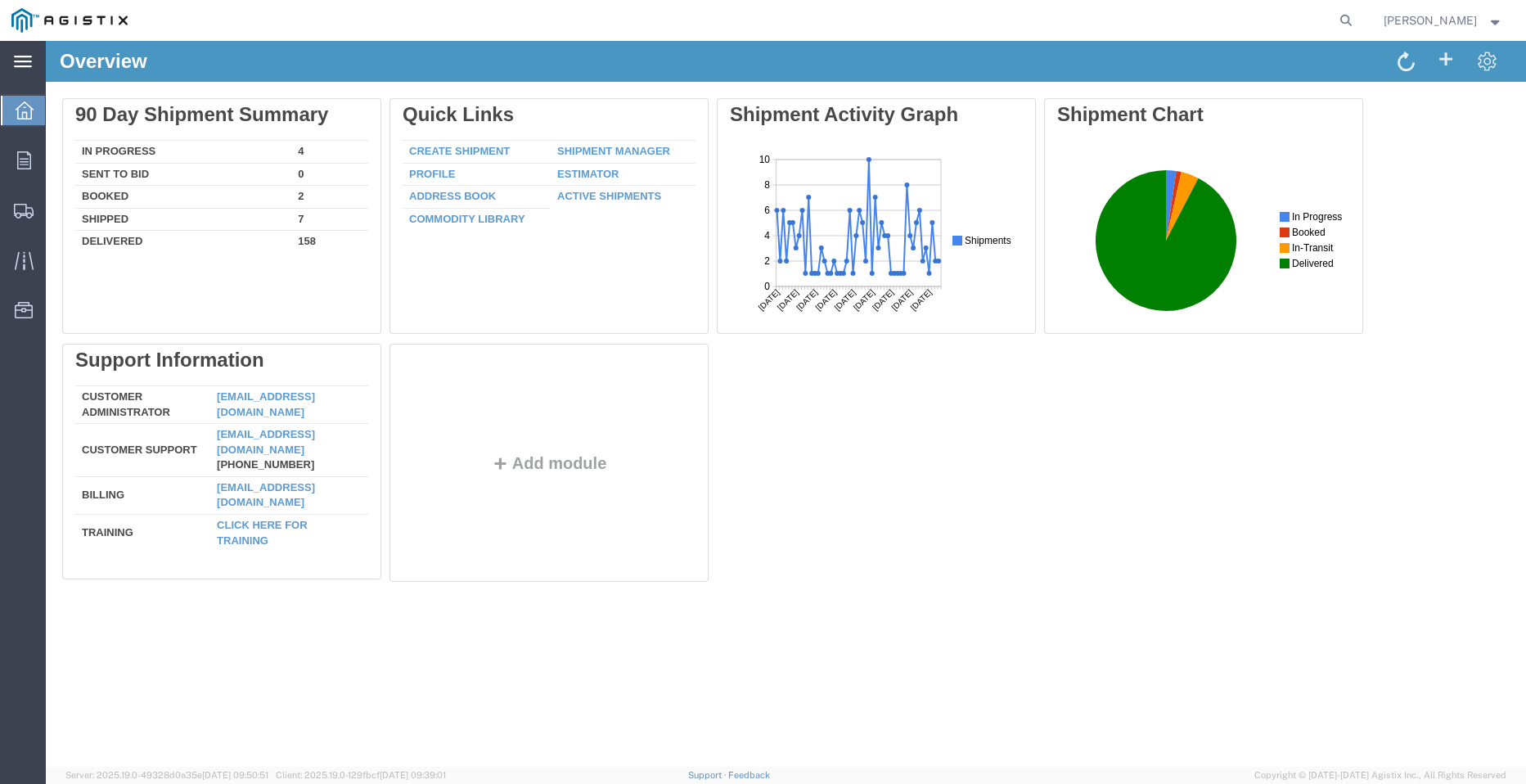
click at [27, 60] on icon at bounding box center [23, 62] width 18 height 13
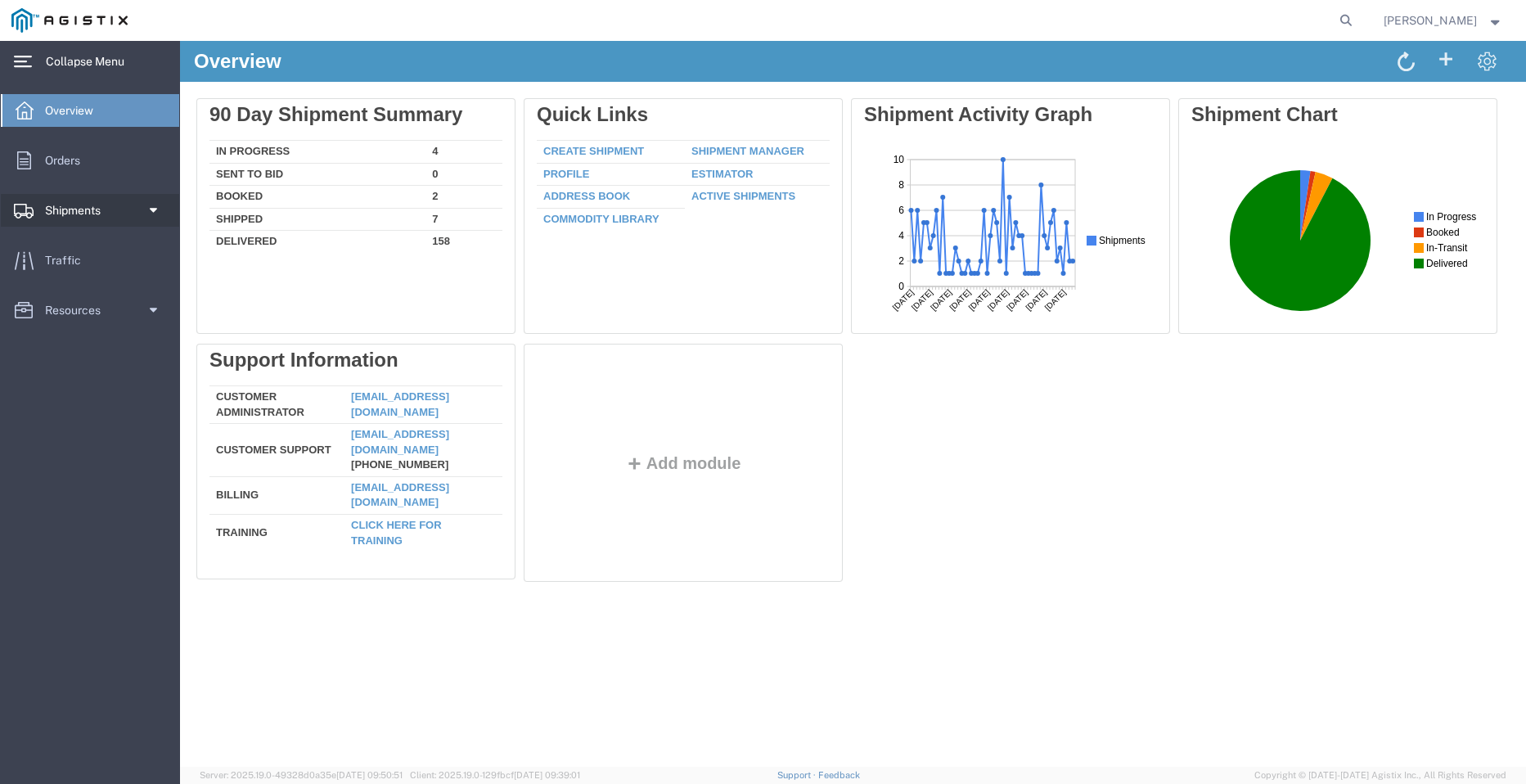
click at [97, 219] on span "Shipments" at bounding box center [78, 209] width 68 height 32
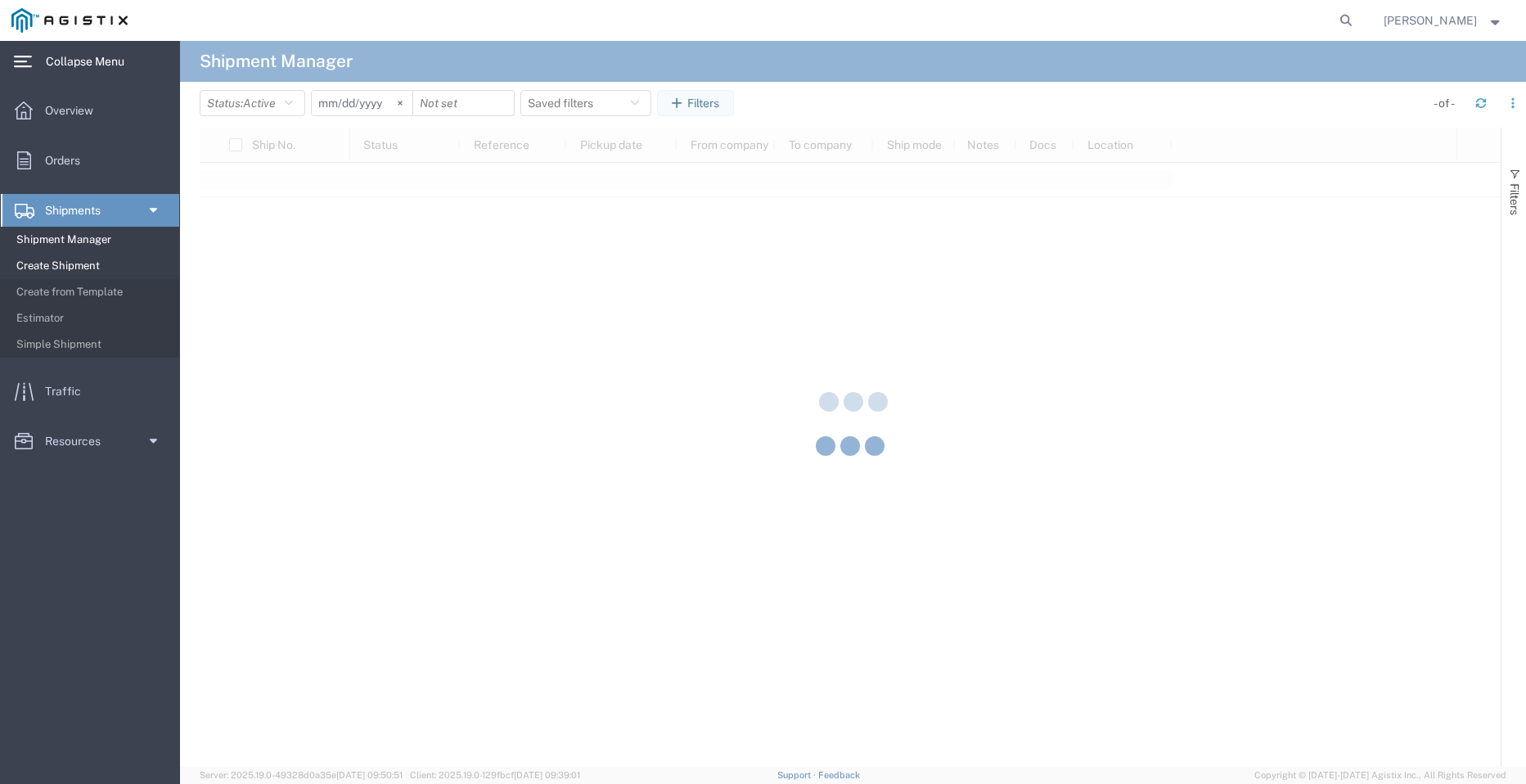
click at [83, 263] on span "Create Shipment" at bounding box center [92, 265] width 152 height 32
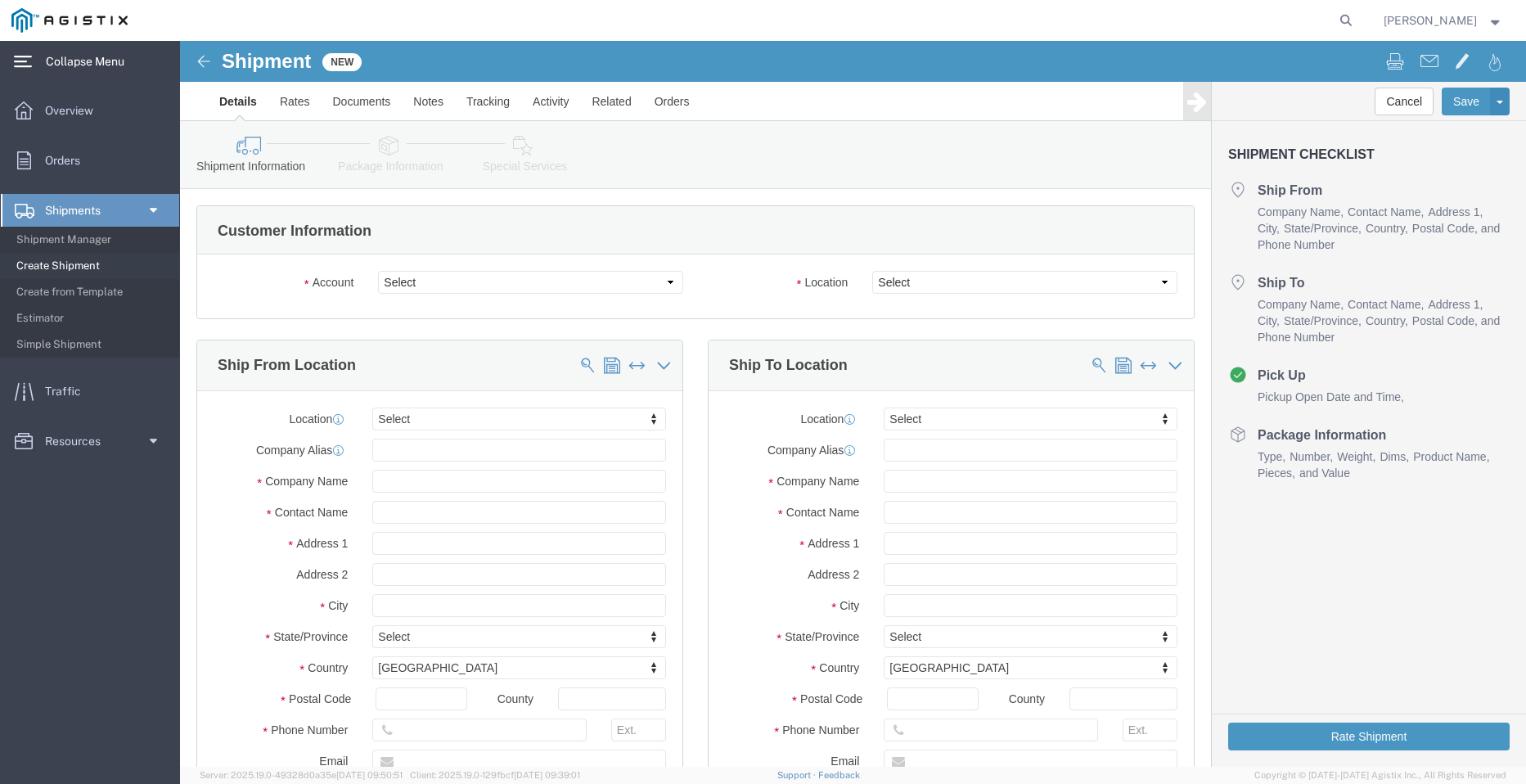
select select
click select "Select PG&E Valmont Industries Inc"
select select "9596"
click select "Select PG&E Valmont Industries Inc"
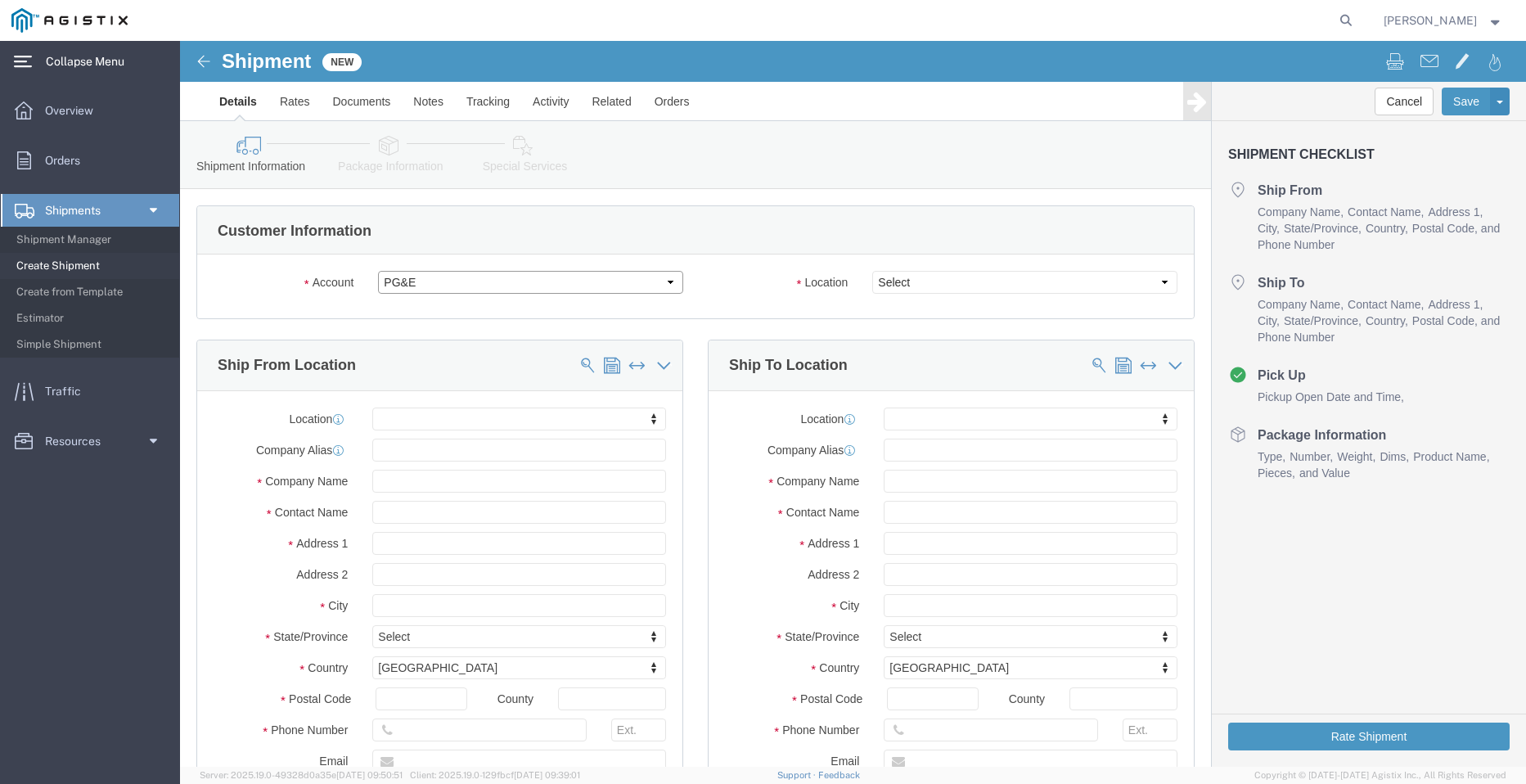
select select "PURCHORD"
select select
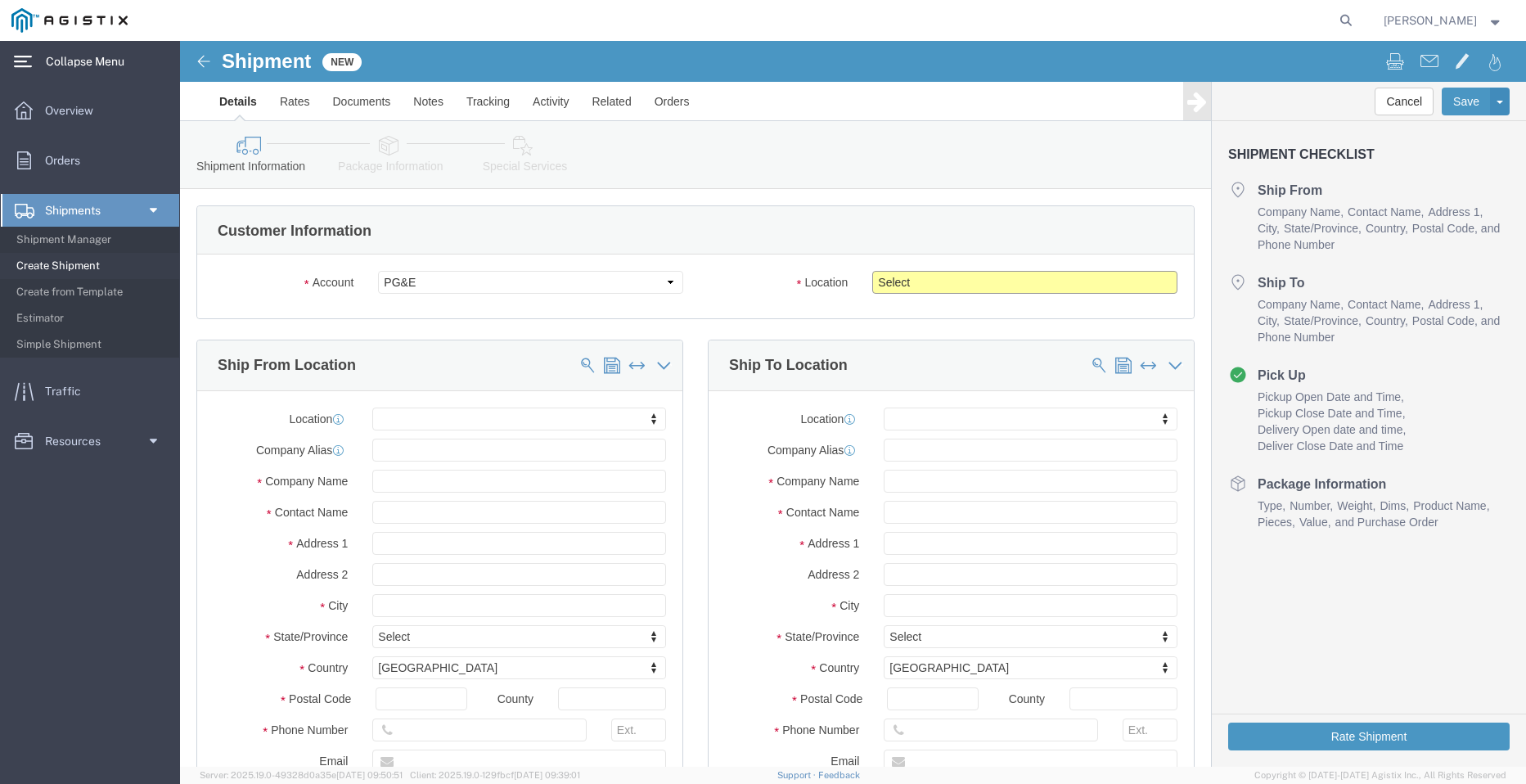
click select "Select All Others [GEOGRAPHIC_DATA] [GEOGRAPHIC_DATA] [GEOGRAPHIC_DATA] [GEOGRA…"
select select "23082"
click select "Select All Others [GEOGRAPHIC_DATA] [GEOGRAPHIC_DATA] [GEOGRAPHIC_DATA] [GEOGRA…"
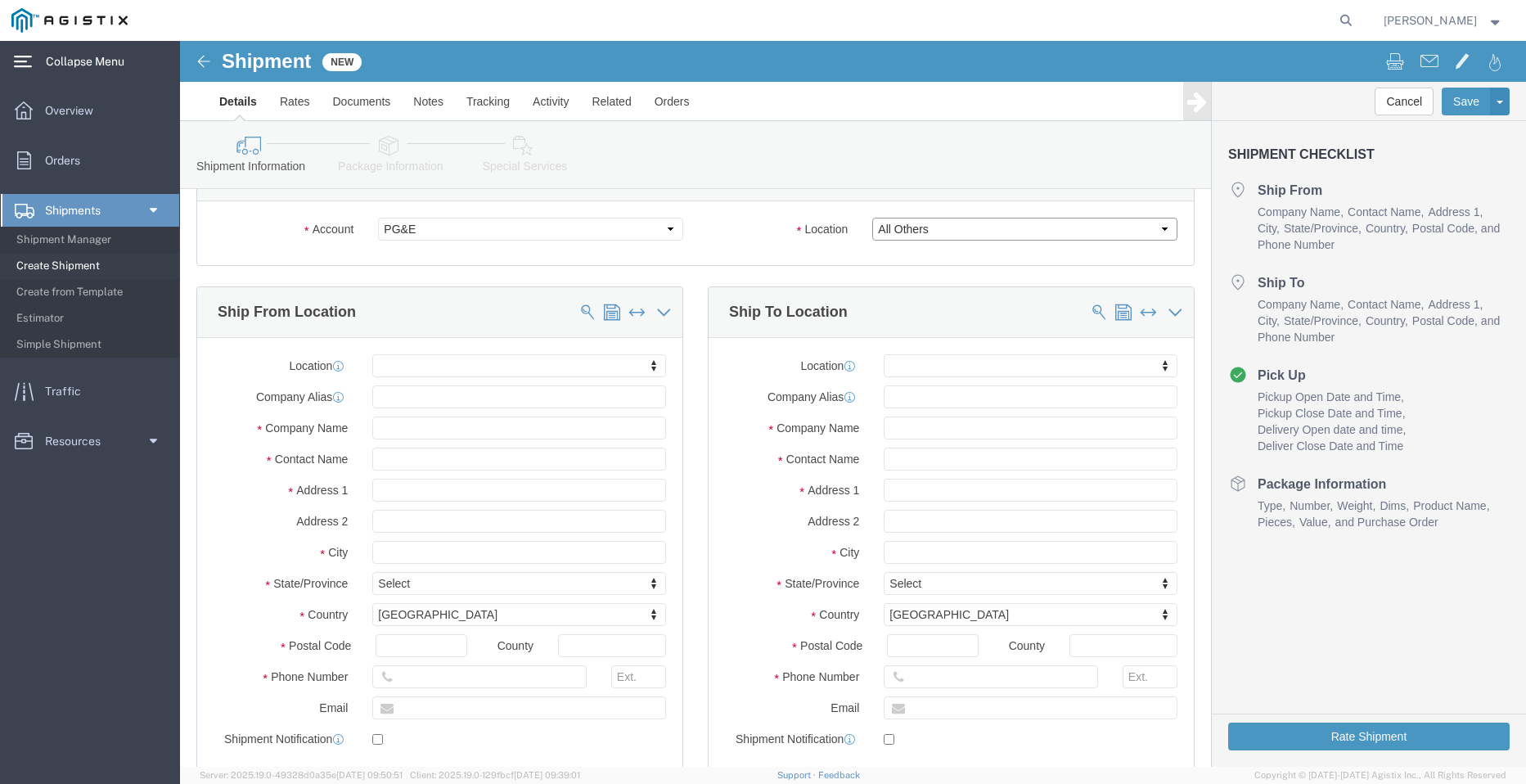
scroll to position [82, 0]
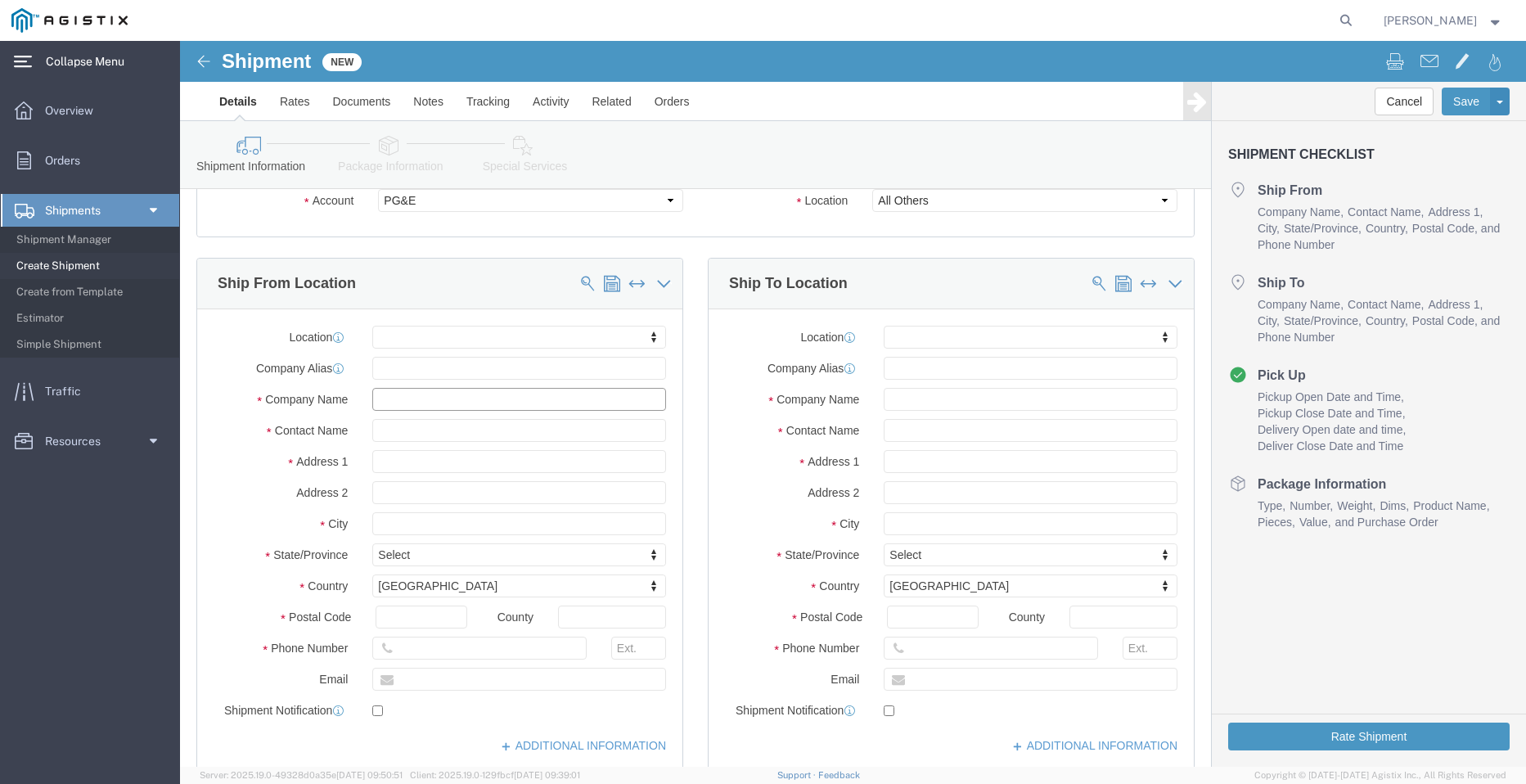
click input "text"
type input "[PERSON_NAME]"
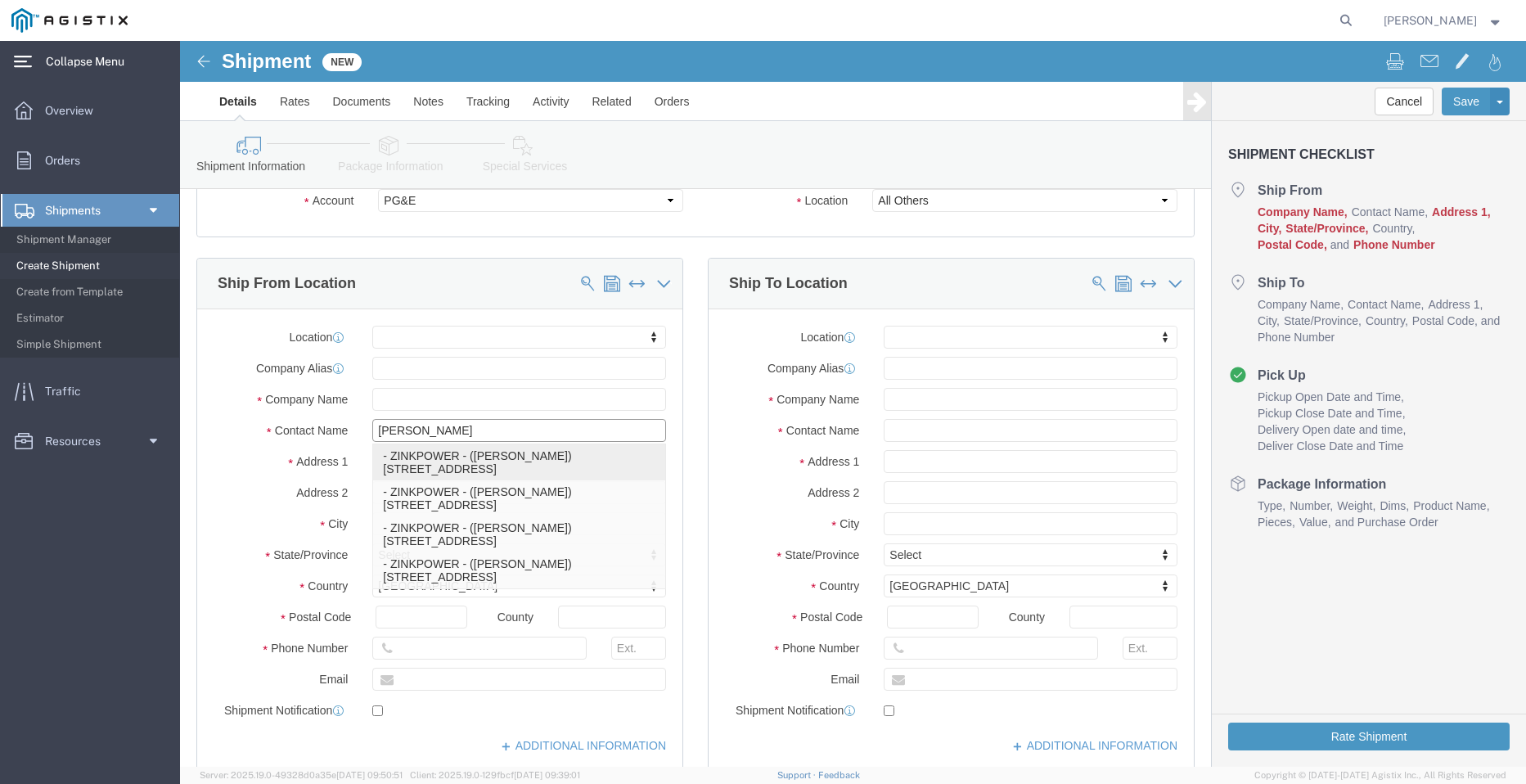
click p "- ZINKPOWER - ([PERSON_NAME]) [STREET_ADDRESS]"
select select
type input "[STREET_ADDRESS]"
type input "76712"
type input "US"
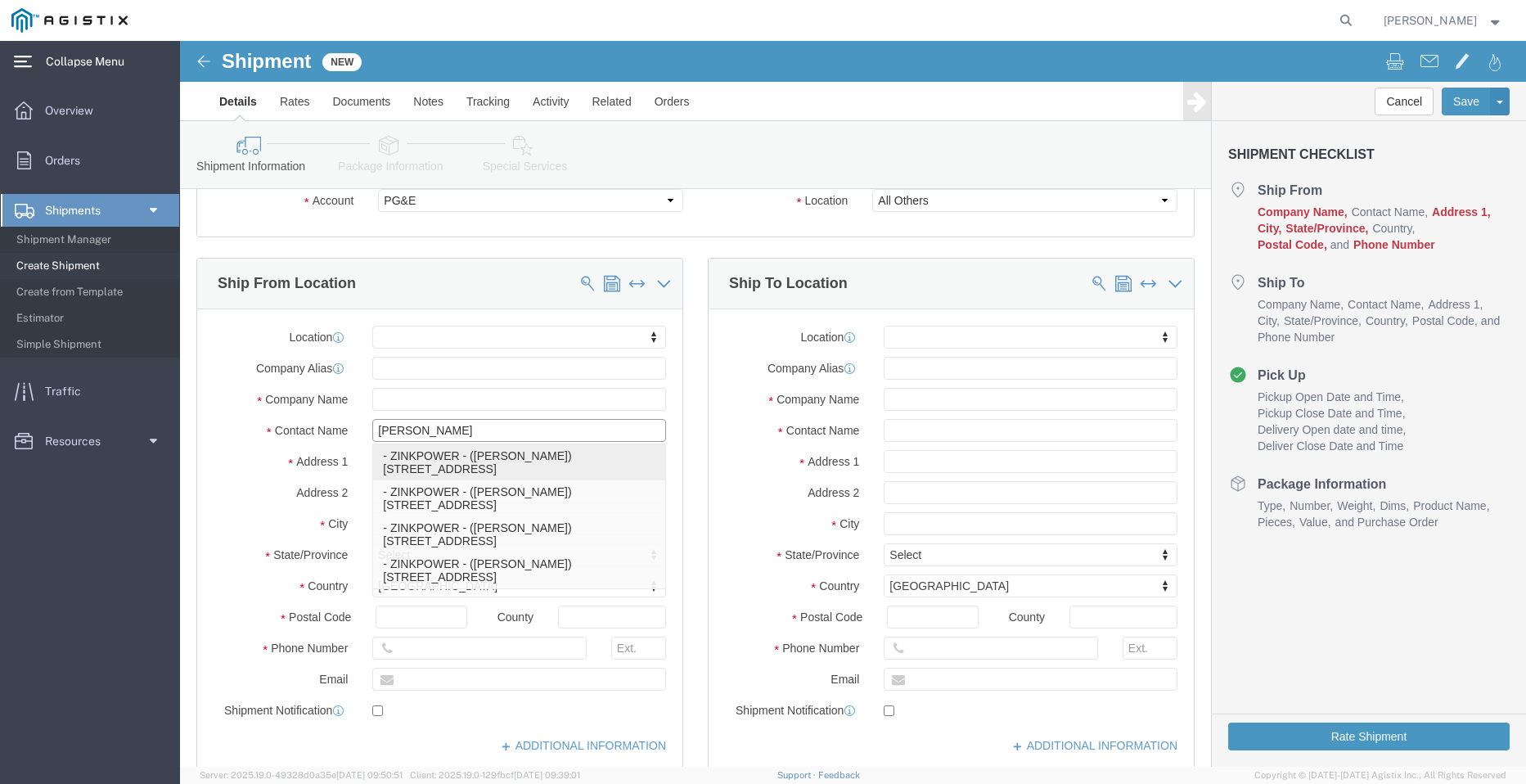
type input "ZINKPOWER"
type input "[PERSON_NAME]"
type input "WACO"
select select "[GEOGRAPHIC_DATA]"
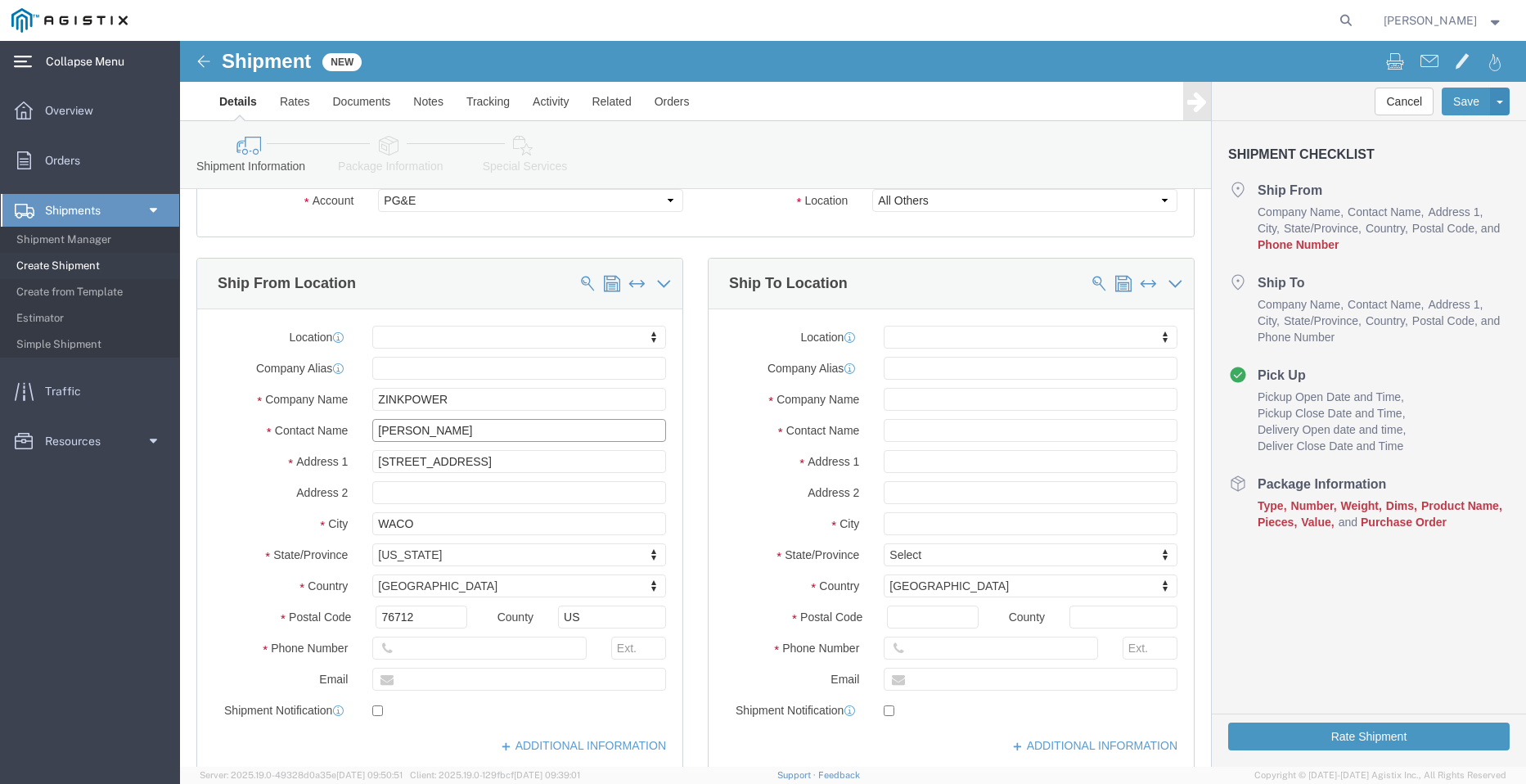
type input "[PERSON_NAME]"
click input "text"
paste input "[PHONE_NUMBER]"
click input "[PHONE_NUMBER]"
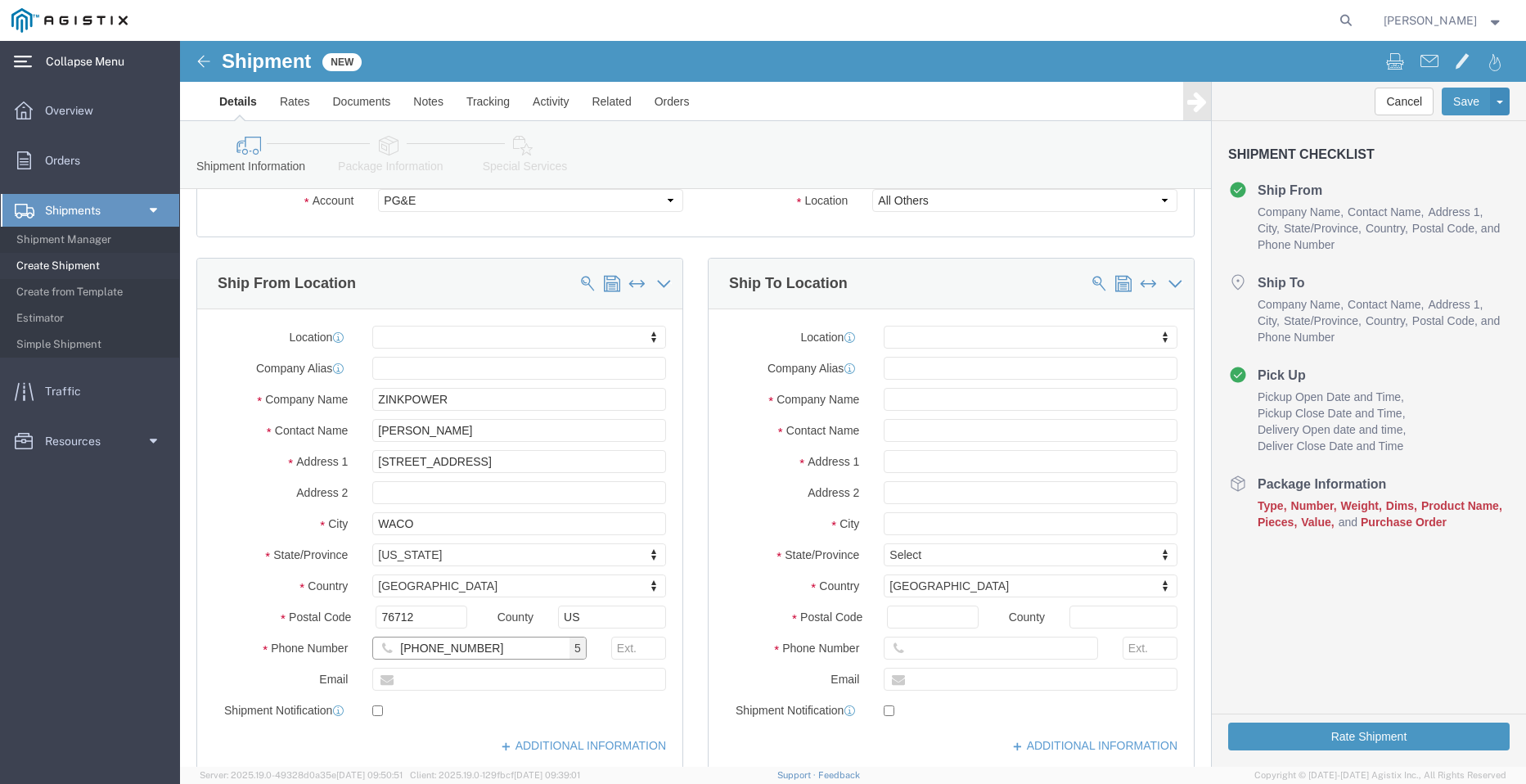
type input "[PHONE_NUMBER]"
click input "text"
click link "ADDITIONAL INFORMATION"
click input "text"
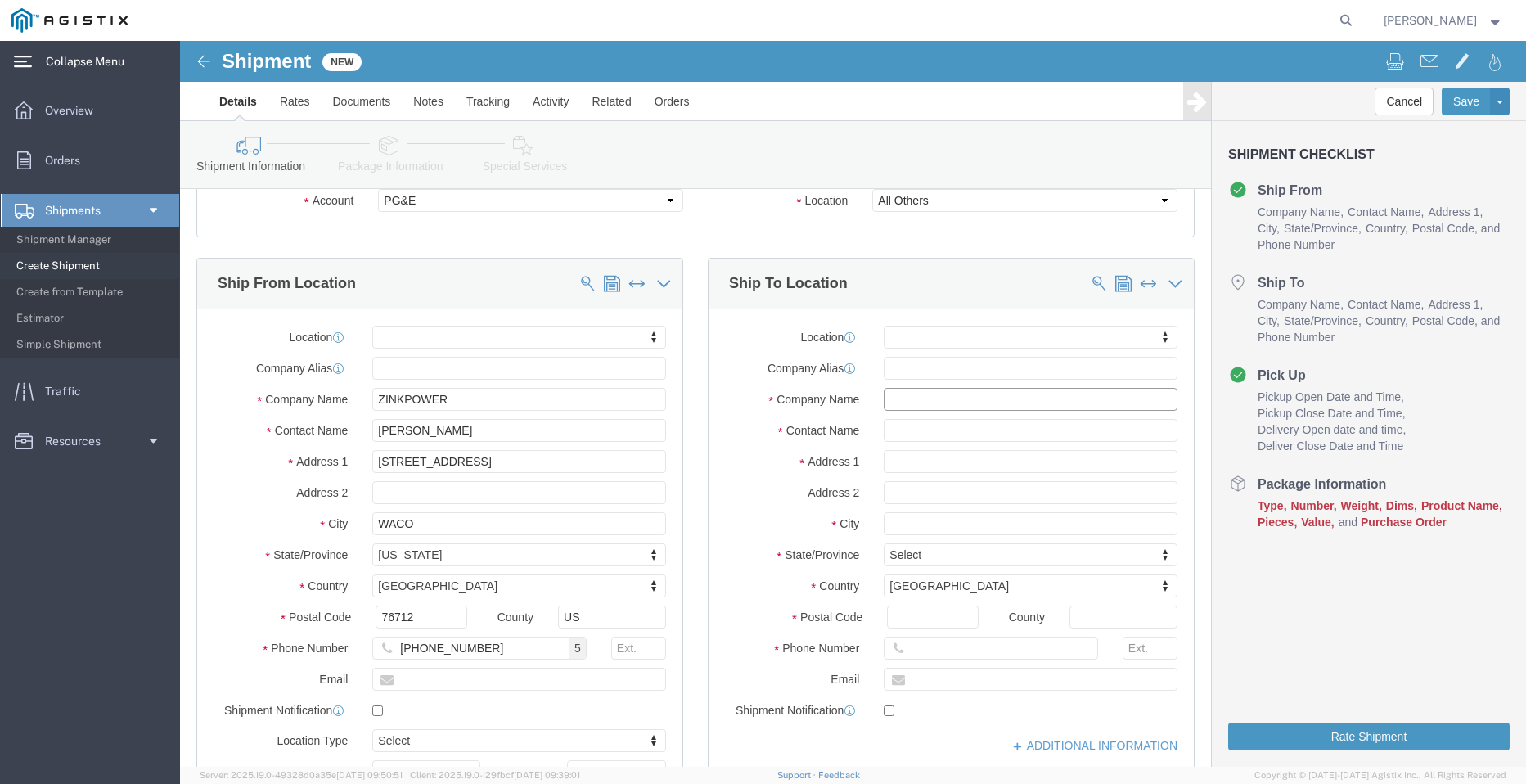
click input "text"
type input "p"
type input "oro"
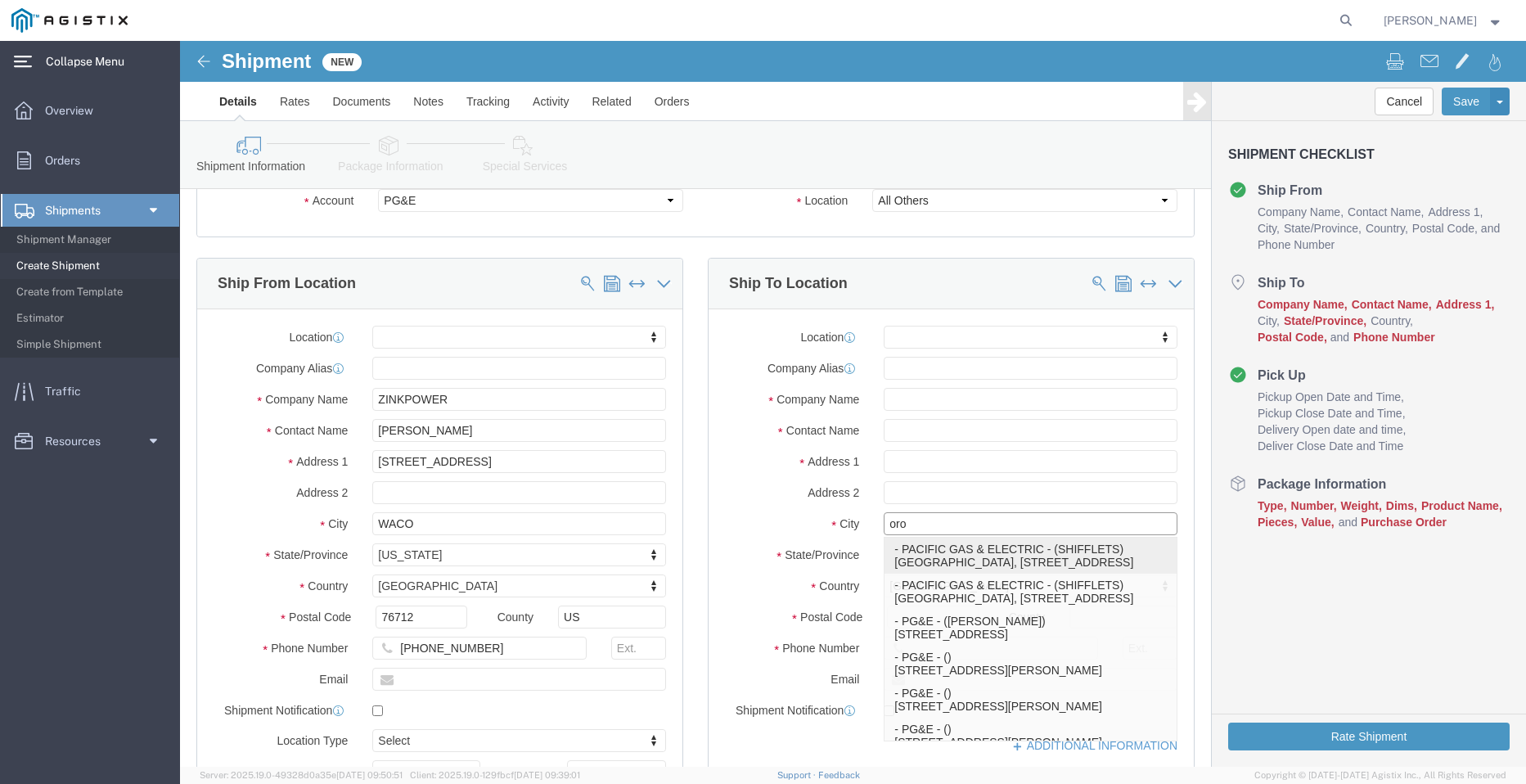
click p "- PACIFIC GAS & ELECTRIC - (SHIFFLETS) [GEOGRAPHIC_DATA], [STREET_ADDRESS]"
select select
type input "SHIFFLETS POLE YARD"
type input "[STREET_ADDRESS]"
type input "95965"
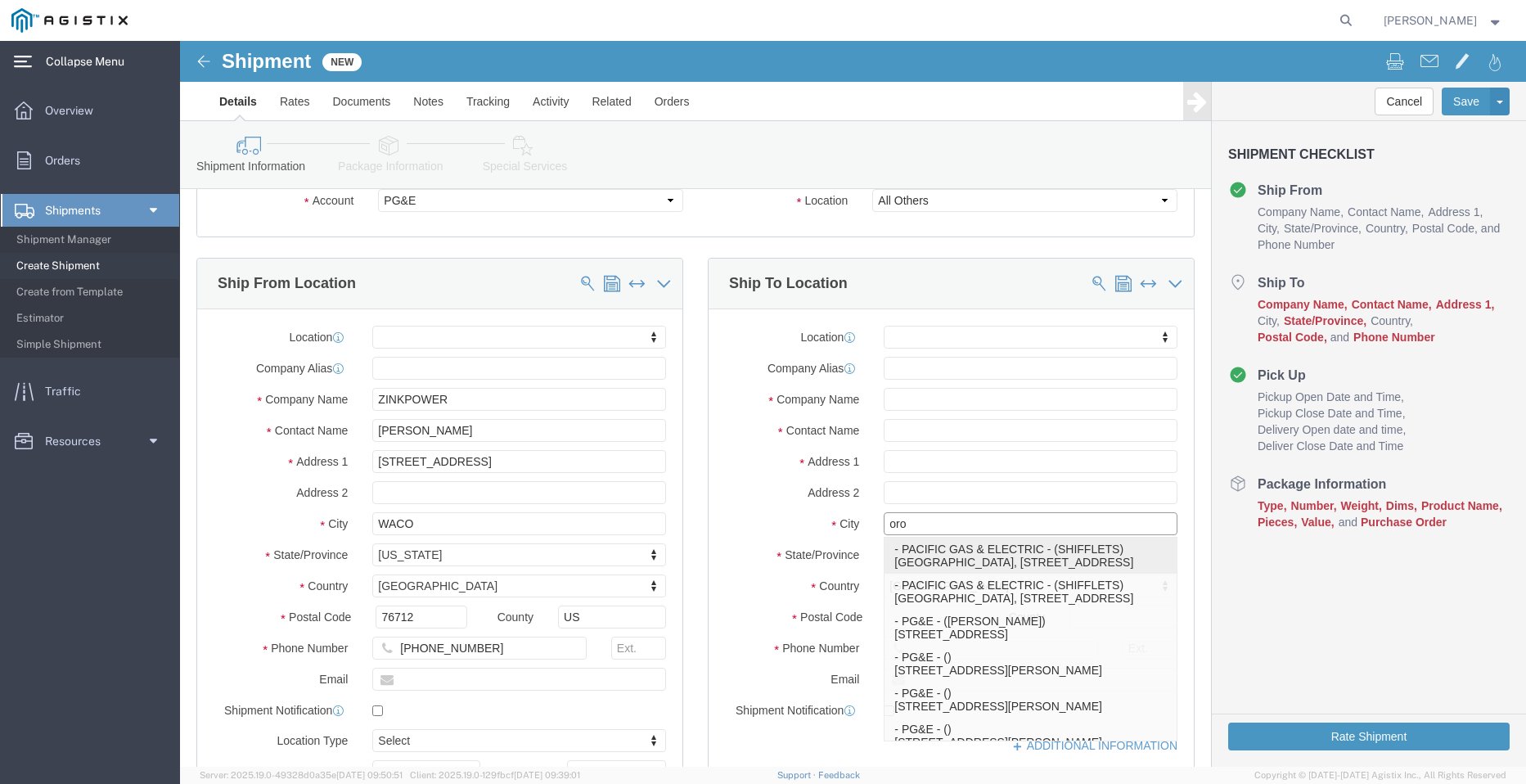
type input "[GEOGRAPHIC_DATA]"
type input "18003444997"
type input "PACIFIC GAS & ELECTRIC"
type input "SHIFFLETS"
type input "[GEOGRAPHIC_DATA]"
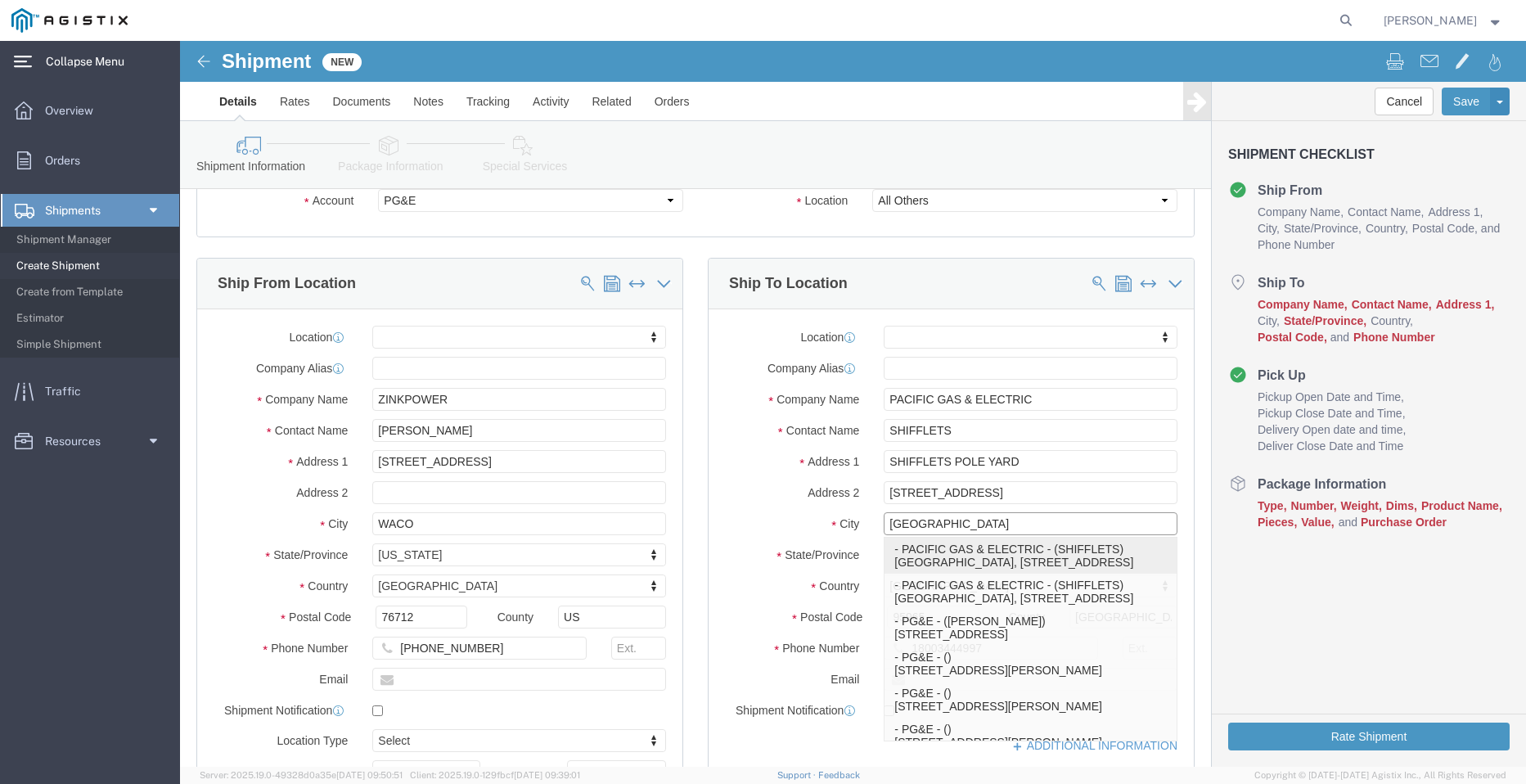
select select "CA"
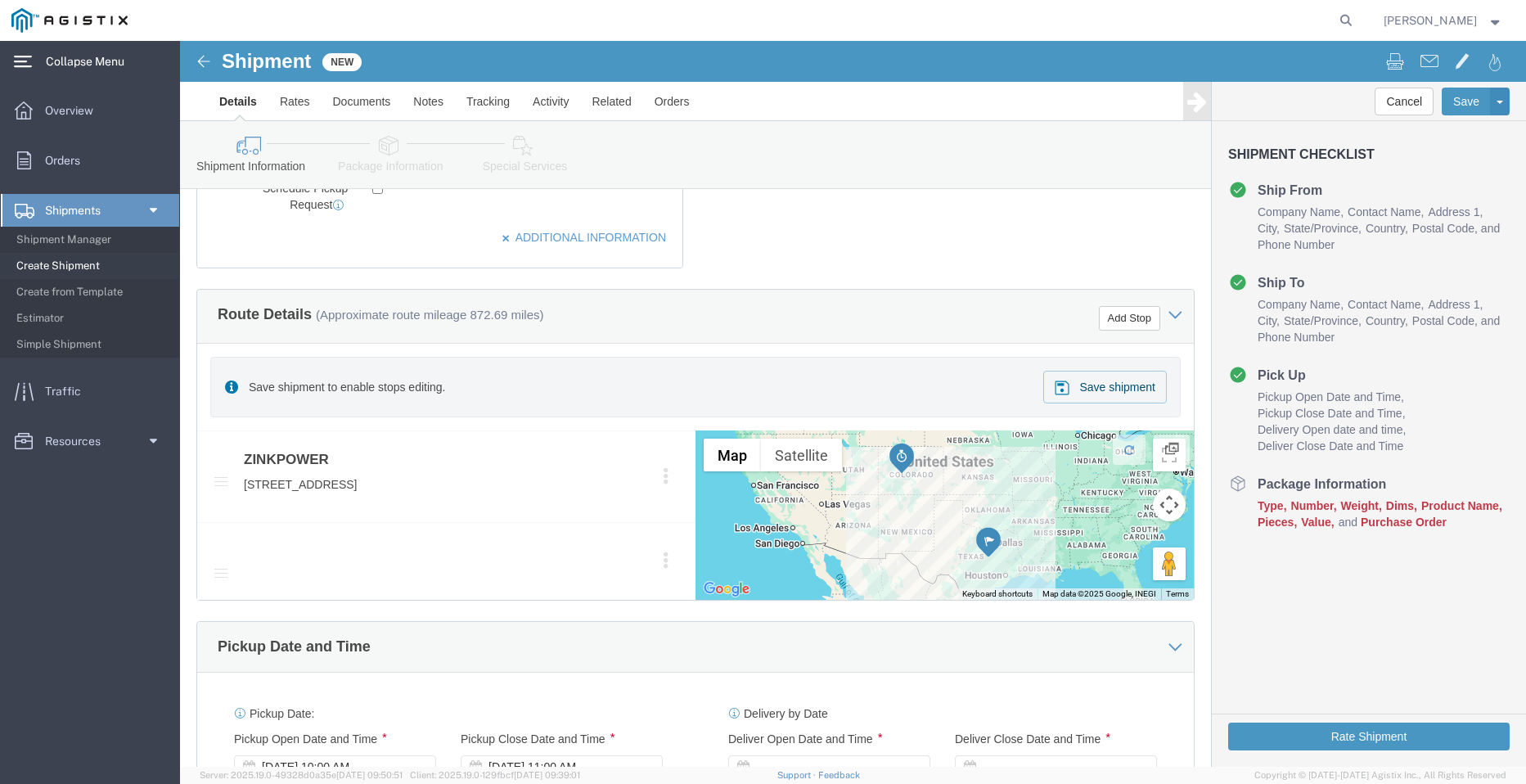
scroll to position [736, 0]
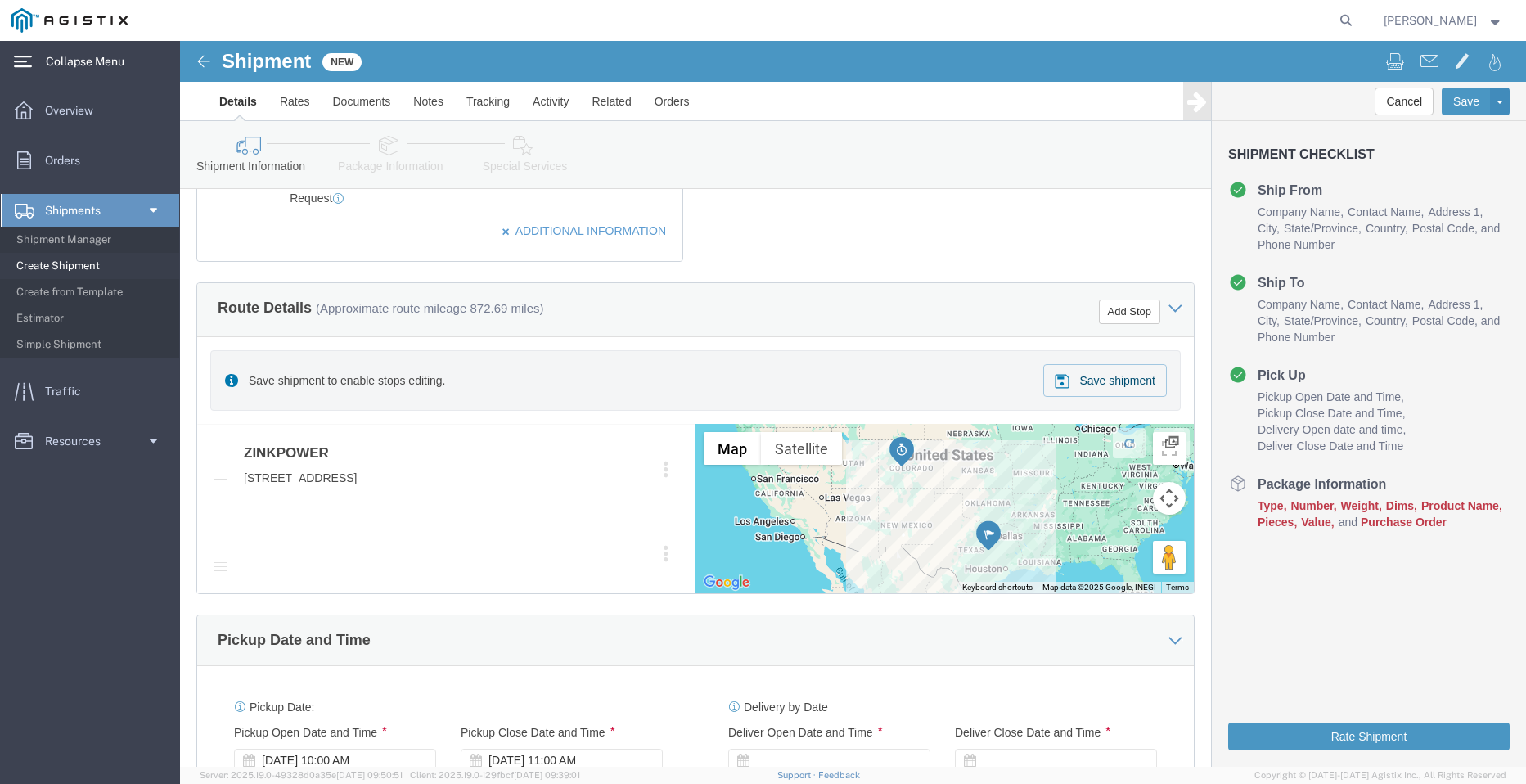
type input "[GEOGRAPHIC_DATA]"
select select
click div "Customer Information Account Select PG&E Valmont Industries Inc Location Select…"
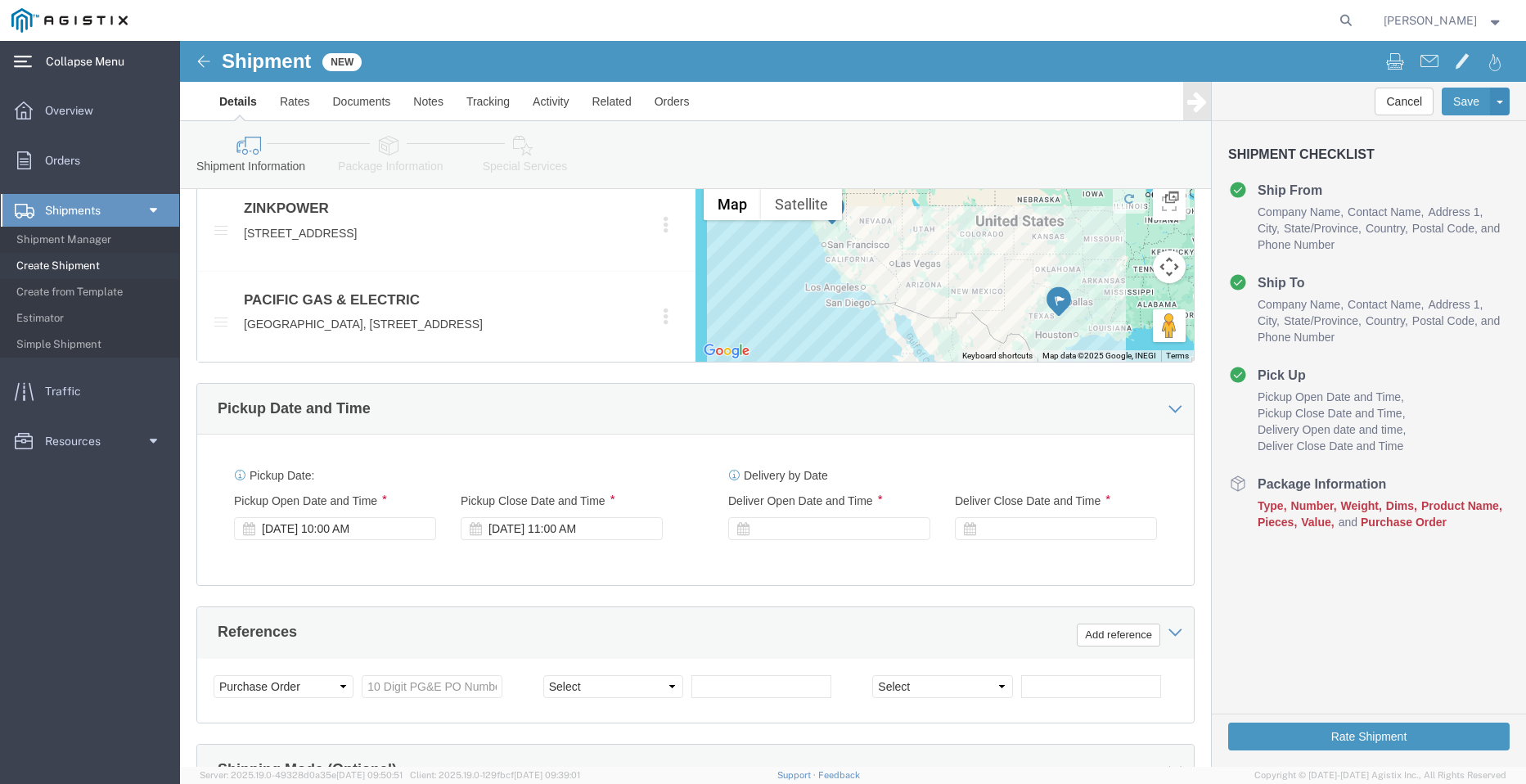
scroll to position [982, 0]
click div
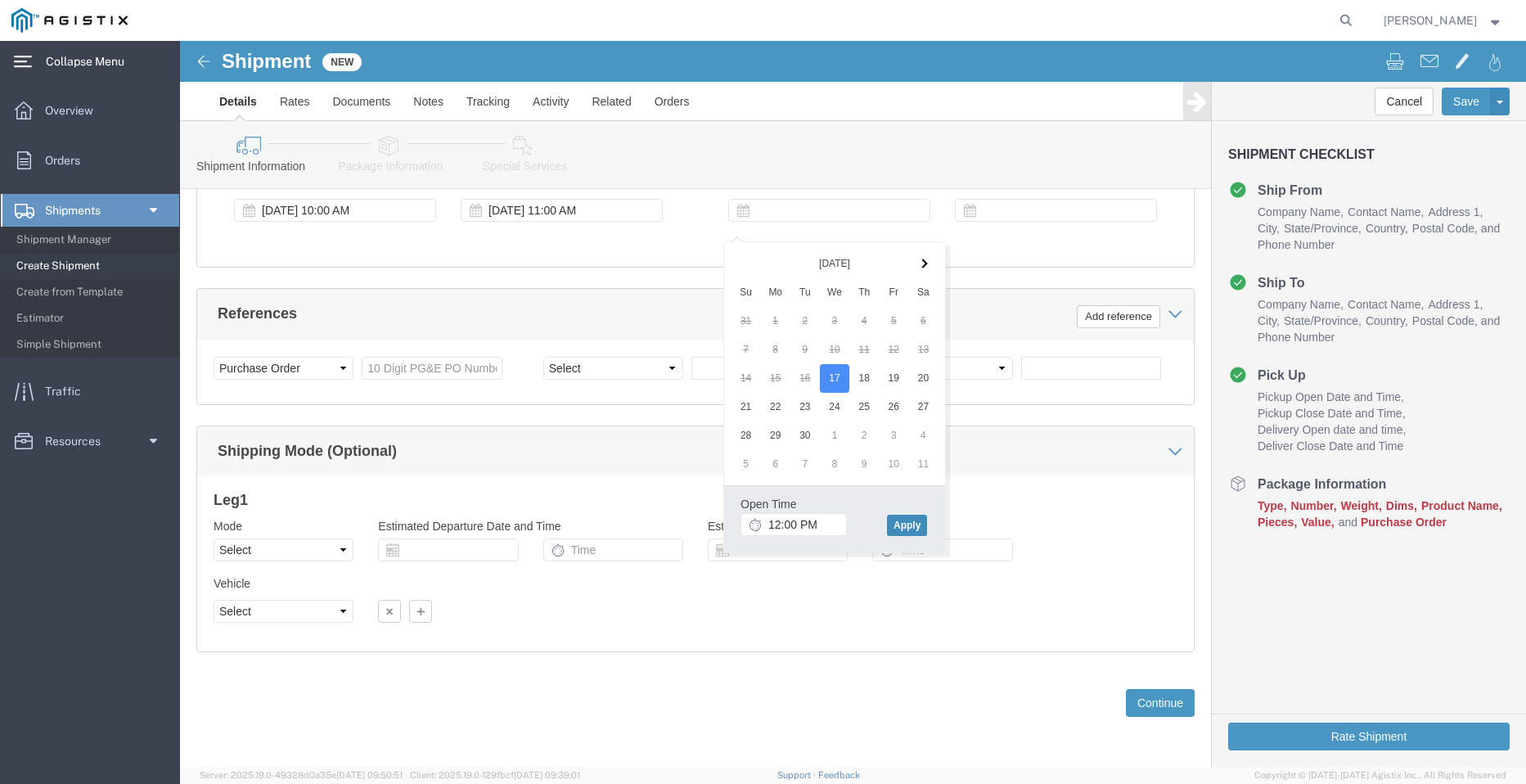
click button "Apply"
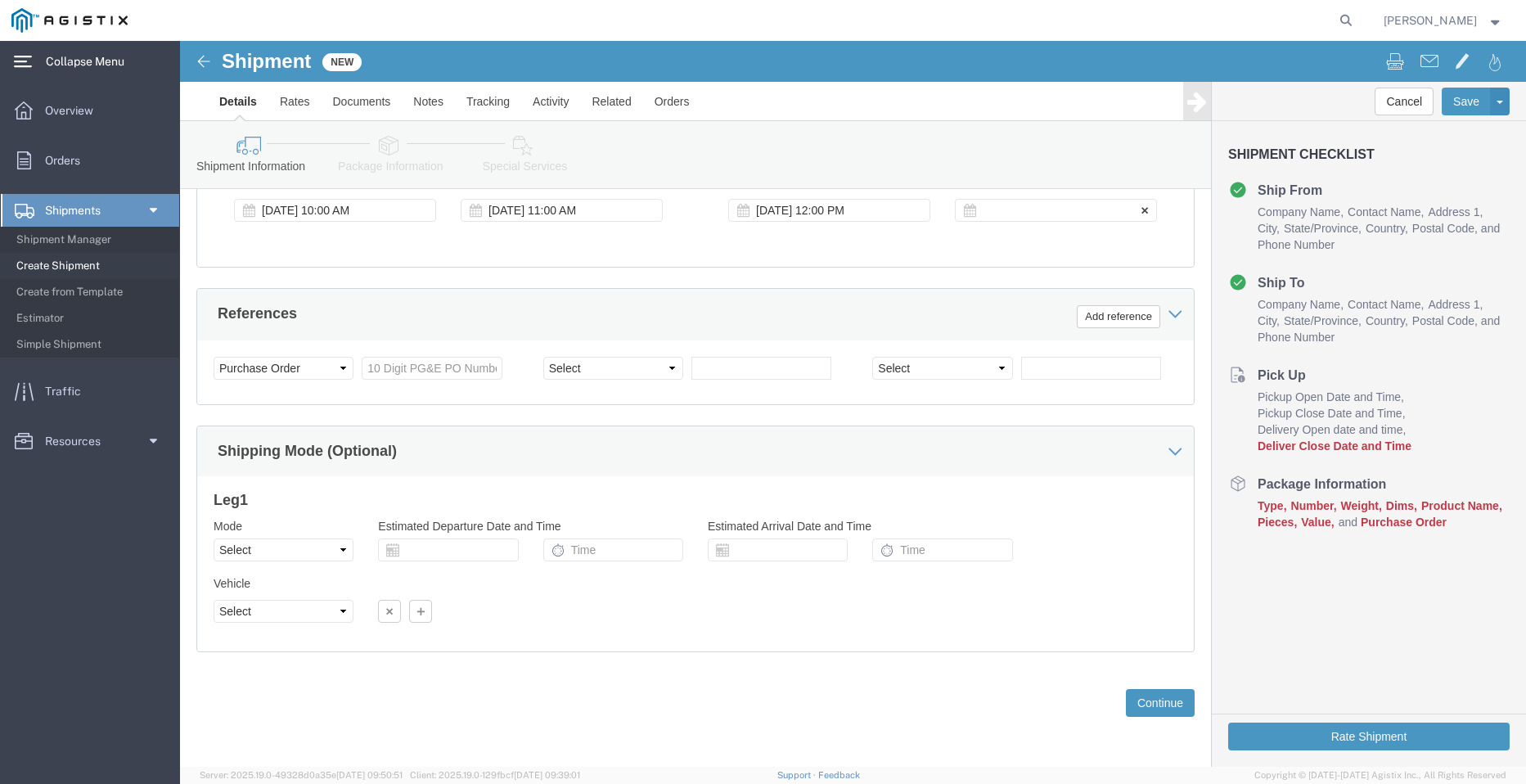
click div
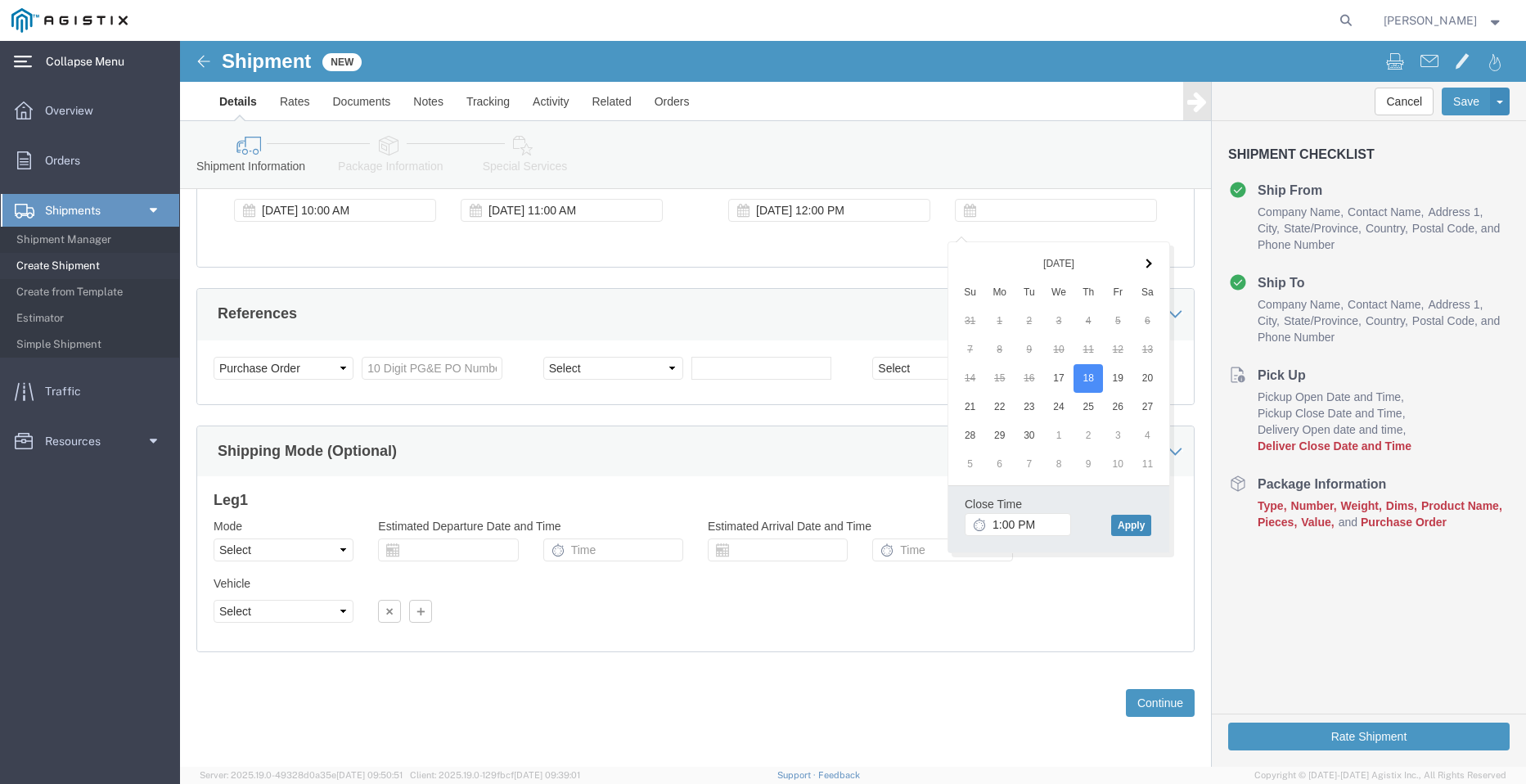
click button "Apply"
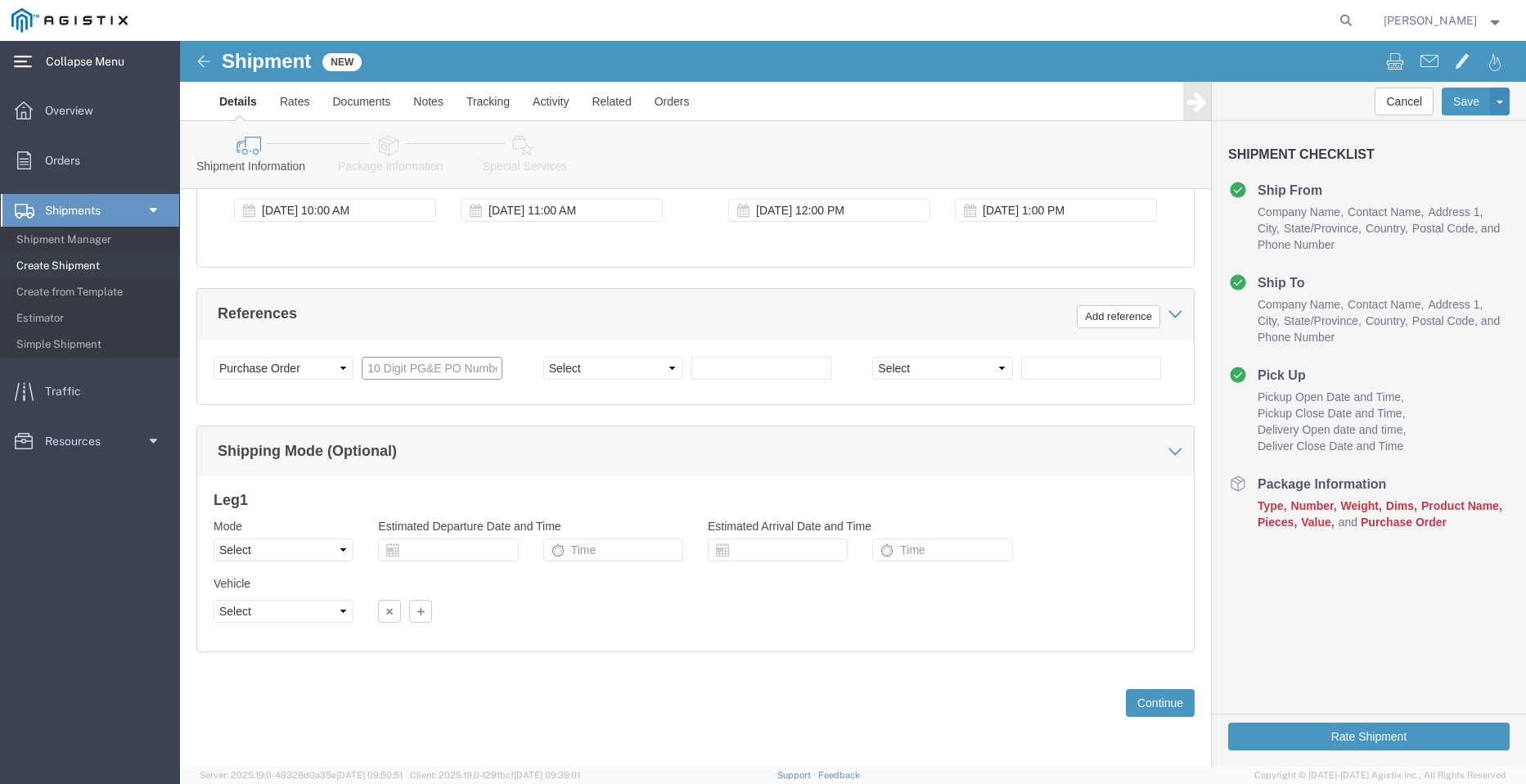
click input "text"
paste input "3501391847"
type input "3501391847"
click select "Select Account Type Activity ID Airline Appointment Number ASN Batch Request # …"
select select "PICKUPNUM"
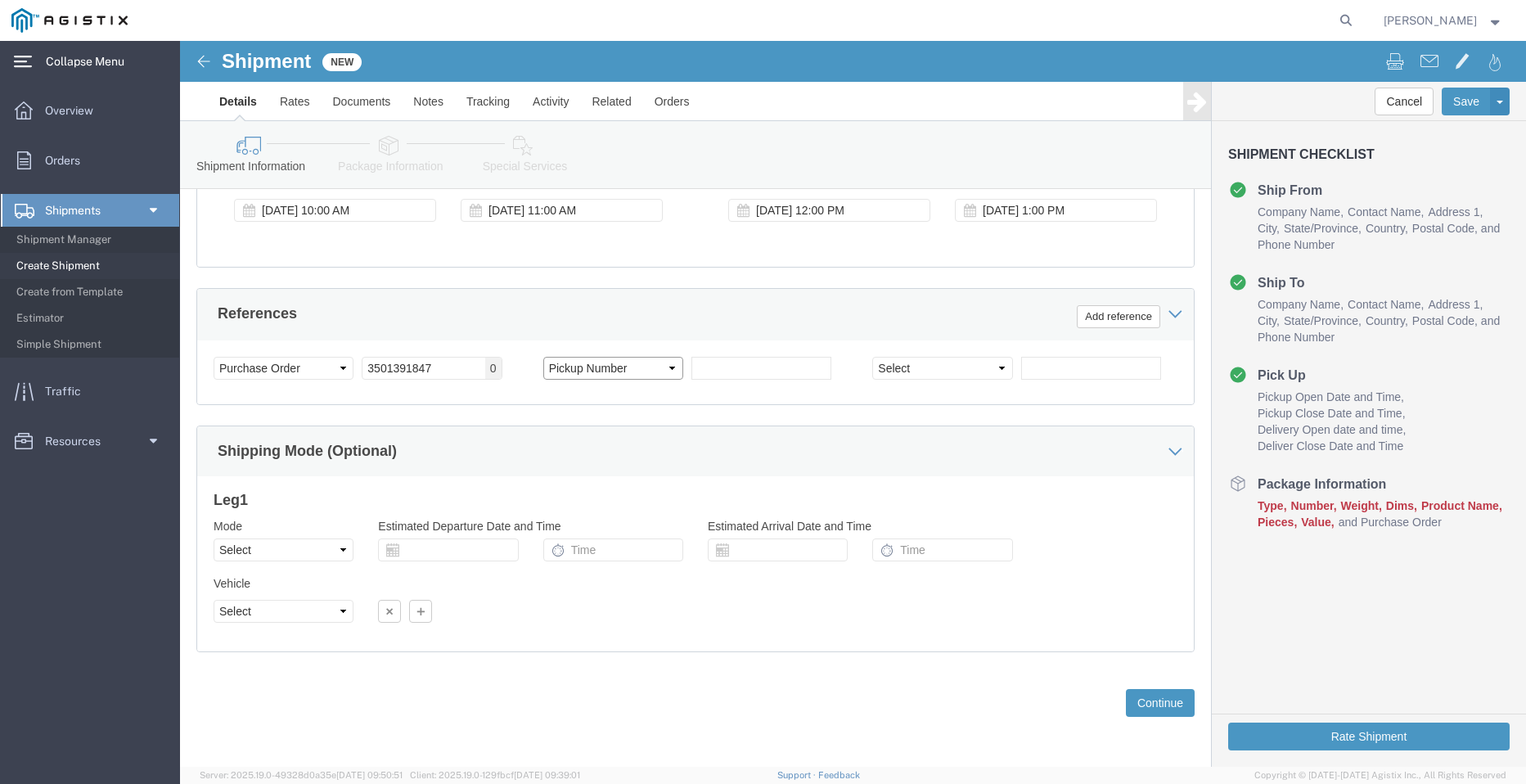
click select "Select Account Type Activity ID Airline Appointment Number ASN Batch Request # …"
click input "text"
paste input "900245045"
type input "900245045"
click button "Continue"
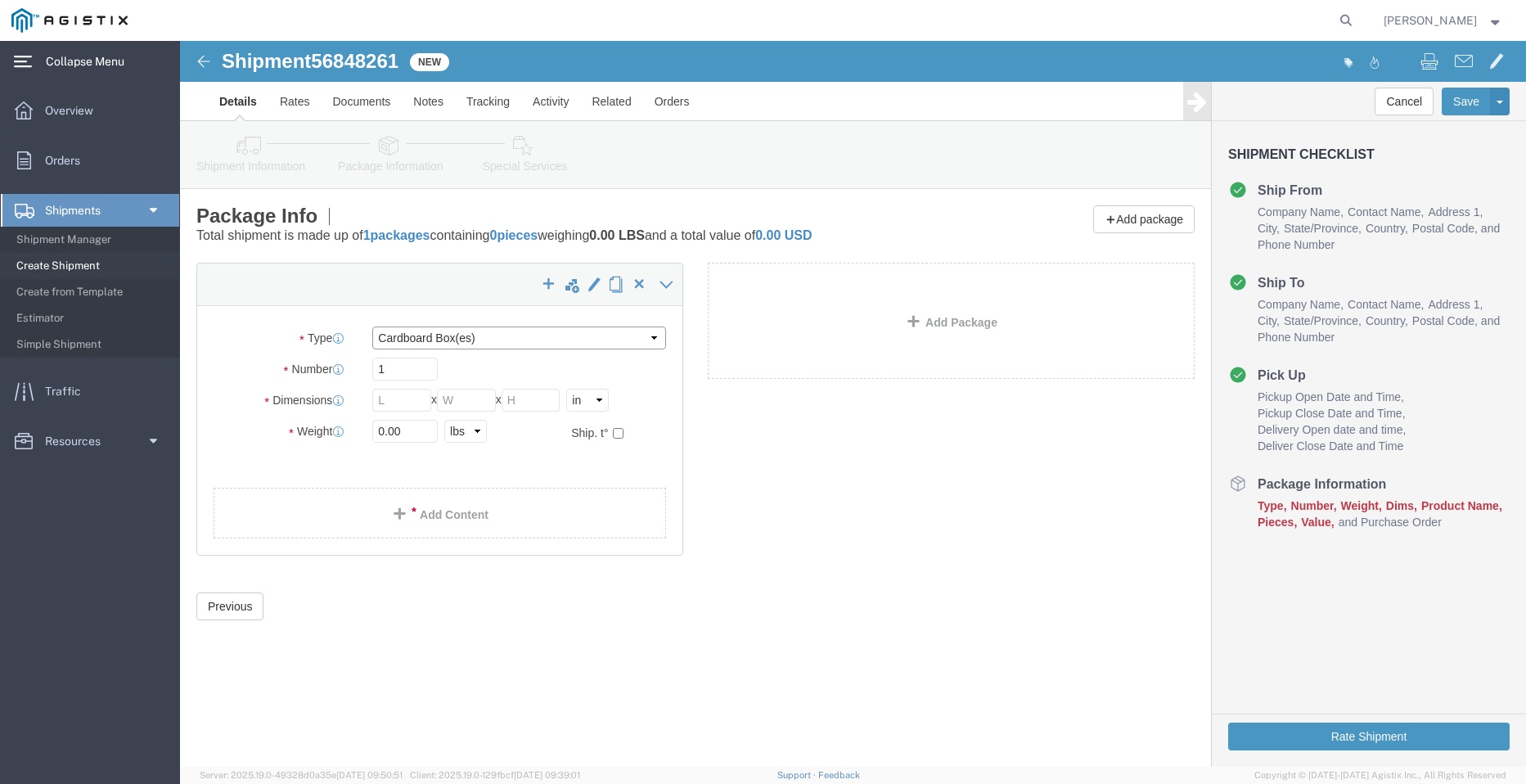
click select "Select Bulk Bundle(s) Cardboard Box(es) Carton(s) Crate(s) Drum(s) (Fiberboard)…"
select select "BNDL"
click select "Select Bulk Bundle(s) Cardboard Box(es) Carton(s) Crate(s) Drum(s) (Fiberboard)…"
click input "text"
click select "Select cm ft in"
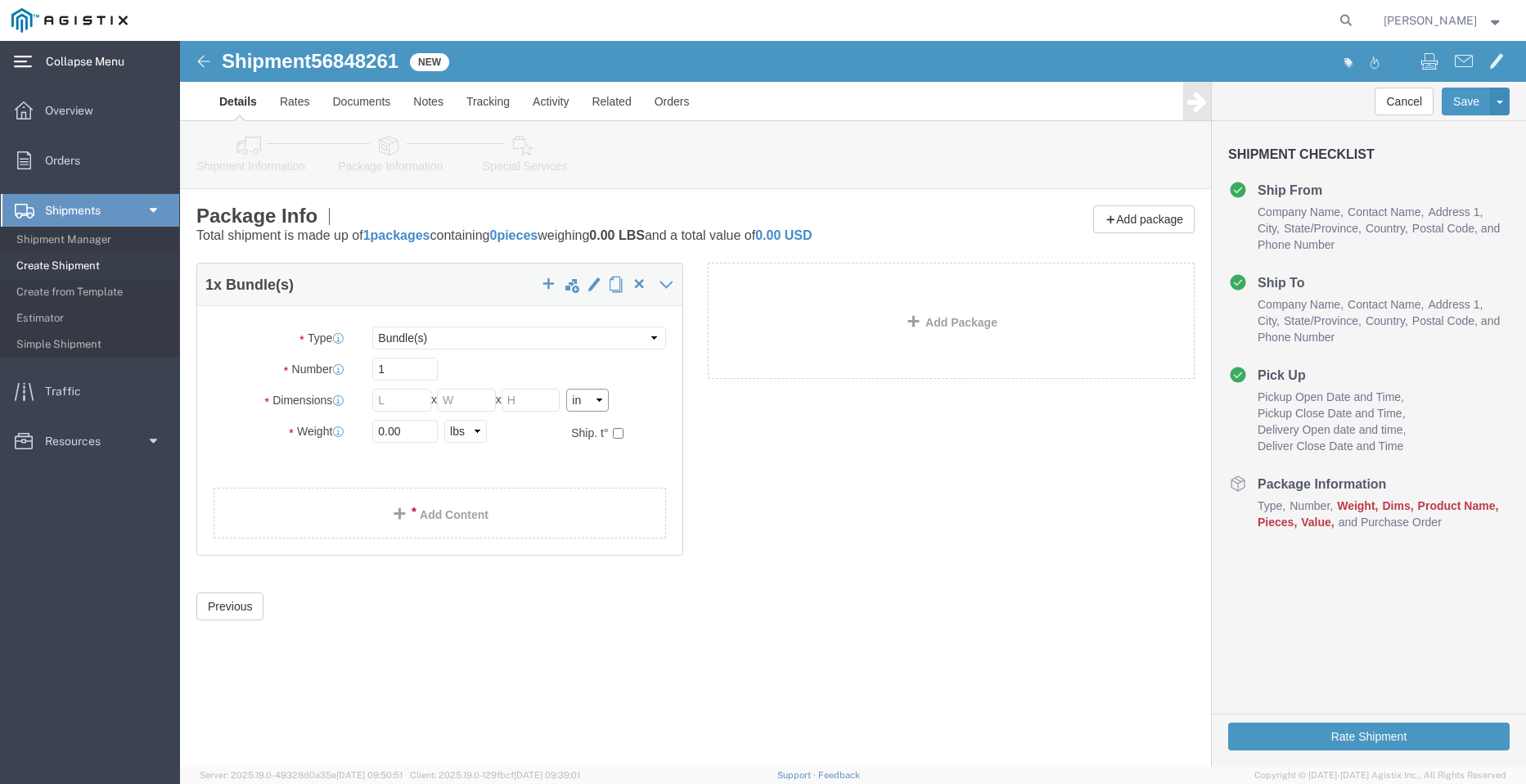
select select "FT"
click select "Select cm ft in"
click input "text"
type input "96"
type input "102"
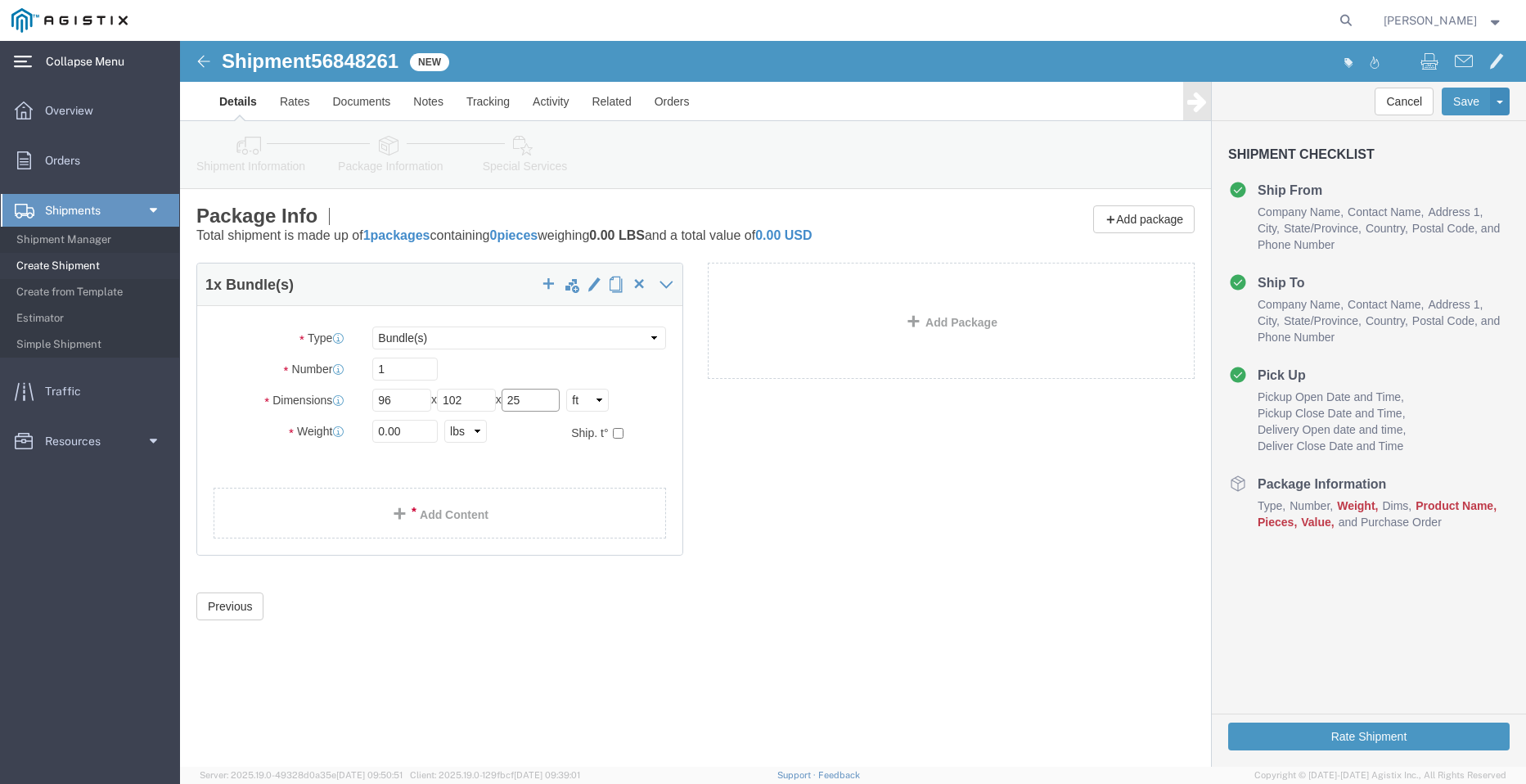
type input "25"
type input "22341"
click link "Add Content"
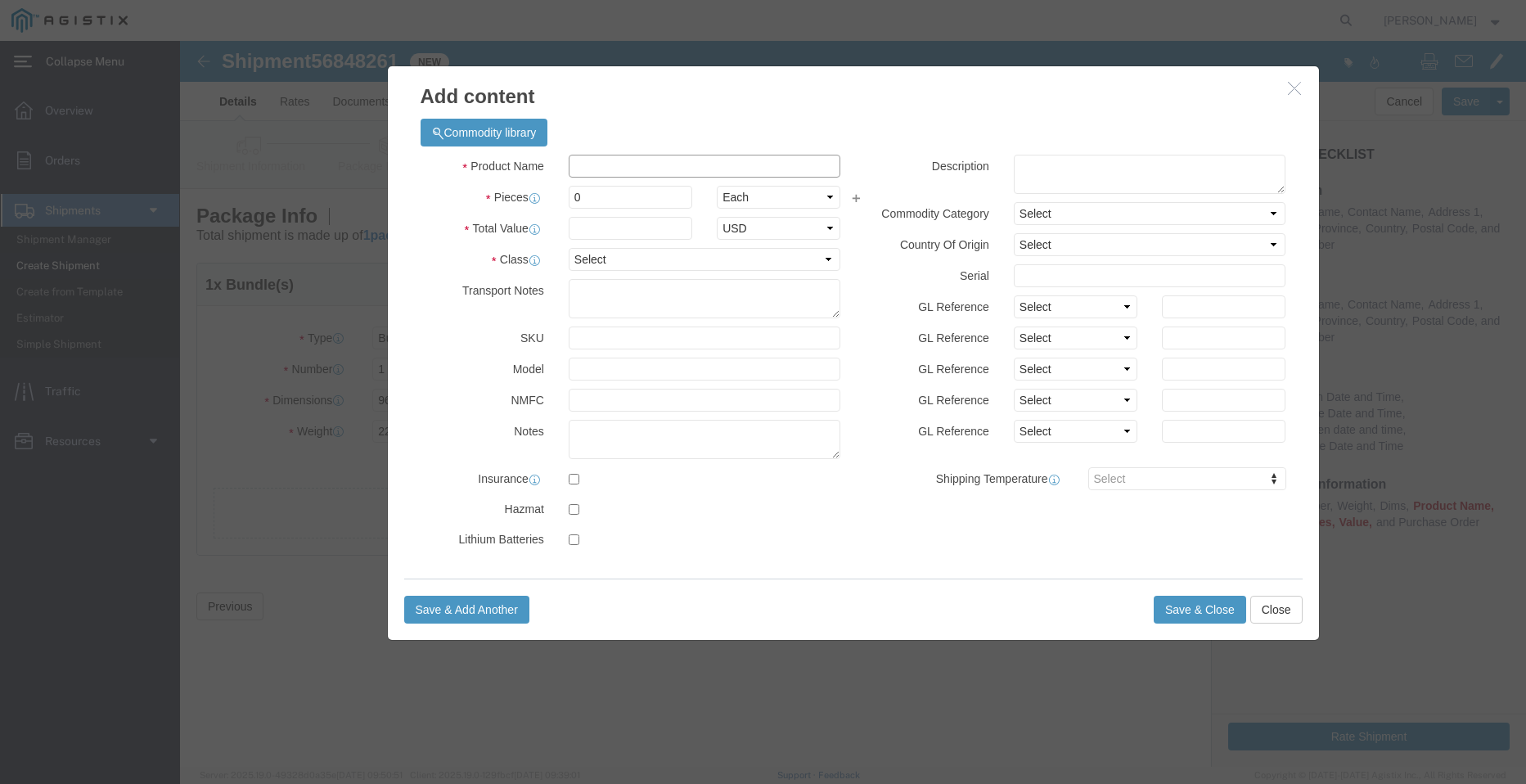
click input "text"
type input "STEEL POLES"
type input "1"
drag, startPoint x: 427, startPoint y: 155, endPoint x: 348, endPoint y: 145, distance: 79.6
click div "Pieces 0 Select Bag Barrels 100Board Feet Bottle Box Blister Pack Carats Can Ca…"
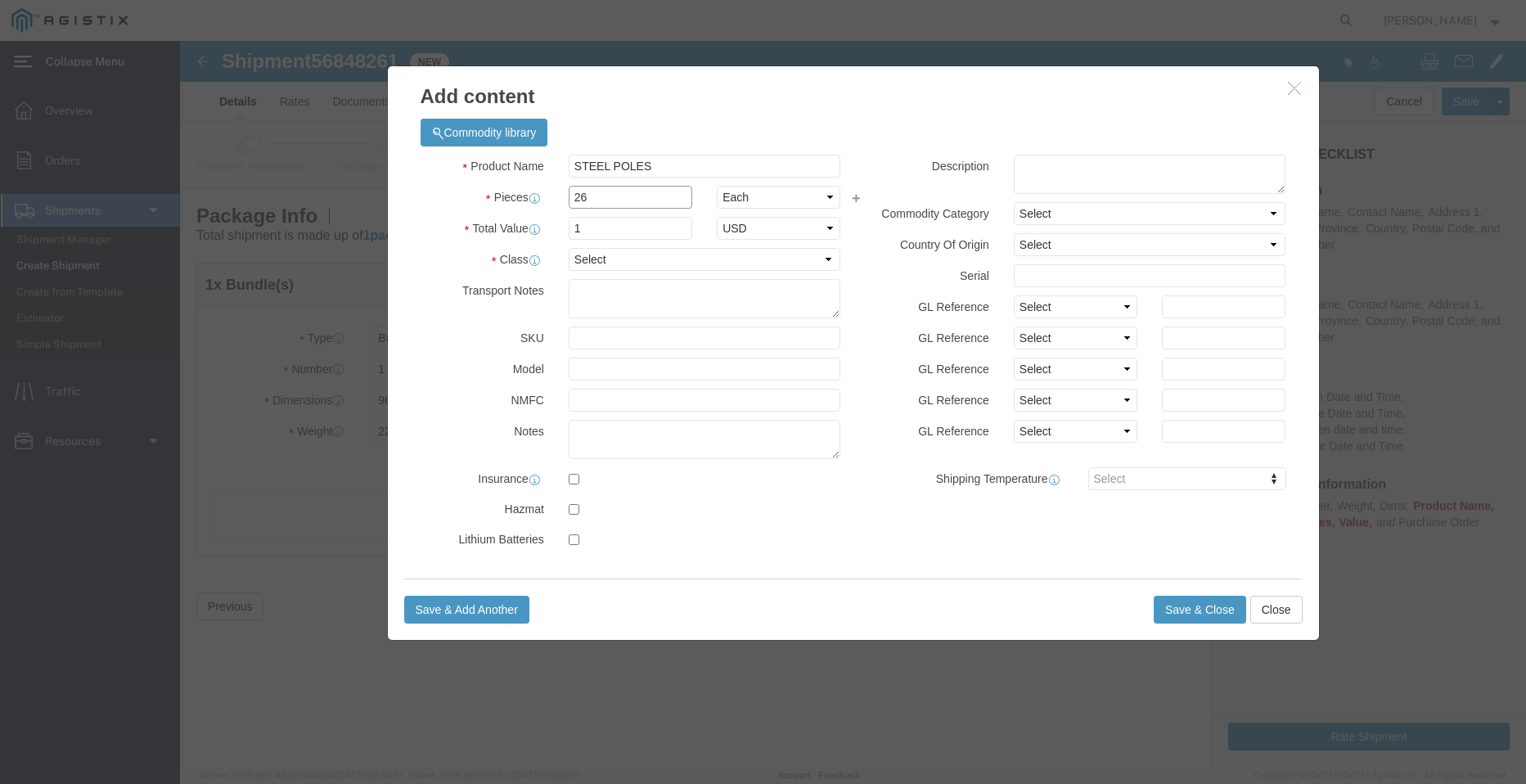
type input "26"
click select "Select 50 55 60 65 70 85 92.5 100 125 175 250 300 400"
select select "50"
click select "Select 50 55 60 65 70 85 92.5 100 125 175 250 300 400"
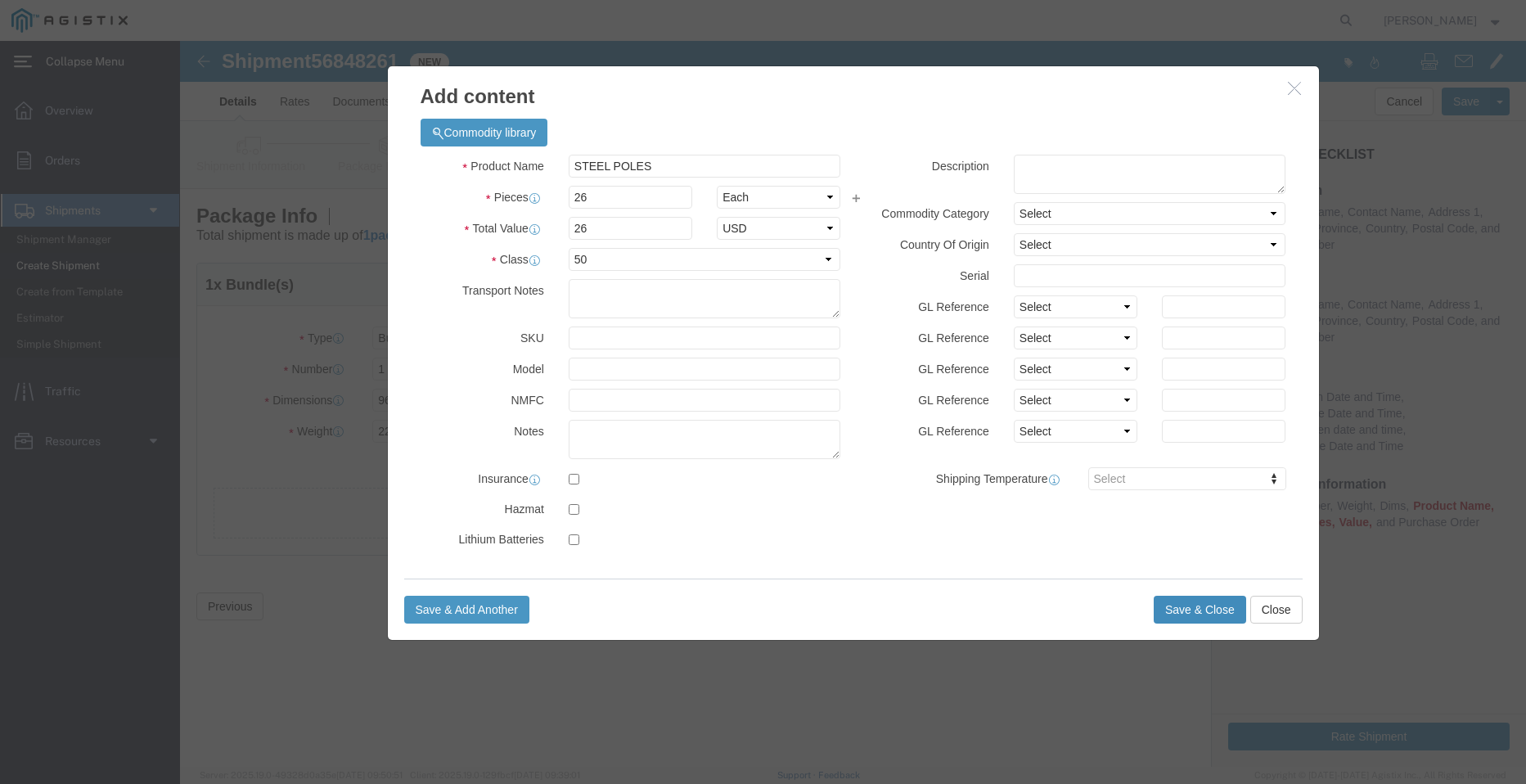
click button "Save & Close"
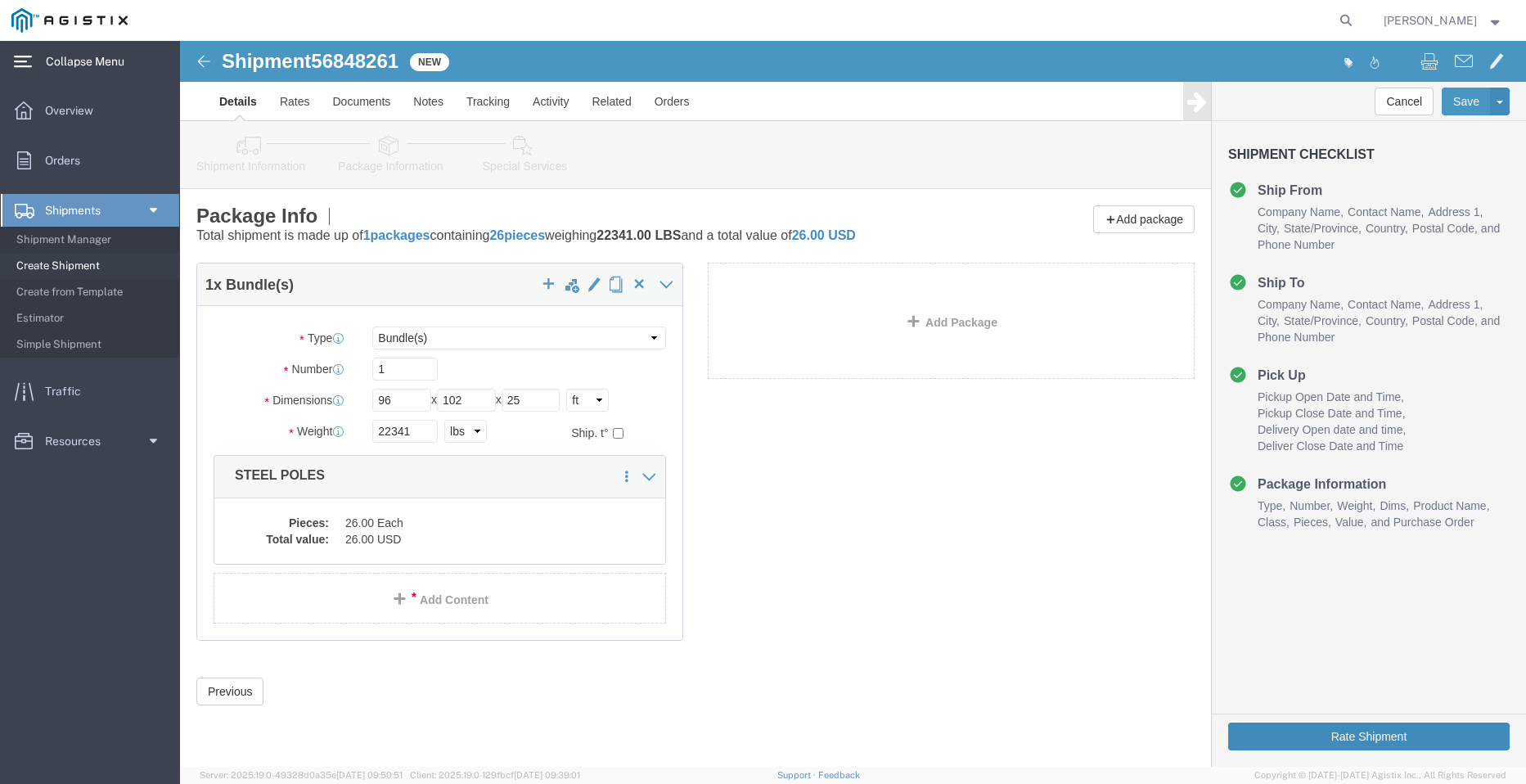
click button "Rate Shipment"
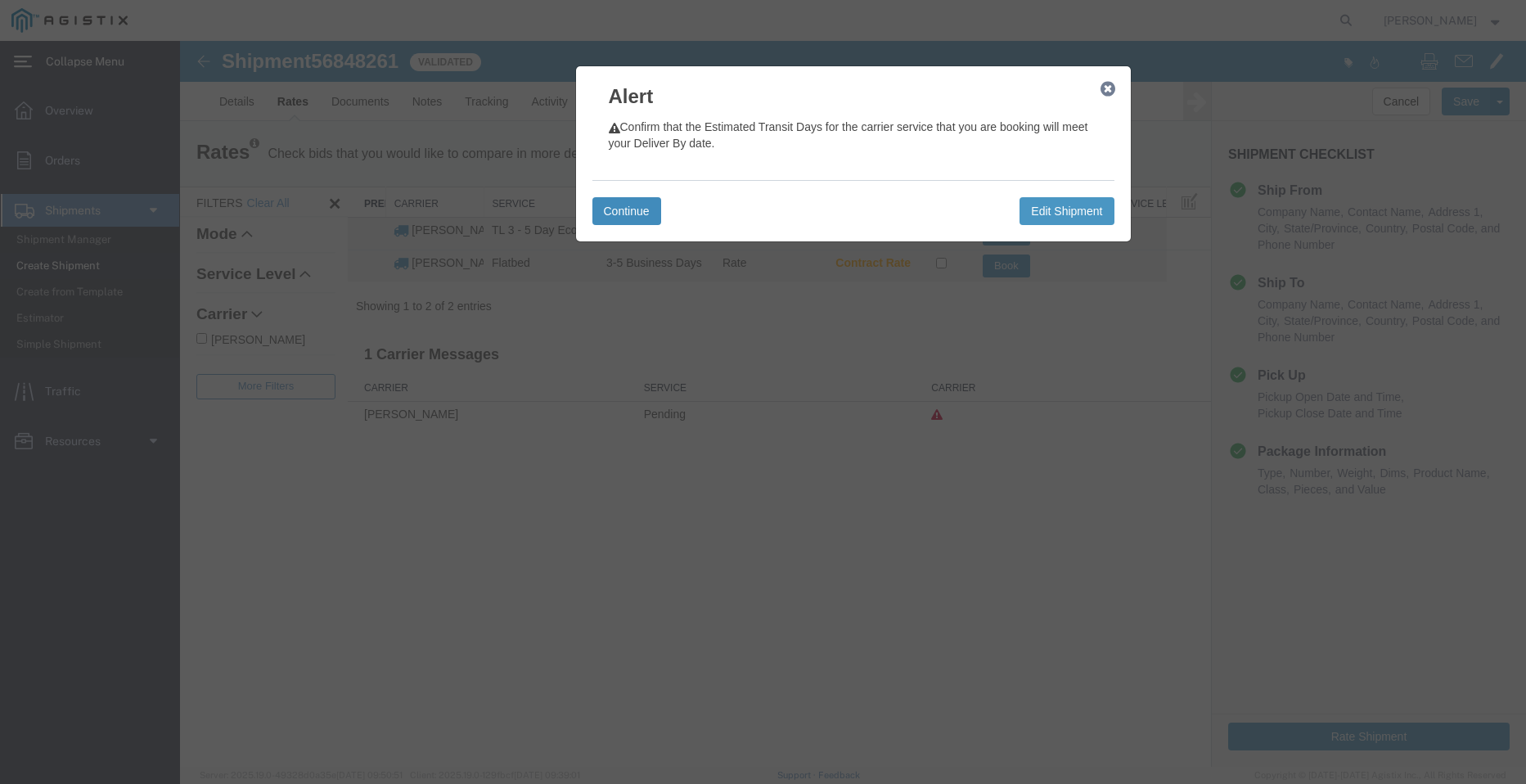
click at [623, 208] on button "Continue" at bounding box center [626, 210] width 69 height 27
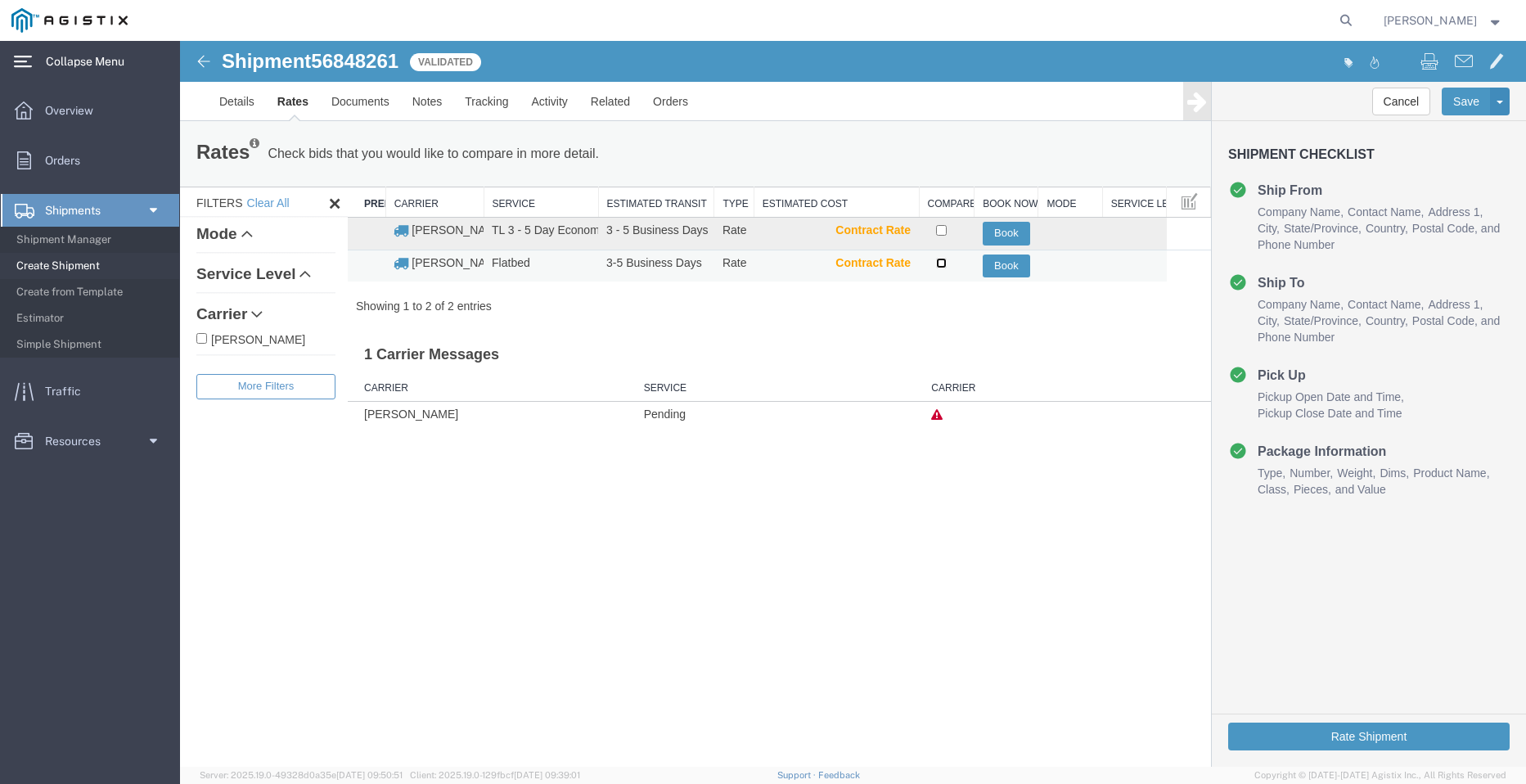
click at [936, 263] on input "checkbox" at bounding box center [941, 262] width 11 height 11
checkbox input "true"
click at [1003, 269] on button "Book" at bounding box center [1006, 266] width 47 height 23
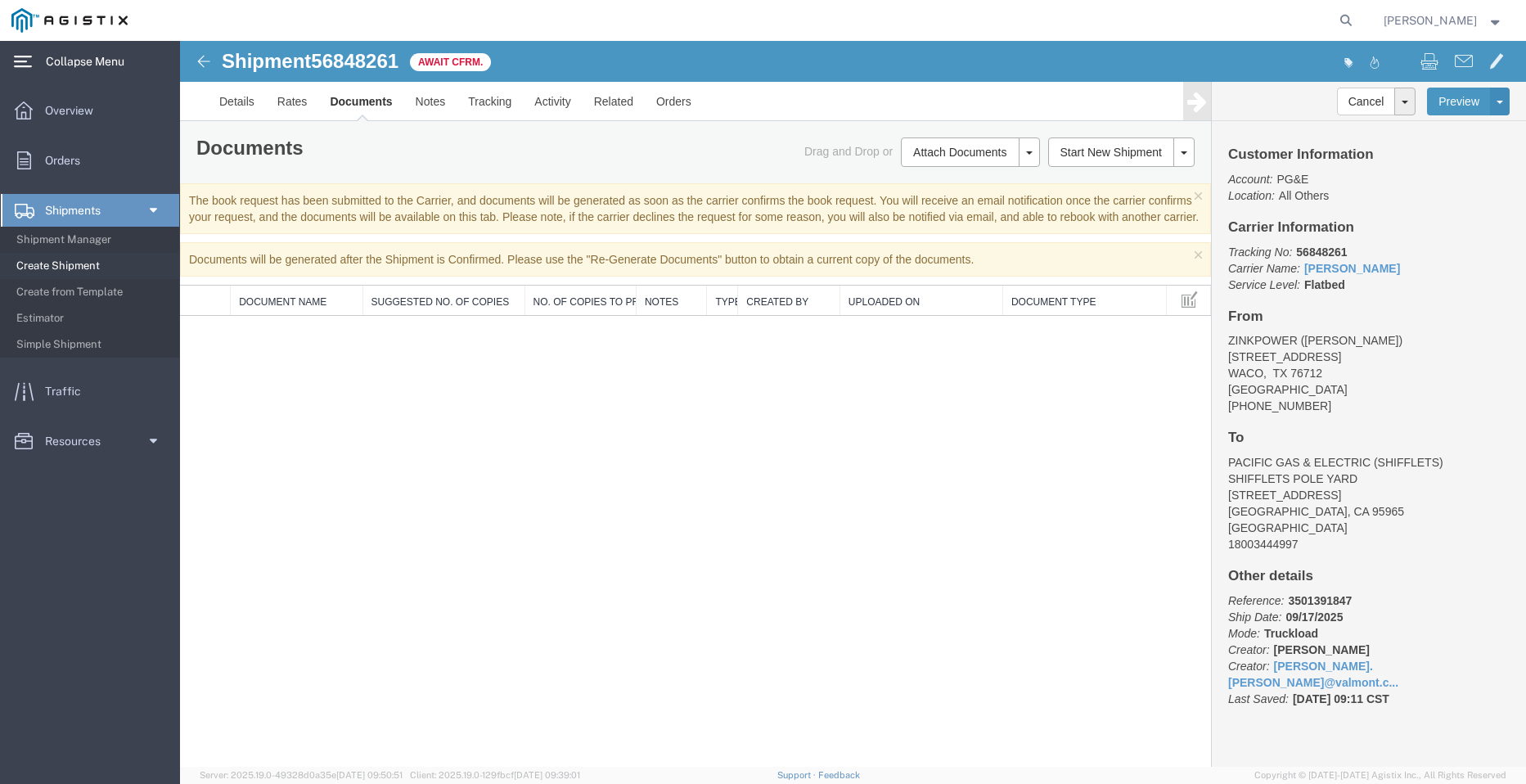
click at [389, 60] on span "56848261" at bounding box center [354, 61] width 87 height 23
copy span "56848261"
click at [152, 208] on span at bounding box center [152, 209] width 13 height 32
click at [157, 209] on span at bounding box center [152, 209] width 13 height 32
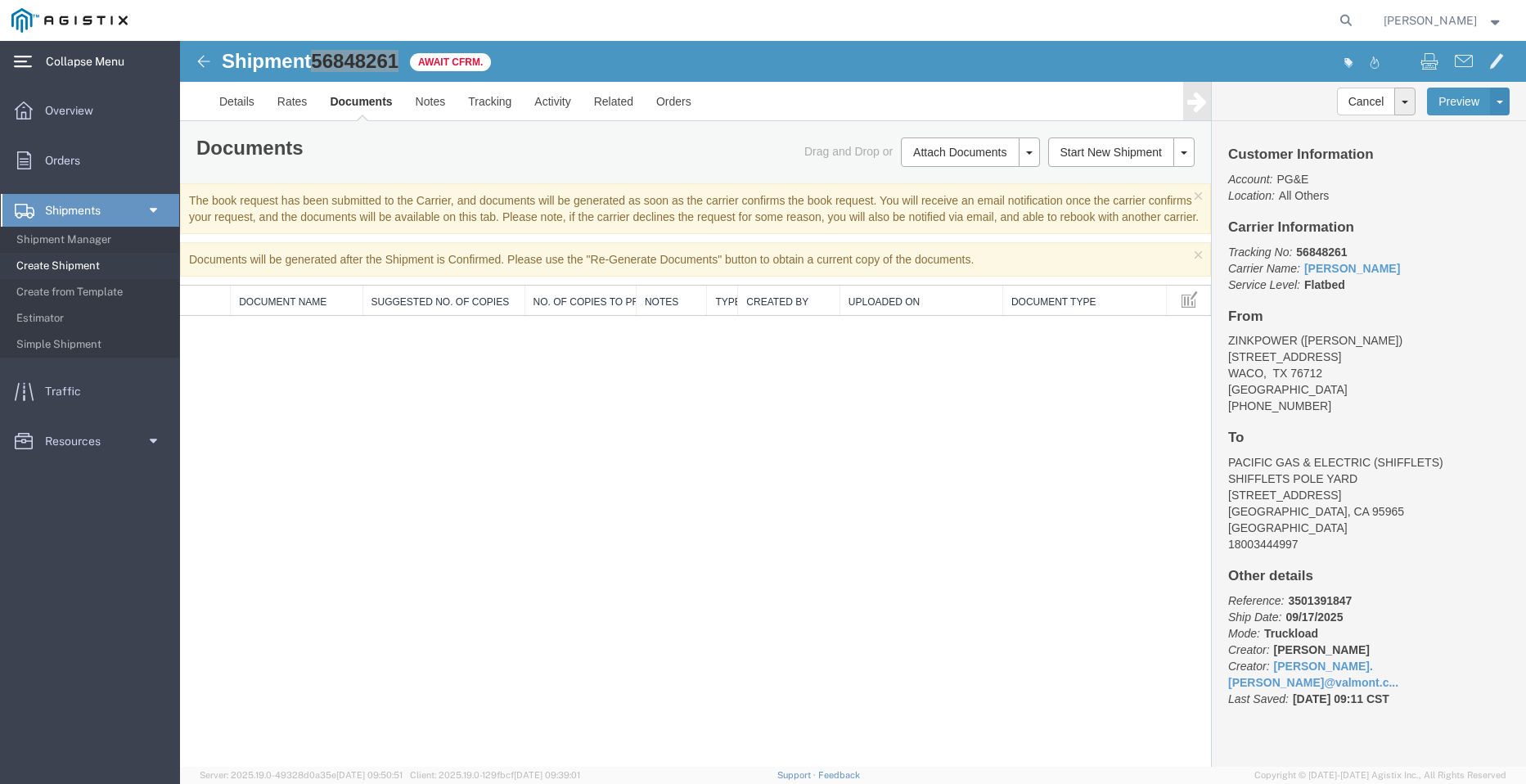
click at [113, 267] on span "Create Shipment" at bounding box center [92, 265] width 152 height 32
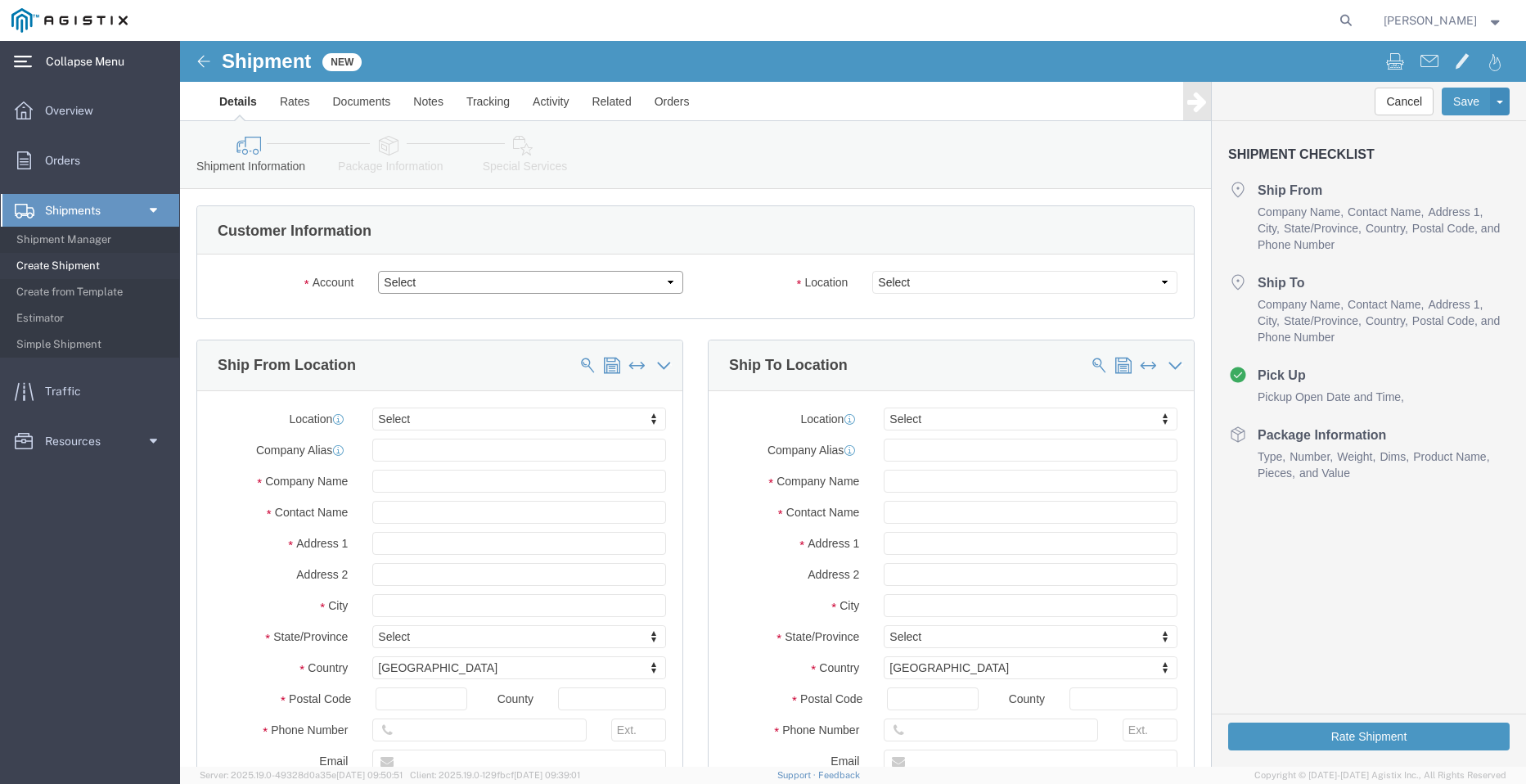
click select "Select PG&E Valmont Industries Inc"
select select "9596"
click select "Select PG&E Valmont Industries Inc"
select select "PURCHORD"
select select
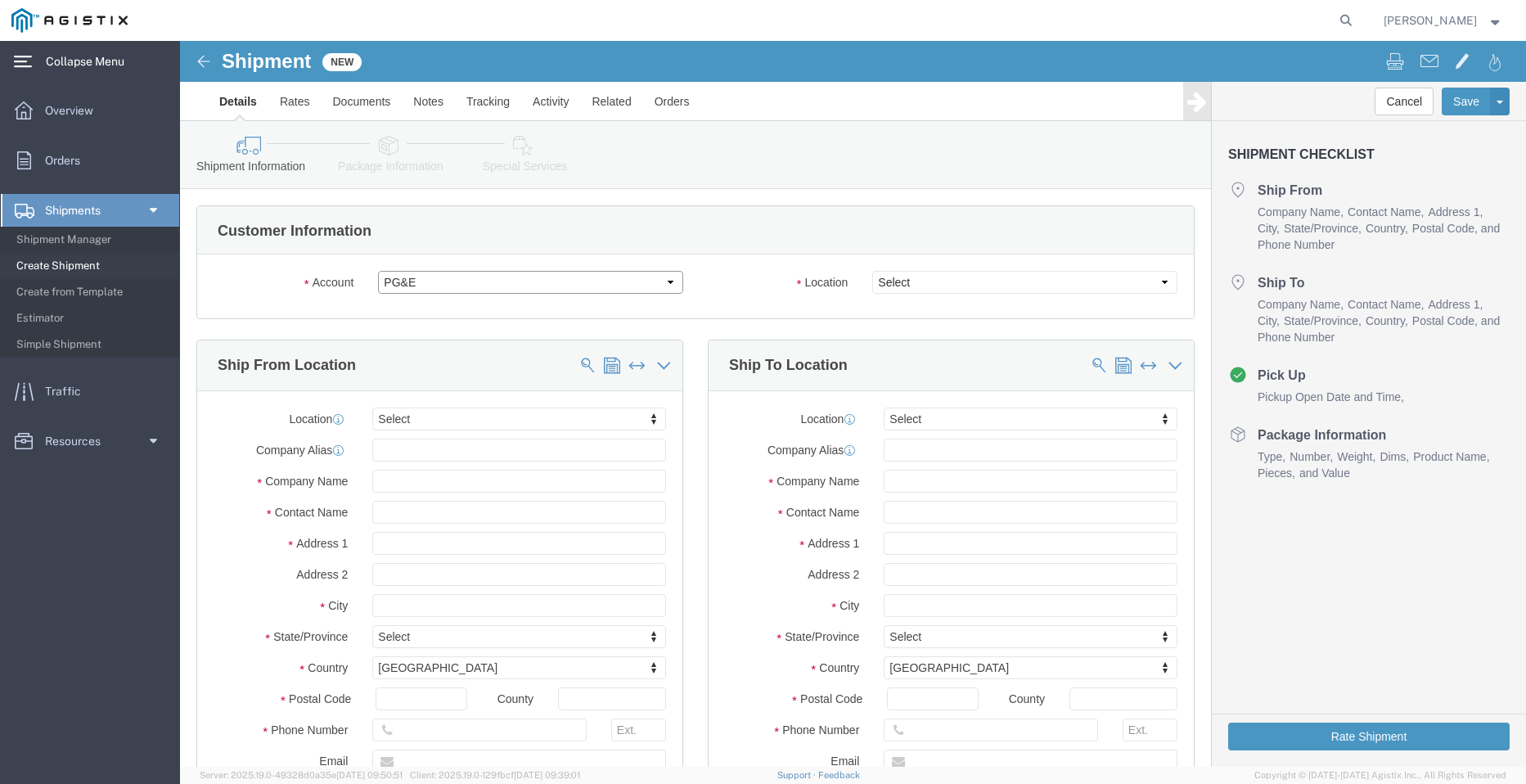
select select
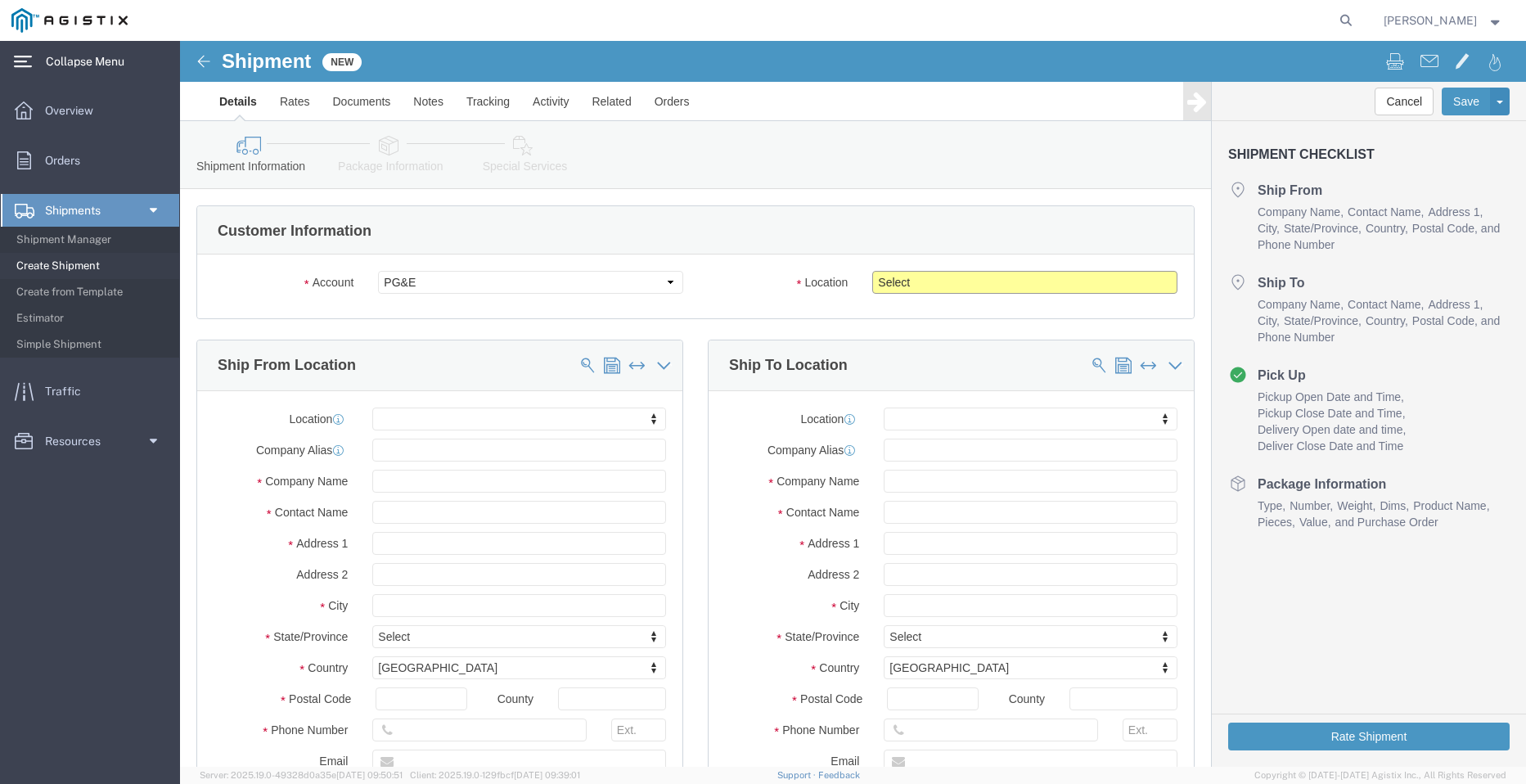
click select "Select All Others [GEOGRAPHIC_DATA] [GEOGRAPHIC_DATA] [GEOGRAPHIC_DATA] [GEOGRA…"
select select "23082"
click select "Select All Others [GEOGRAPHIC_DATA] [GEOGRAPHIC_DATA] [GEOGRAPHIC_DATA] [GEOGRA…"
click input "text"
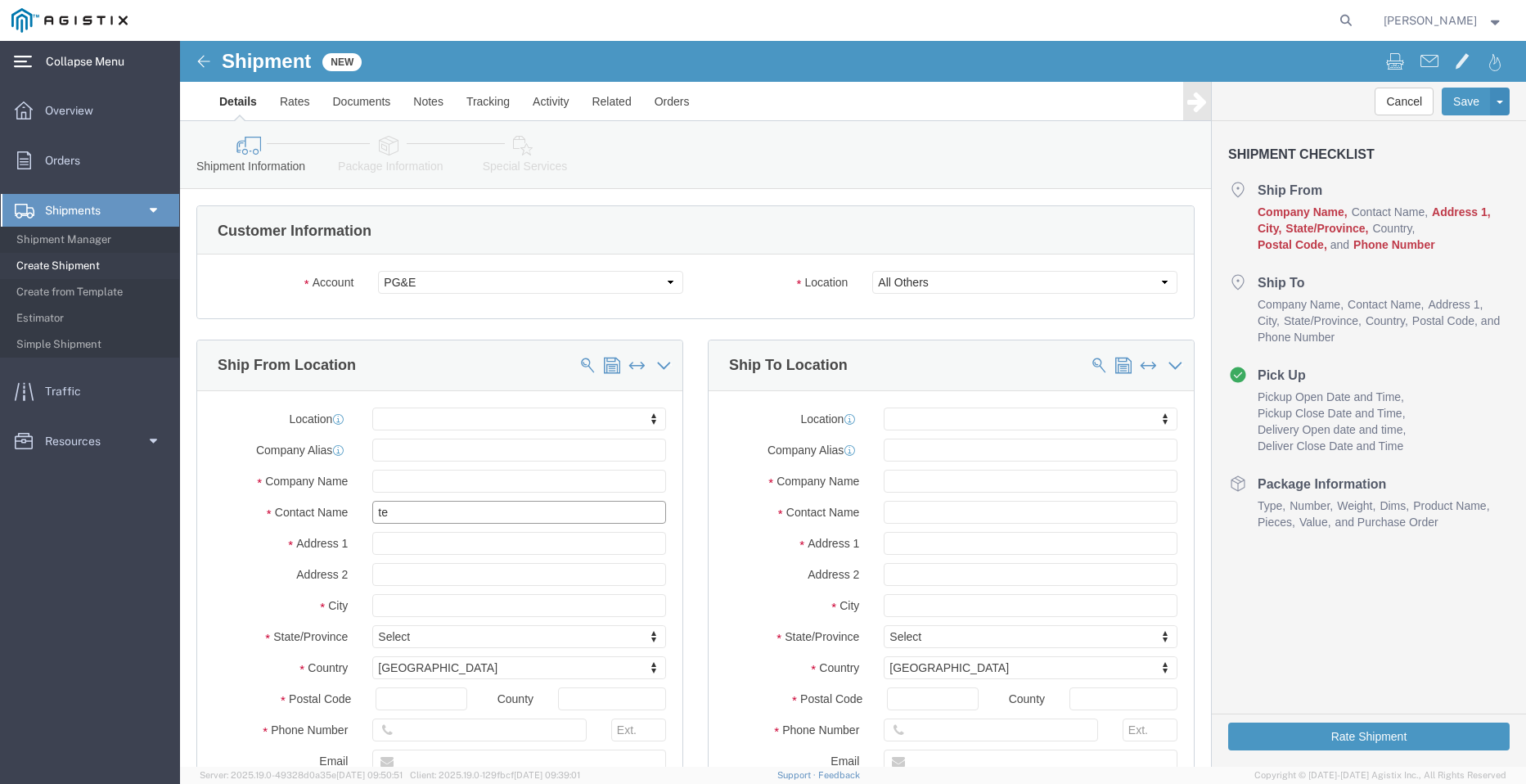
type input "teo"
click p "- AZZ - ([PERSON_NAME]) [STREET_ADDRESS][PERSON_NAME]"
select select
type input "[STREET_ADDRESS]"
type input "77064"
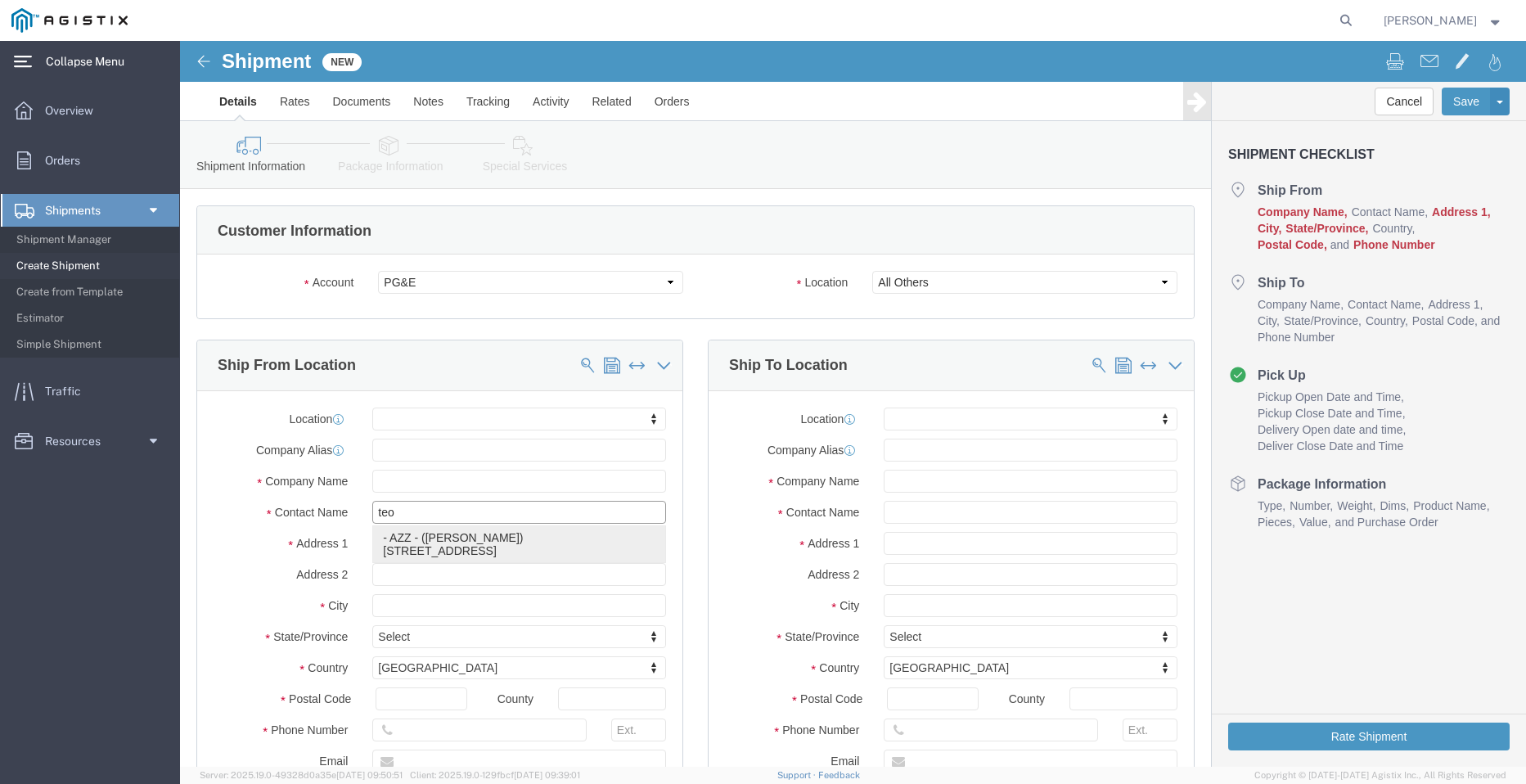
type input "2812216607"
type input "[EMAIL_ADDRESS][DOMAIN_NAME]"
checkbox input "true"
type input "AZZ"
type input "[PERSON_NAME]"
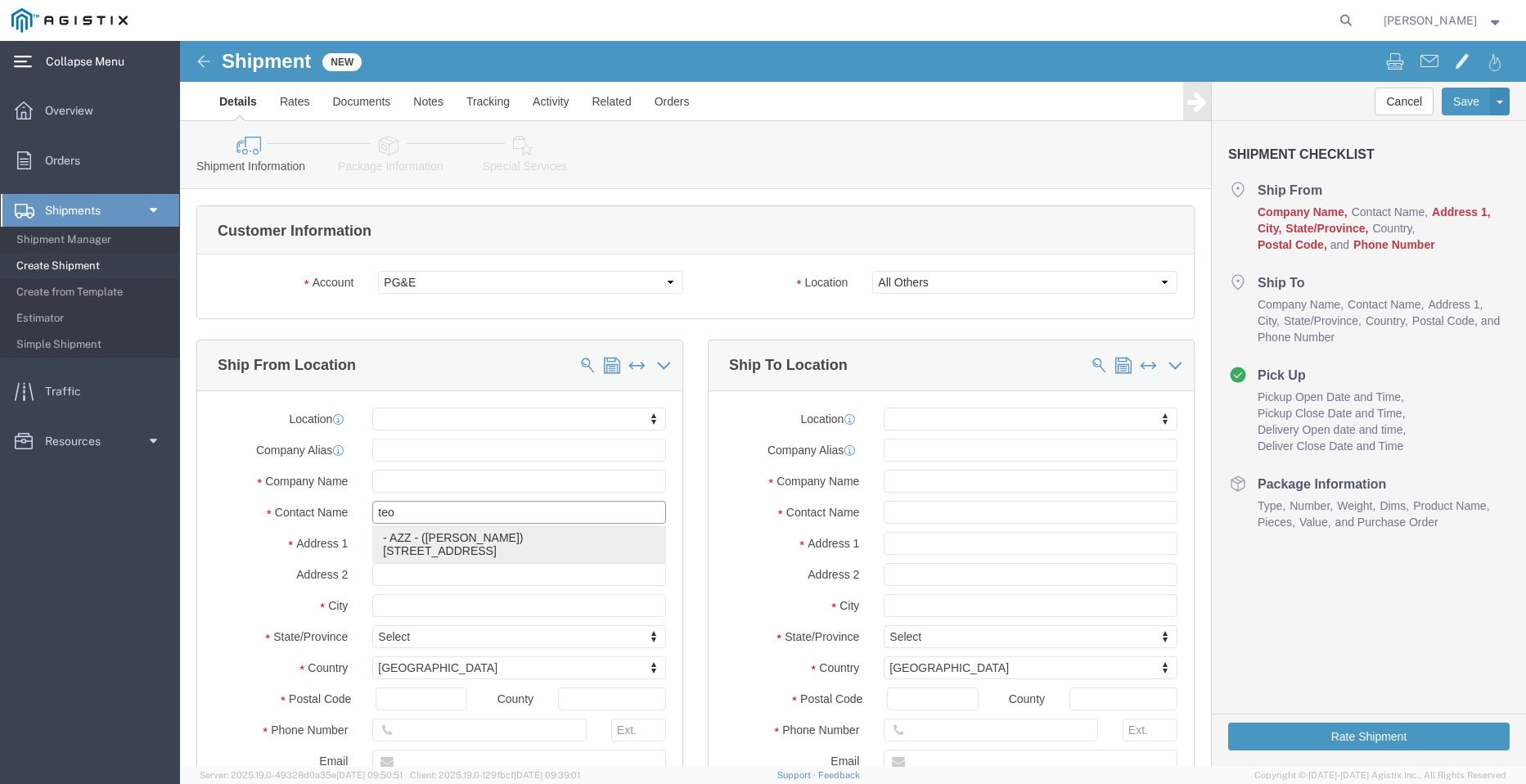
type input "[GEOGRAPHIC_DATA]"
select select "[GEOGRAPHIC_DATA]"
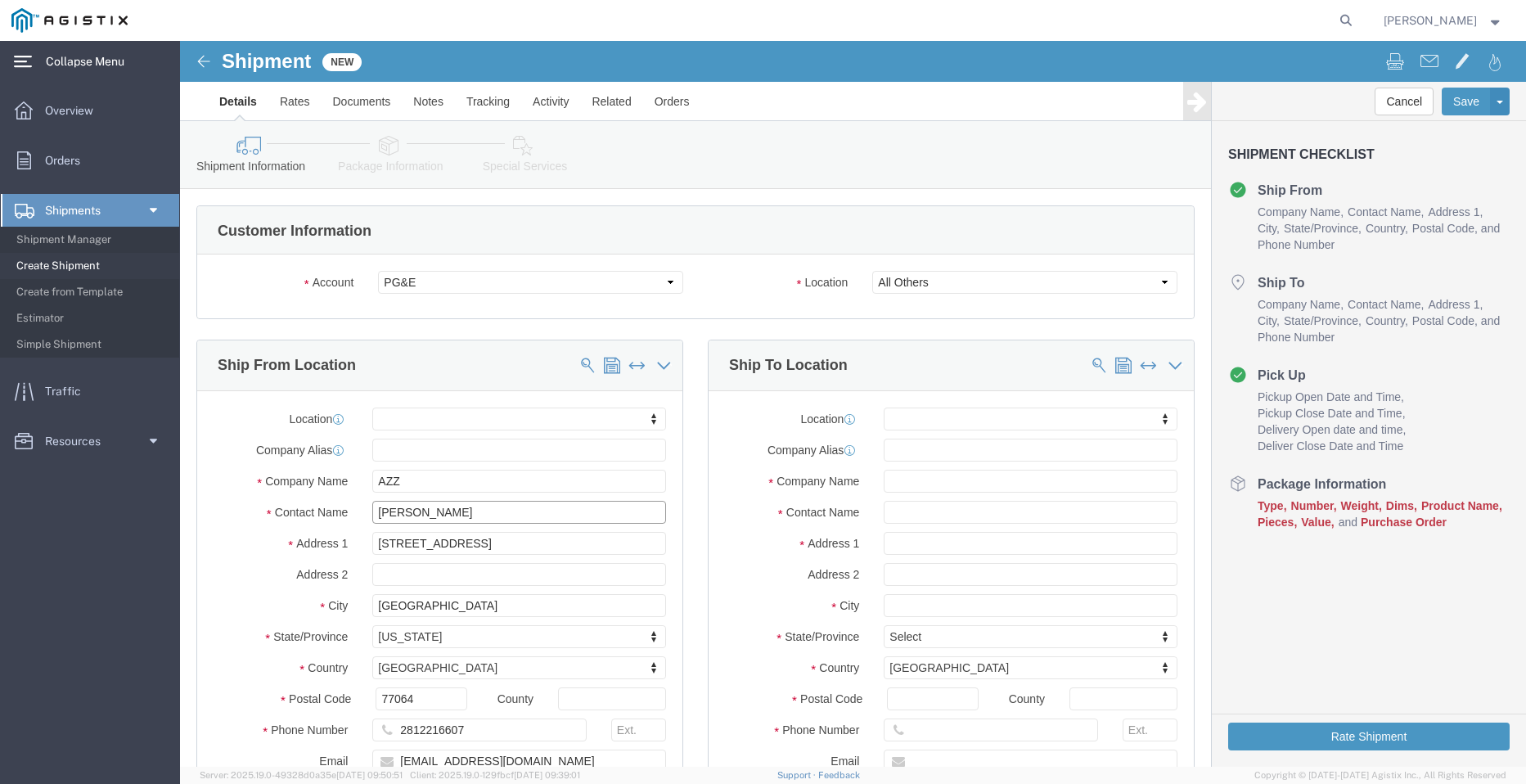
type input "[PERSON_NAME]"
click input "text"
type input "oro"
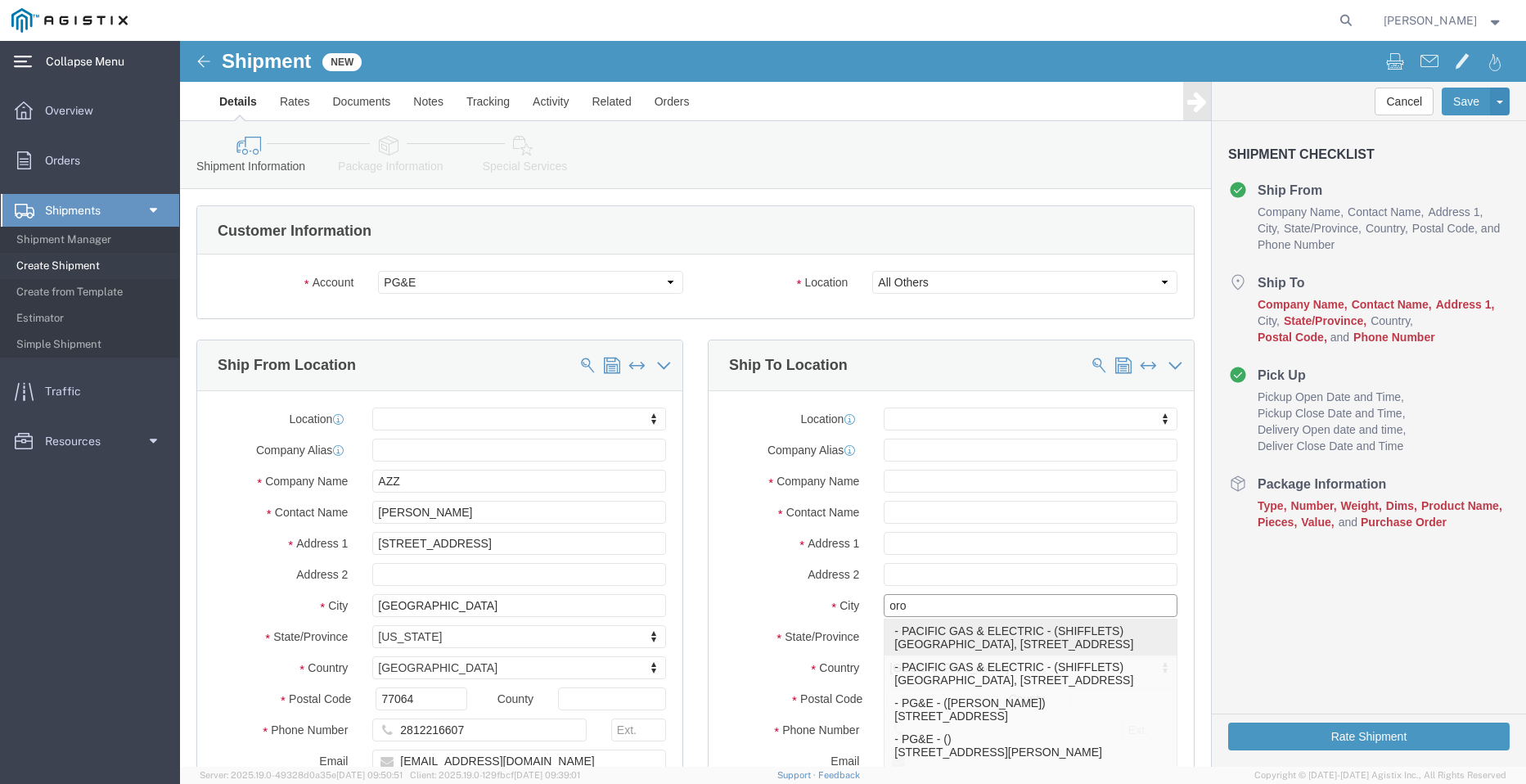
click p "- PACIFIC GAS & ELECTRIC - (SHIFFLETS) [GEOGRAPHIC_DATA], [STREET_ADDRESS]"
select select
type input "SHIFFLETS POLE YARD"
type input "[STREET_ADDRESS]"
type input "95965"
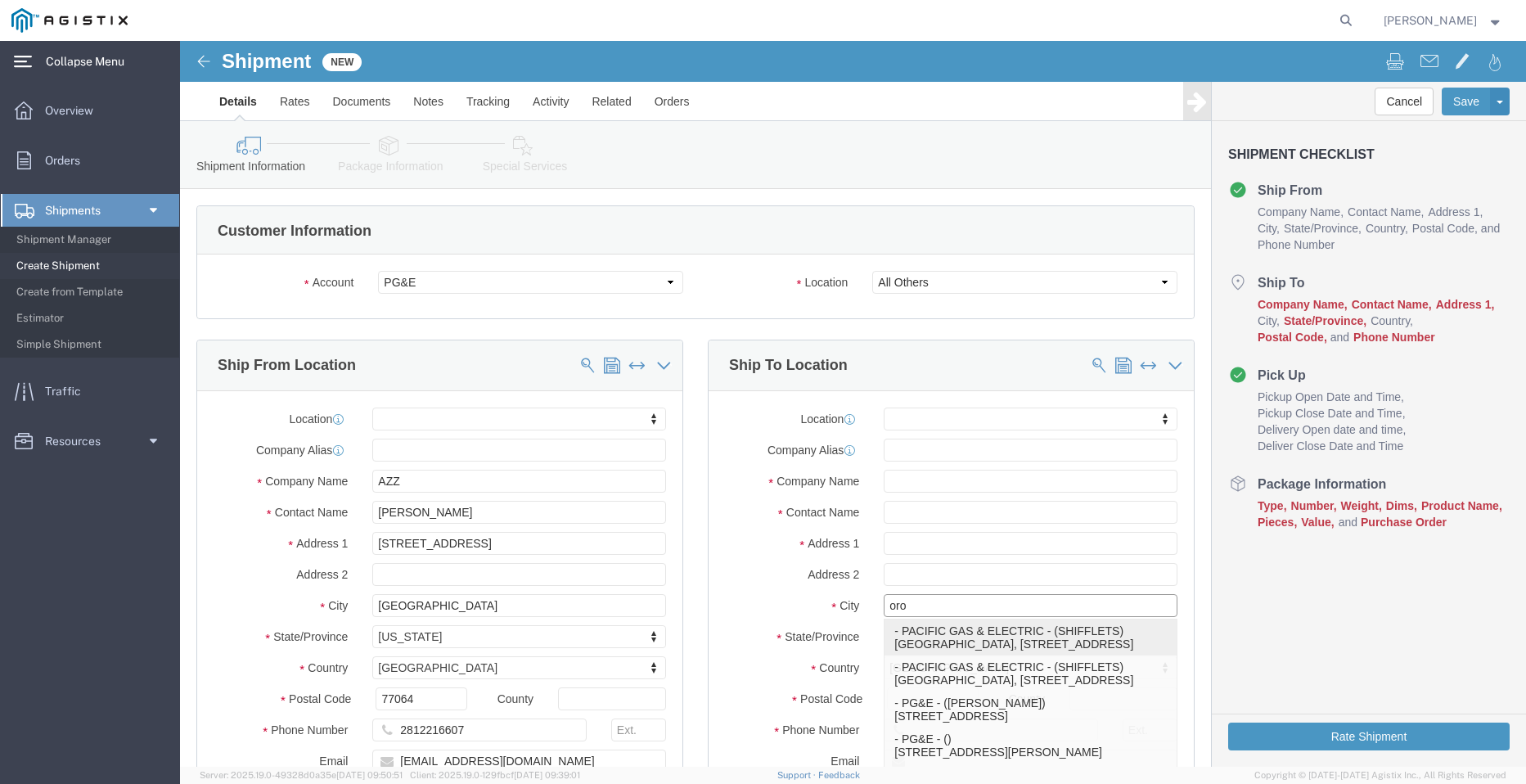
type input "[GEOGRAPHIC_DATA]"
type input "18003444997"
type input "PACIFIC GAS & ELECTRIC"
type input "SHIFFLETS"
type input "[GEOGRAPHIC_DATA]"
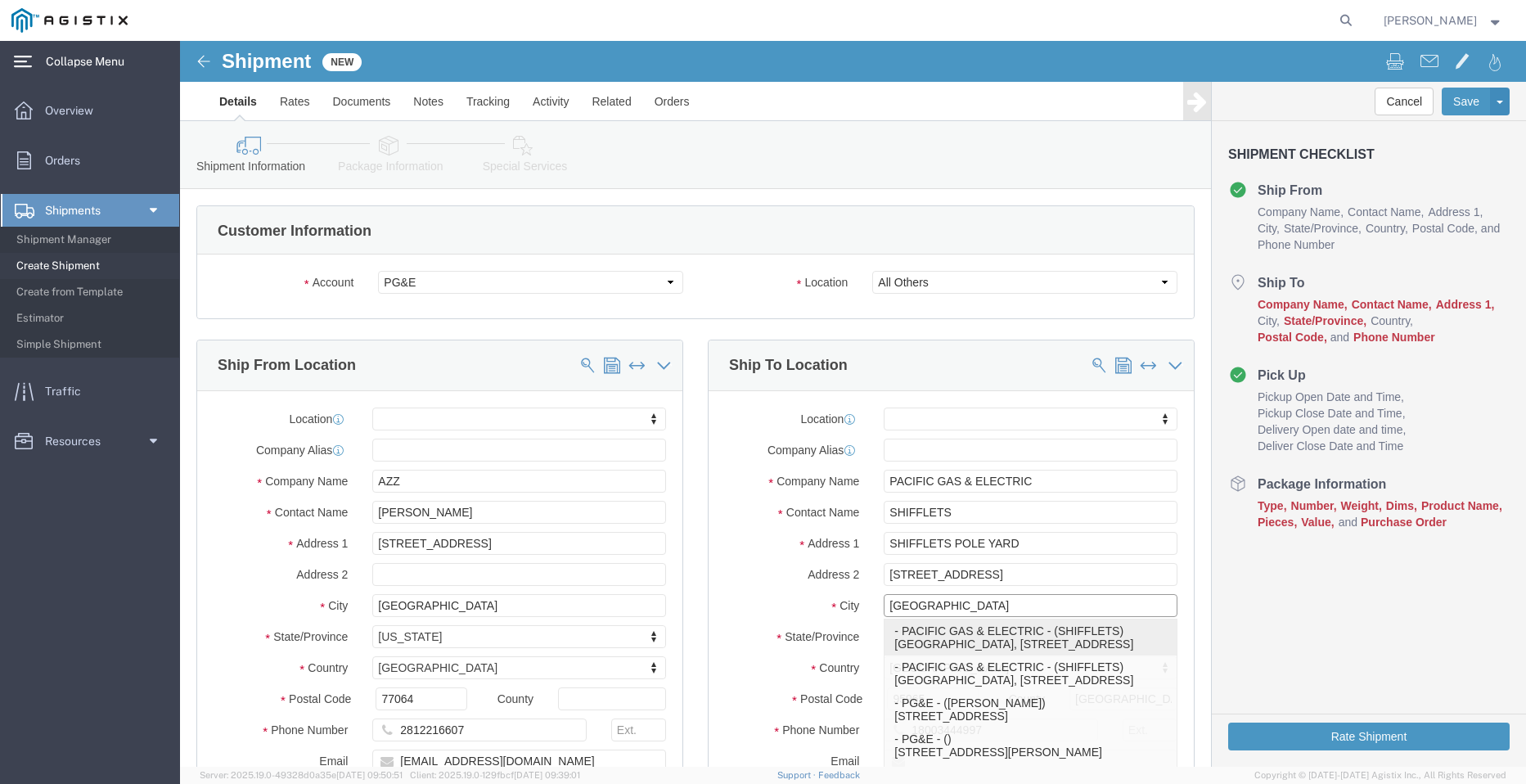
select select "CA"
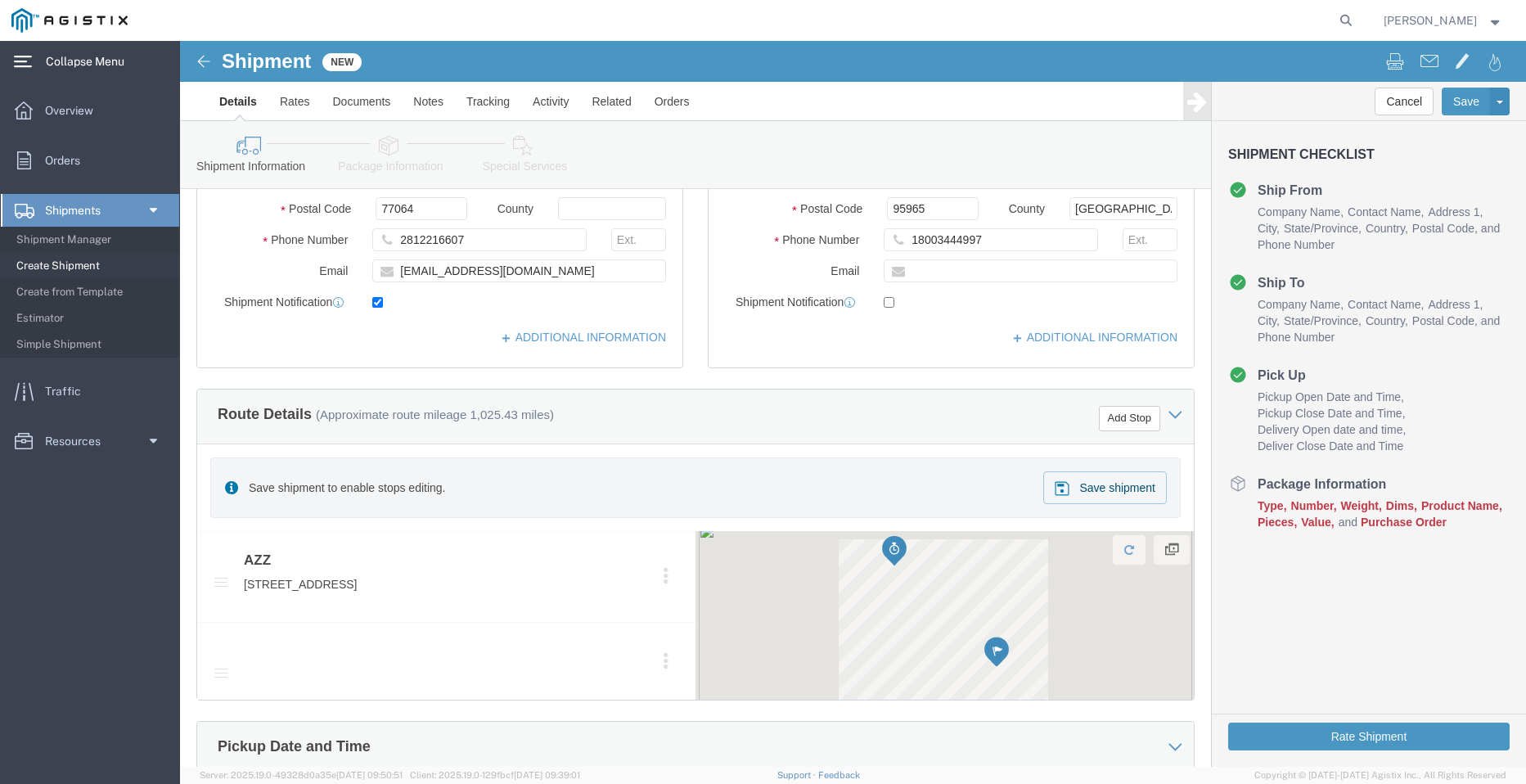
scroll to position [491, 0]
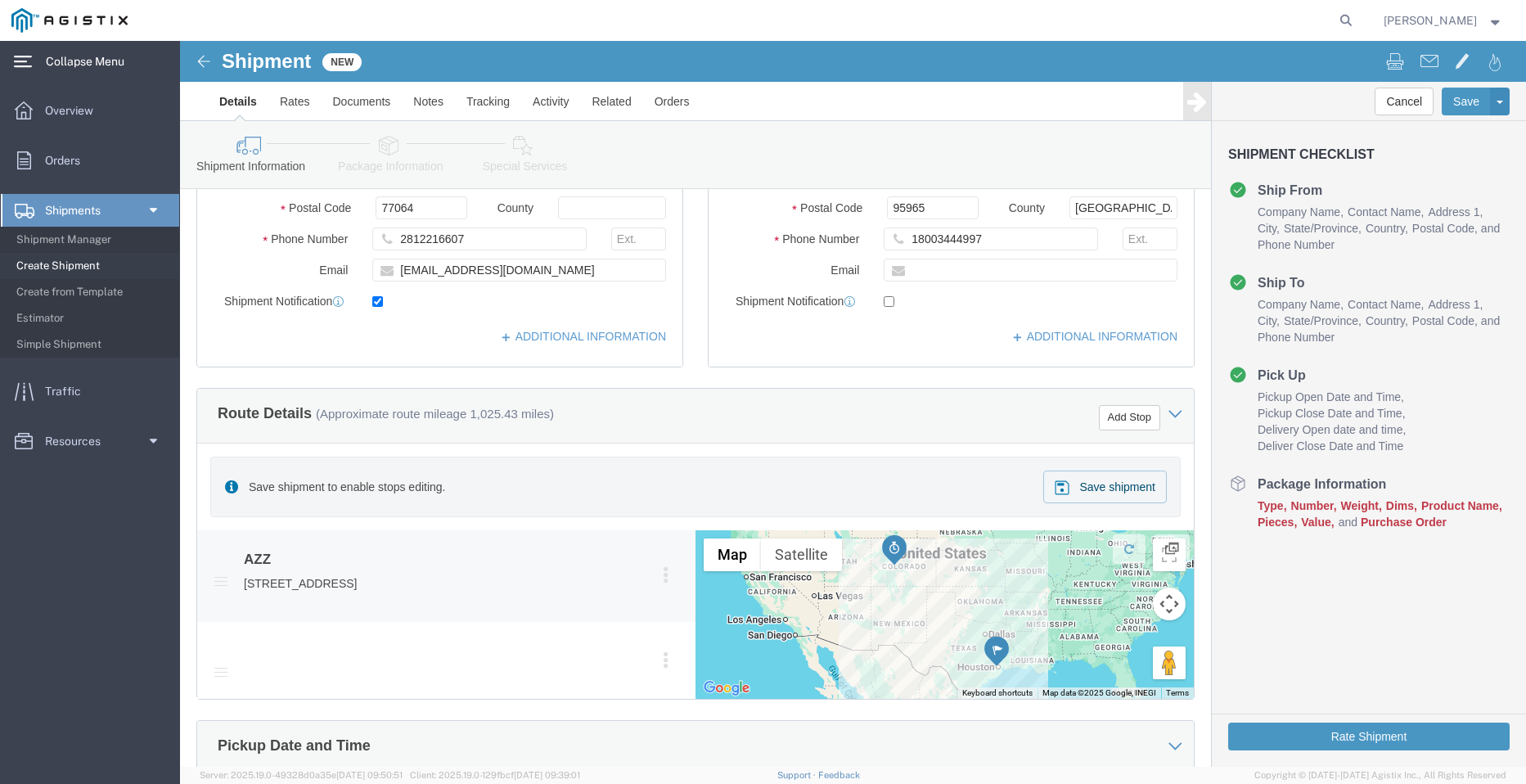
type input "[GEOGRAPHIC_DATA]"
select select
click div "AZZ [STREET_ADDRESS] Pickup Delivery"
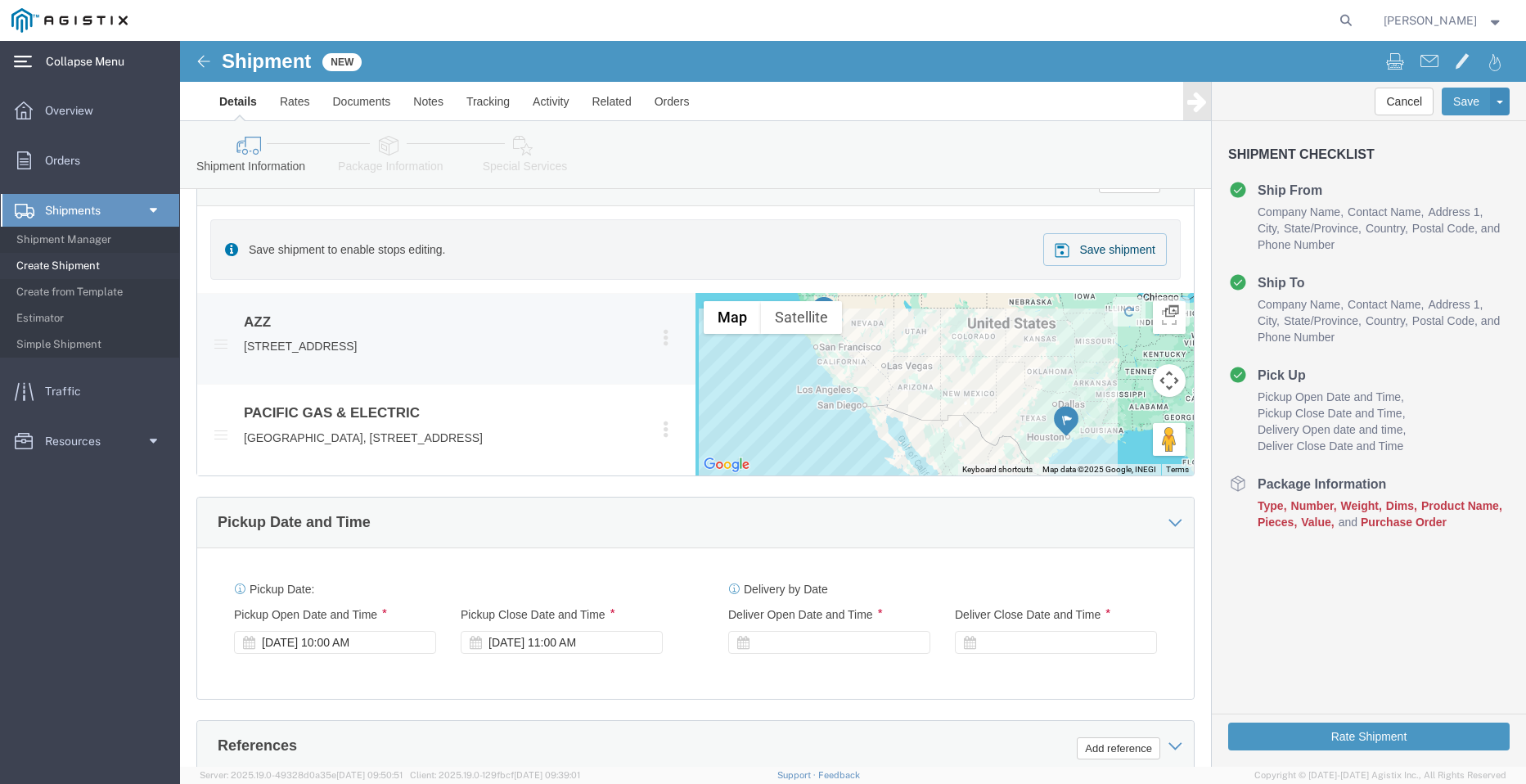
scroll to position [736, 0]
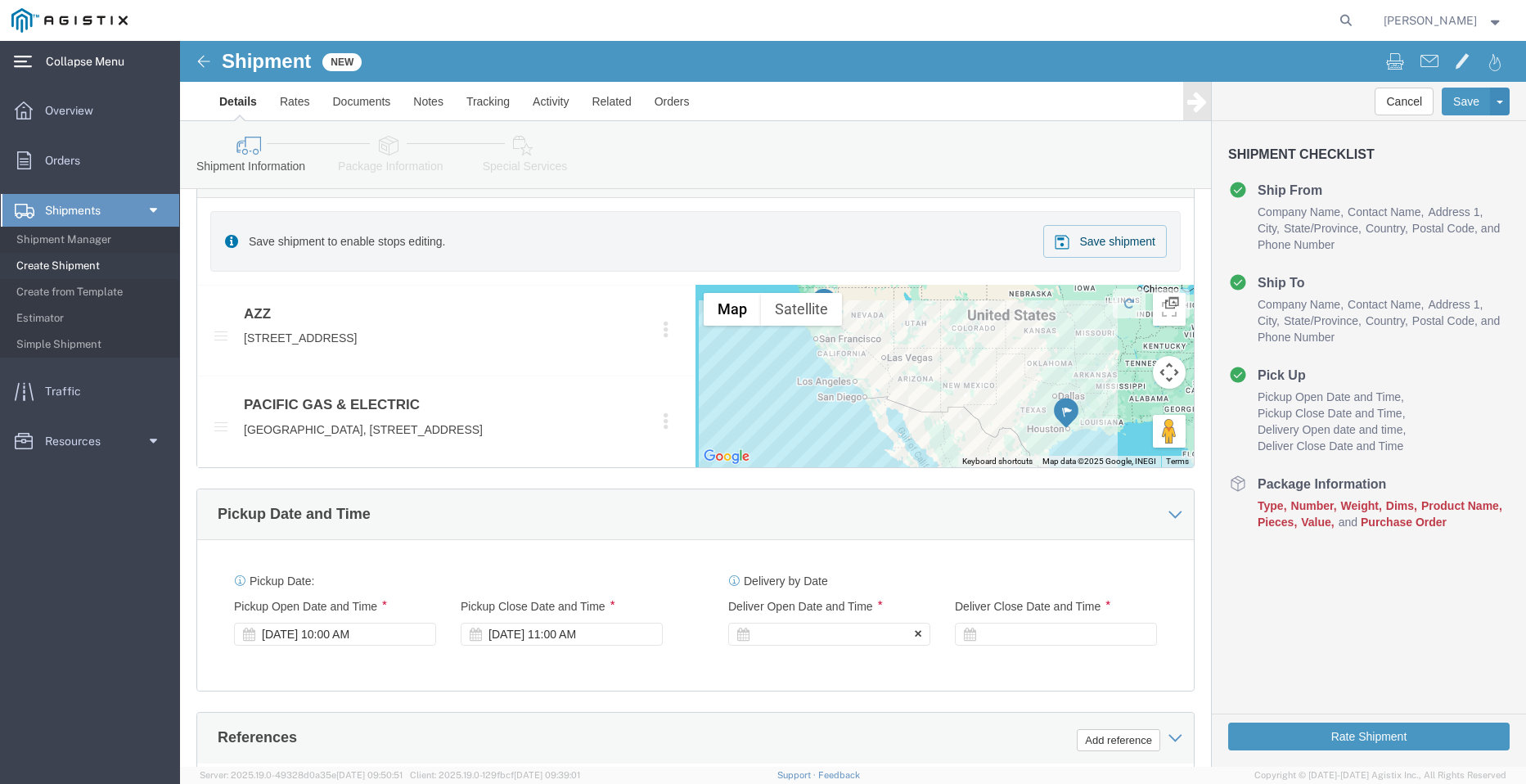
click div
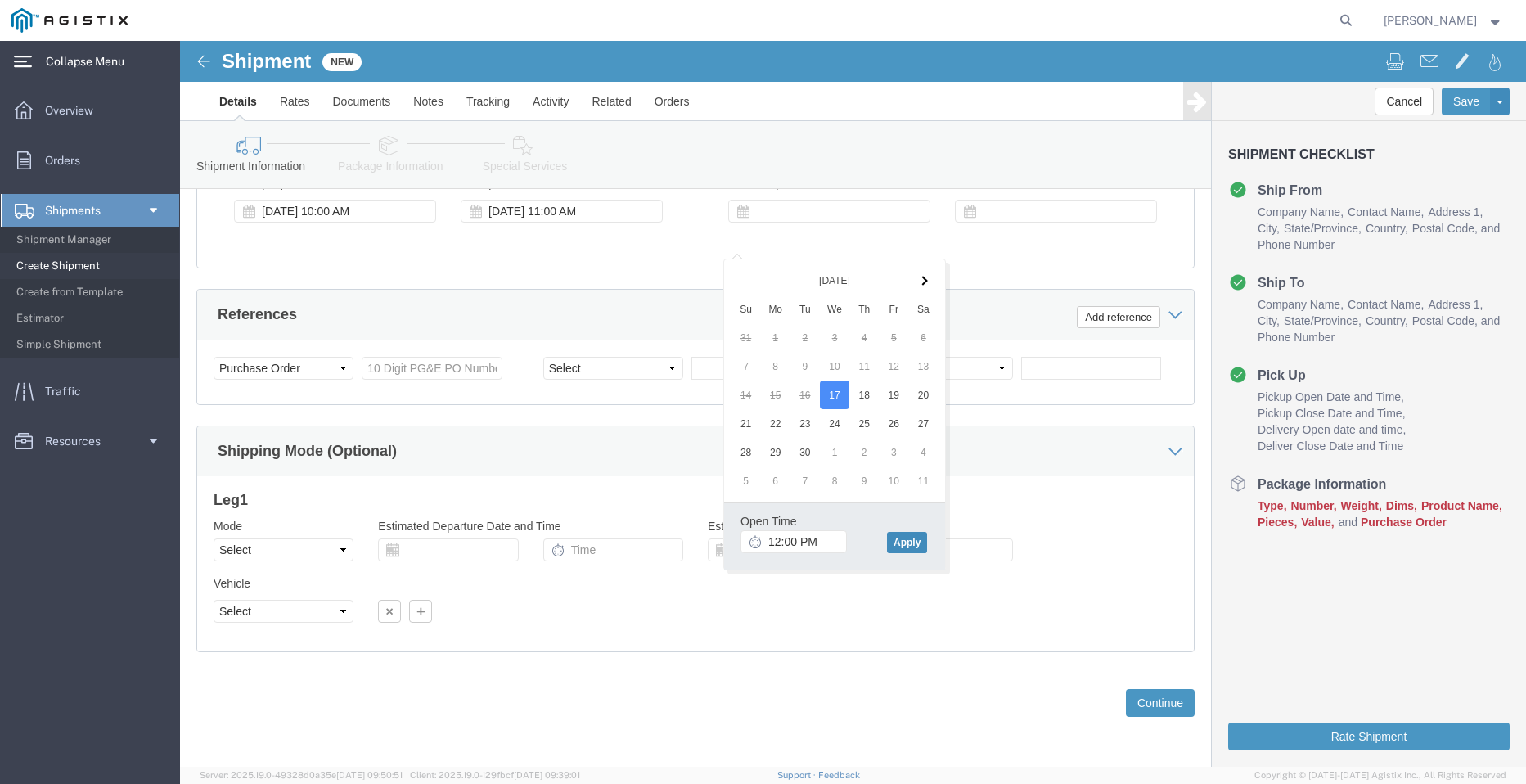
click button "Apply"
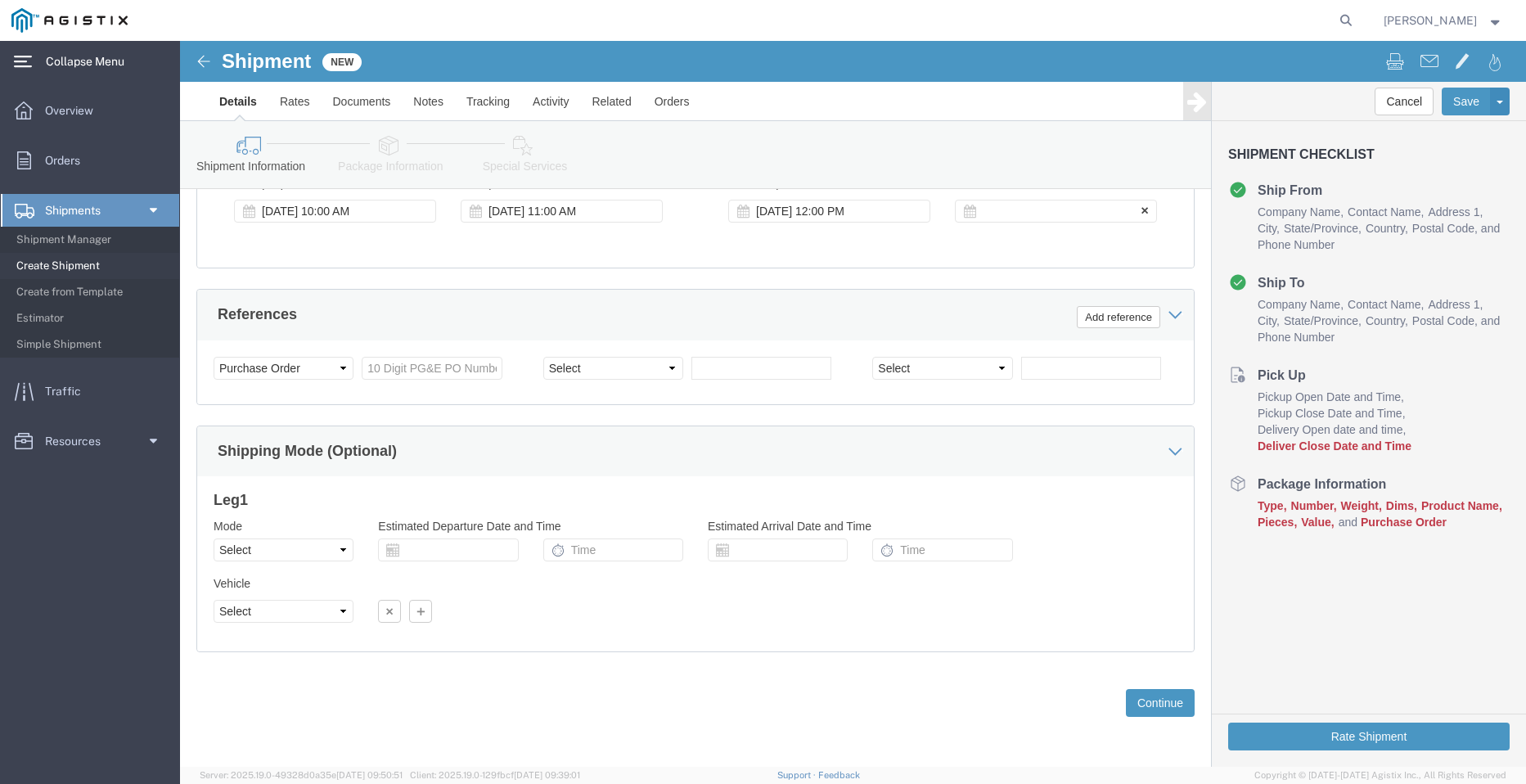
click div
click button "Continue"
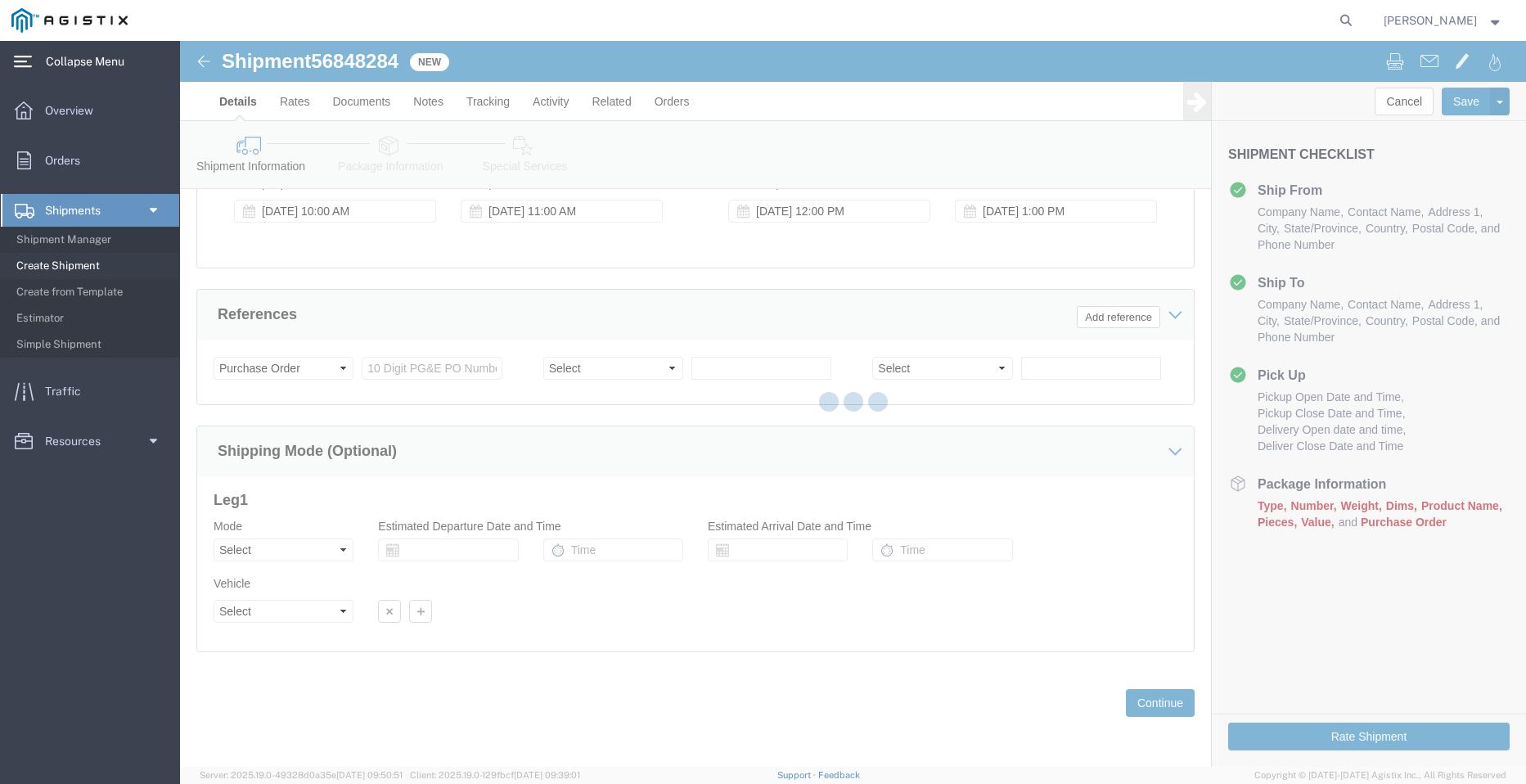
select select "PURCHORD"
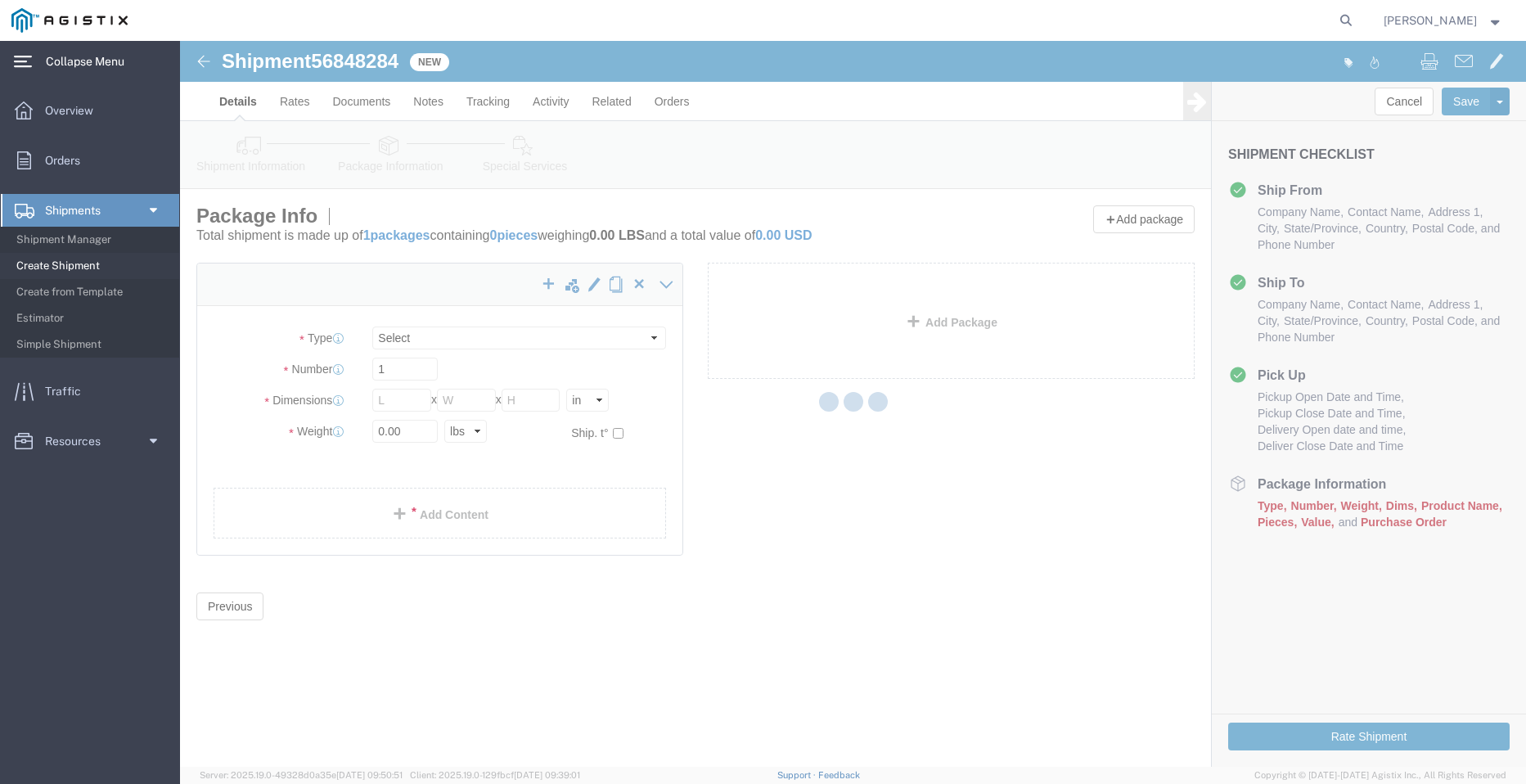
select select "CBOX"
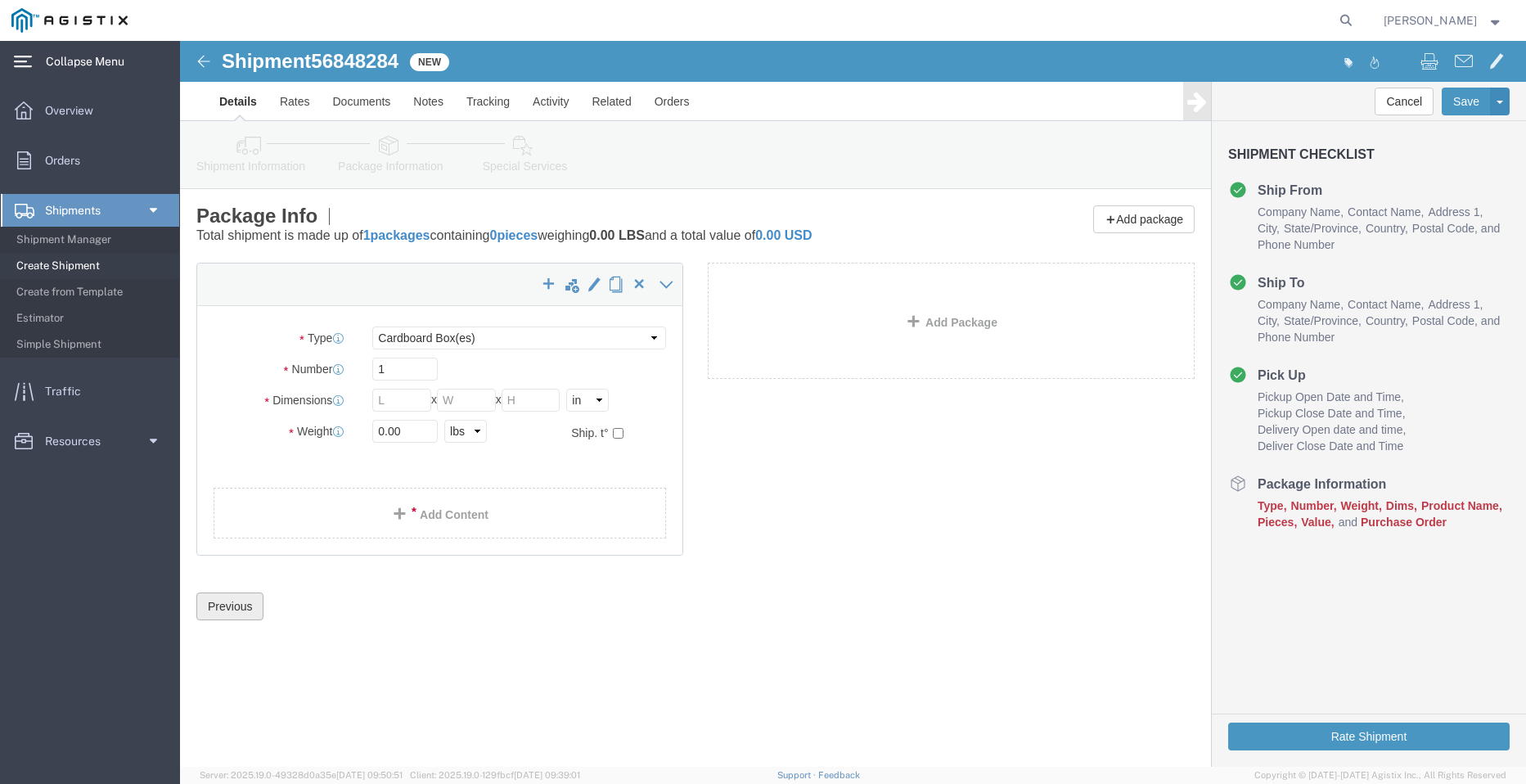
click button "Previous"
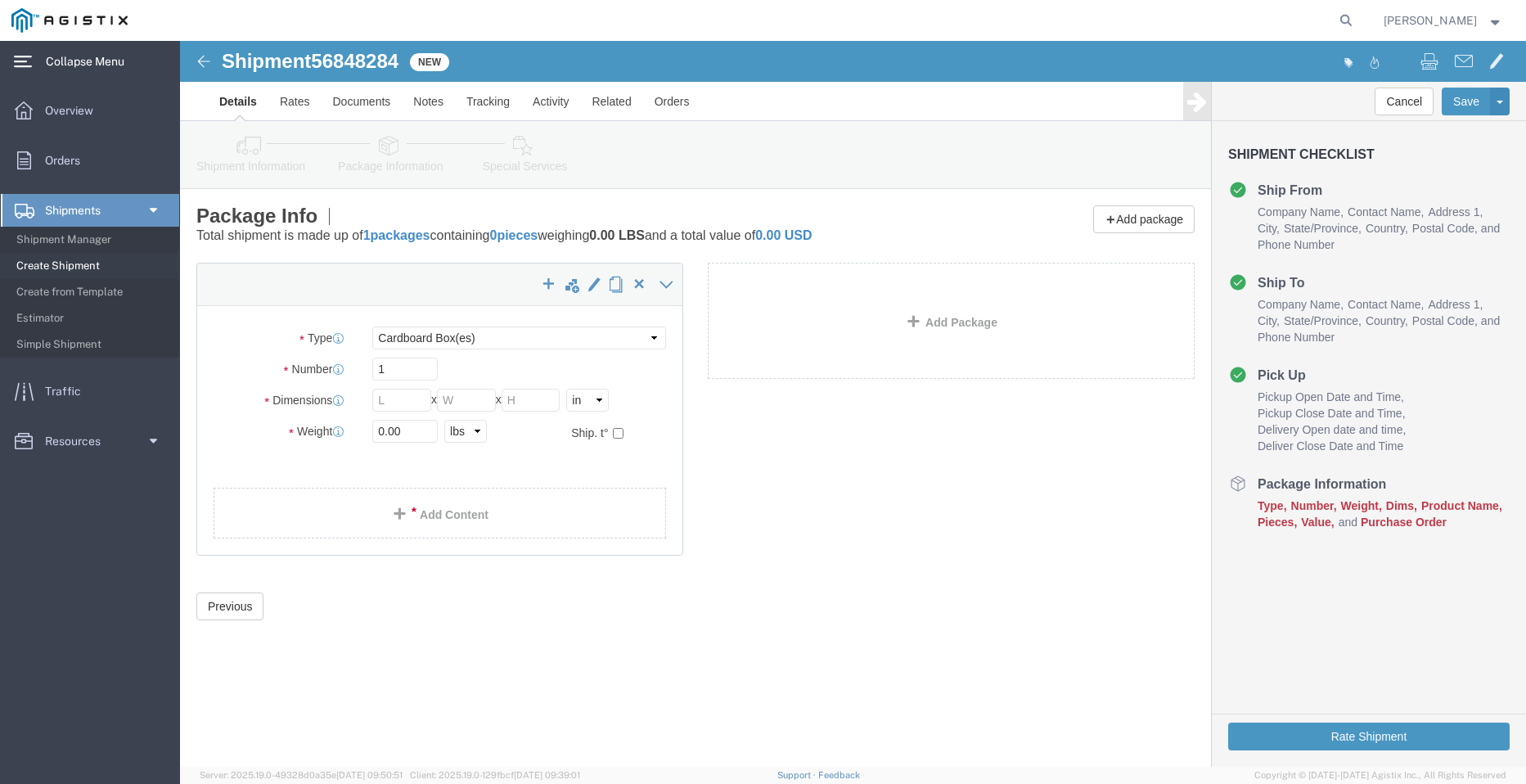
click li "Special Services"
click icon
click link "Shipment Information"
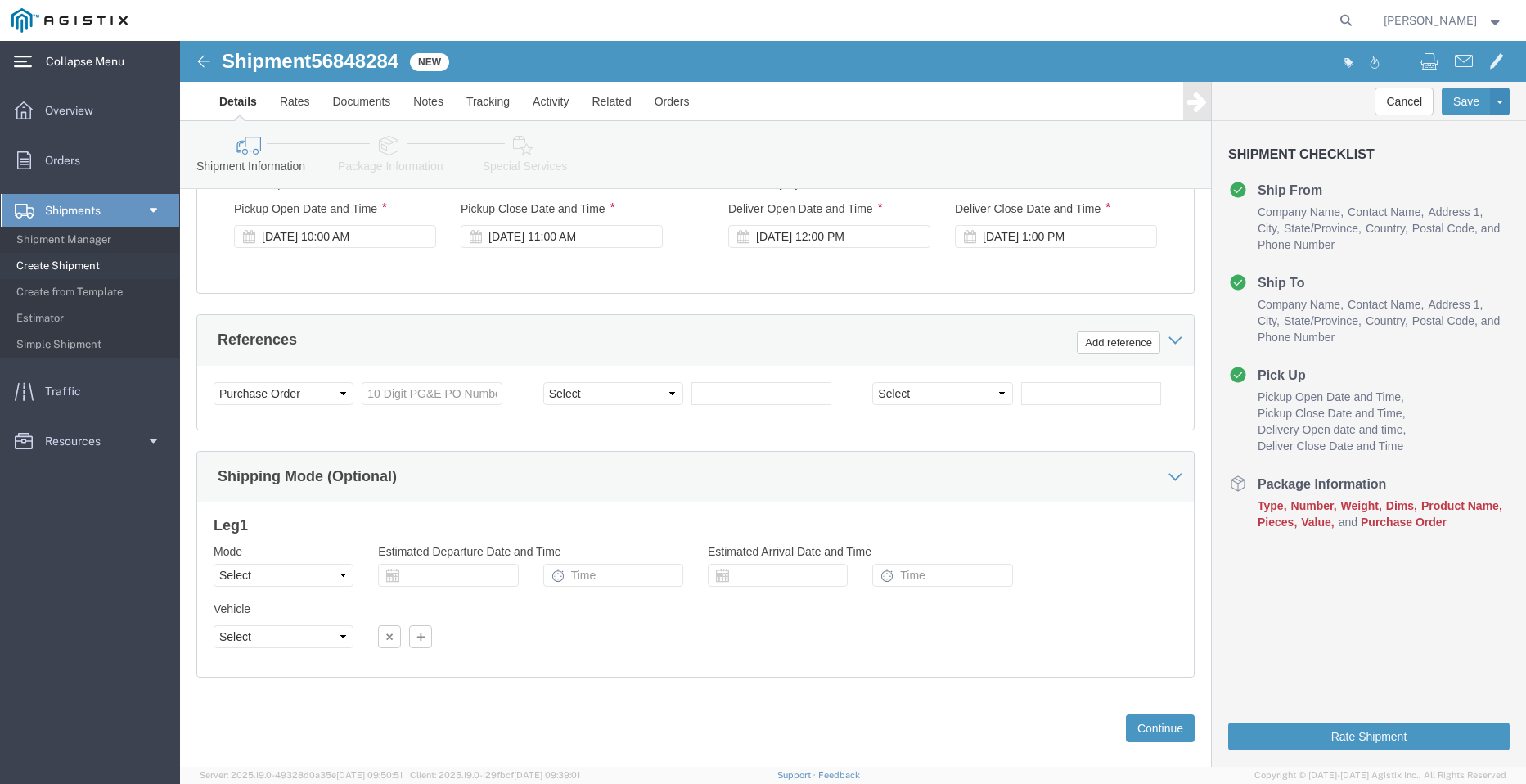
scroll to position [1064, 0]
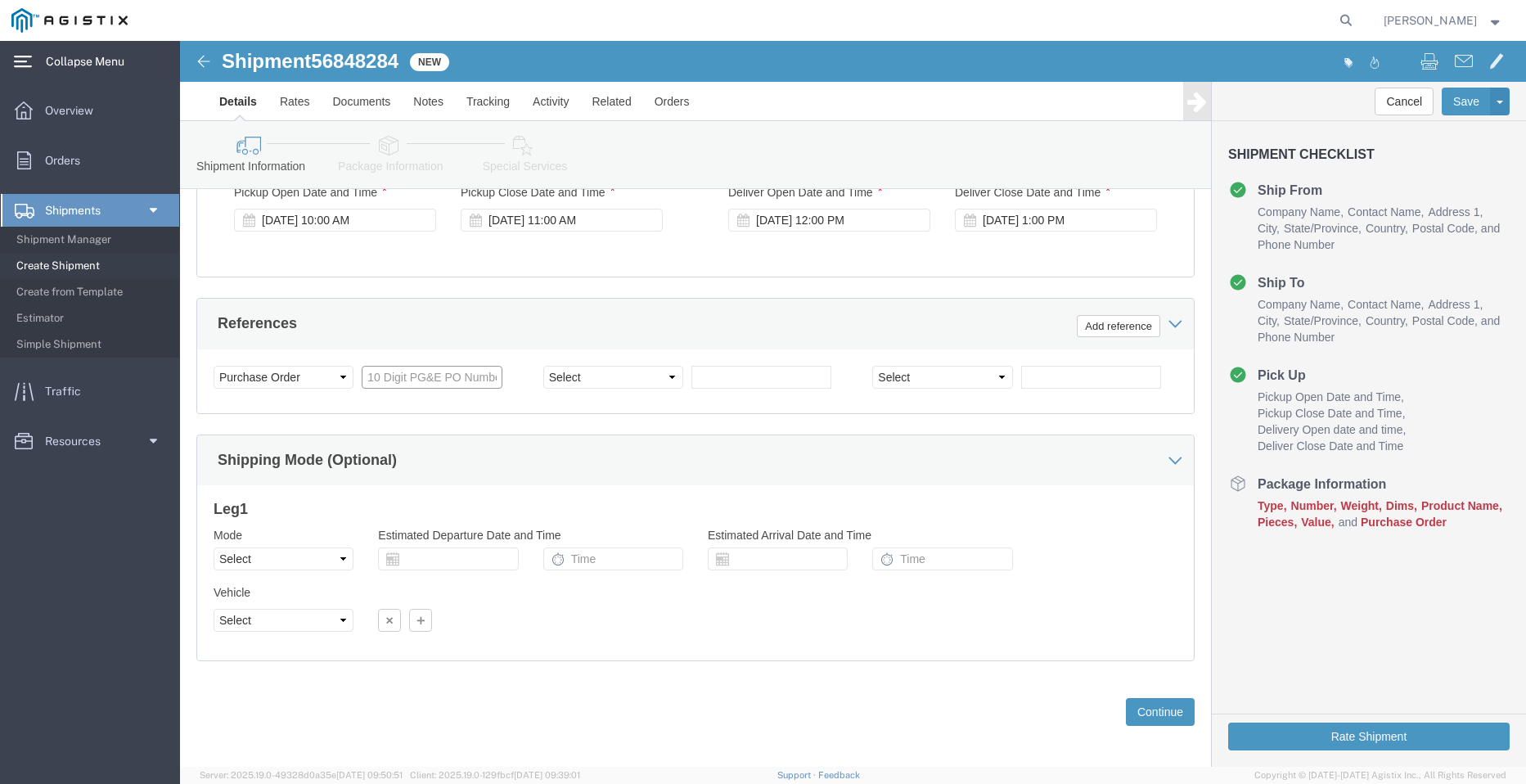
drag, startPoint x: 272, startPoint y: 367, endPoint x: 297, endPoint y: 364, distance: 25.2
click input "text"
paste input "3501401076"
type input "3501401076"
click select "Select Account Type Activity ID Airline Appointment Number ASN Batch Request # …"
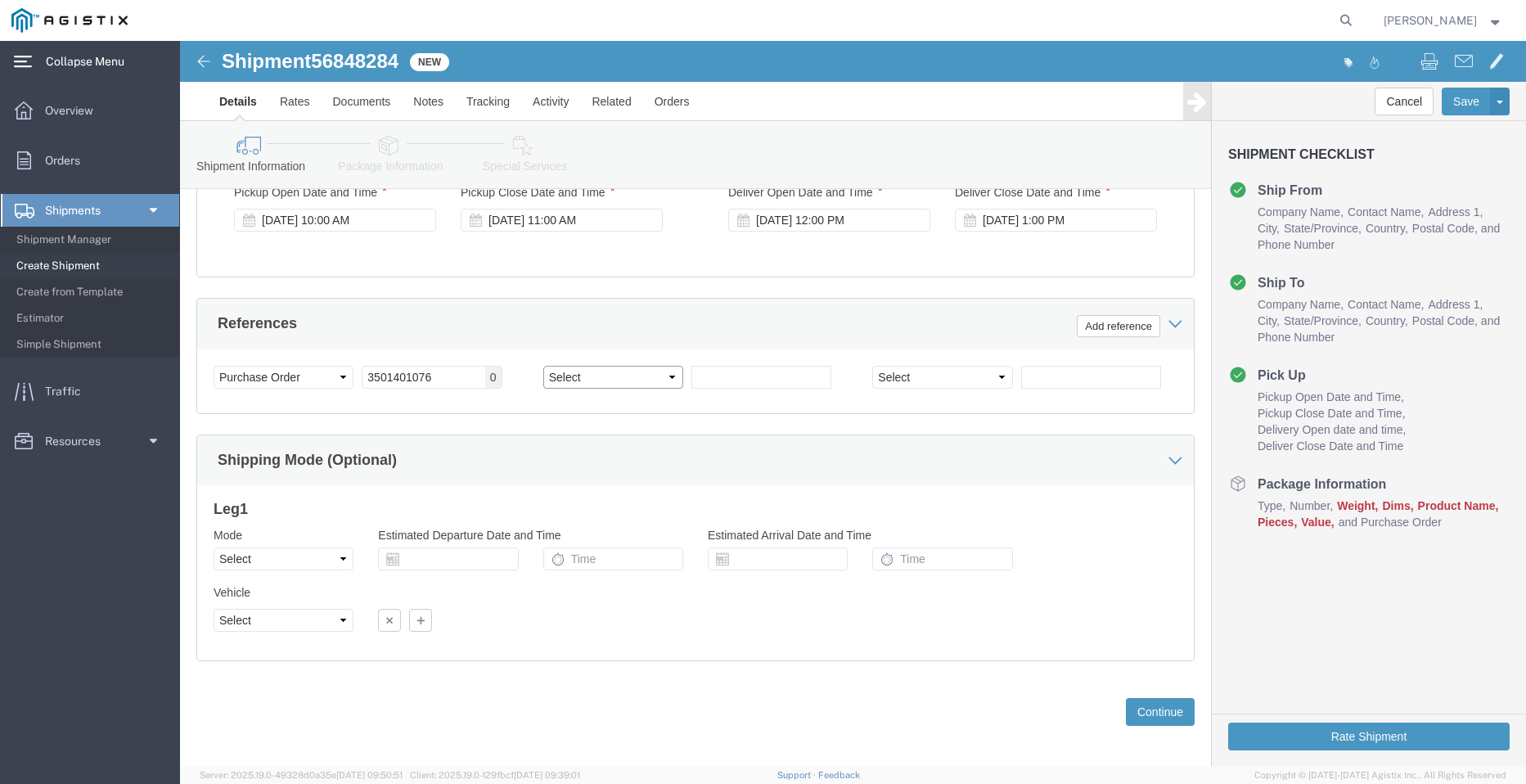
select select "PICKUPNUM"
click select "Select Account Type Activity ID Airline Appointment Number ASN Batch Request # …"
click input "text"
paste input "900248276"
type input "900248276"
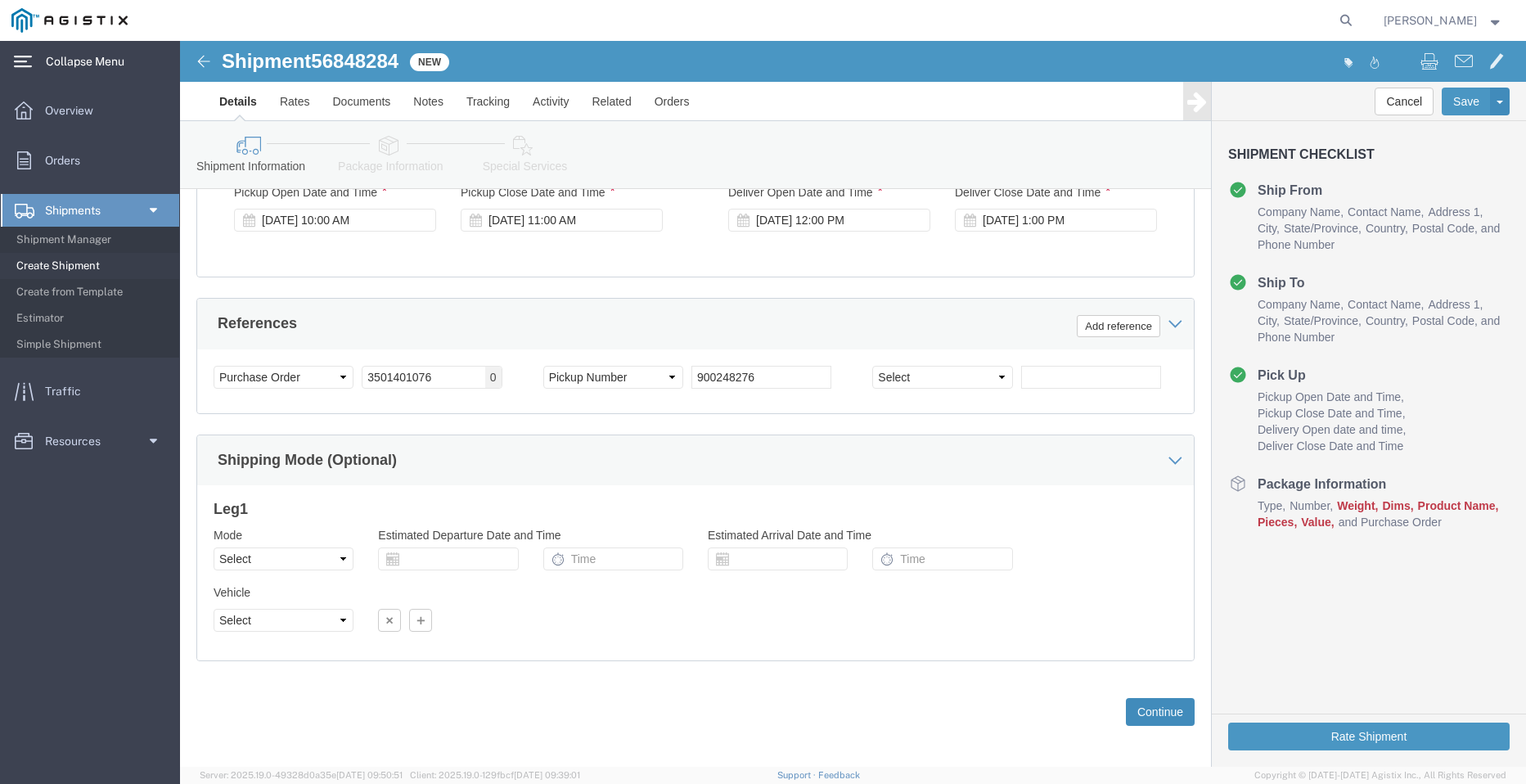
click button "Continue"
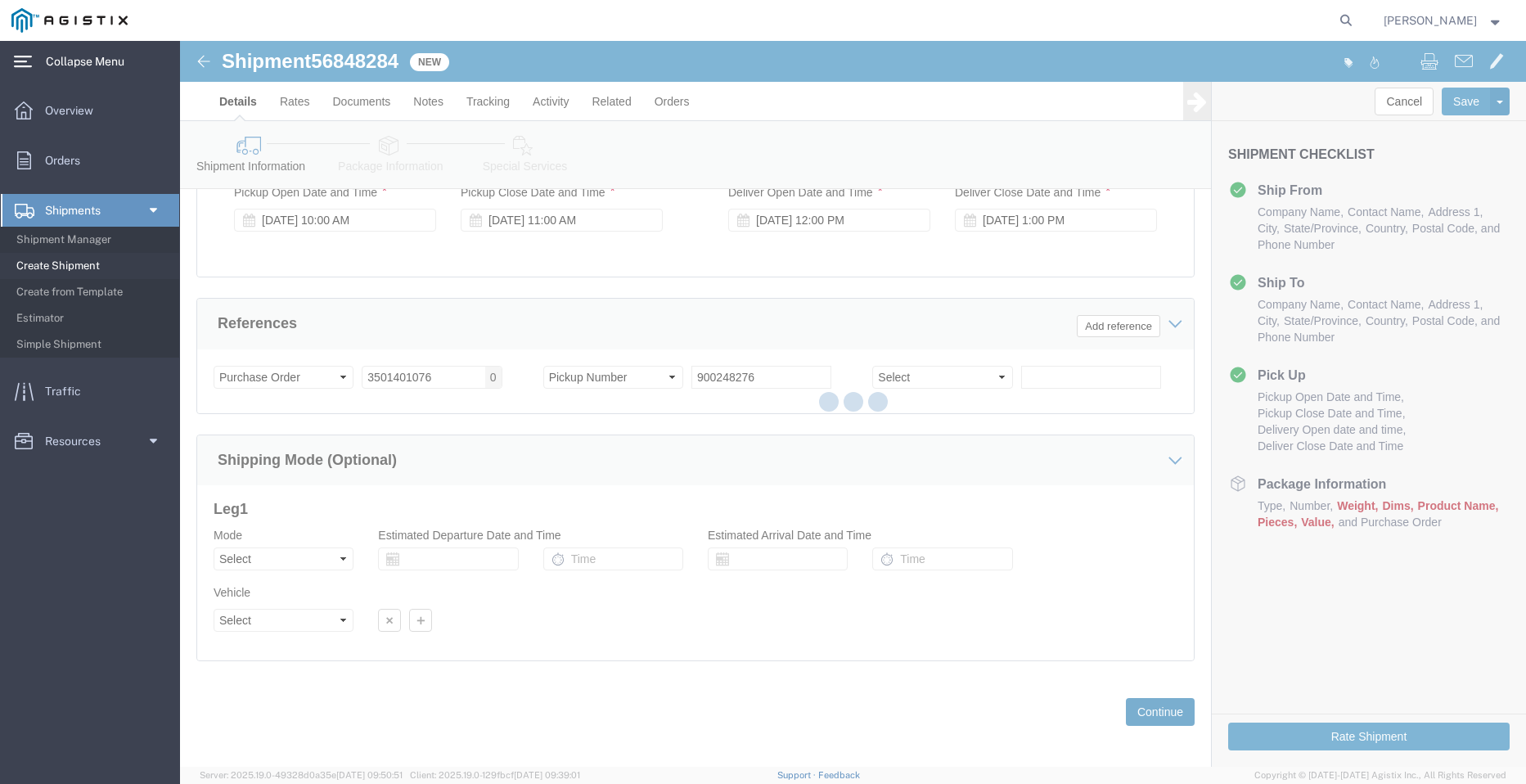
scroll to position [0, 0]
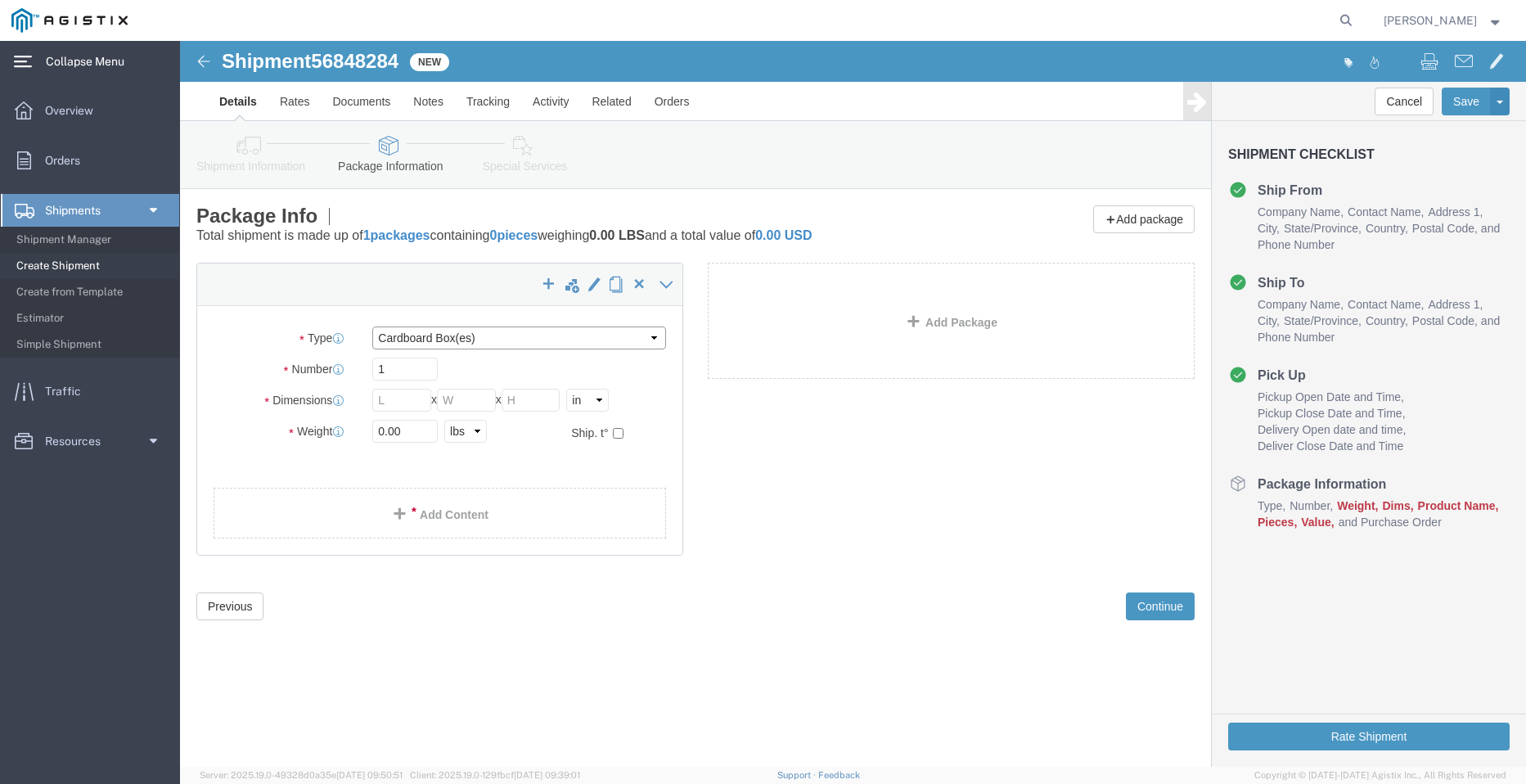
click select "Select Bulk Bundle(s) Cardboard Box(es) Carton(s) Crate(s) Drum(s) (Fiberboard)…"
select select "BNDL"
click select "Select Bulk Bundle(s) Cardboard Box(es) Carton(s) Crate(s) Drum(s) (Fiberboard)…"
click select "Select cm ft in"
select select "FT"
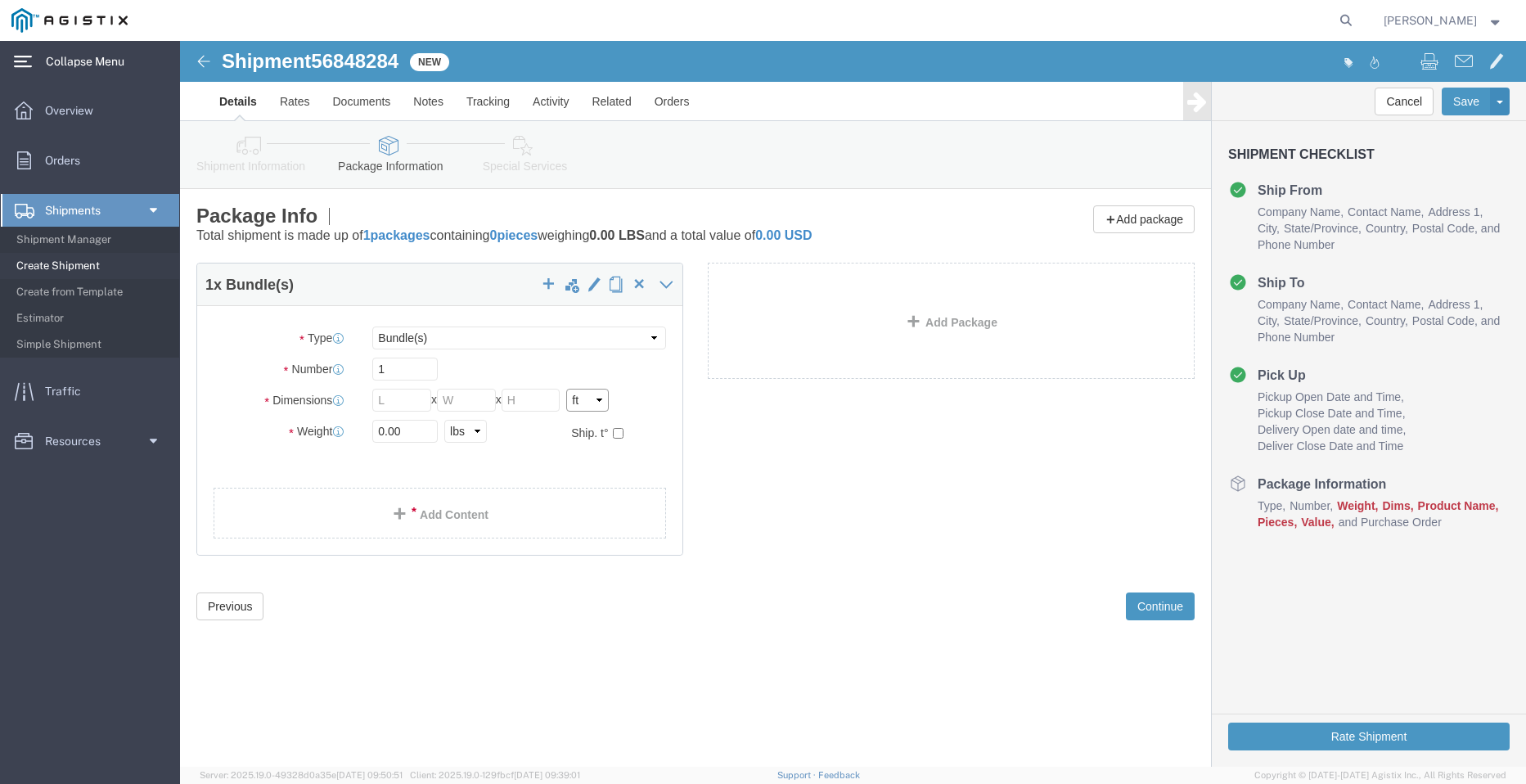
click select "Select cm ft in"
click input "text"
type input "96"
type input "102"
type input "25"
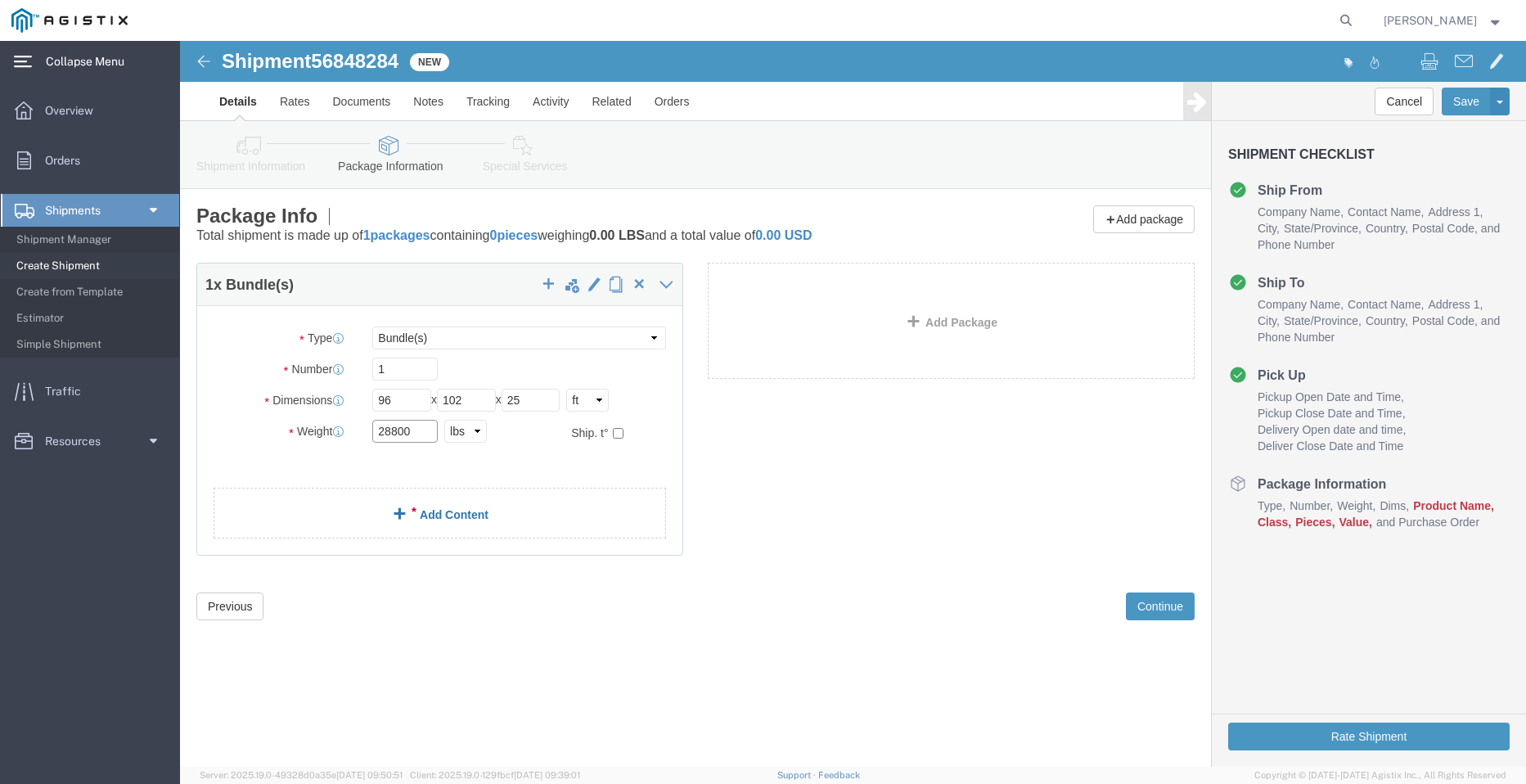
type input "28800"
click link "Add Content"
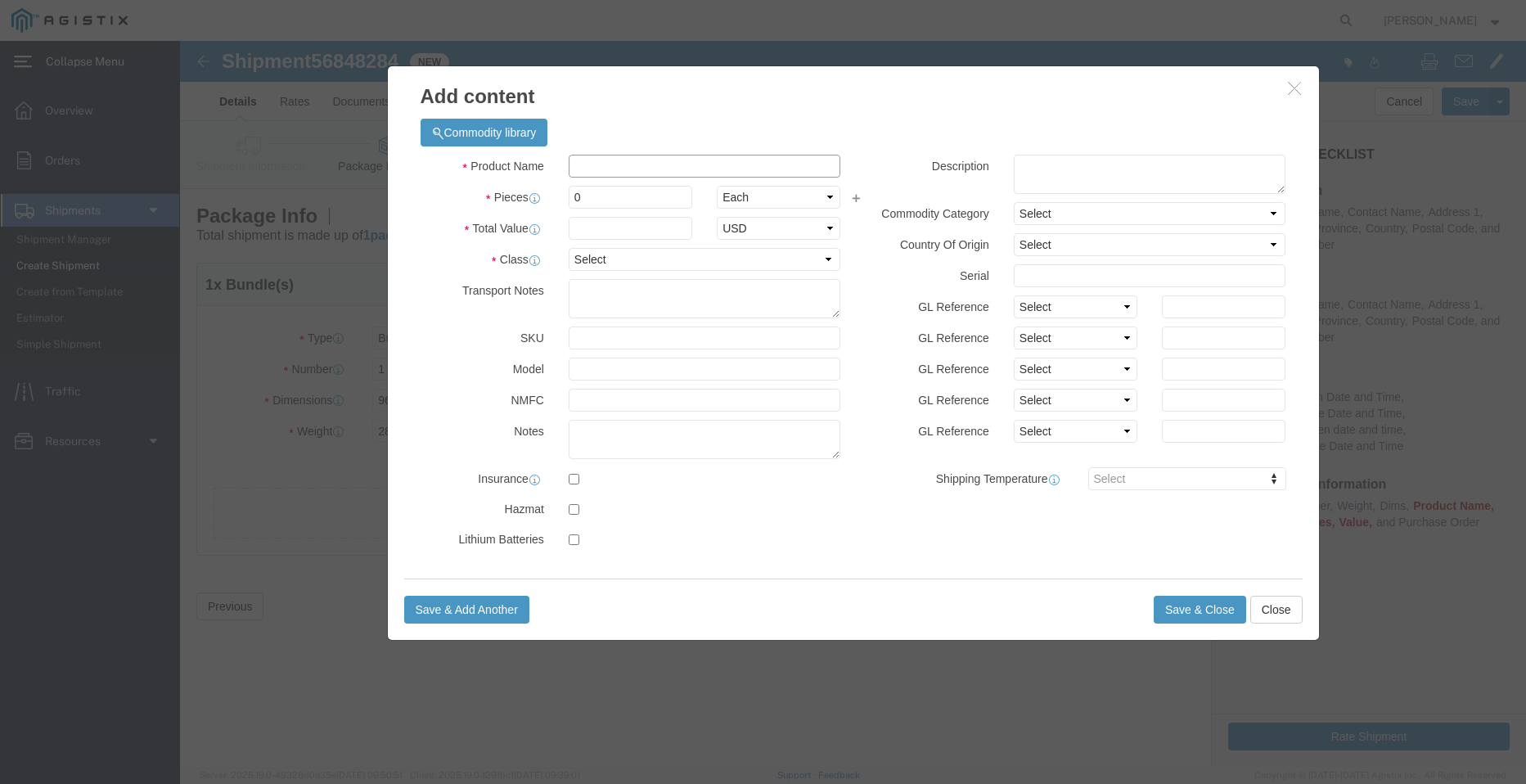
click input "text"
type input "STEEL POLES"
type input "1"
drag, startPoint x: 422, startPoint y: 156, endPoint x: 367, endPoint y: 157, distance: 55.0
click div "Pieces 0 Select Bag Barrels 100Board Feet Bottle Box Blister Pack Carats Can Ca…"
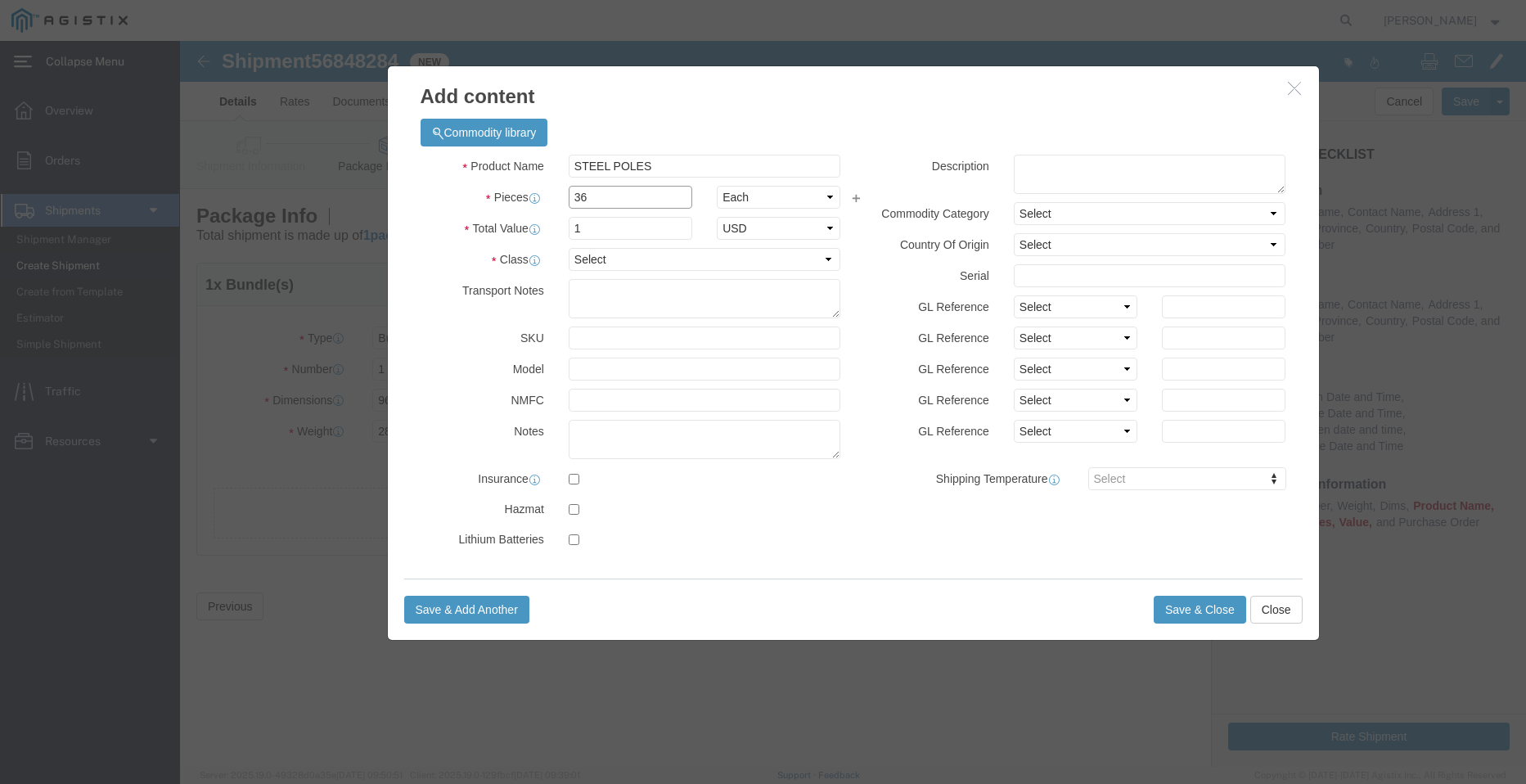
type input "36"
click select "Select 50 55 60 65 70 85 92.5 100 125 175 250 300 400"
select select "50"
click select "Select 50 55 60 65 70 85 92.5 100 125 175 250 300 400"
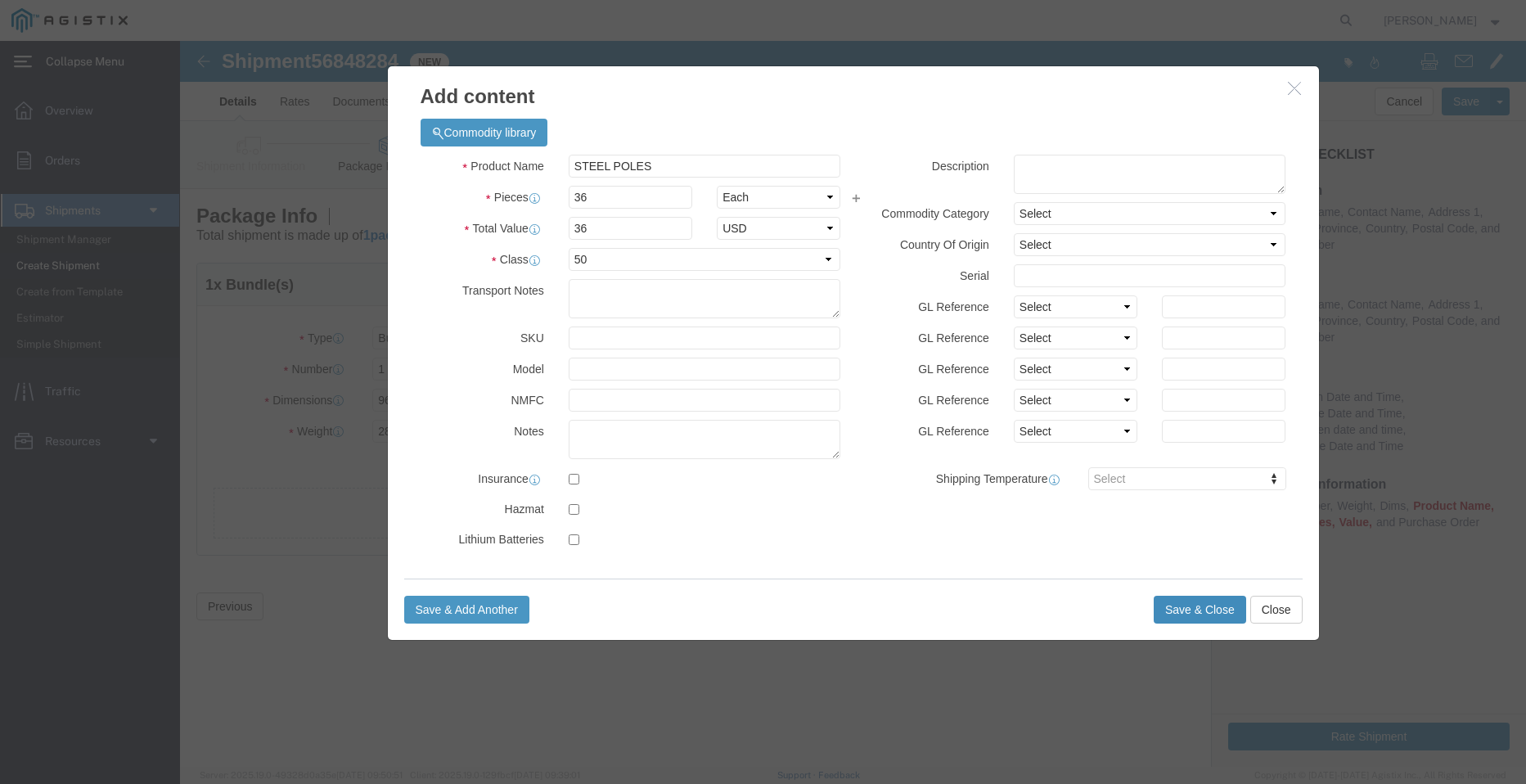
click button "Save & Close"
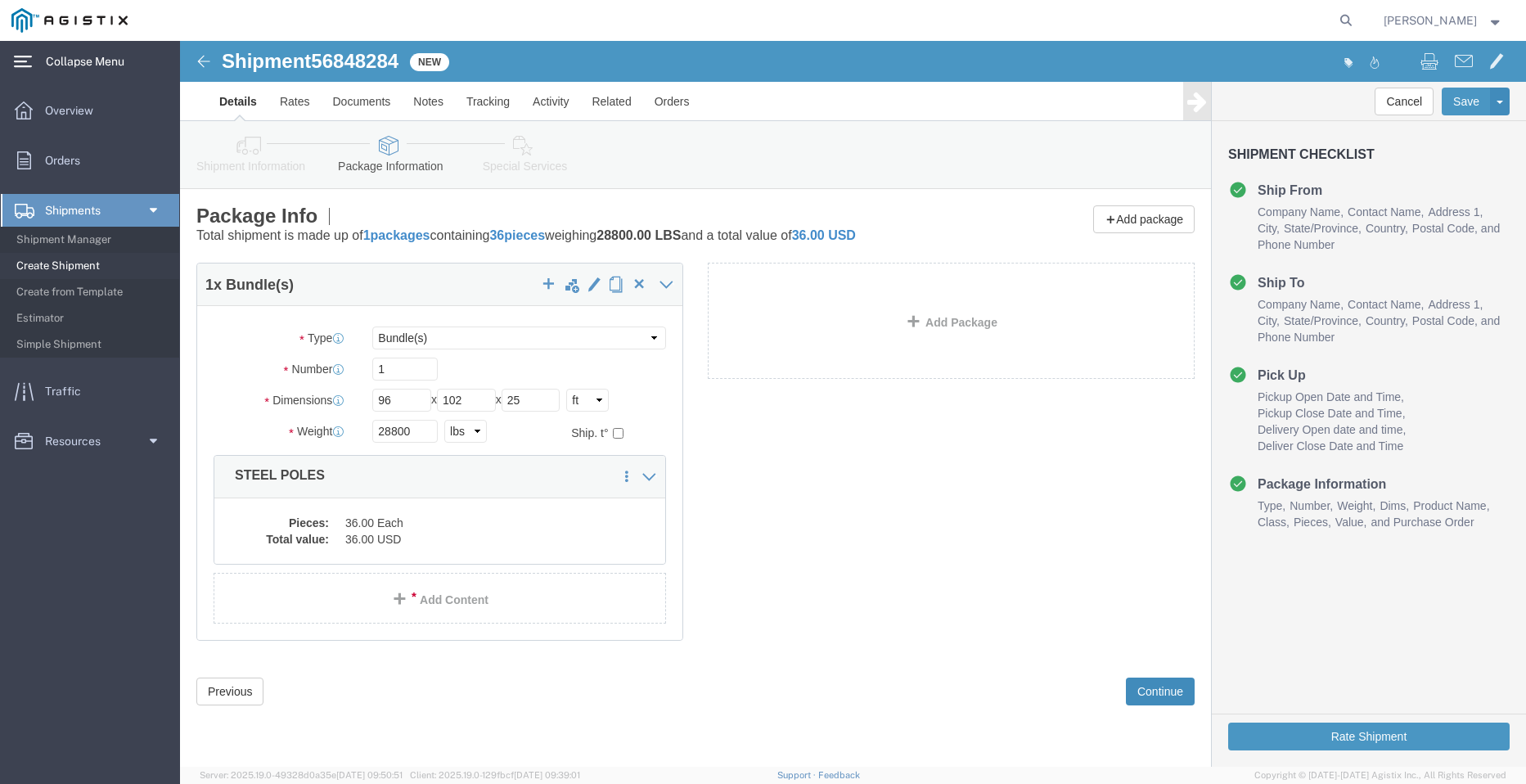
click button "Continue"
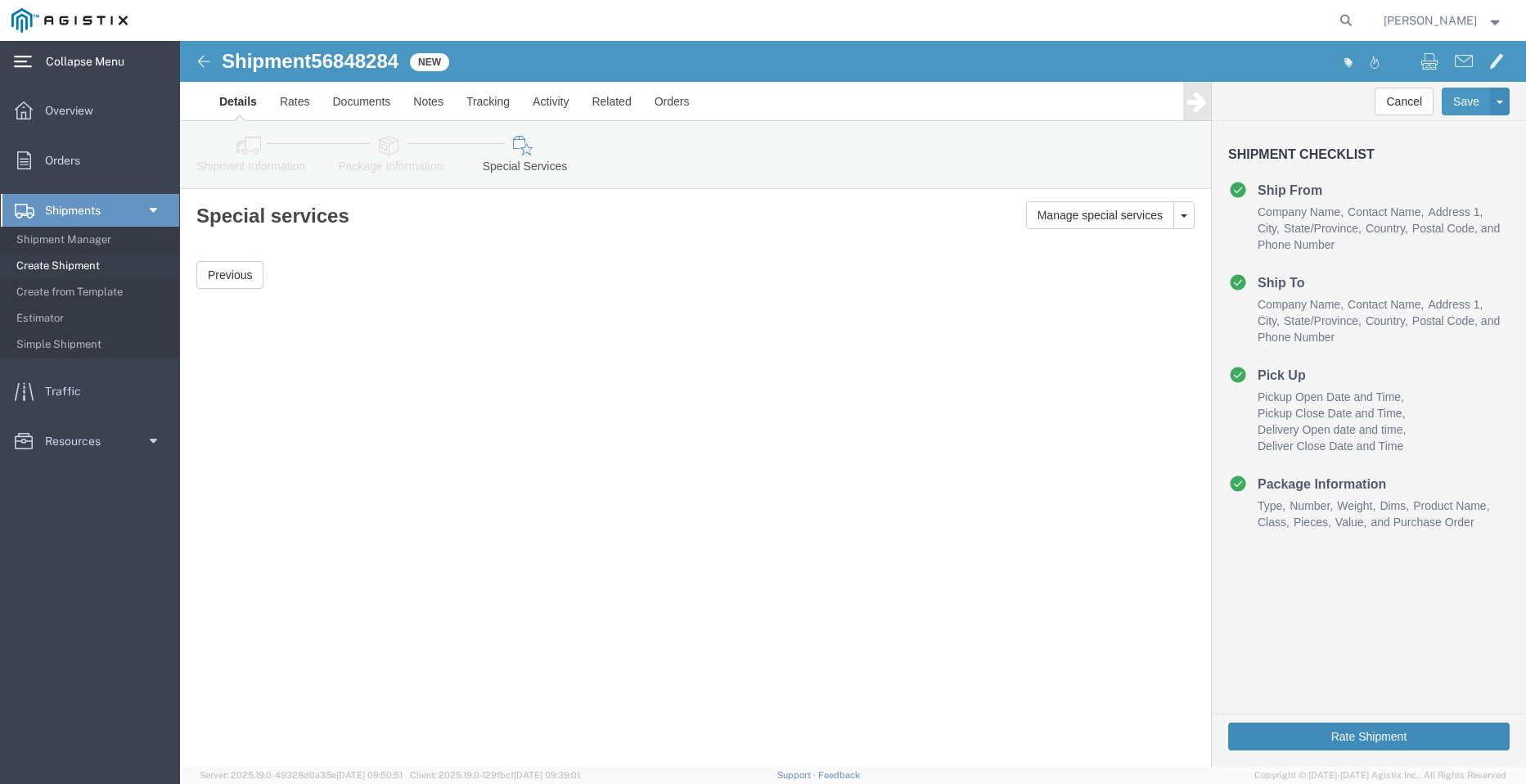
click button "Rate Shipment"
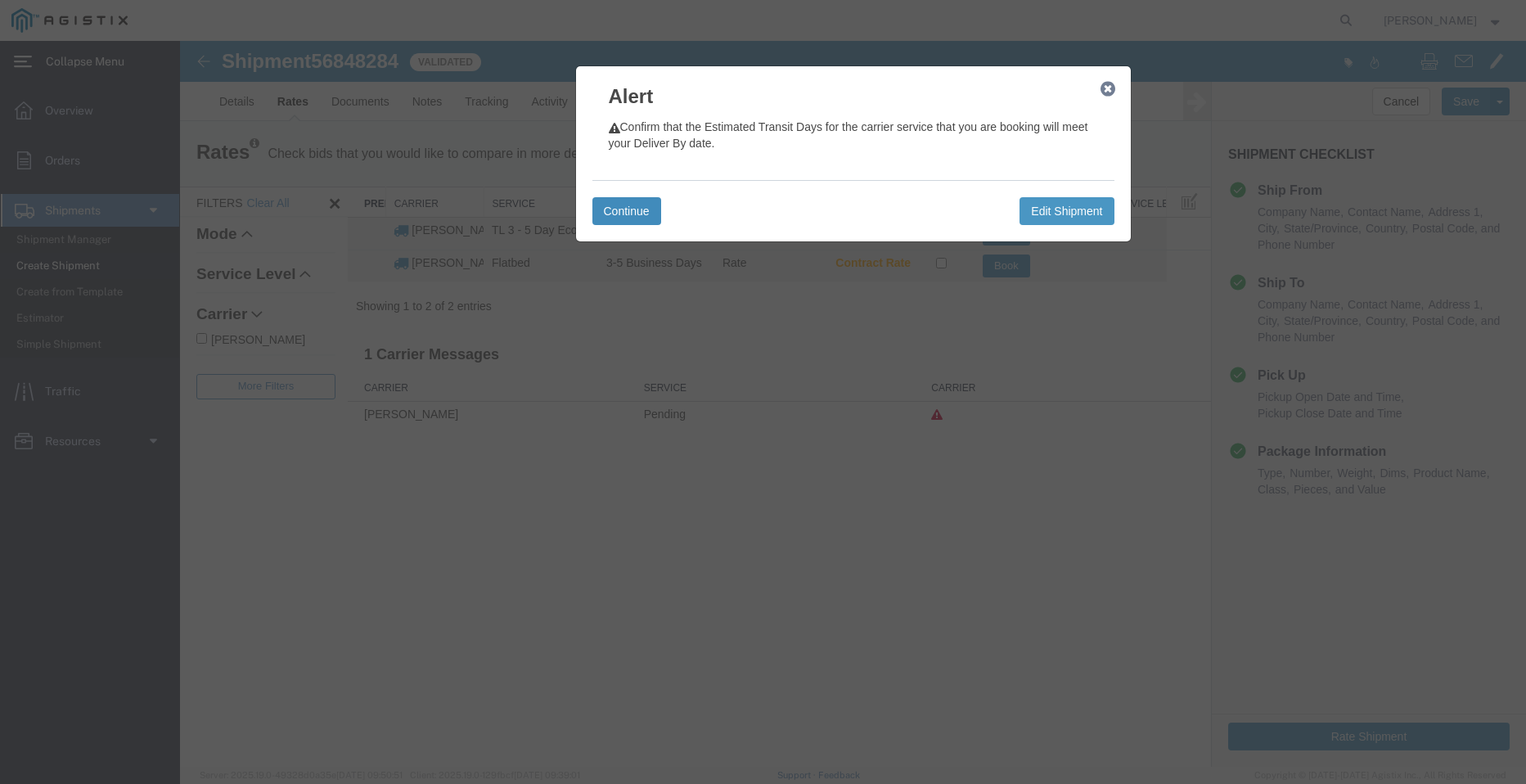
click at [619, 215] on button "Continue" at bounding box center [626, 210] width 69 height 27
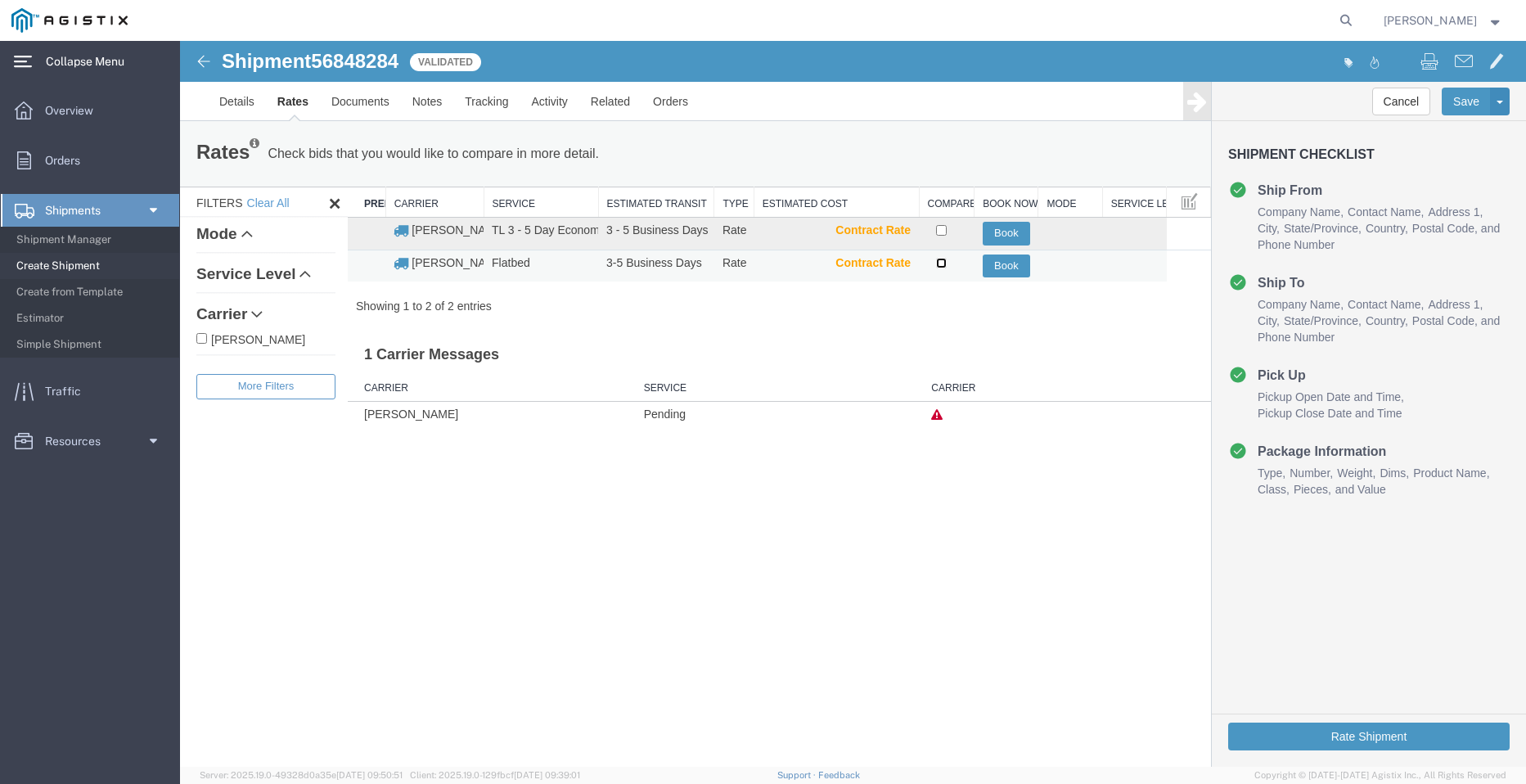
click at [940, 261] on input "checkbox" at bounding box center [941, 262] width 11 height 11
checkbox input "true"
click at [1015, 268] on button "Book" at bounding box center [1006, 266] width 47 height 23
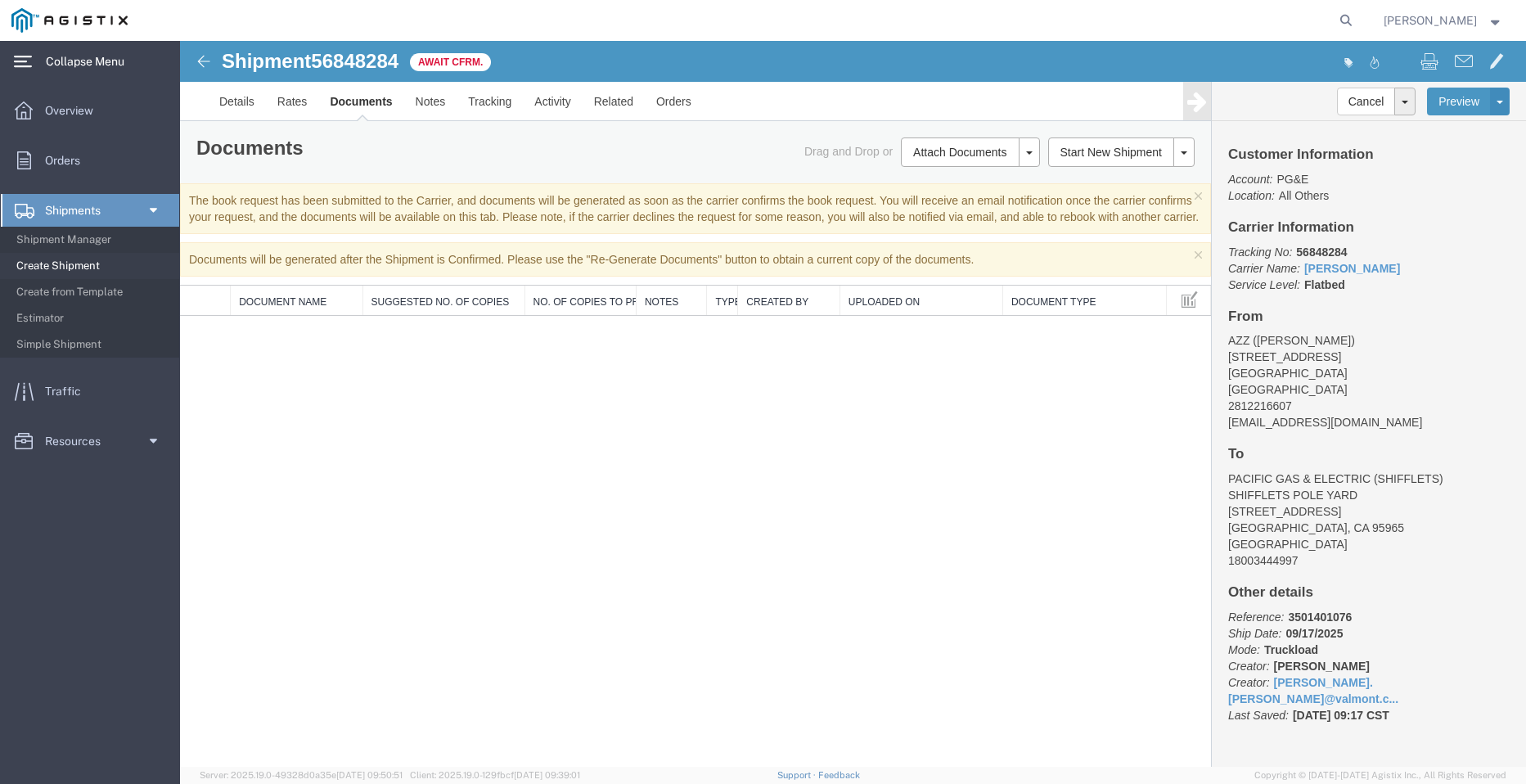
click at [352, 64] on span "56848284" at bounding box center [354, 61] width 87 height 23
copy span "56848284"
click at [91, 271] on span "Create Shipment" at bounding box center [92, 265] width 152 height 32
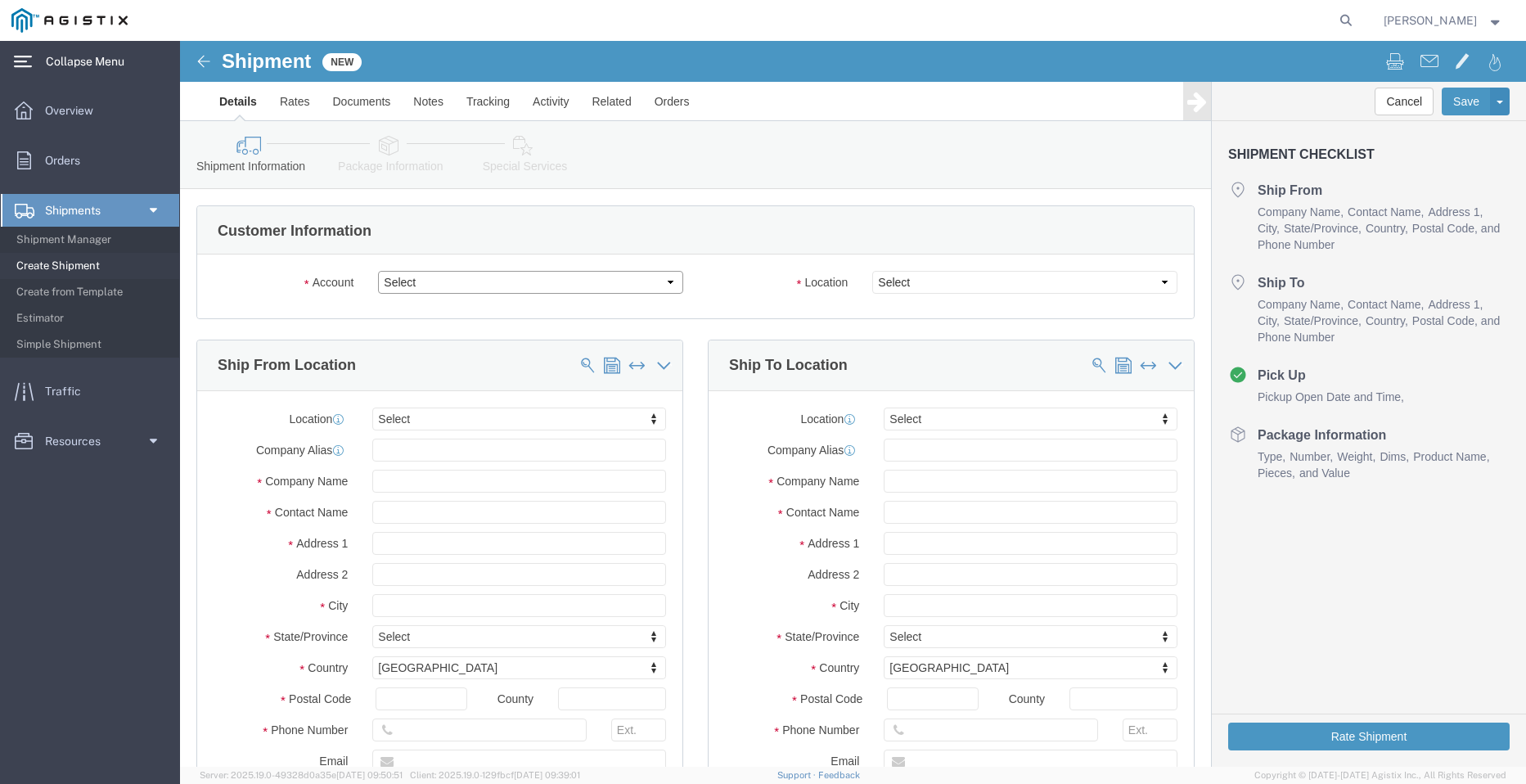
click select "Select PG&E Valmont Industries Inc"
select select "9596"
click select "Select PG&E Valmont Industries Inc"
select select "PURCHORD"
select select
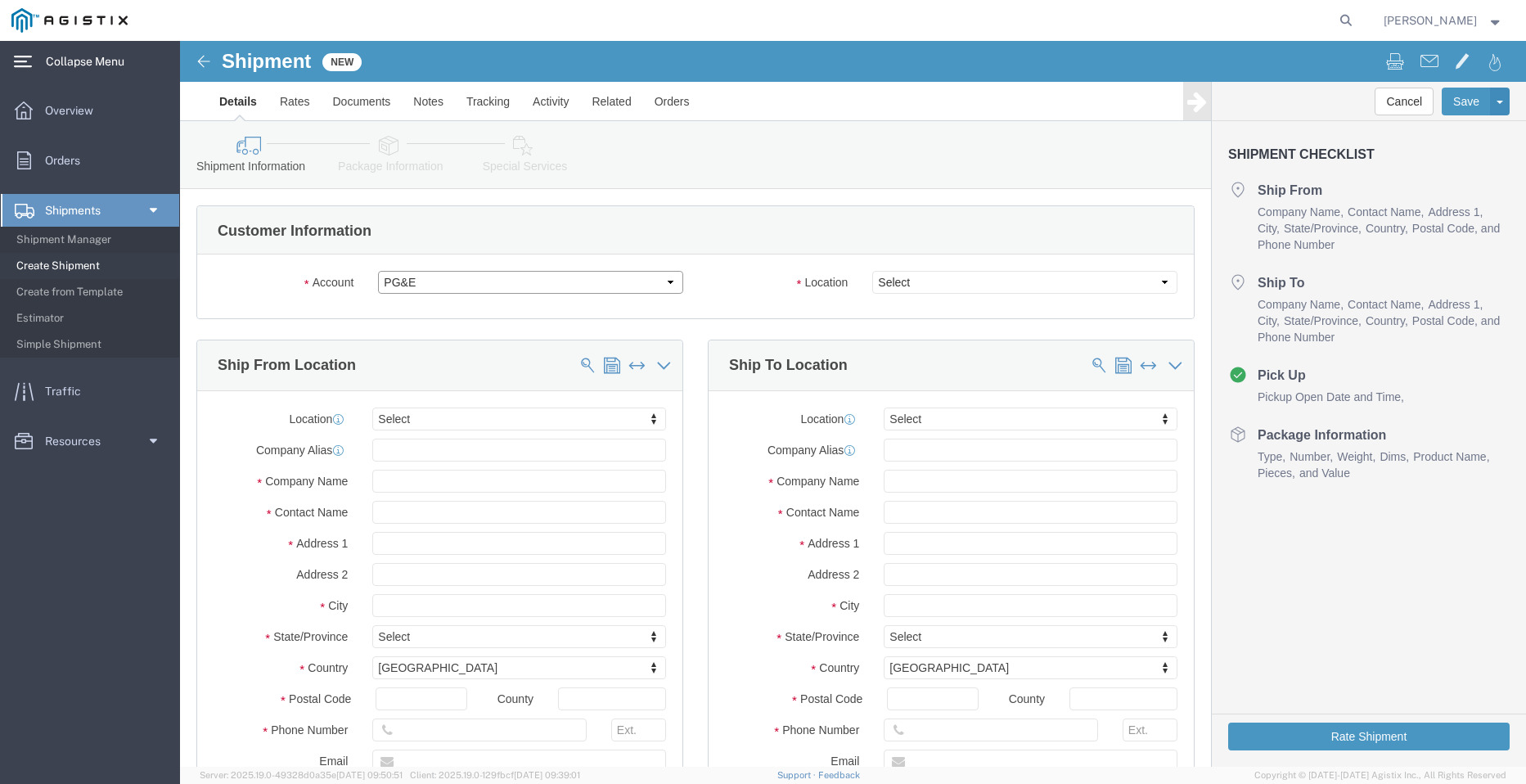
select select
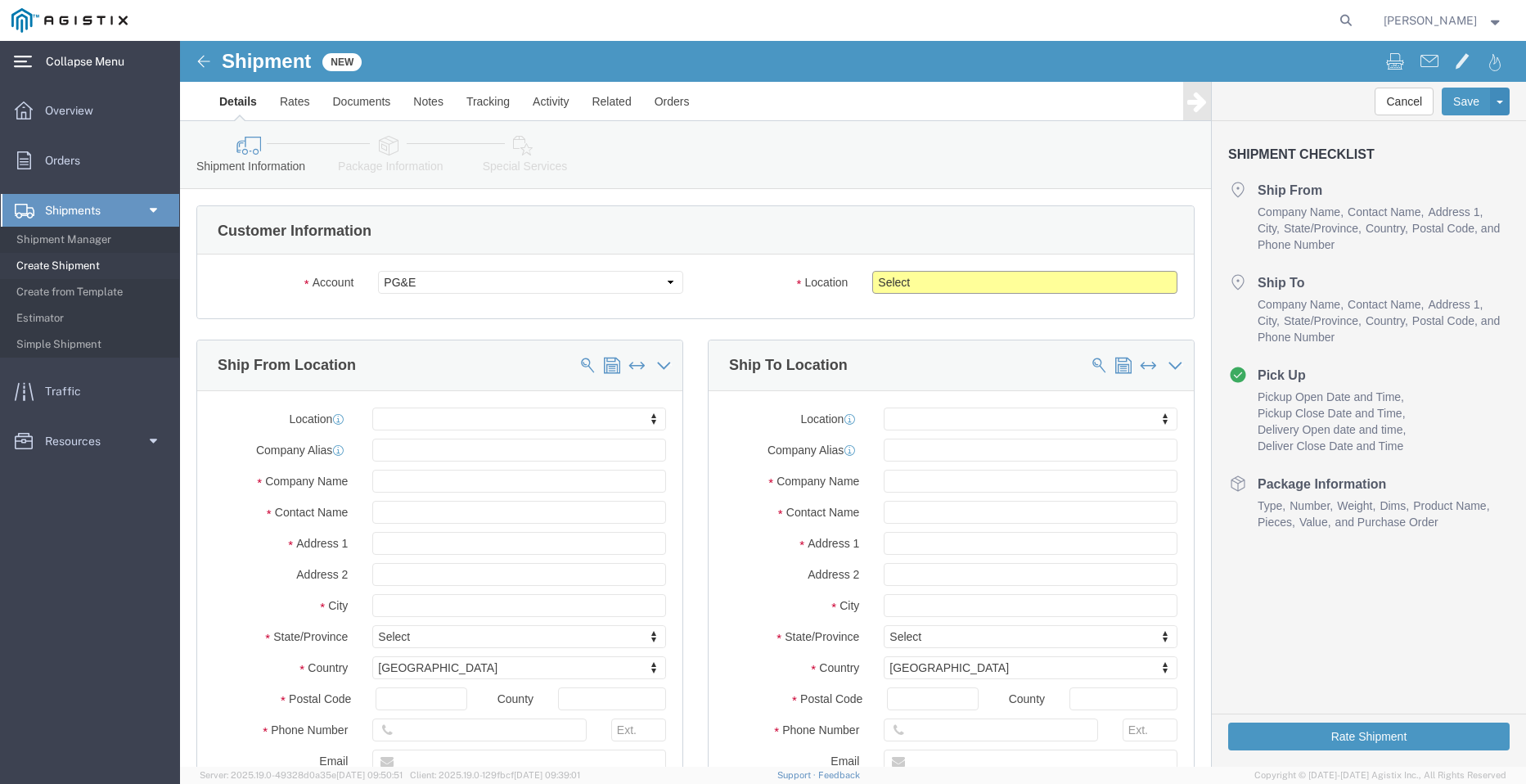
click select "Select All Others [GEOGRAPHIC_DATA] [GEOGRAPHIC_DATA] [GEOGRAPHIC_DATA] [GEOGRA…"
select select "23082"
click select "Select All Others [GEOGRAPHIC_DATA] [GEOGRAPHIC_DATA] [GEOGRAPHIC_DATA] [GEOGRA…"
click input "text"
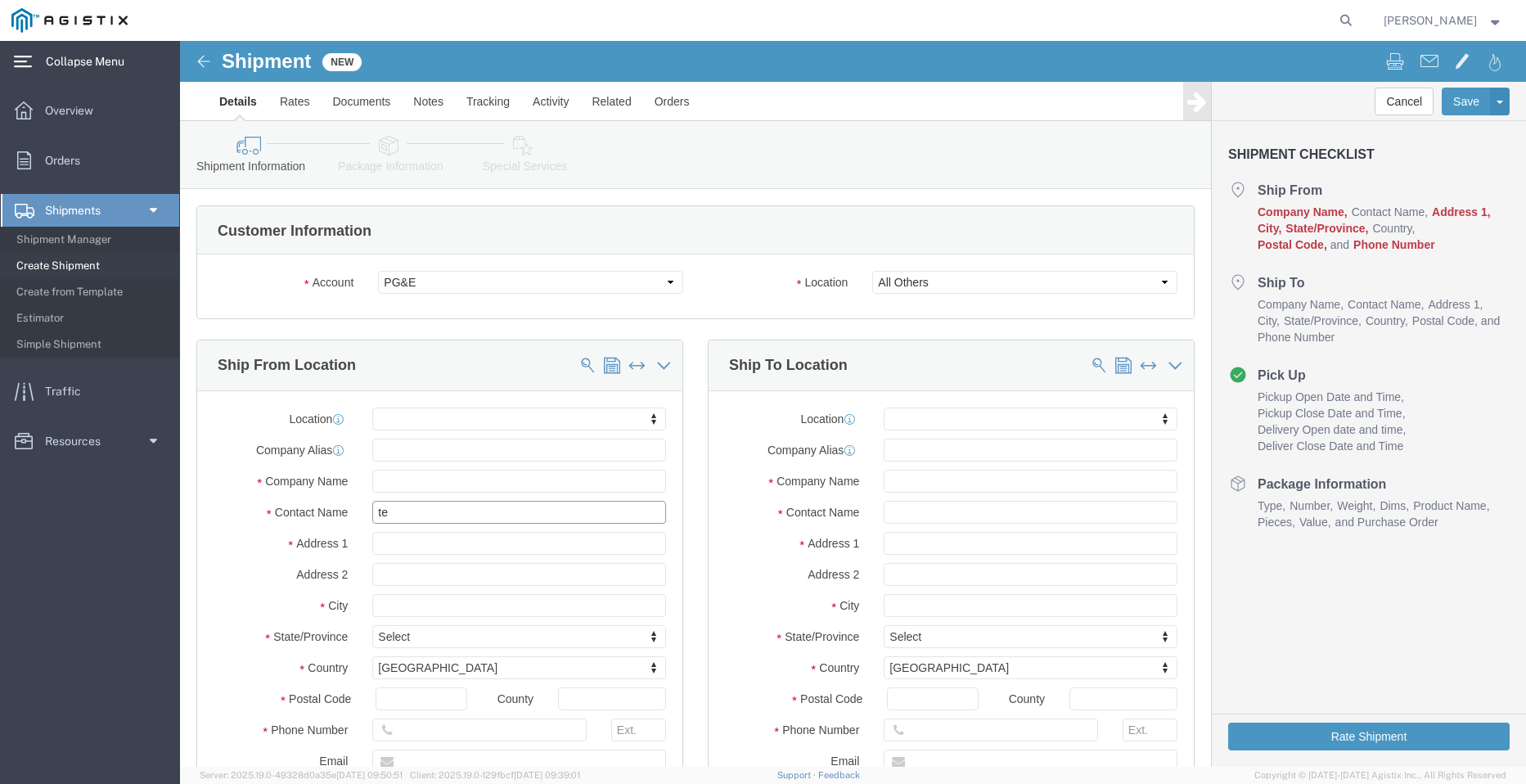
type input "teo"
click p "- AZZ - ([PERSON_NAME]) [STREET_ADDRESS][PERSON_NAME]"
select select
type input "[STREET_ADDRESS]"
type input "77064"
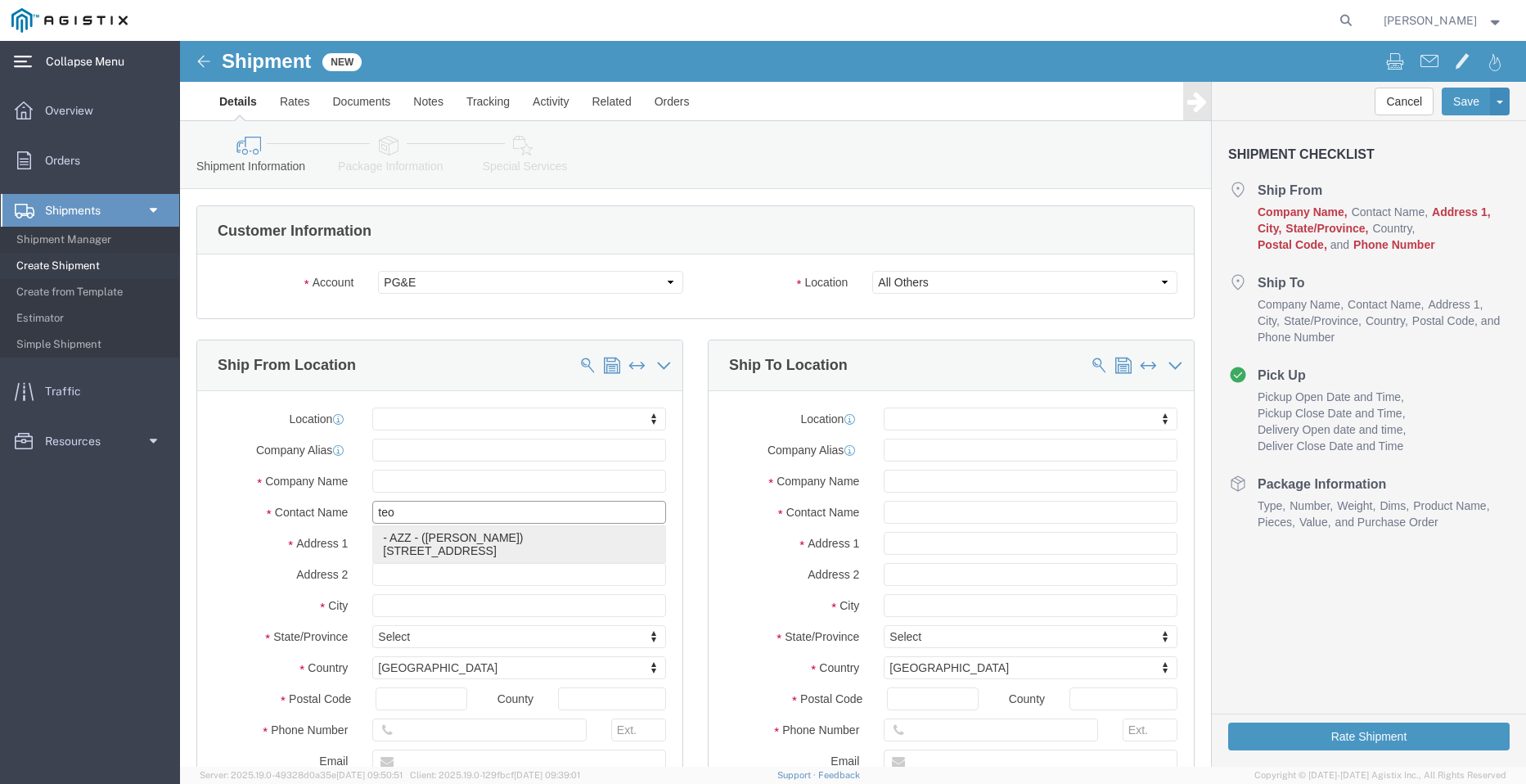
type input "2812216607"
type input "[EMAIL_ADDRESS][DOMAIN_NAME]"
checkbox input "true"
type input "AZZ"
type input "[PERSON_NAME]"
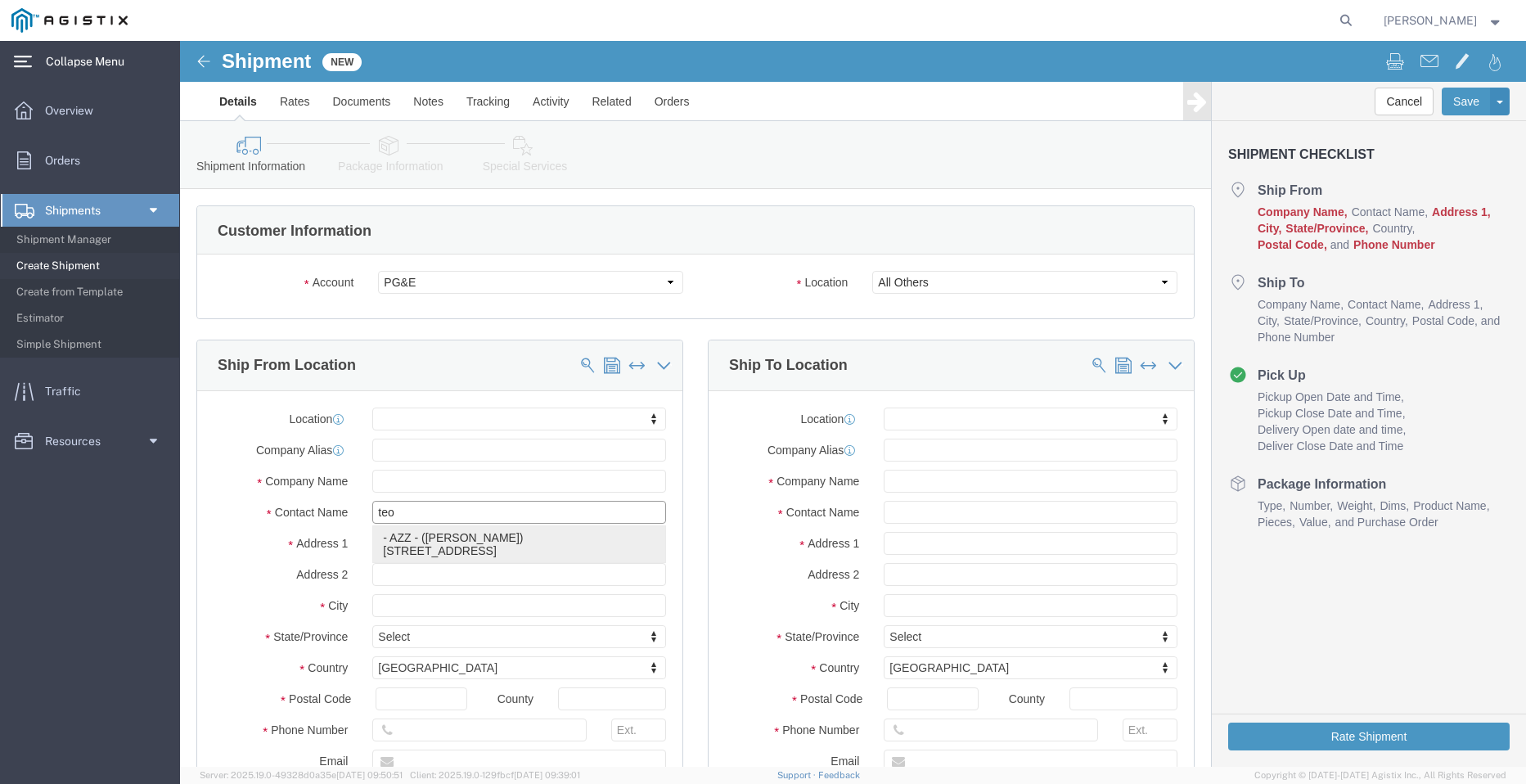
type input "[GEOGRAPHIC_DATA]"
select select "[GEOGRAPHIC_DATA]"
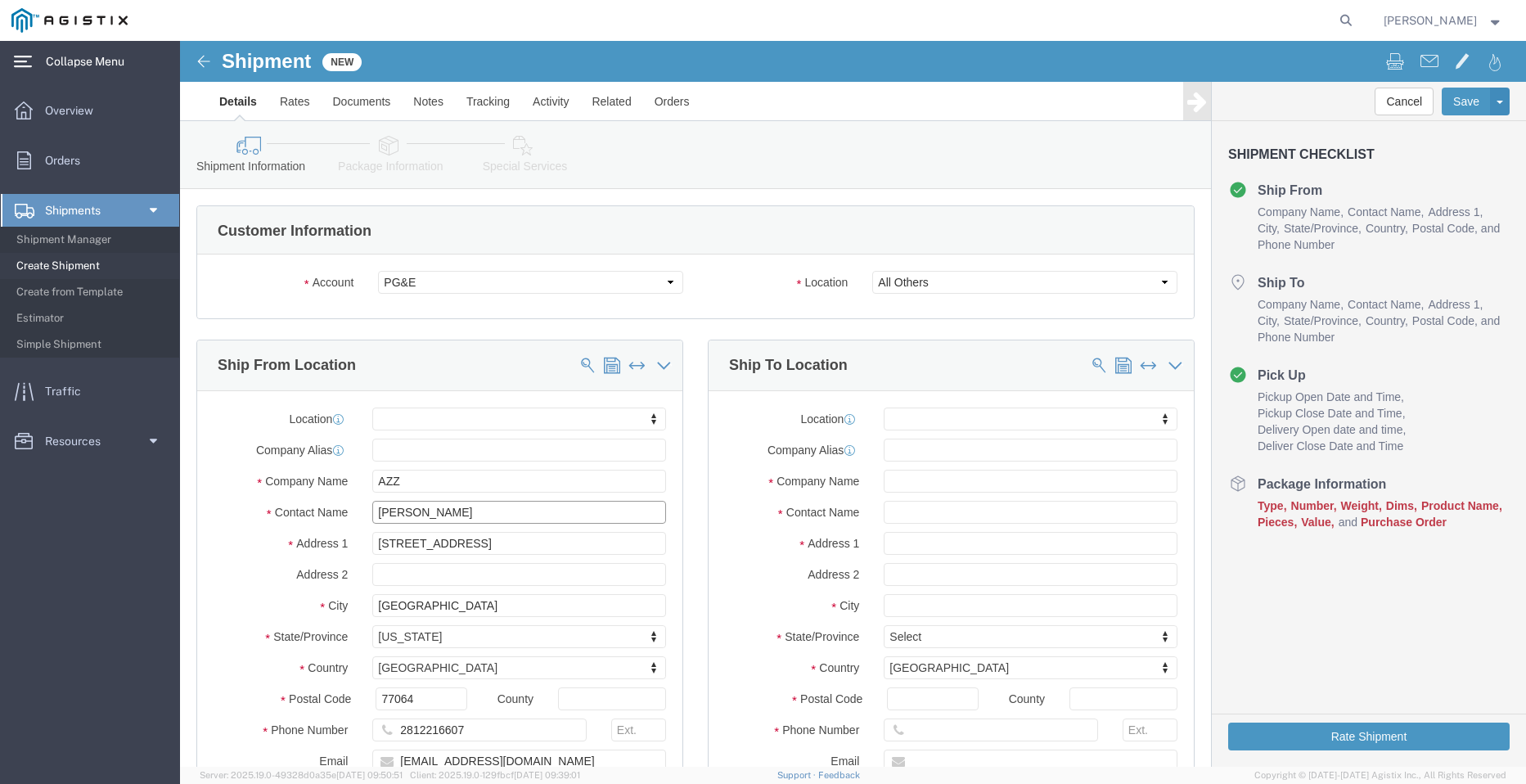
type input "[PERSON_NAME]"
click input "text"
type input "oro"
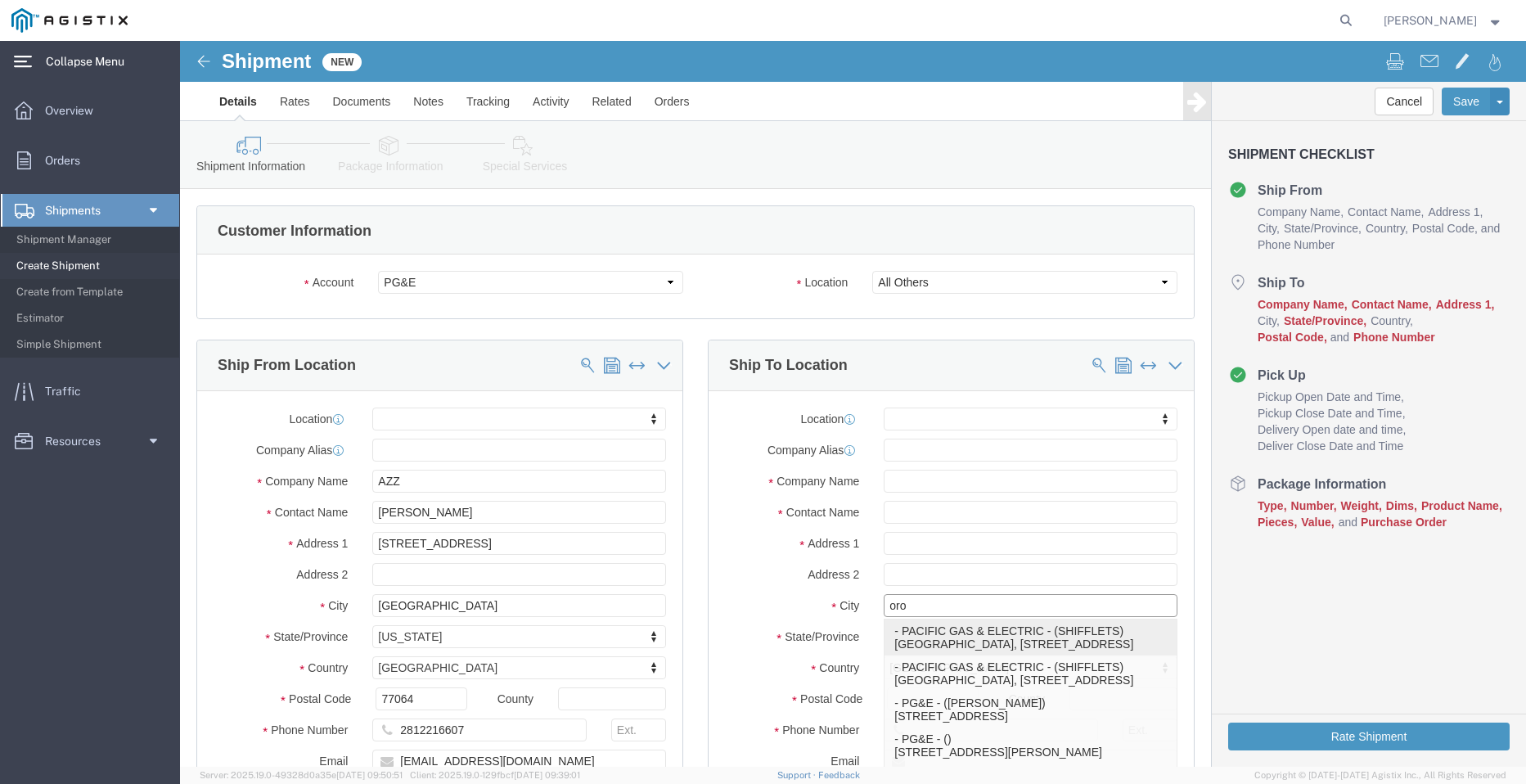
click div "- PACIFIC GAS & ELECTRIC - (SHIFFLETS) [GEOGRAPHIC_DATA], [STREET_ADDRESS]"
select select
type input "SHIFFLETS POLE YARD"
type input "[STREET_ADDRESS]"
type input "95965"
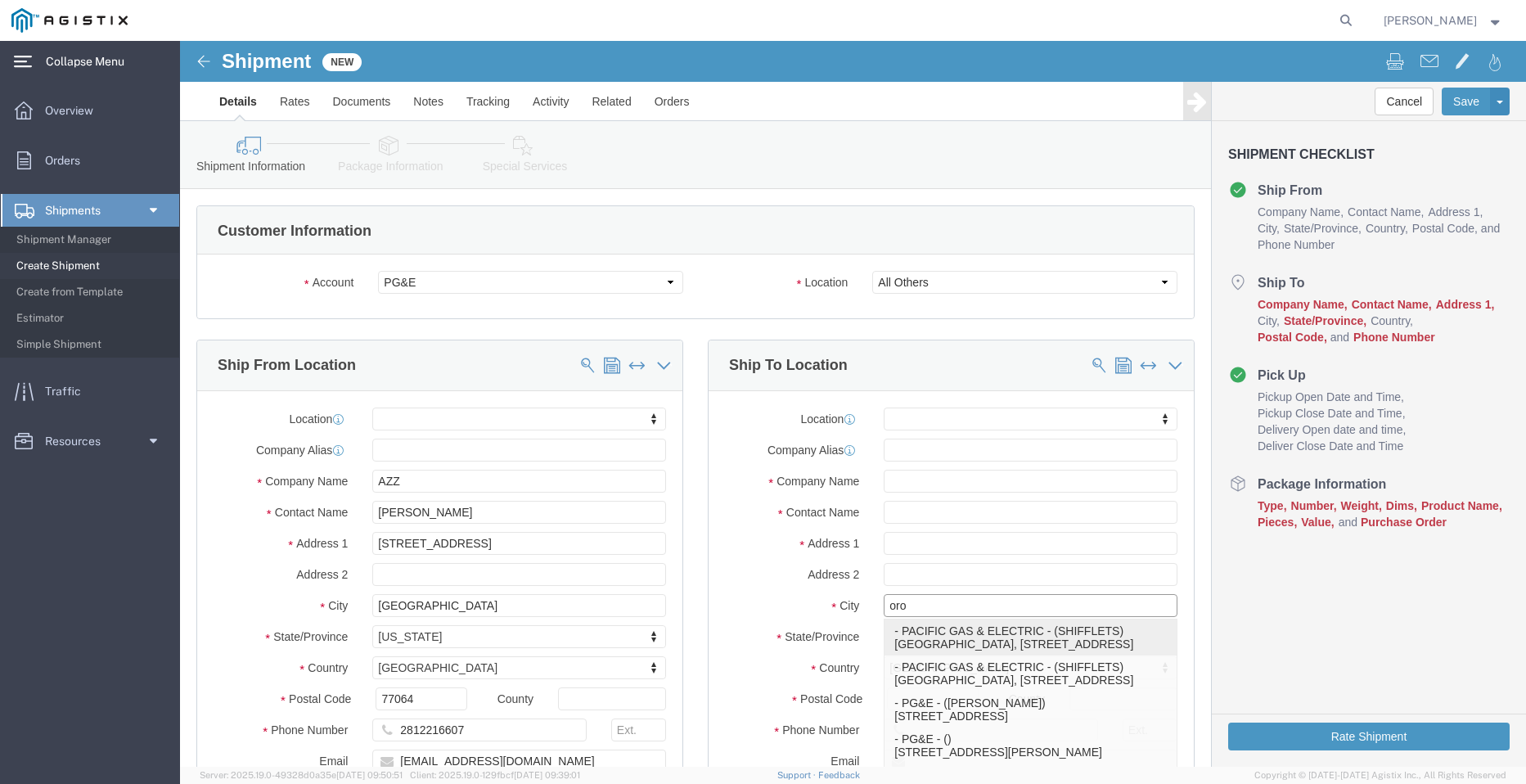
type input "[GEOGRAPHIC_DATA]"
type input "18003444997"
type input "PACIFIC GAS & ELECTRIC"
type input "SHIFFLETS"
type input "[GEOGRAPHIC_DATA]"
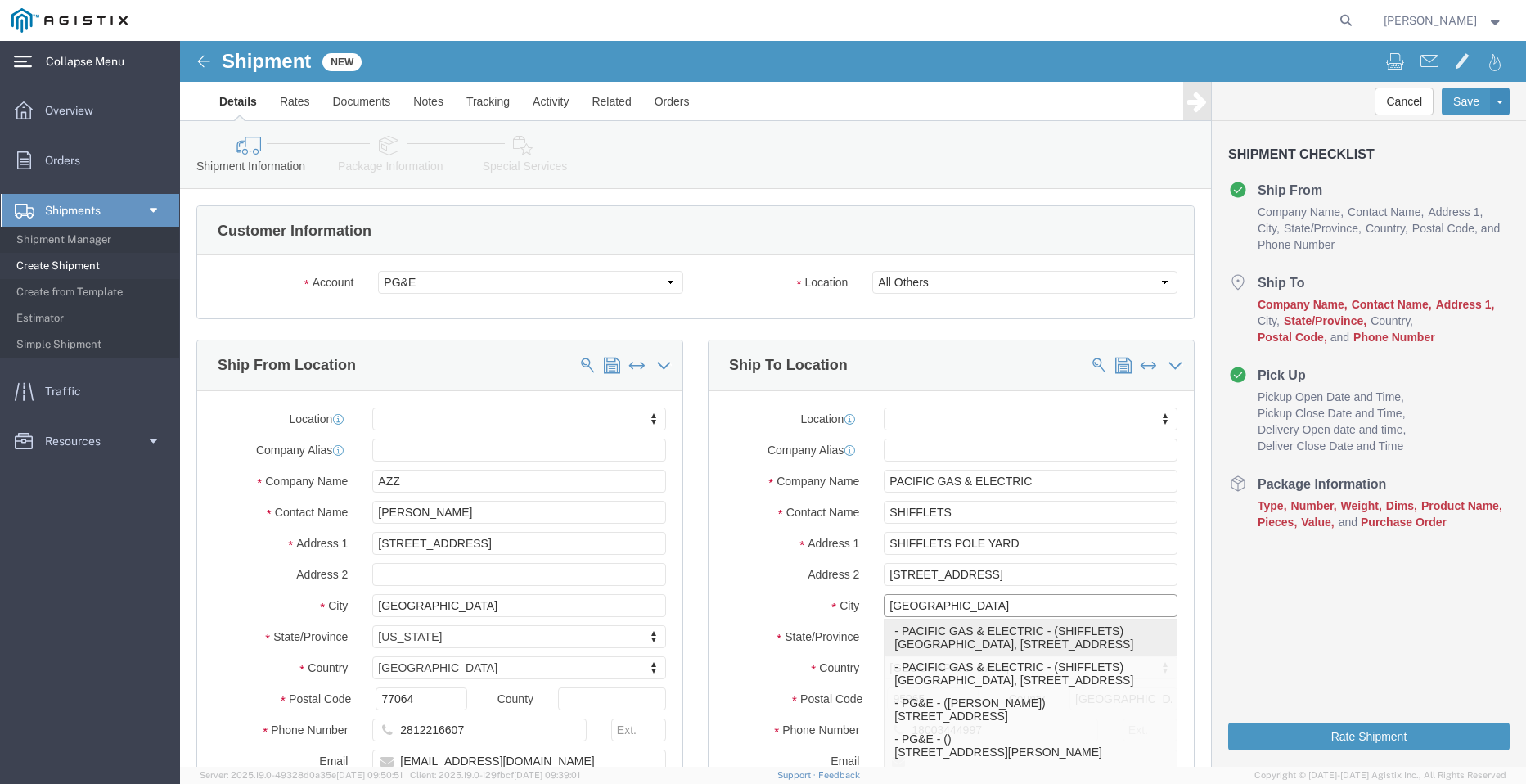
select select "CA"
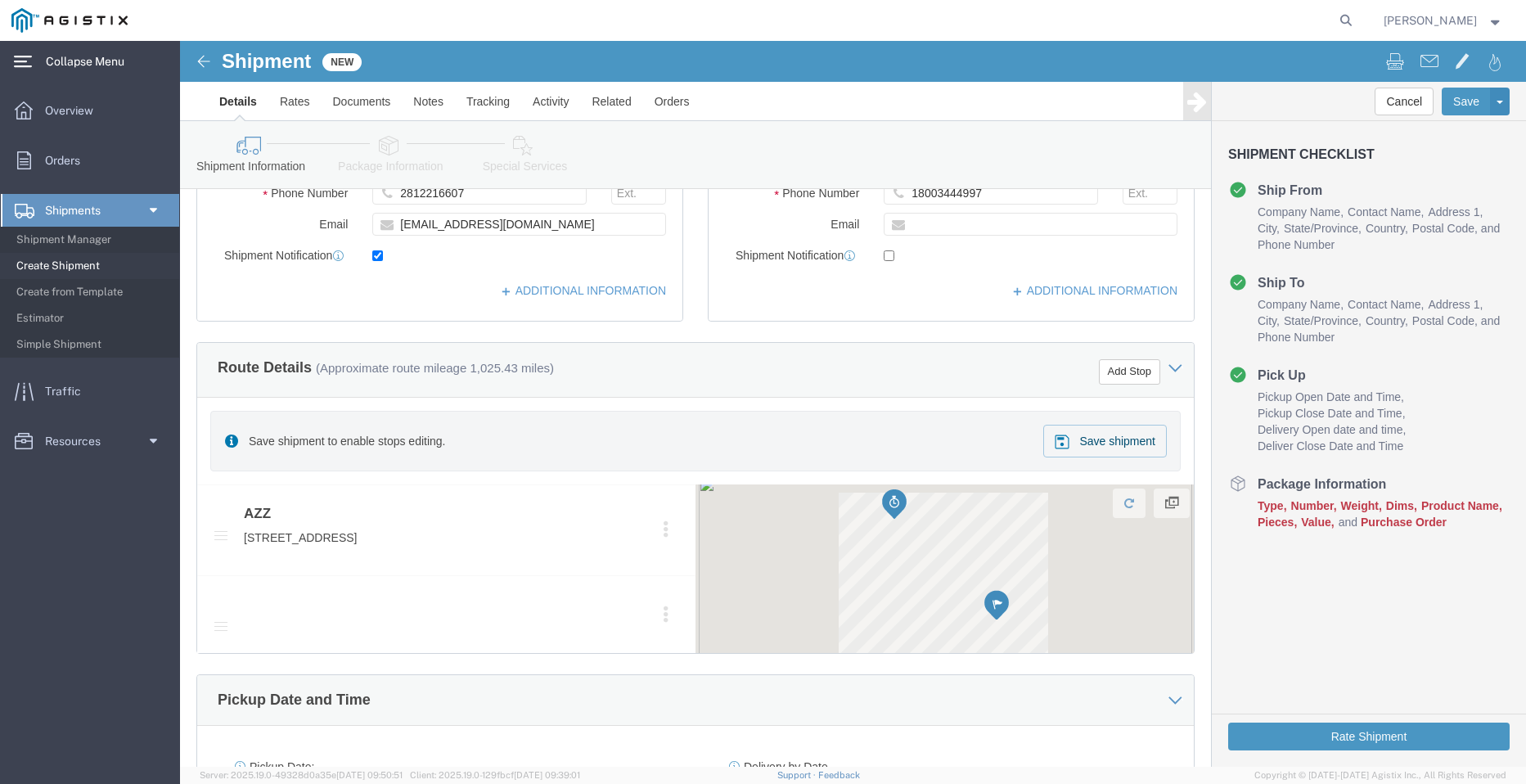
type input "[GEOGRAPHIC_DATA]"
select select
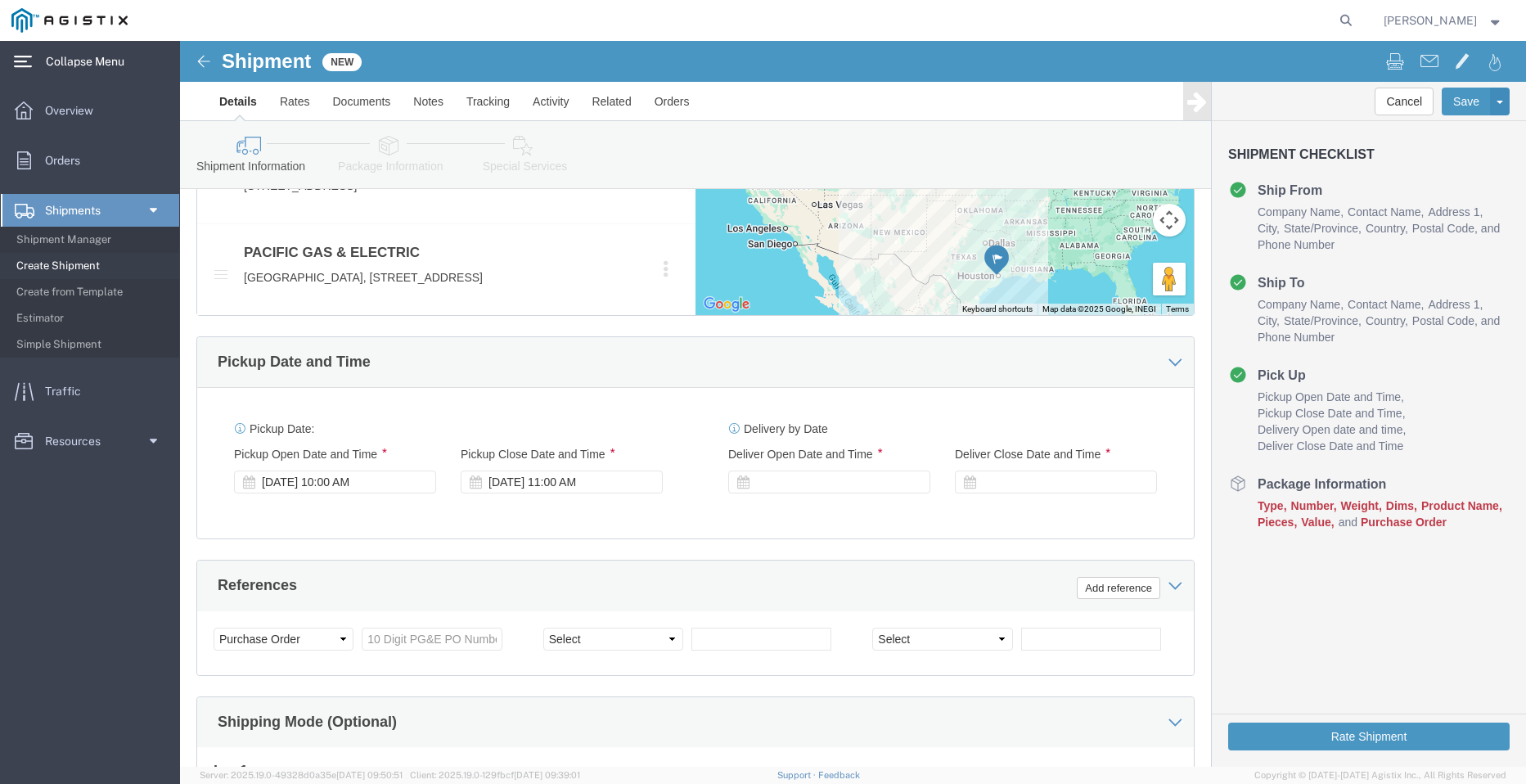
scroll to position [900, 0]
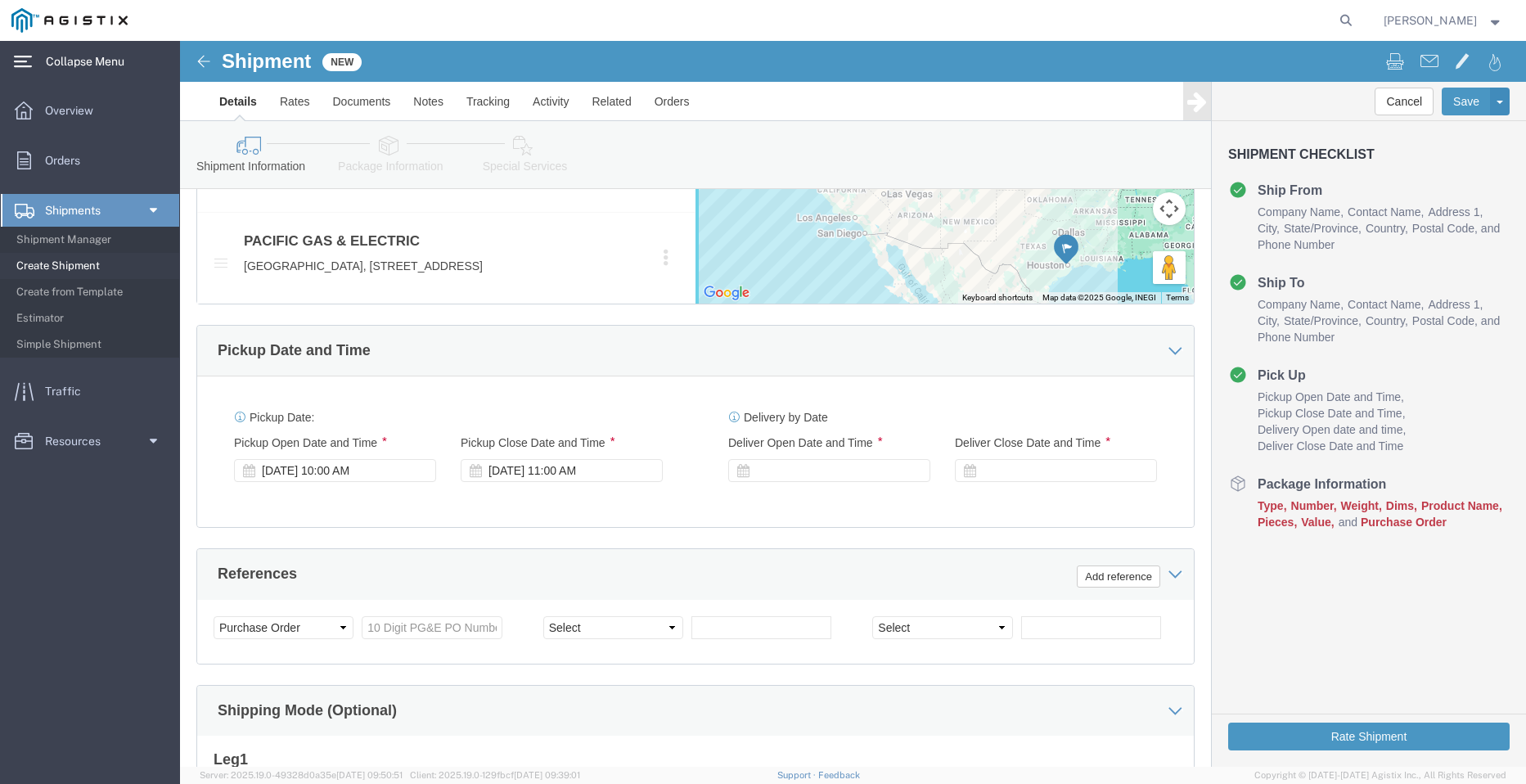
click div "Pickup Date: Pickup Start Date Pickup Start Time Pickup Open Date and Time [DAT…"
click div
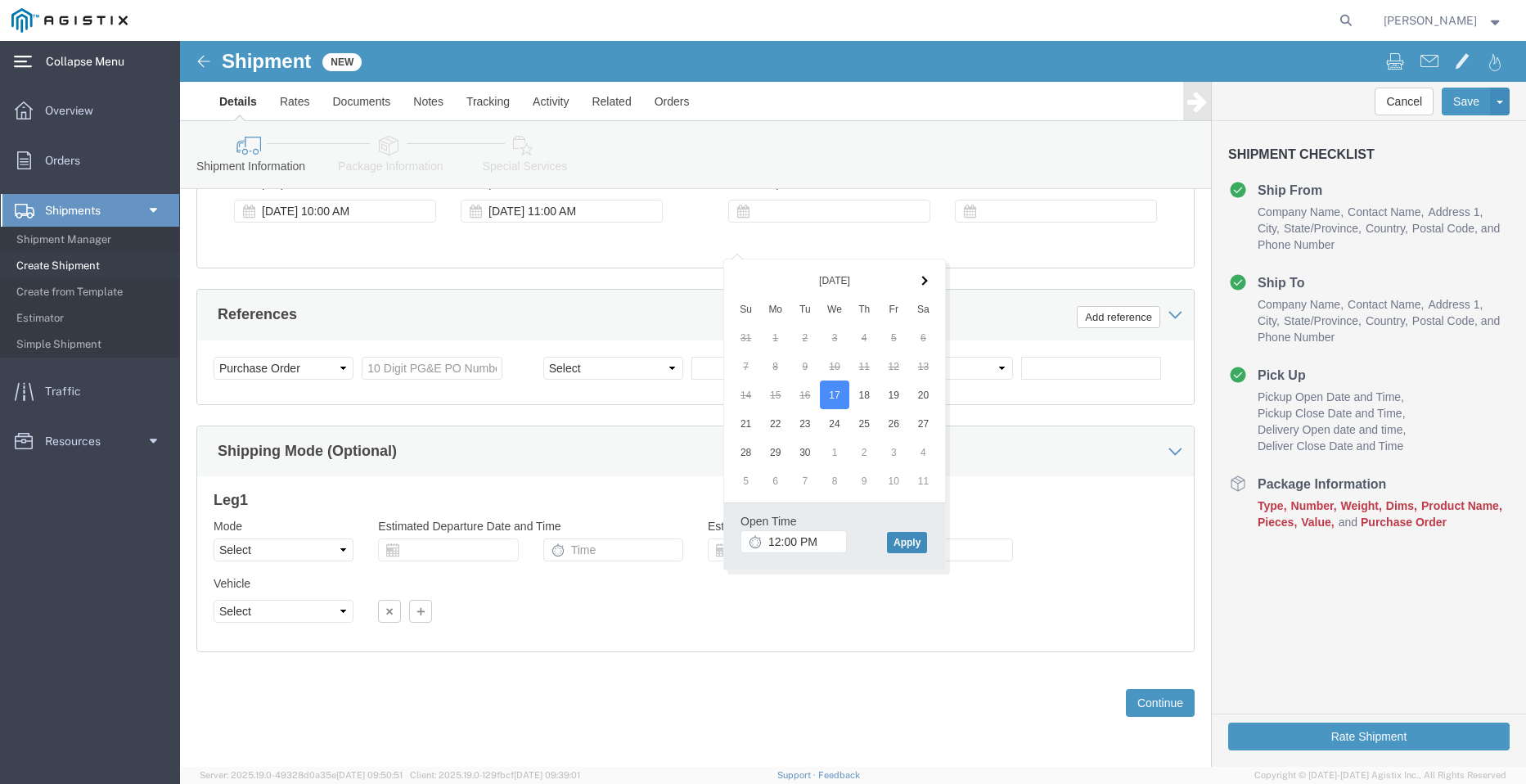
click button "Apply"
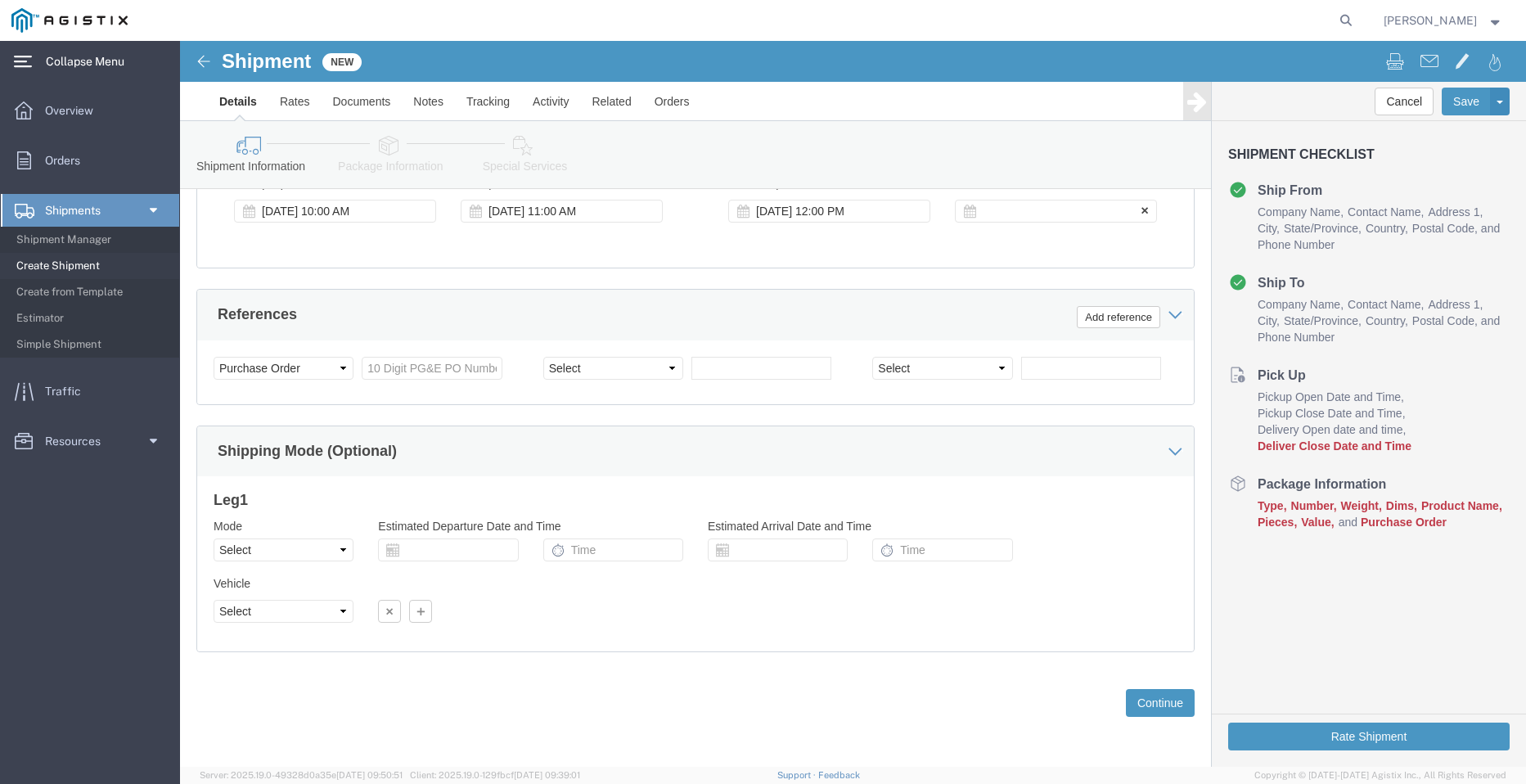
click div
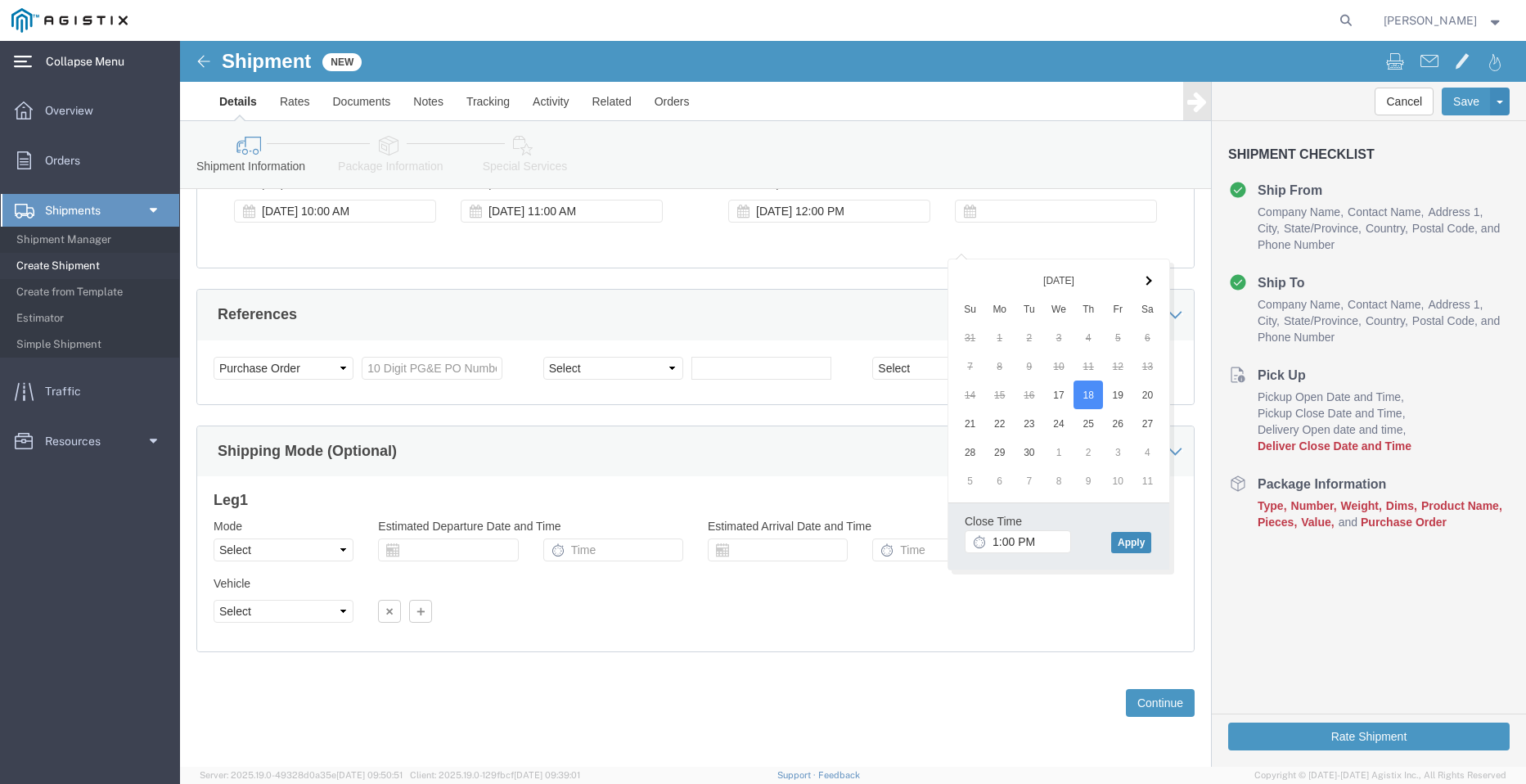
click button "Apply"
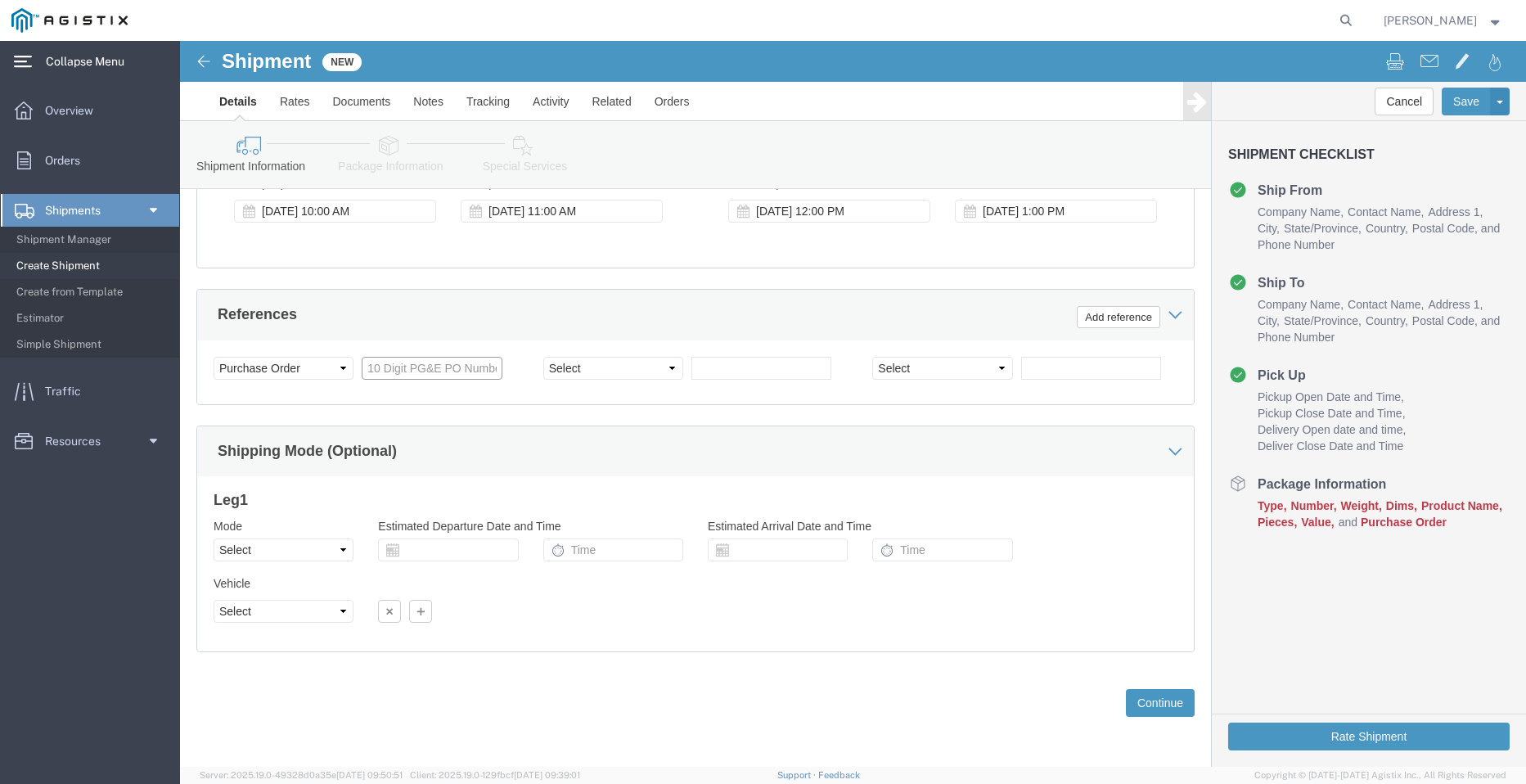
click input "text"
paste input "3501401076"
type input "3501401076"
click select "Select Account Type Activity ID Airline Appointment Number ASN Batch Request # …"
select select "PICKUPNUM"
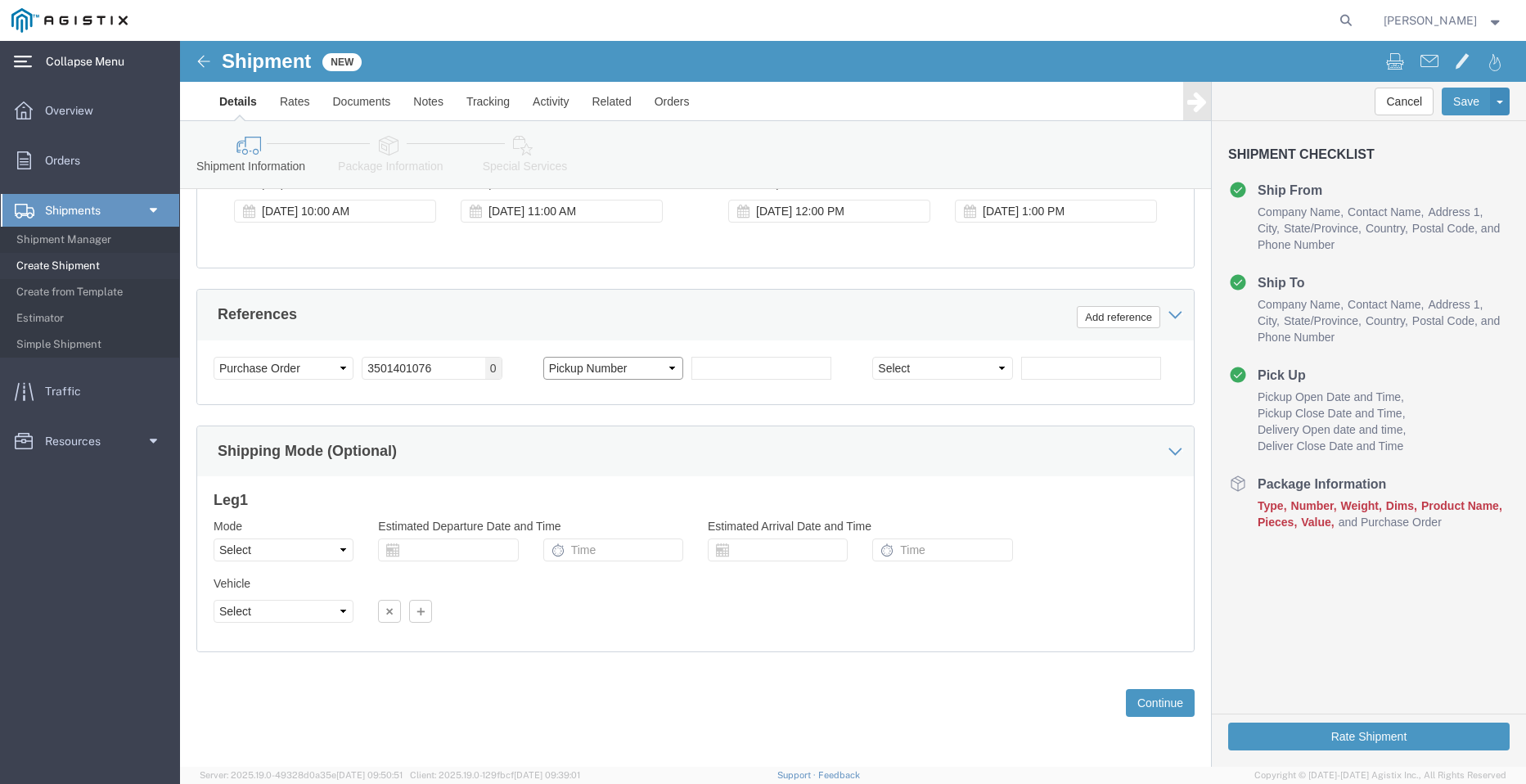
click select "Select Account Type Activity ID Airline Appointment Number ASN Batch Request # …"
click input "text"
paste input "900248391"
type input "900248391"
click button "Continue"
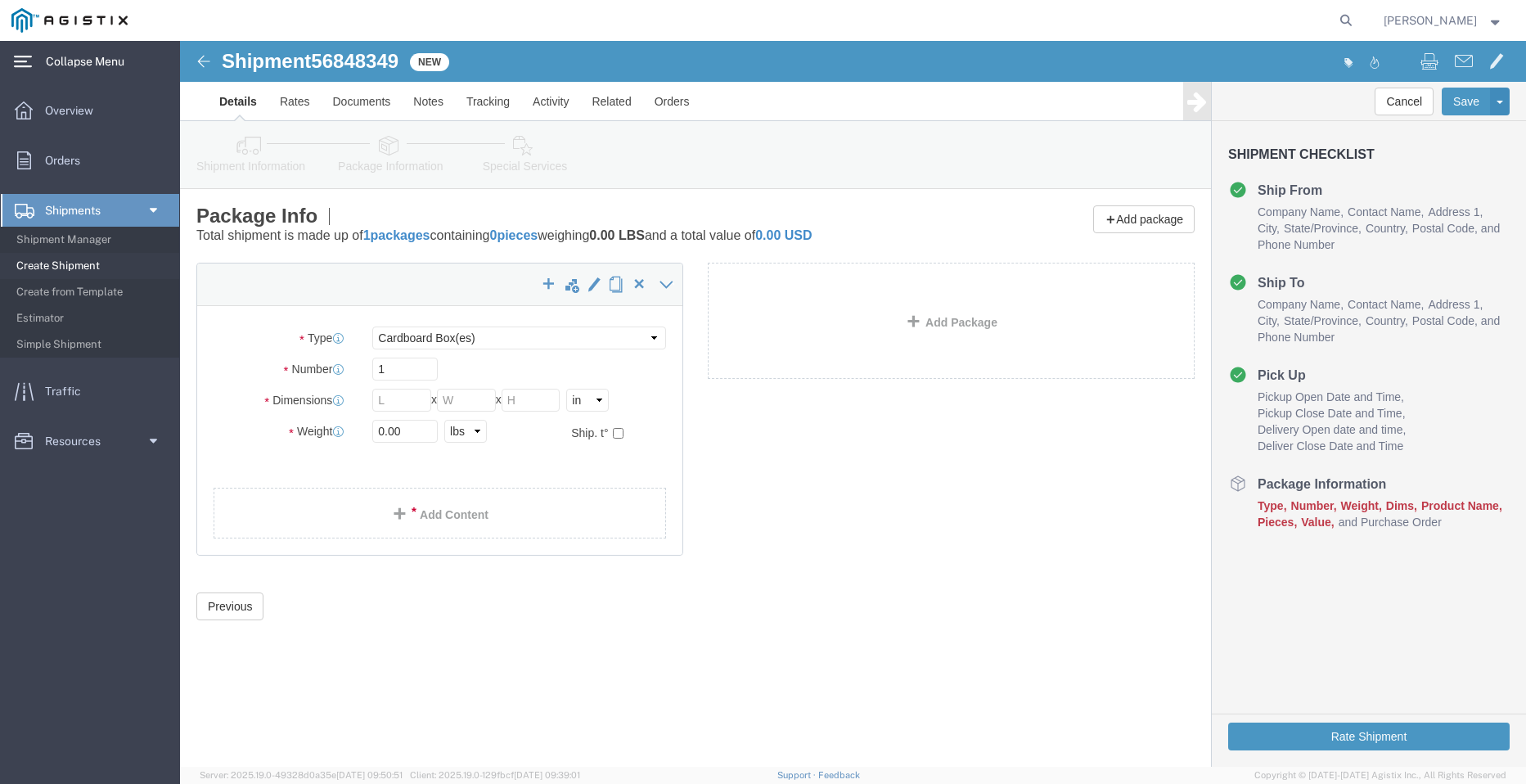
click div "Package Type Select Bulk Bundle(s) Cardboard Box(es) Carton(s) Crate(s) Drum(s)…"
click select "Select Bulk Bundle(s) Cardboard Box(es) Carton(s) Crate(s) Drum(s) (Fiberboard)…"
select select "BNDL"
click select "Select Bulk Bundle(s) Cardboard Box(es) Carton(s) Crate(s) Drum(s) (Fiberboard)…"
click input "1"
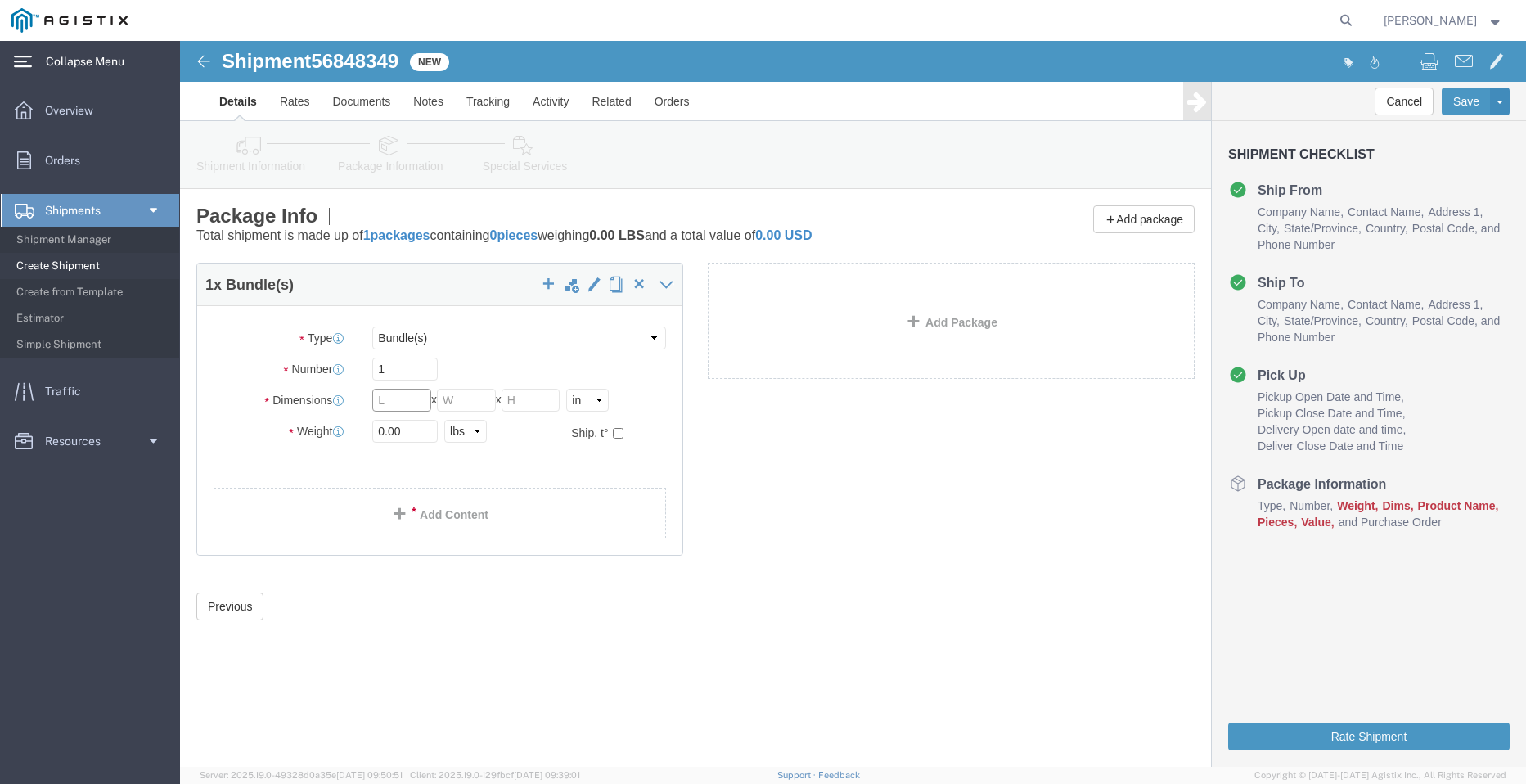
click input "text"
click select "Select cm ft in"
select select "FT"
click select "Select cm ft in"
click input "text"
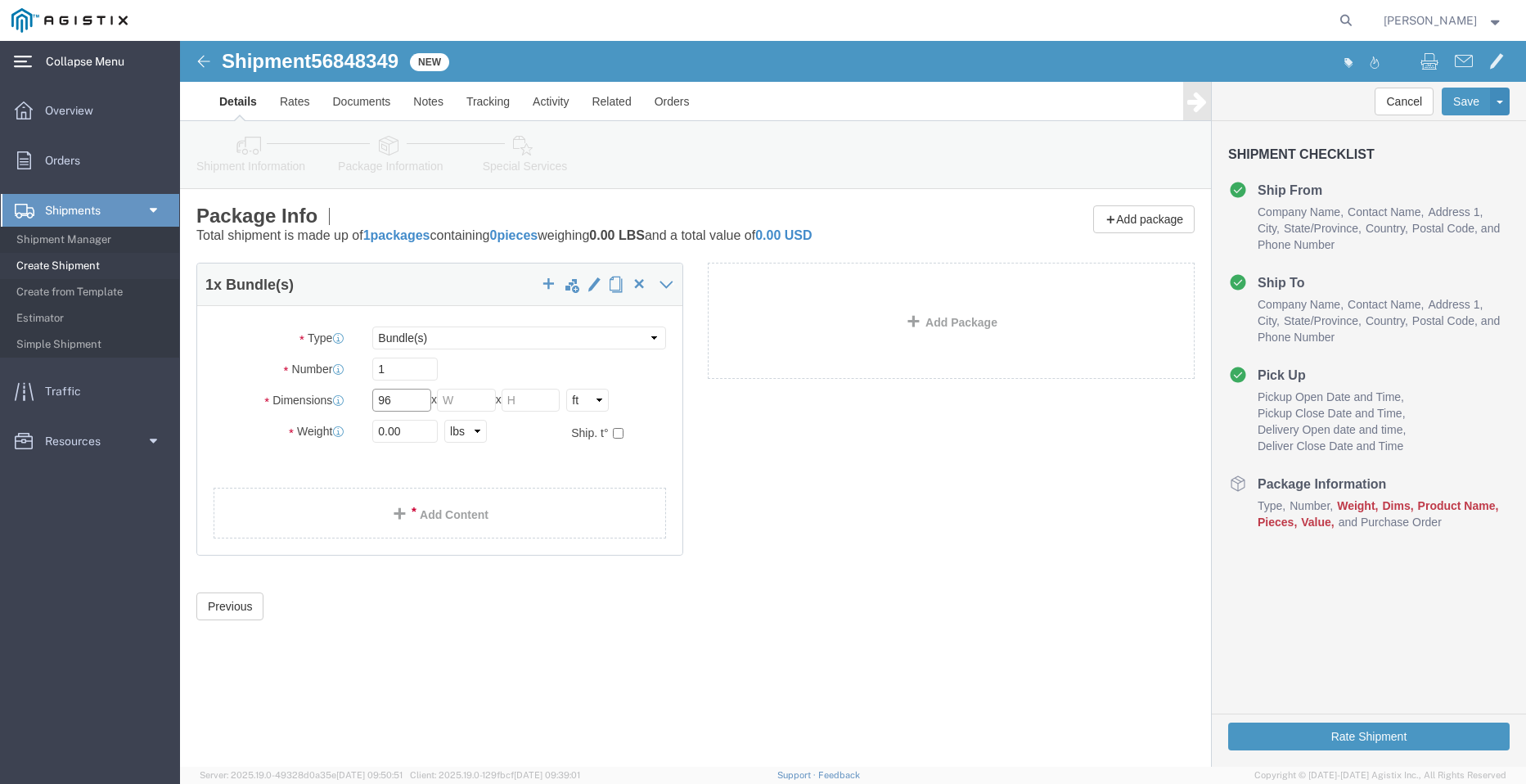
type input "96"
type input "102"
type input "35"
type input "20718"
click link "Add Content"
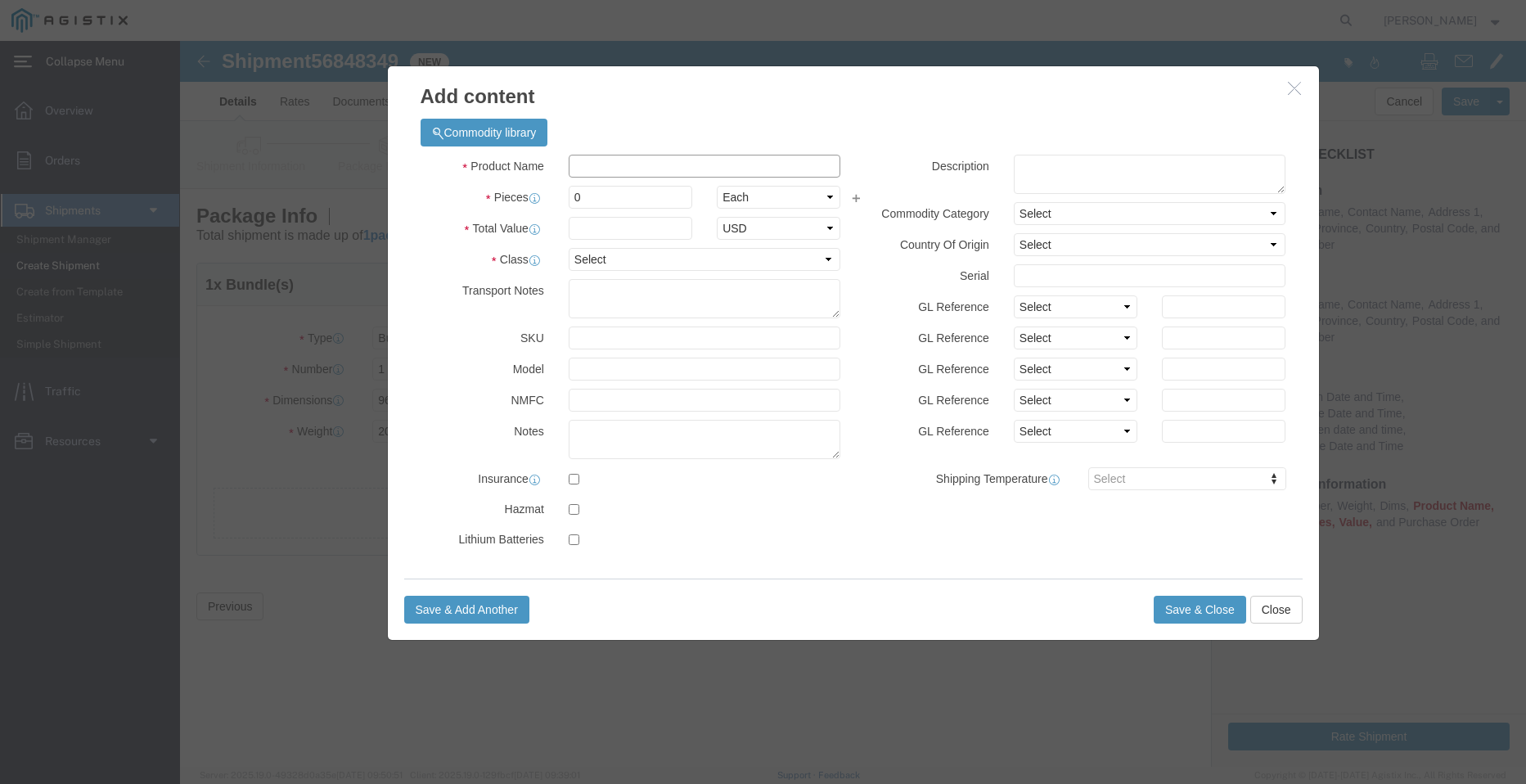
click input "text"
type input "STEEL POLES"
select select "MX"
click select "Select"
click button "button"
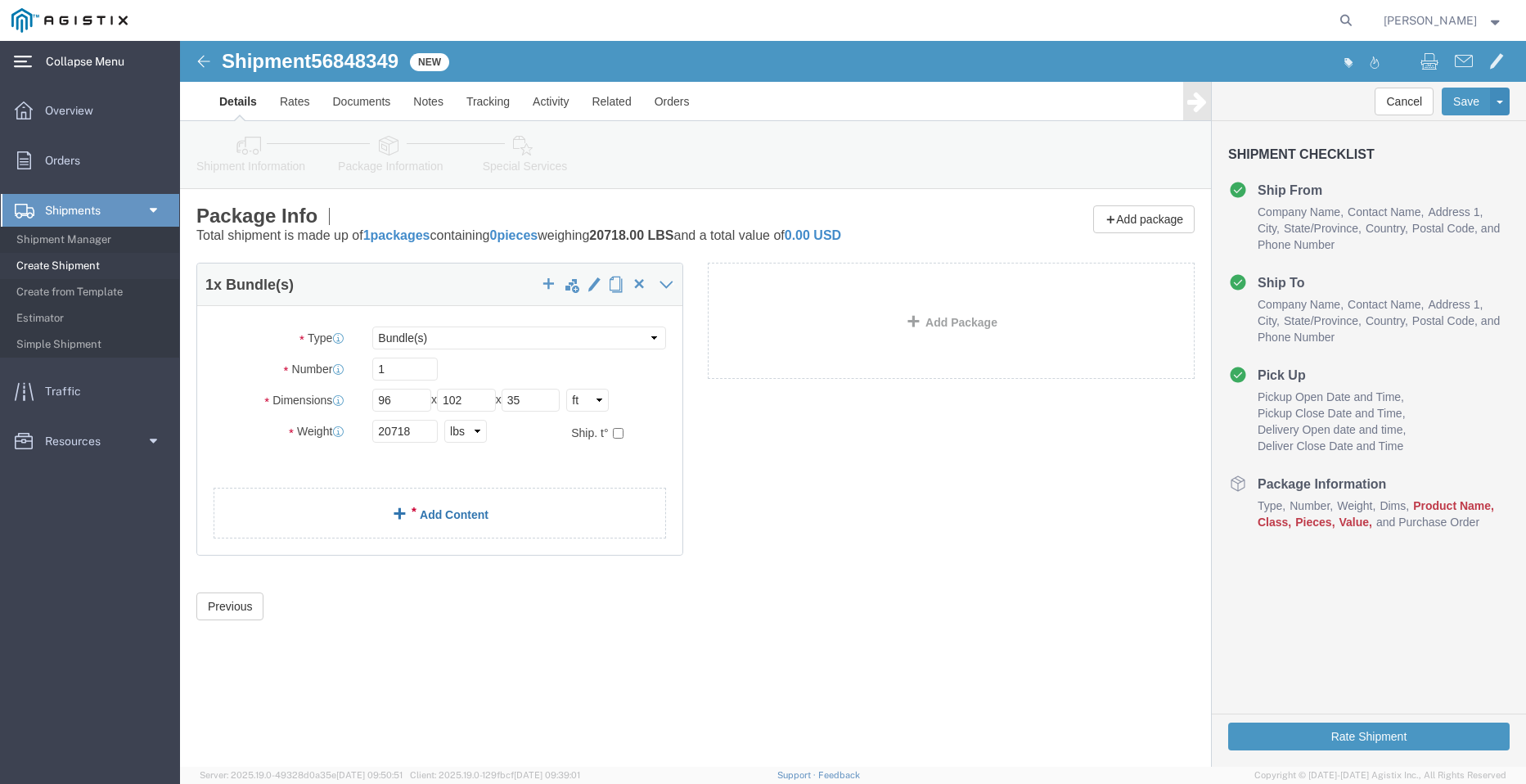
click link "Add Content"
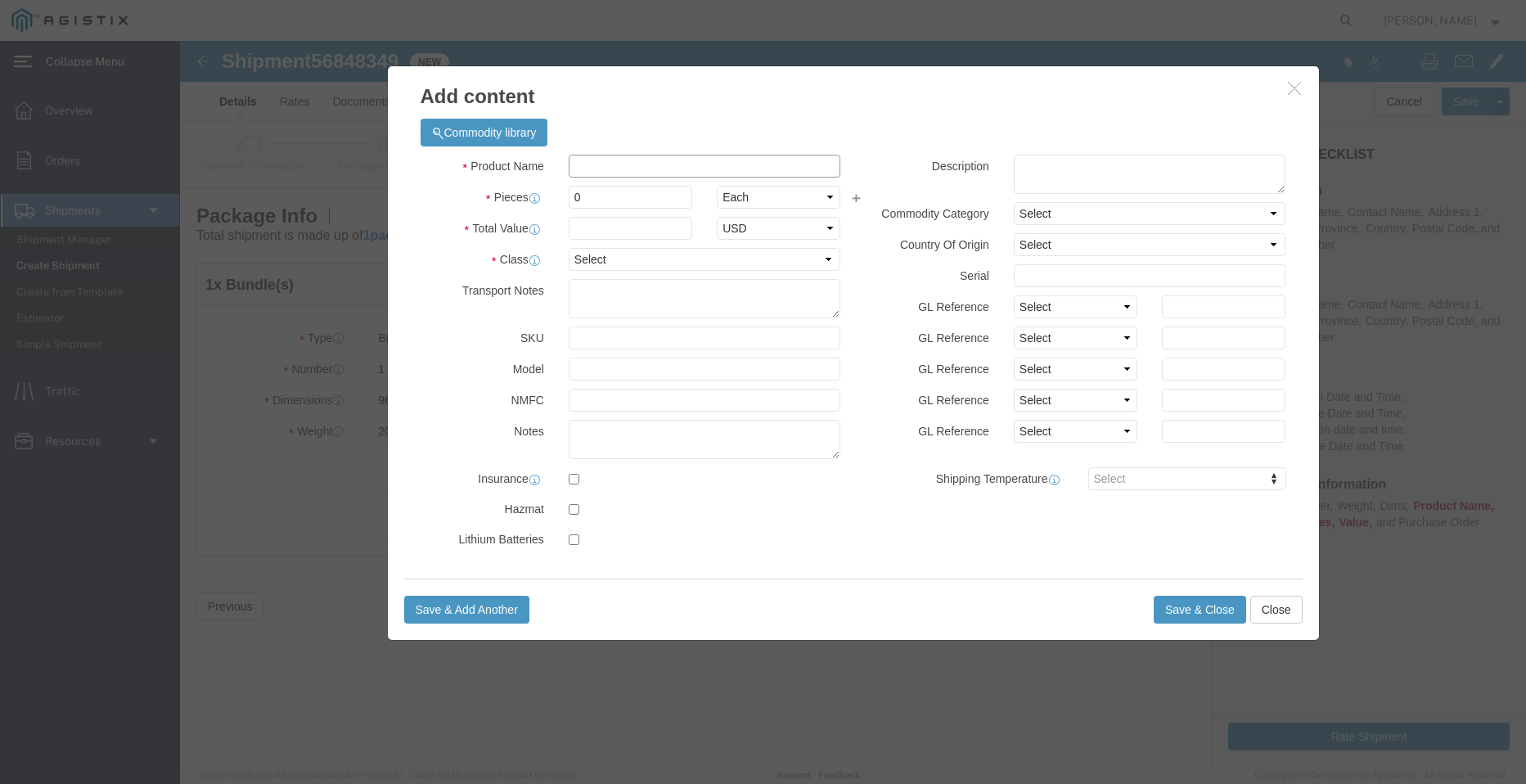
click input "text"
type input "STEEL POLES"
click input "0"
drag, startPoint x: 464, startPoint y: 157, endPoint x: 382, endPoint y: 161, distance: 82.1
click div "0"
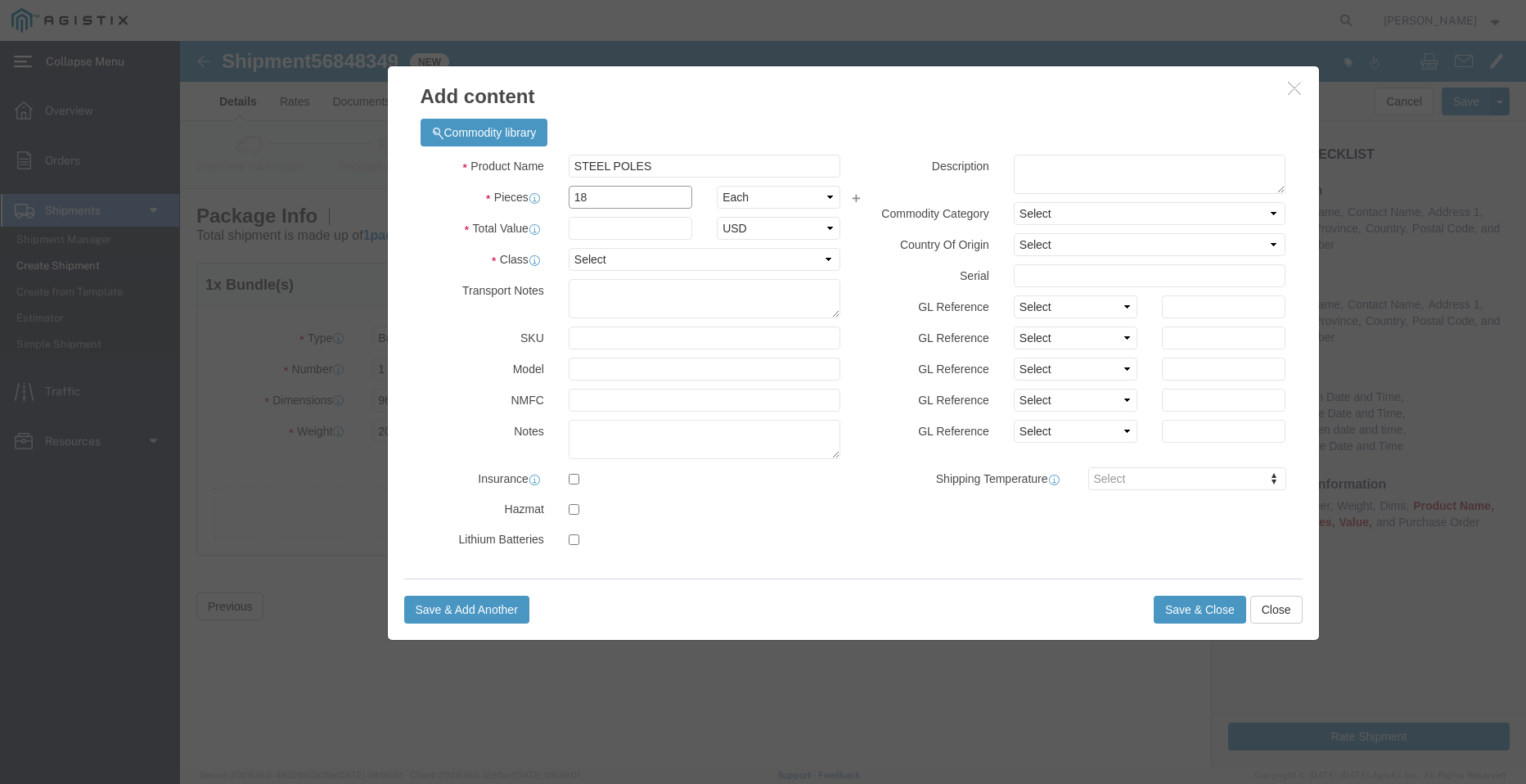
type input "18"
click input "text"
type input "1"
click select "Select 50 55 60 65 70 85 92.5 100 125 175 250 300 400"
select select "50"
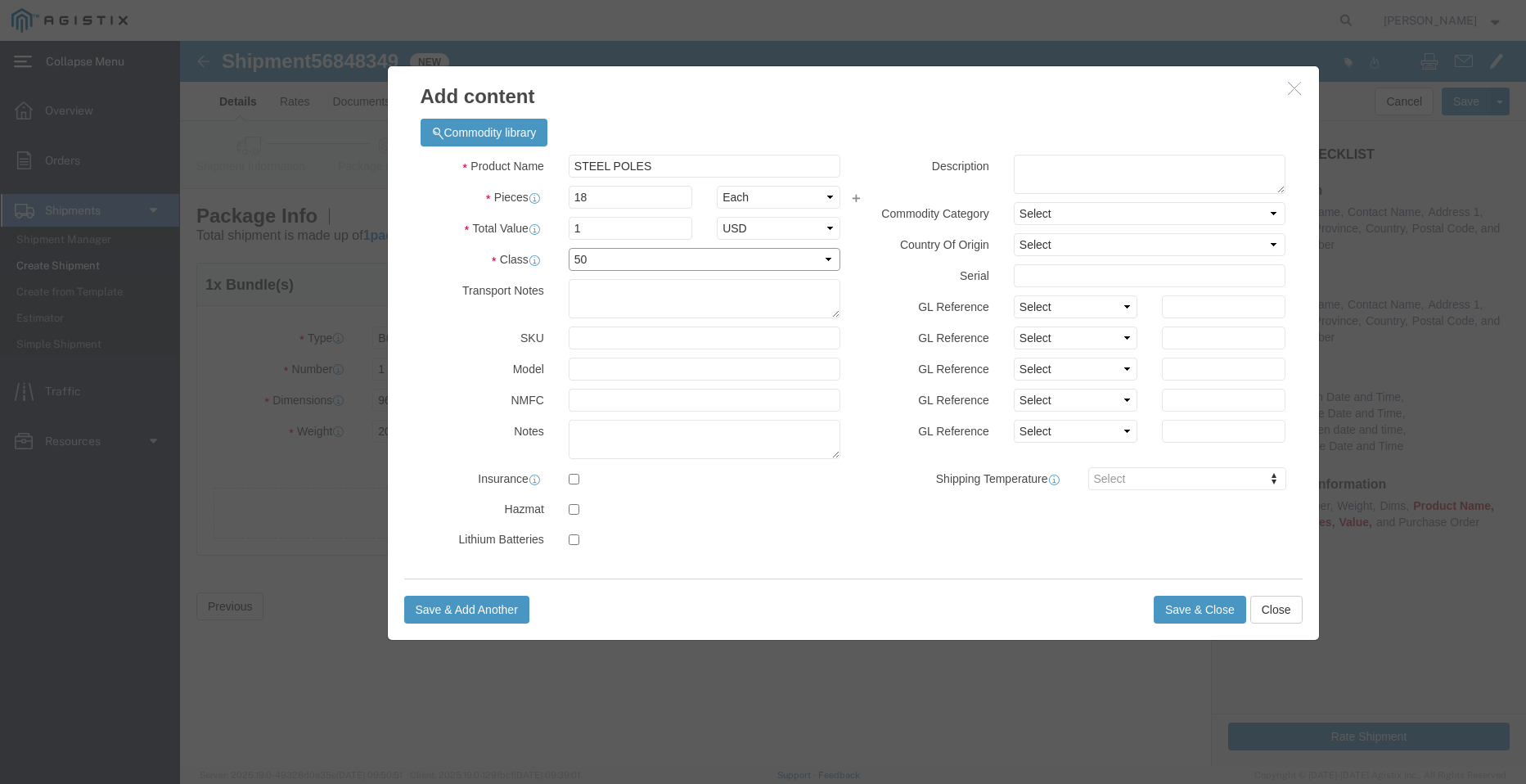
click select "Select 50 55 60 65 70 85 92.5 100 125 175 250 300 400"
click button "Save & Close"
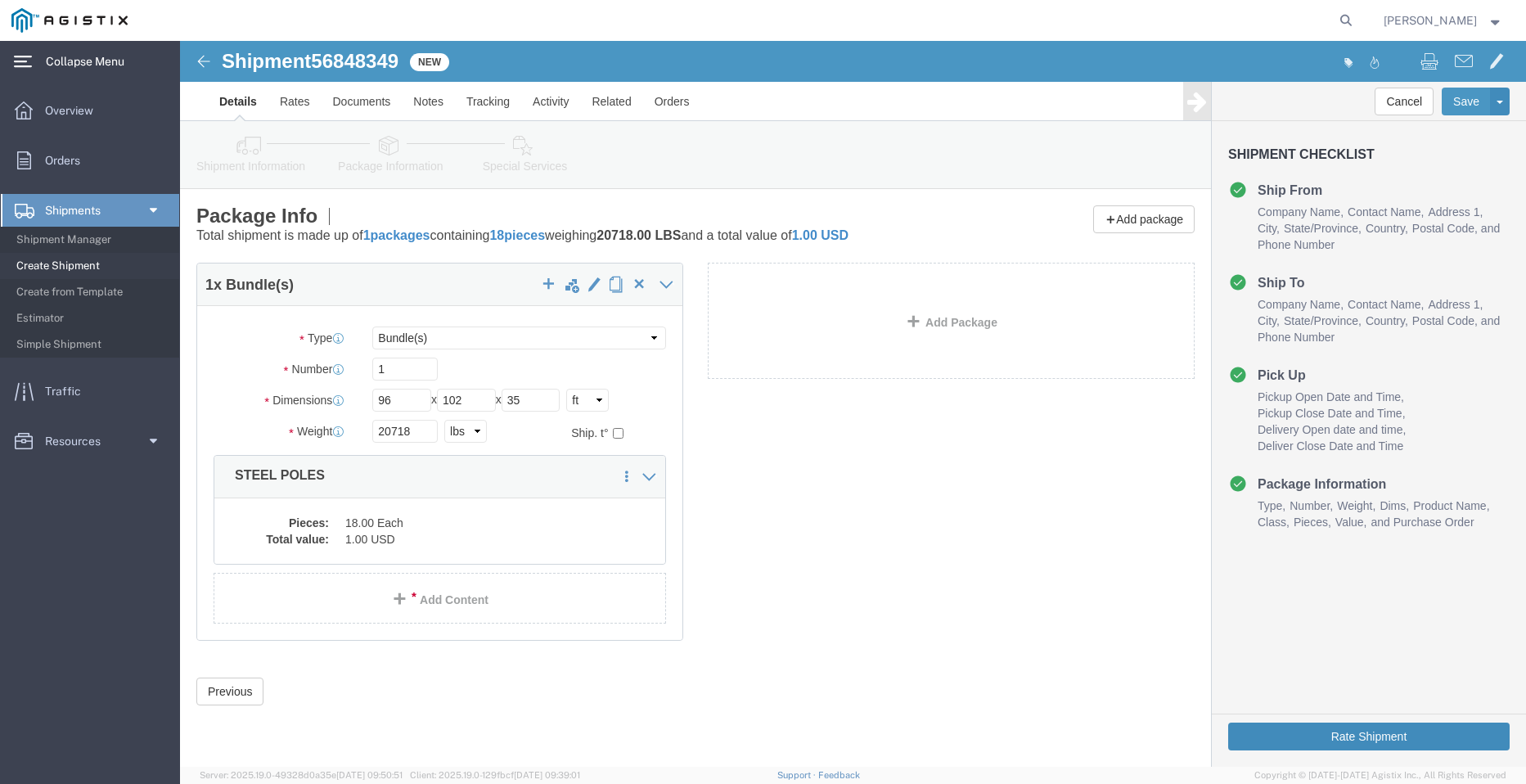
click button "Rate Shipment"
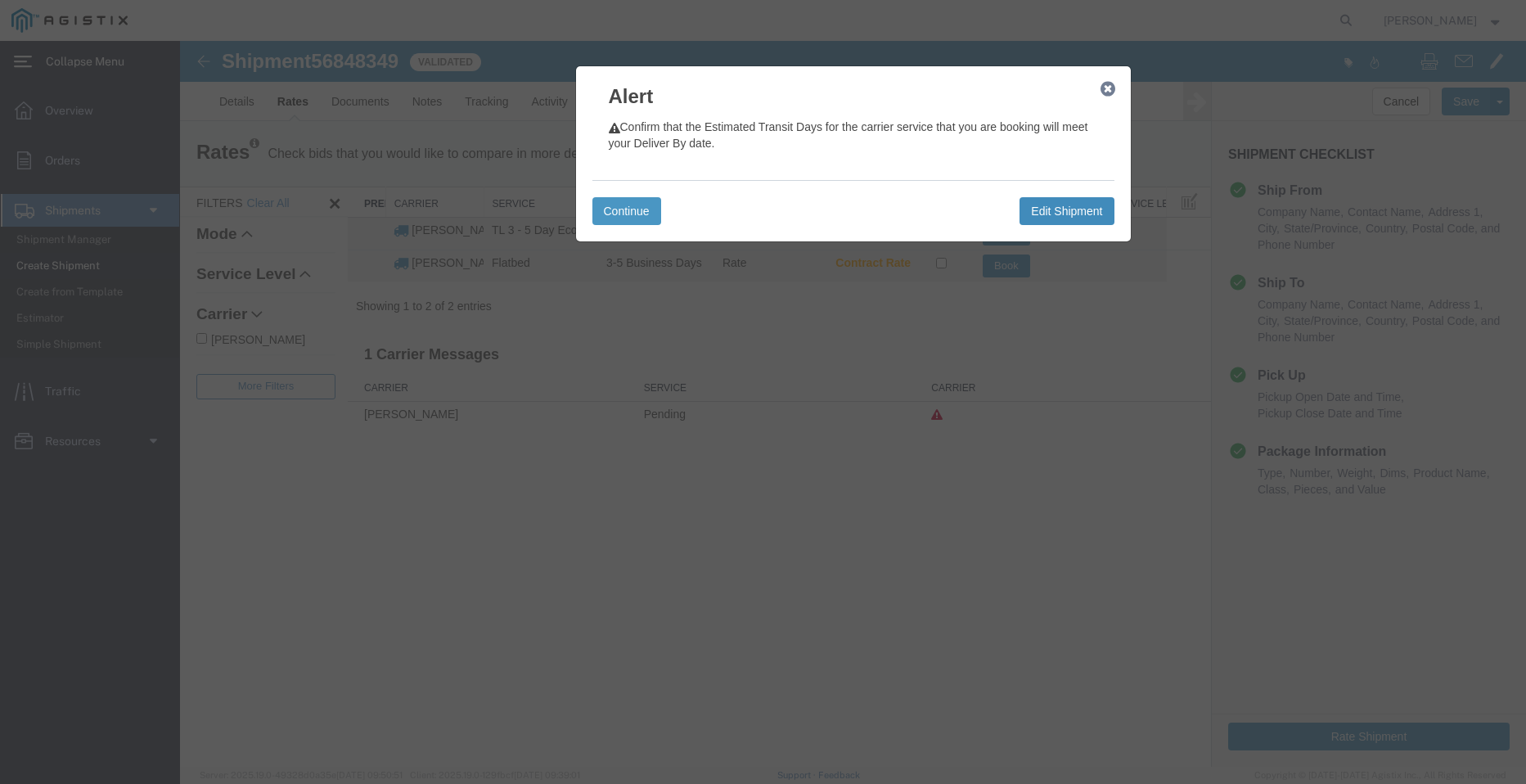
drag, startPoint x: 1058, startPoint y: 209, endPoint x: 644, endPoint y: 199, distance: 414.1
click at [671, 208] on div "Continue Edit Shipment" at bounding box center [853, 210] width 522 height 62
click at [636, 199] on button "Continue" at bounding box center [626, 210] width 69 height 27
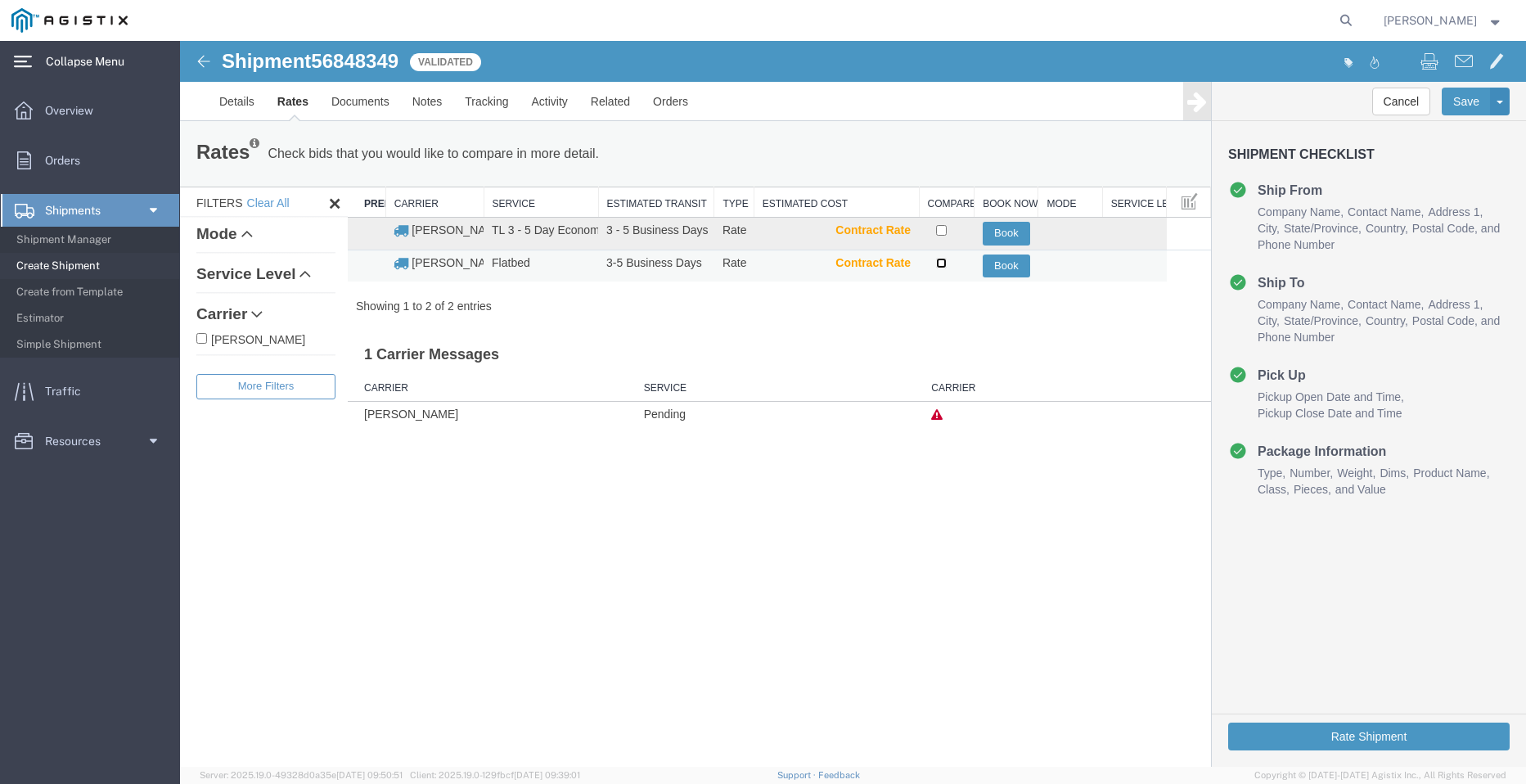
click at [939, 262] on input "checkbox" at bounding box center [941, 262] width 11 height 11
checkbox input "true"
click at [998, 268] on button "Book" at bounding box center [1006, 266] width 47 height 23
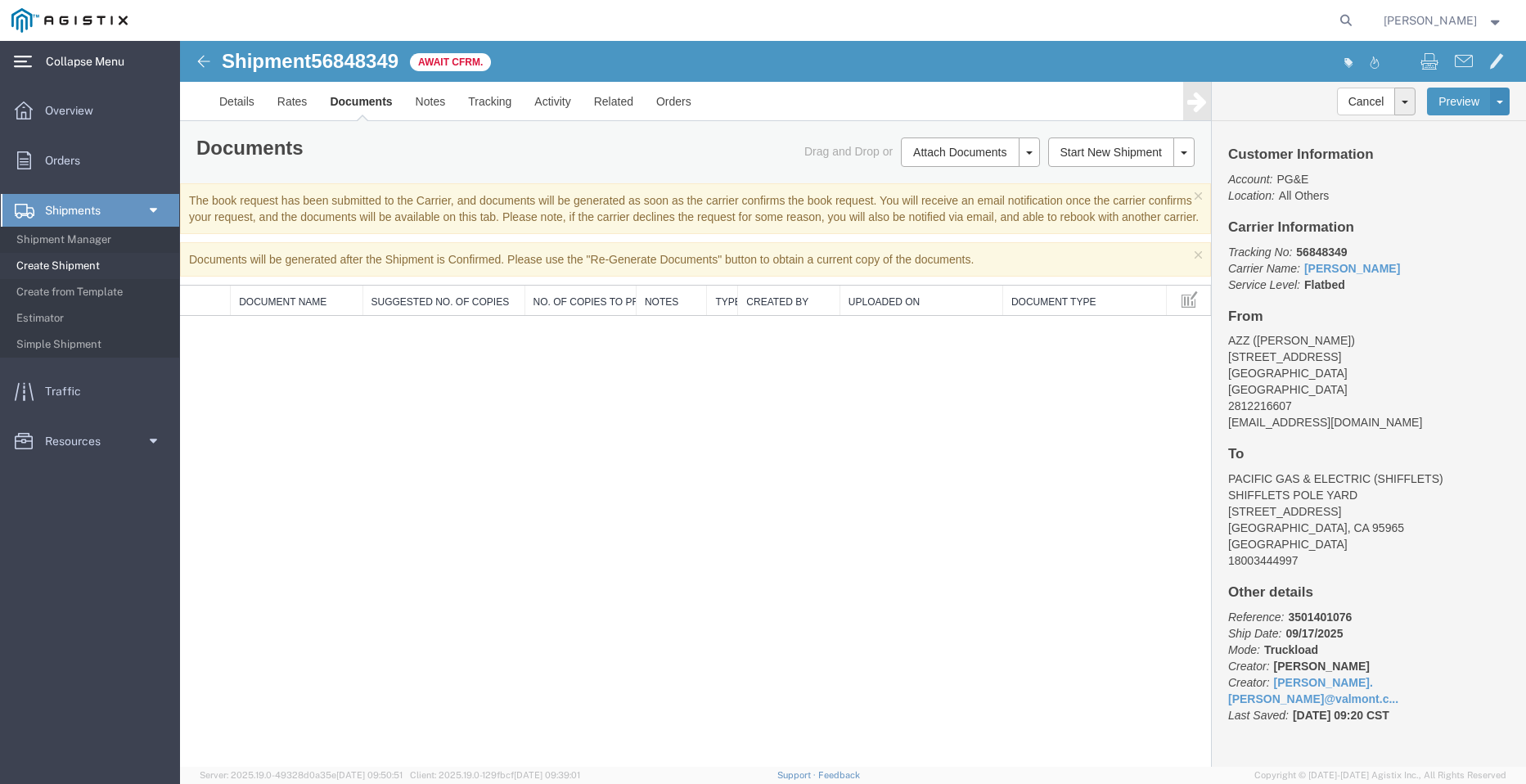
click at [344, 44] on div "Shipment 56848349 0 of 0 Await Cfrm. Details Rates Documents Notes Tracking Act…" at bounding box center [853, 81] width 1346 height 80
click at [353, 59] on span "56848349" at bounding box center [354, 61] width 87 height 23
copy span "56848349"
click at [68, 262] on span "Create Shipment" at bounding box center [92, 265] width 152 height 32
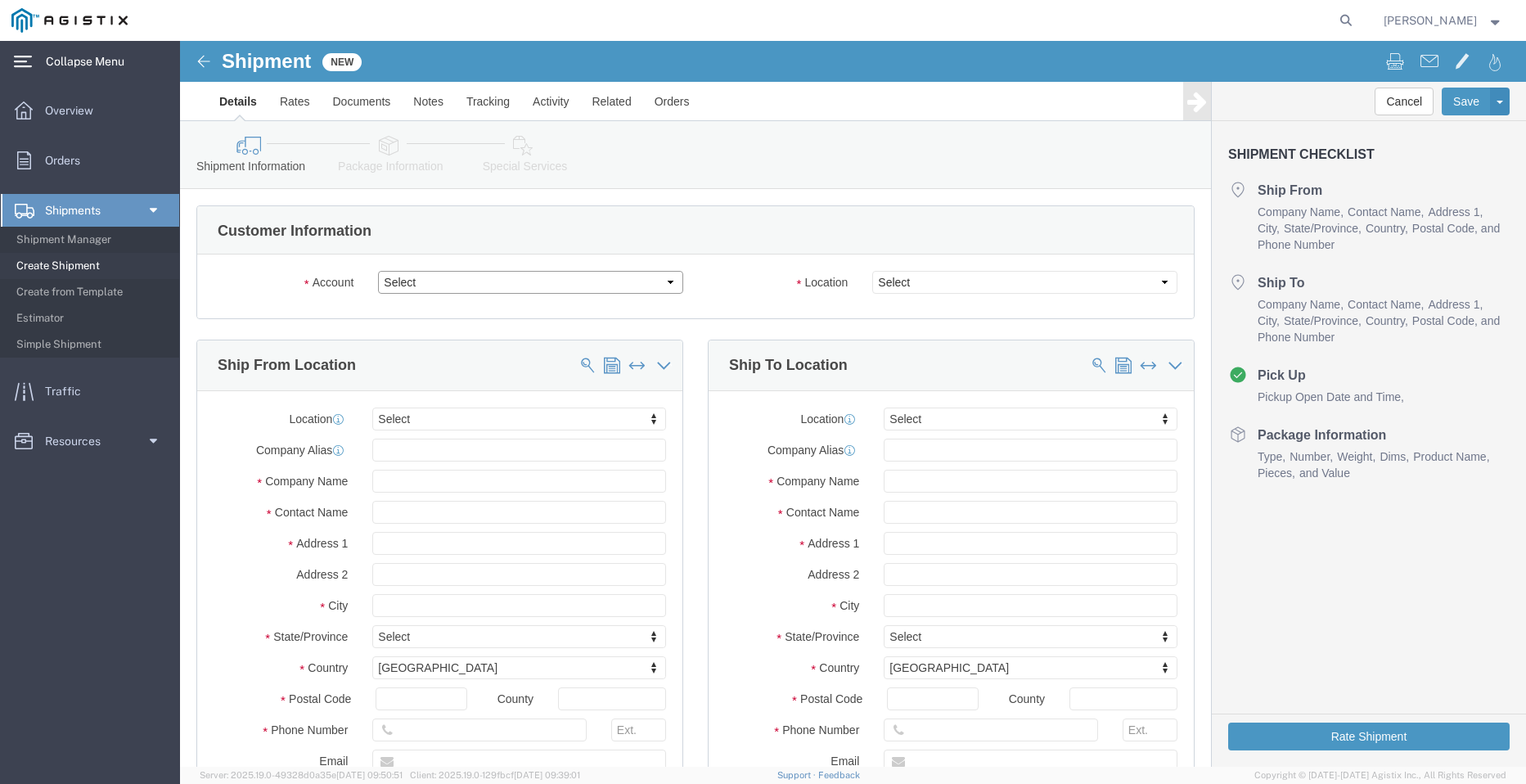
click select "Select PG&E Valmont Industries Inc"
select select "9596"
click select "Select PG&E Valmont Industries Inc"
select select "PURCHORD"
select select
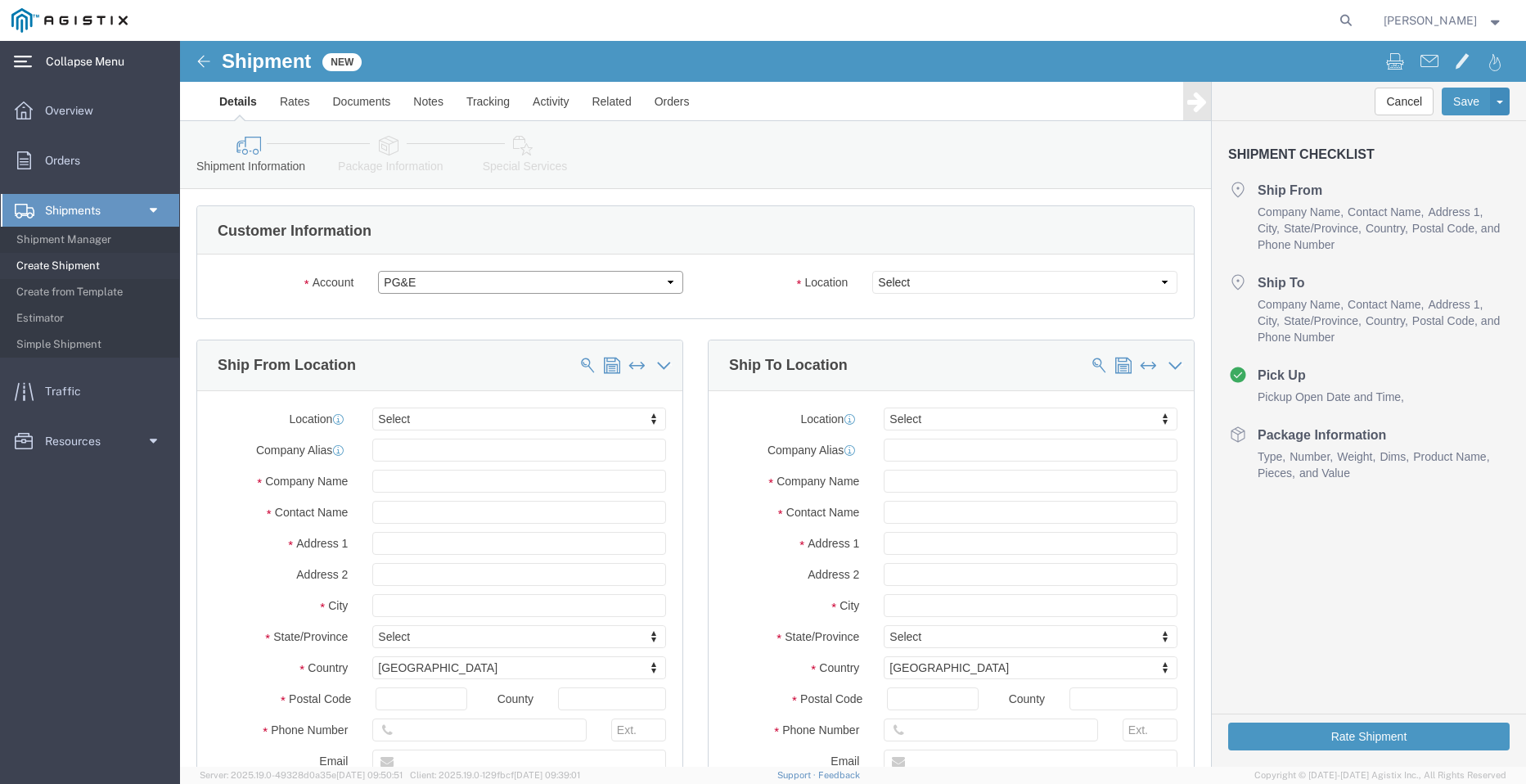
select select
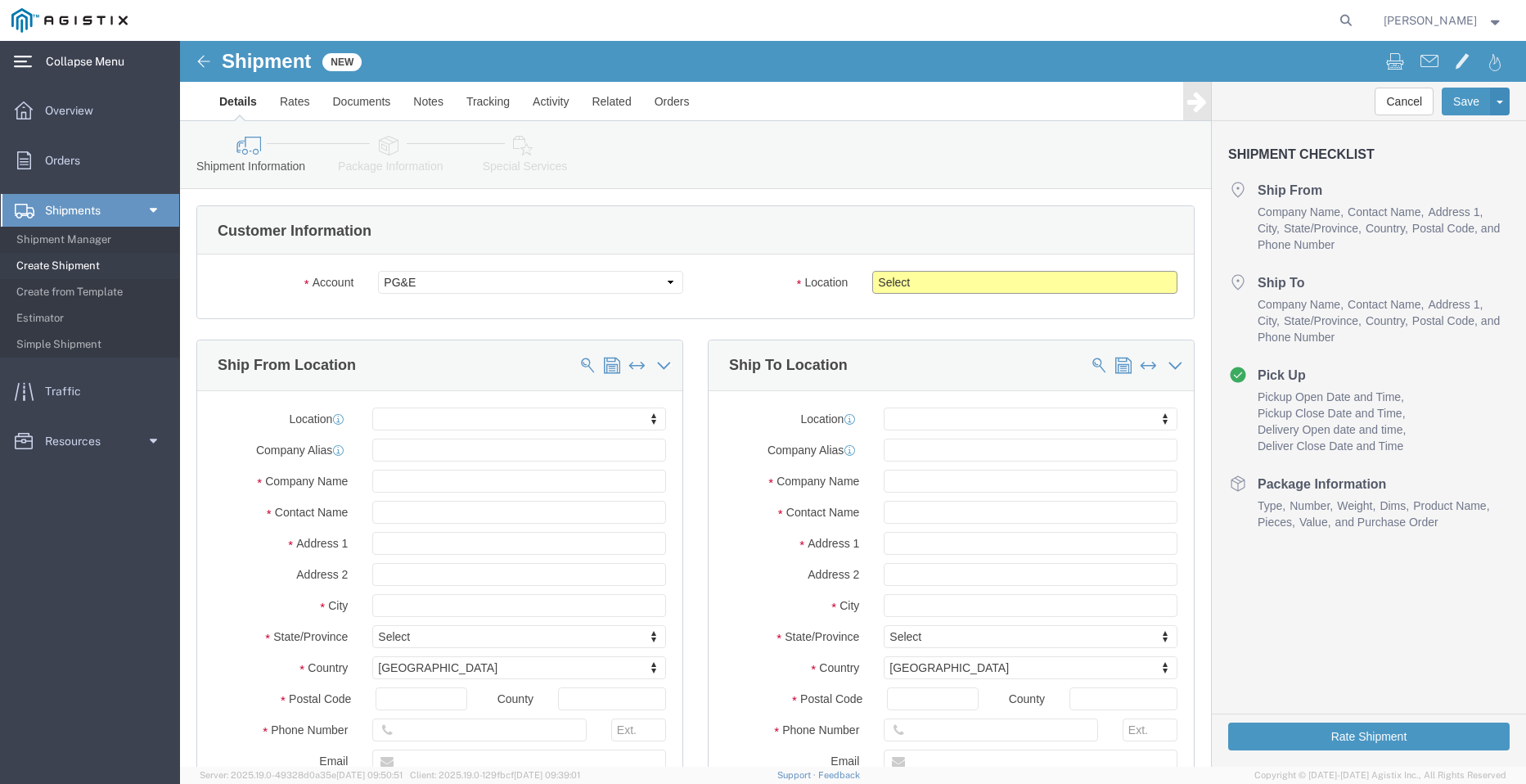
click select "Select All Others [GEOGRAPHIC_DATA] [GEOGRAPHIC_DATA] [GEOGRAPHIC_DATA] [GEOGRA…"
select select "23082"
click select "Select All Others [GEOGRAPHIC_DATA] [GEOGRAPHIC_DATA] [GEOGRAPHIC_DATA] [GEOGRA…"
click input "text"
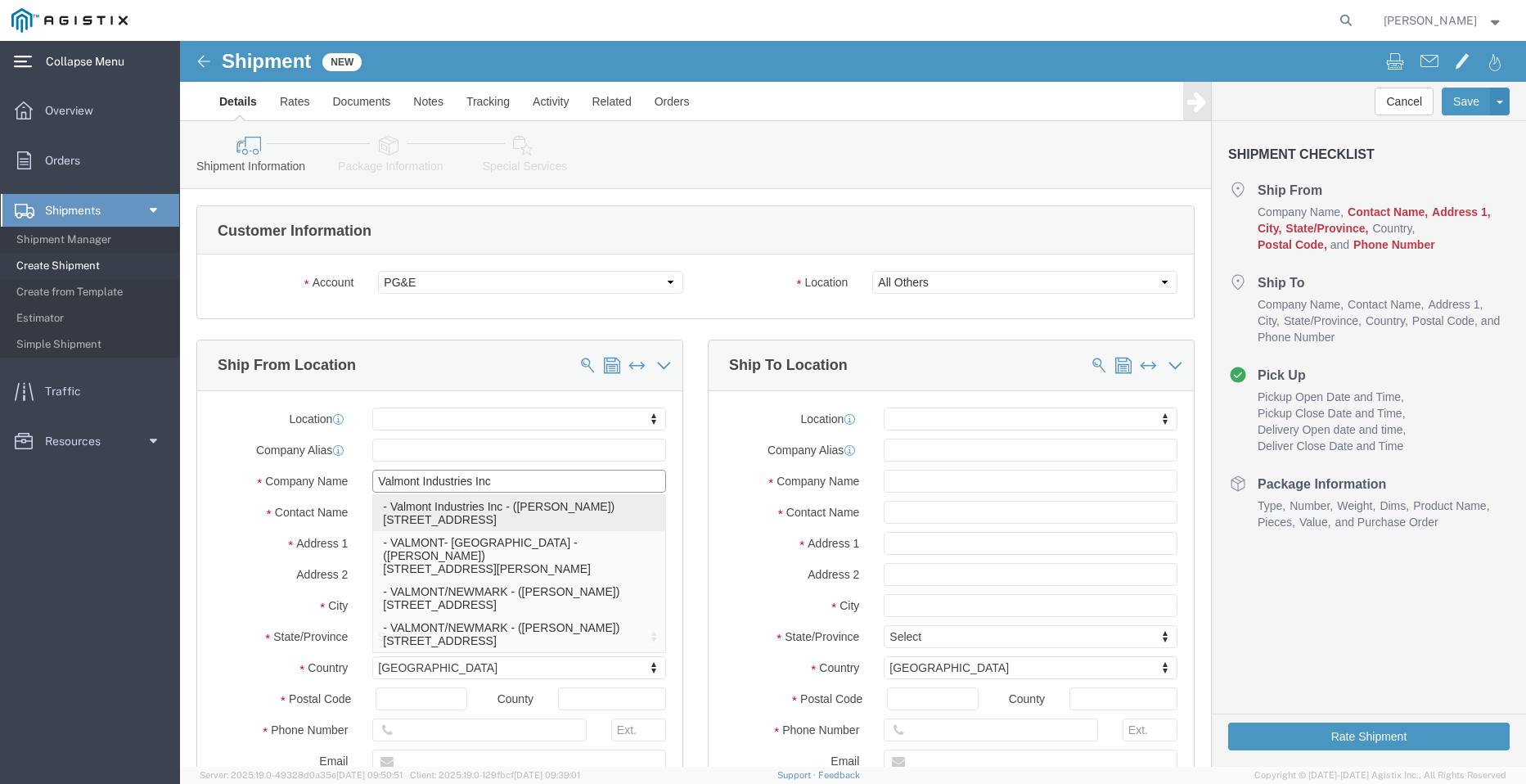
type input "VALMONT- [GEOGRAPHIC_DATA]"
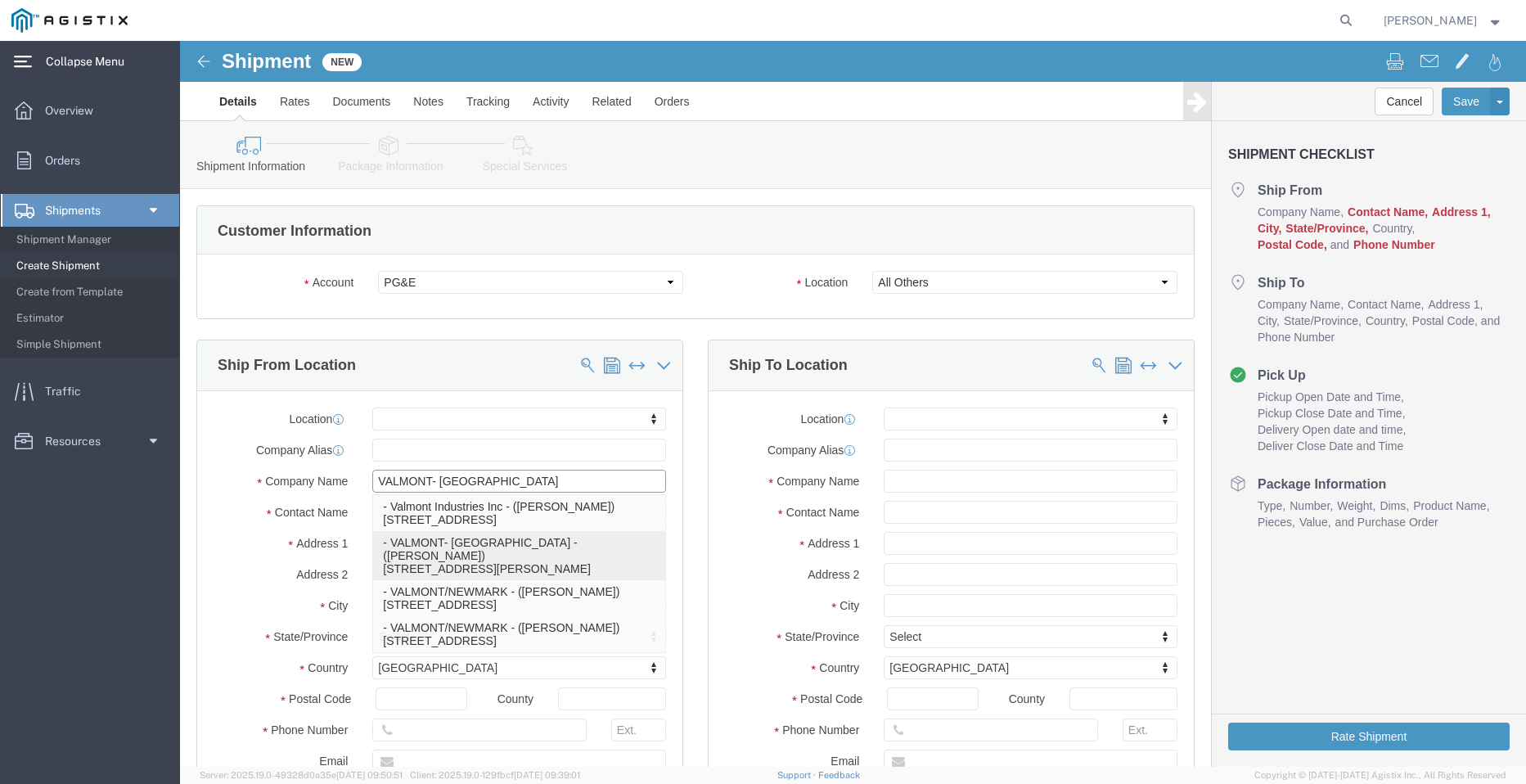
select select
type input "[STREET_ADDRESS][PERSON_NAME]"
type input "77041"
type input "7136829731"
type input "[EMAIL_ADDRESS][DOMAIN_NAME]"
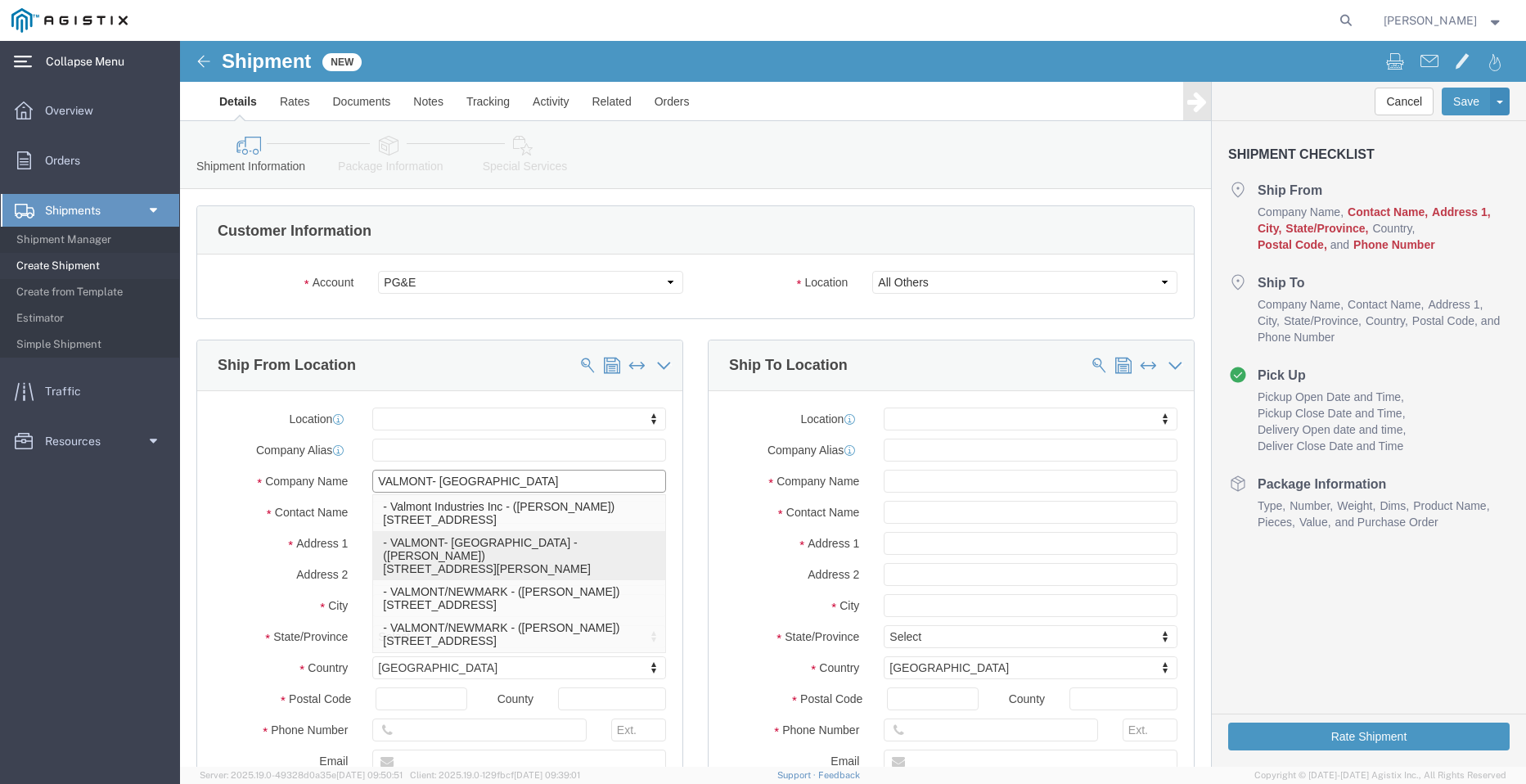
checkbox input "true"
type input "[PERSON_NAME]"
type input "[GEOGRAPHIC_DATA]"
select select "[GEOGRAPHIC_DATA]"
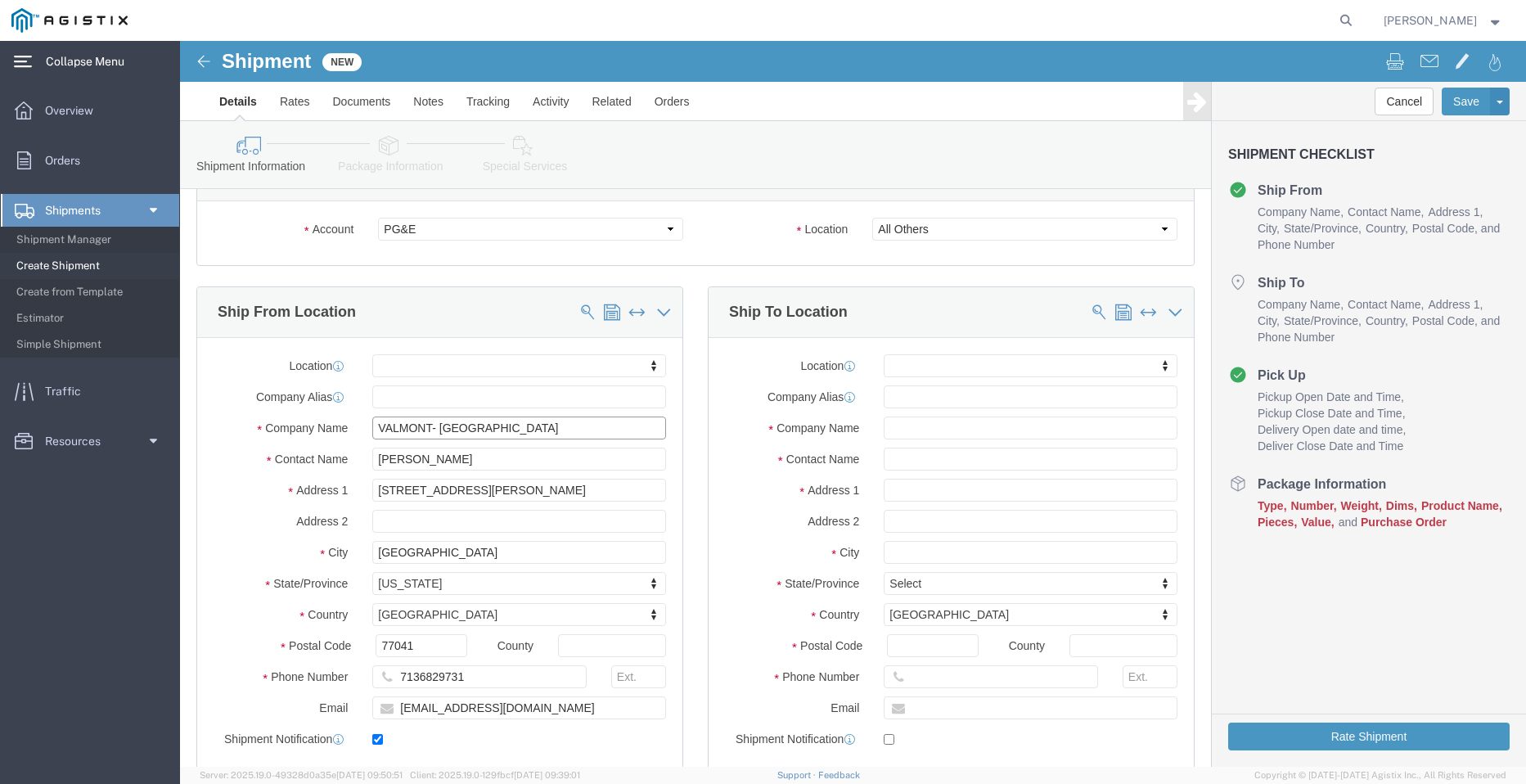
scroll to position [82, 0]
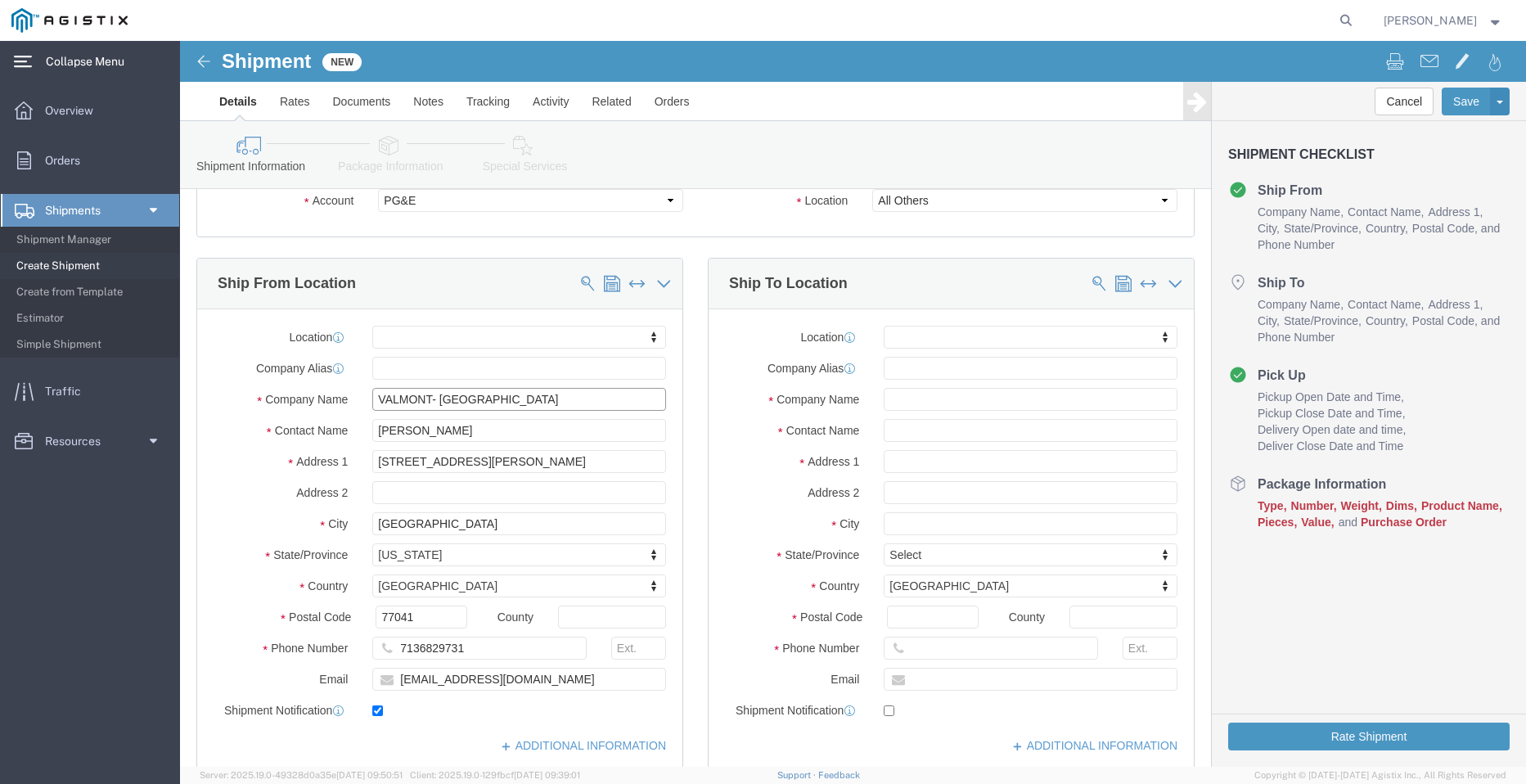
type input "VALMONT- [GEOGRAPHIC_DATA]"
click input "text"
type input "oro"
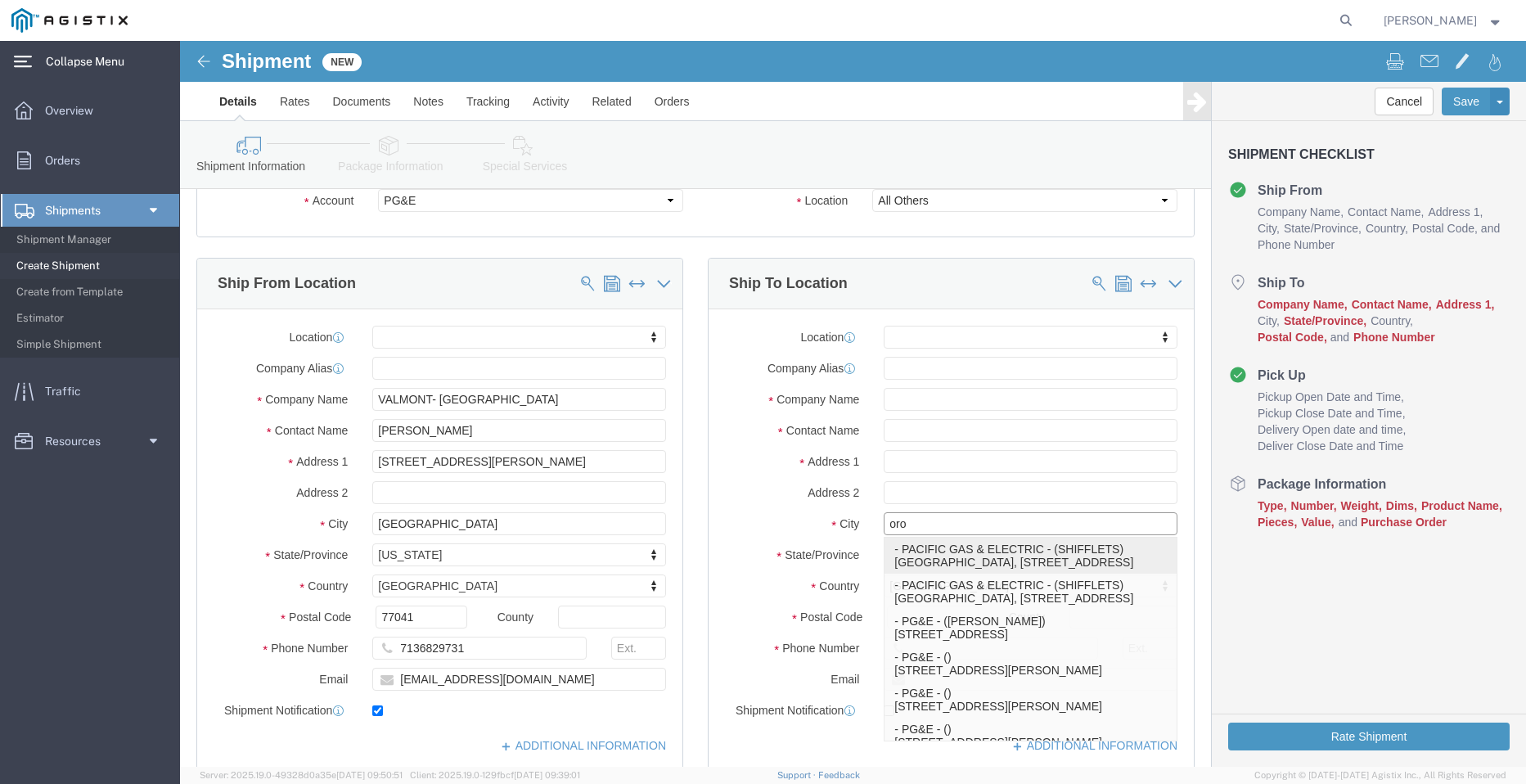
click p "- PACIFIC GAS & ELECTRIC - (SHIFFLETS) [GEOGRAPHIC_DATA], [STREET_ADDRESS]"
select select
type input "SHIFFLETS POLE YARD"
type input "[STREET_ADDRESS]"
type input "95965"
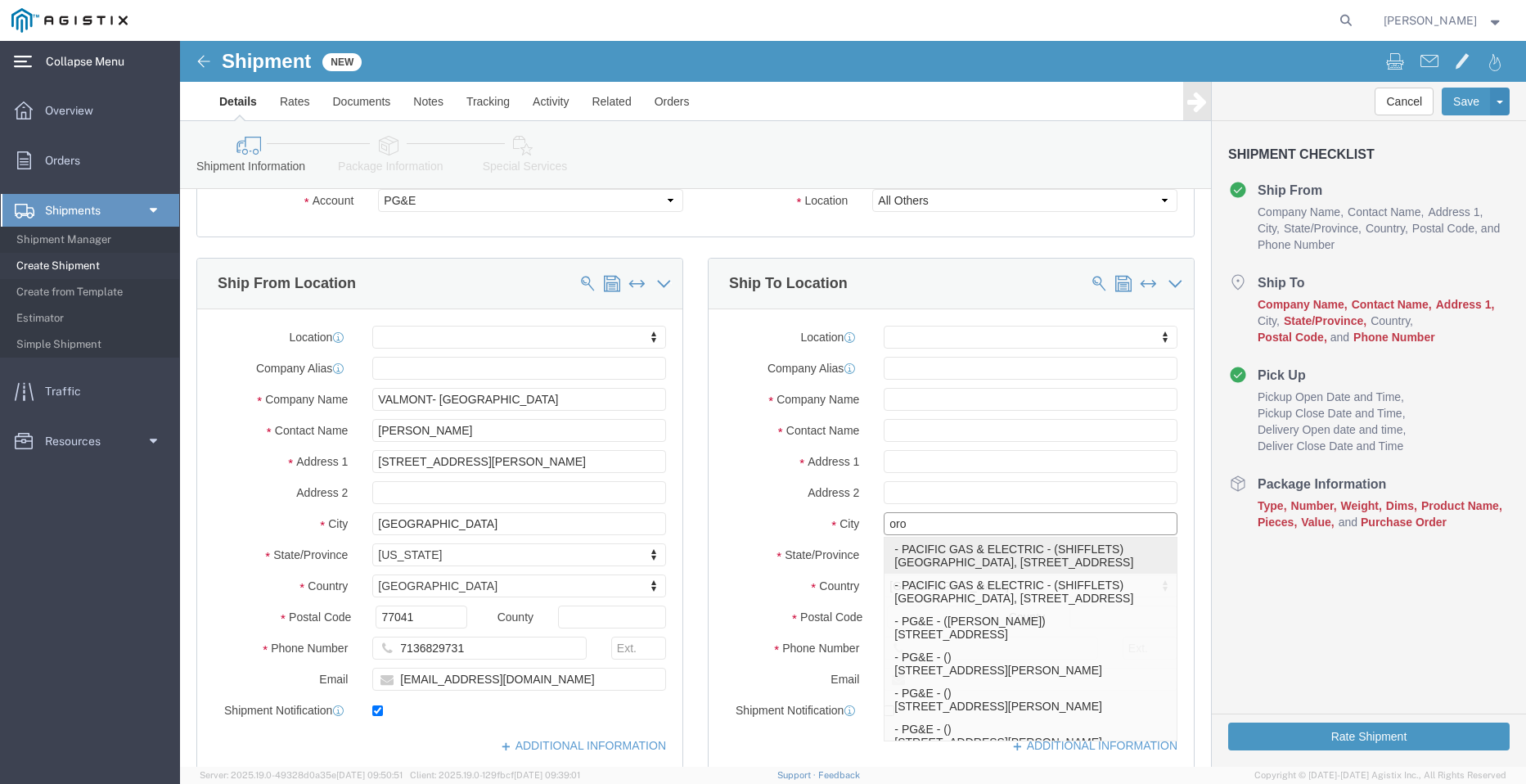
type input "[GEOGRAPHIC_DATA]"
type input "18003444997"
type input "PACIFIC GAS & ELECTRIC"
type input "SHIFFLETS"
type input "[GEOGRAPHIC_DATA]"
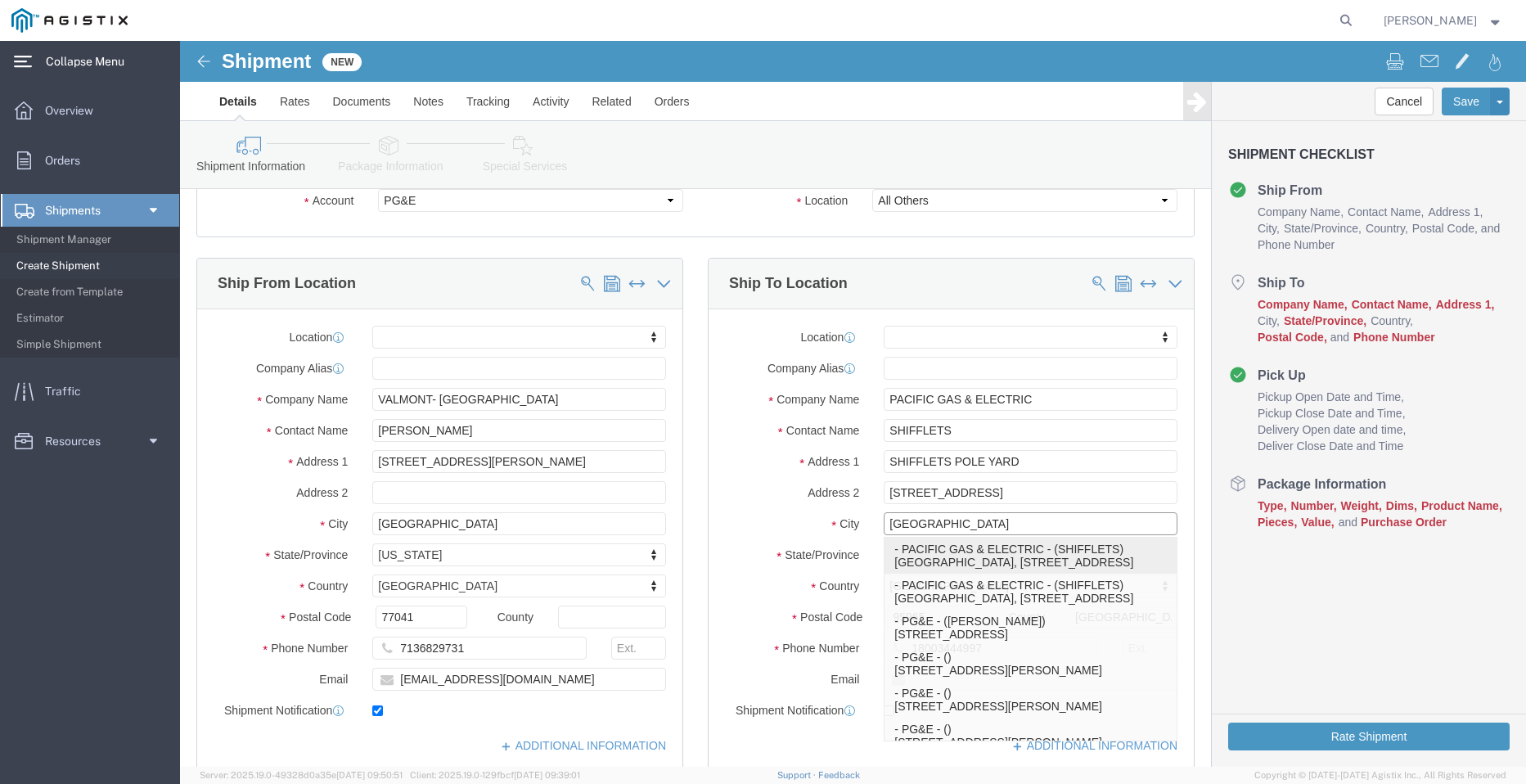
select select "CA"
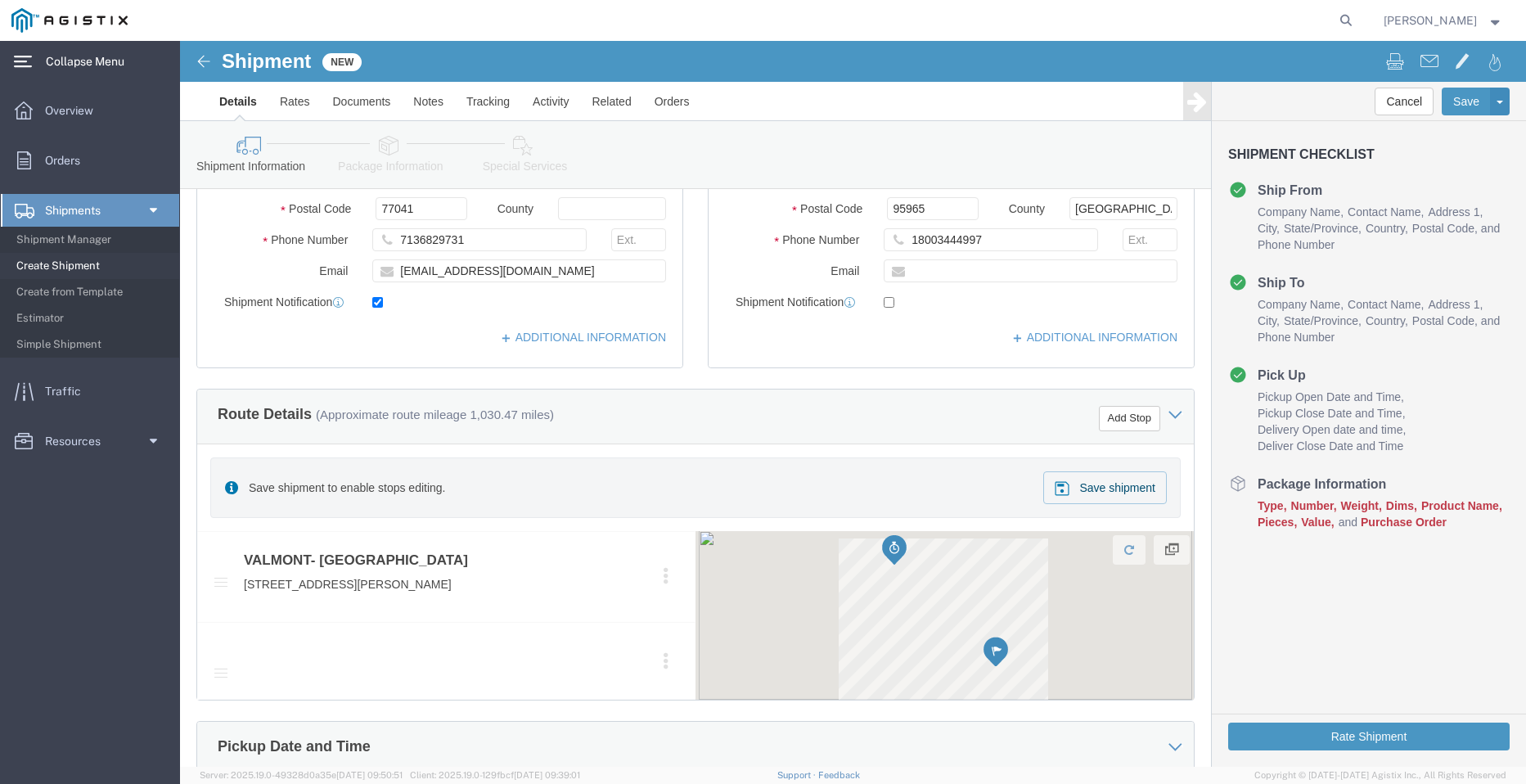
type input "[GEOGRAPHIC_DATA]"
select select
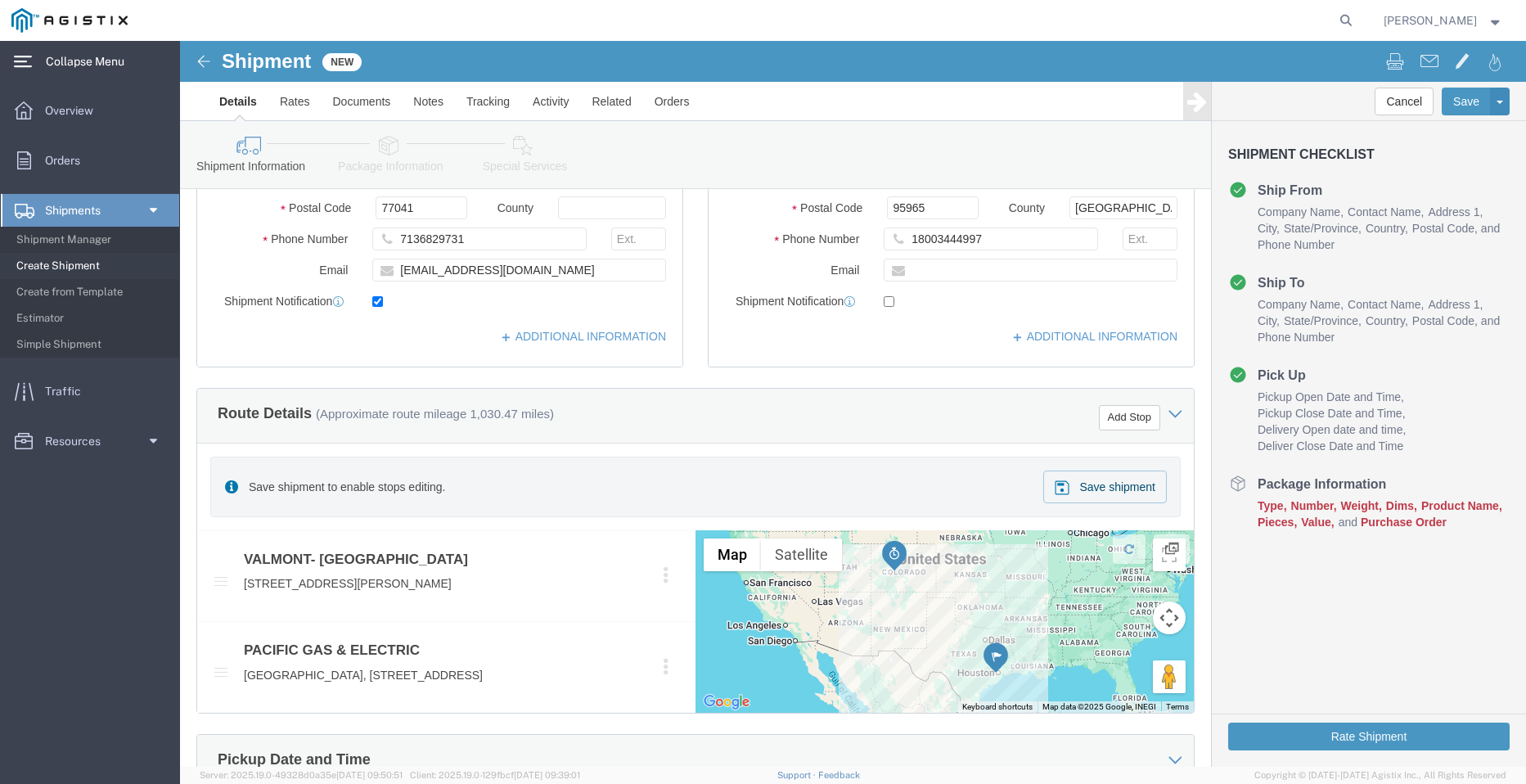
scroll to position [573, 0]
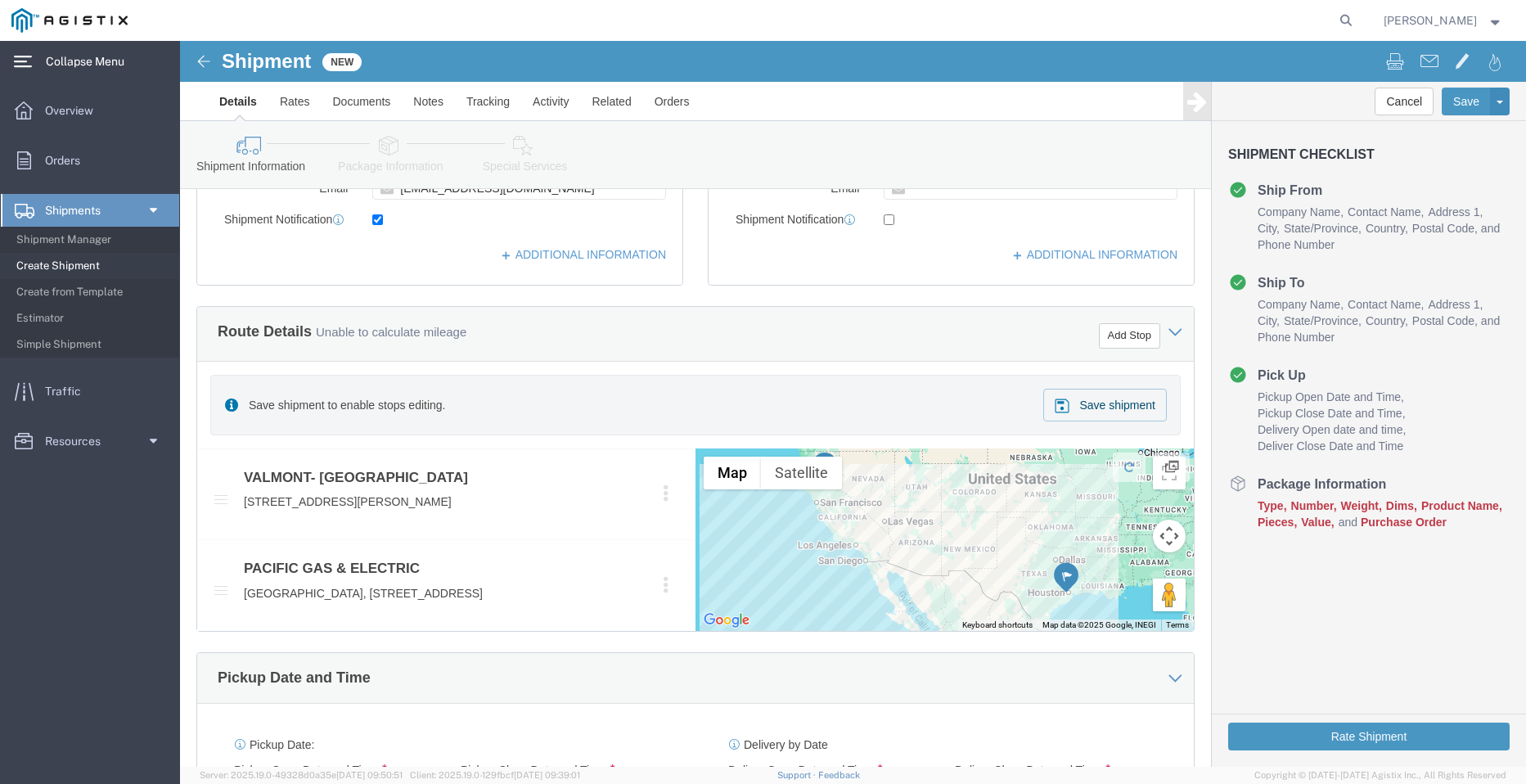
click div "Save shipment to enable stops editing. Save shipment"
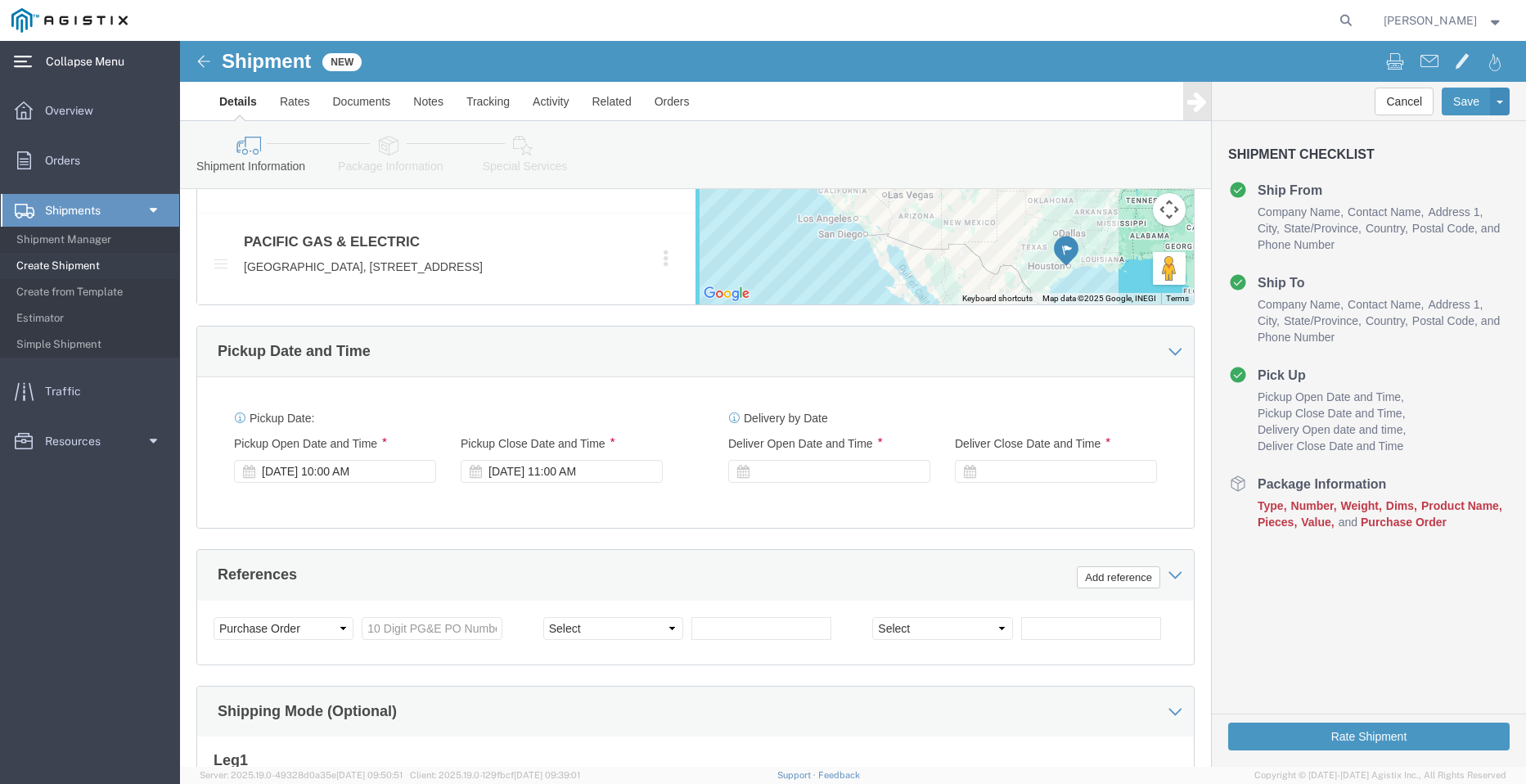
scroll to position [900, 0]
click div
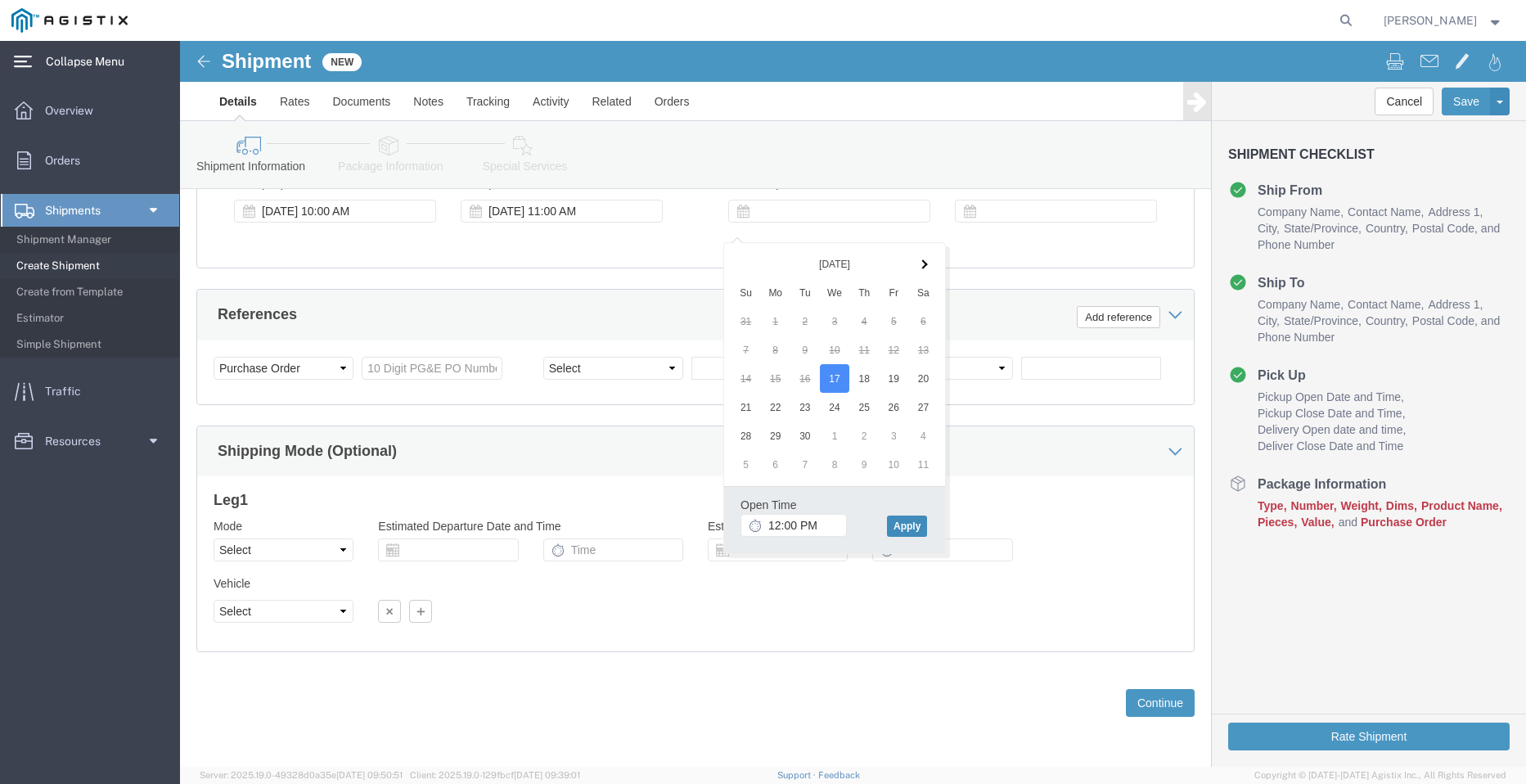
click button "Apply"
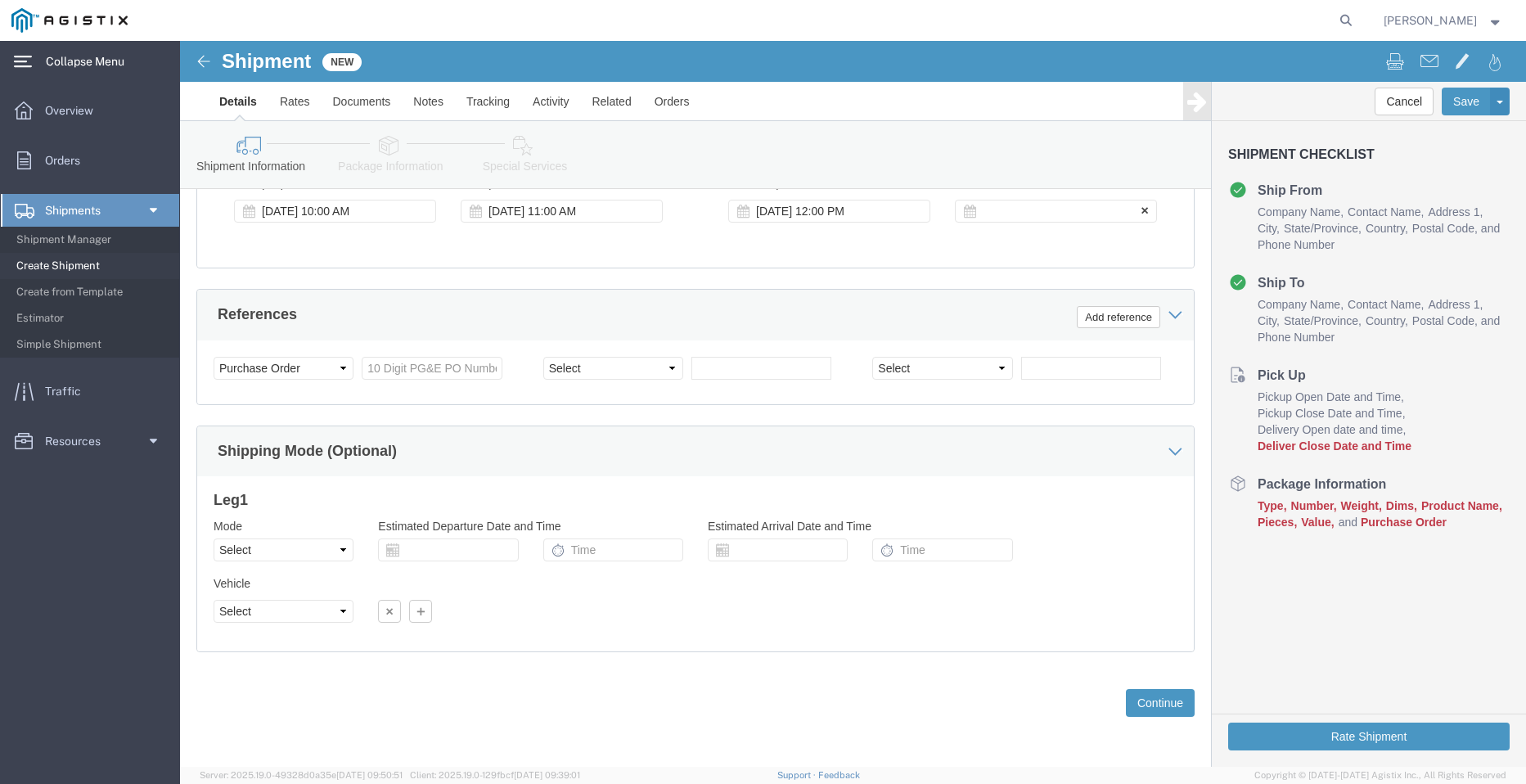
click div
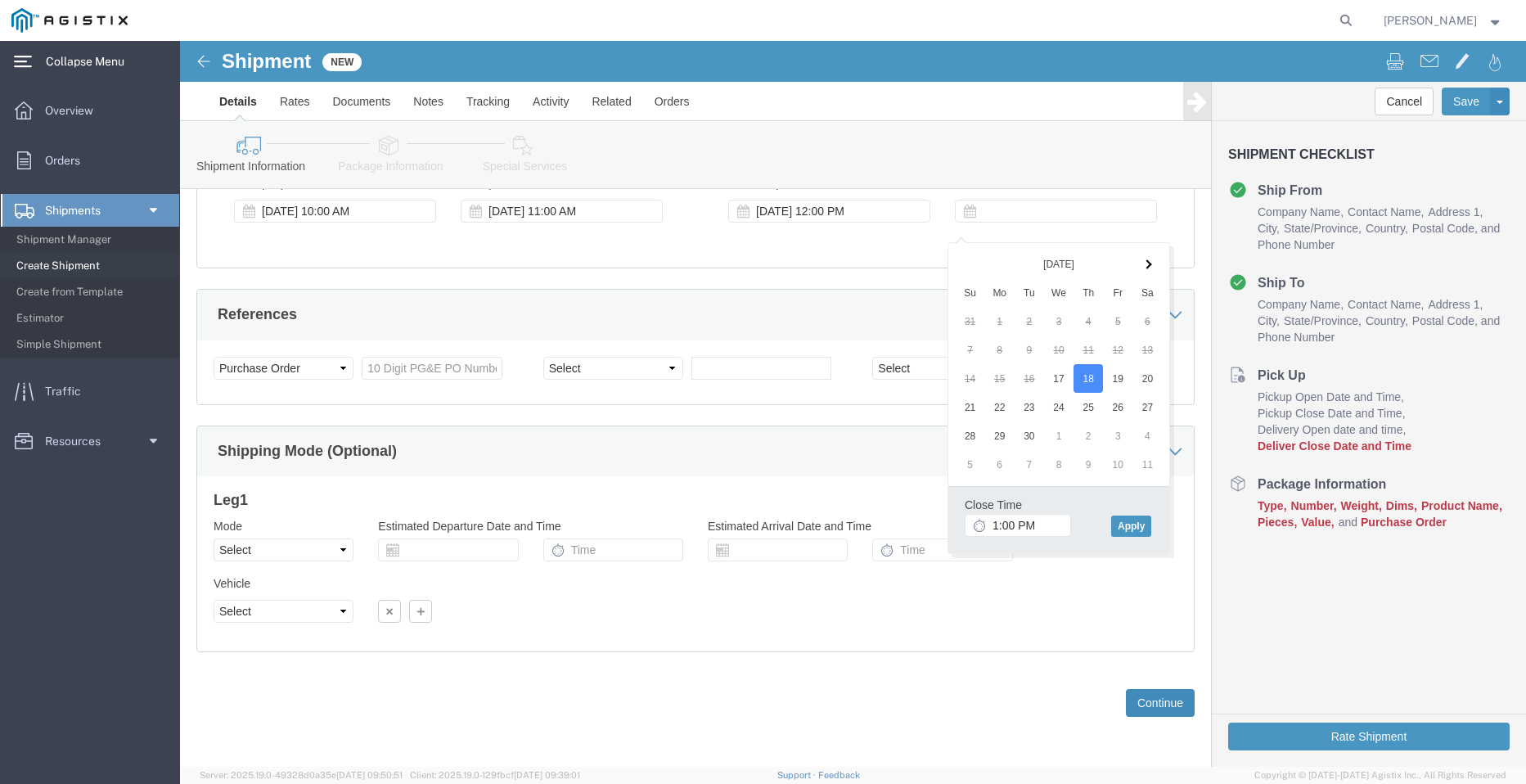
click button "Continue"
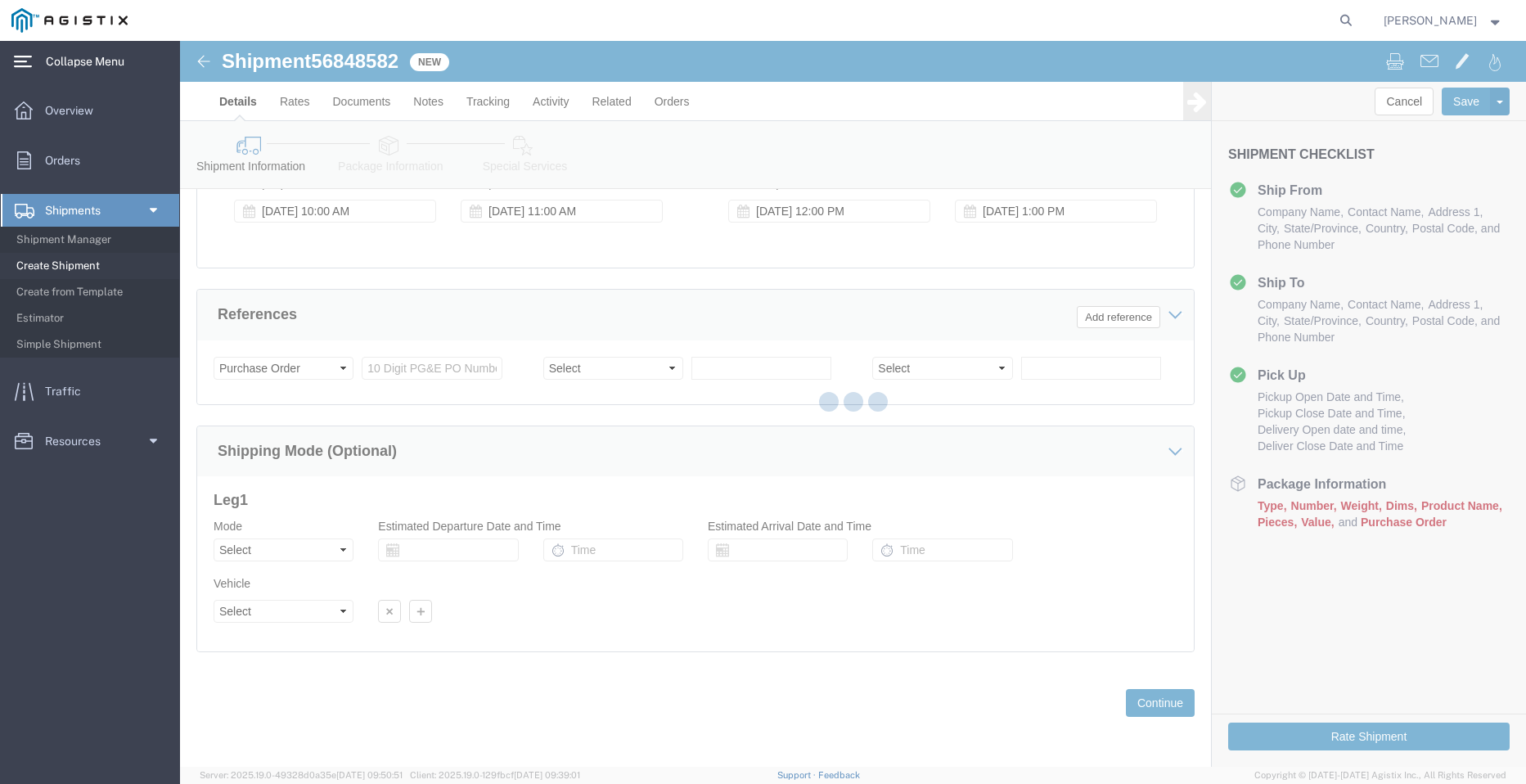
select select "PURCHORD"
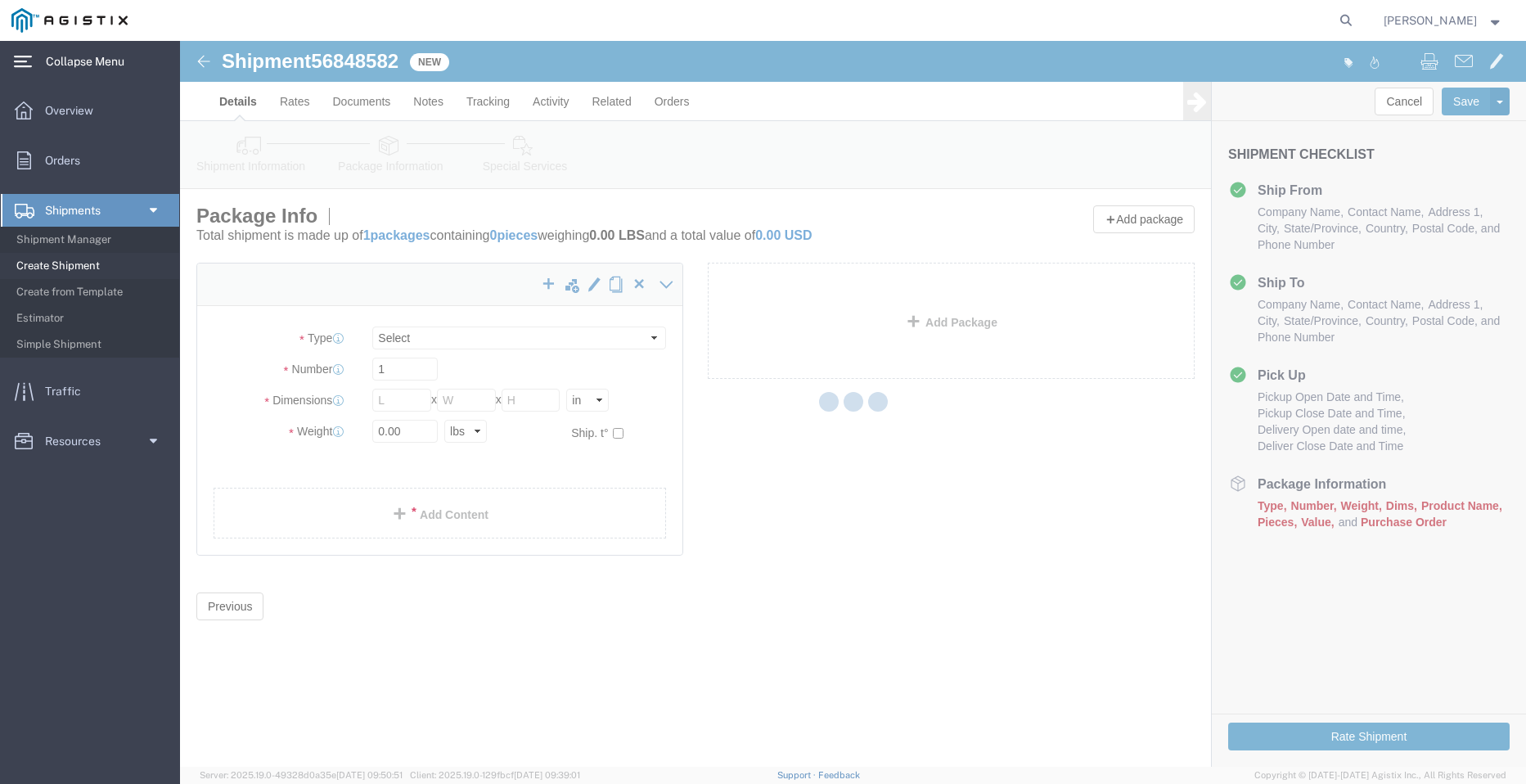
select select "CBOX"
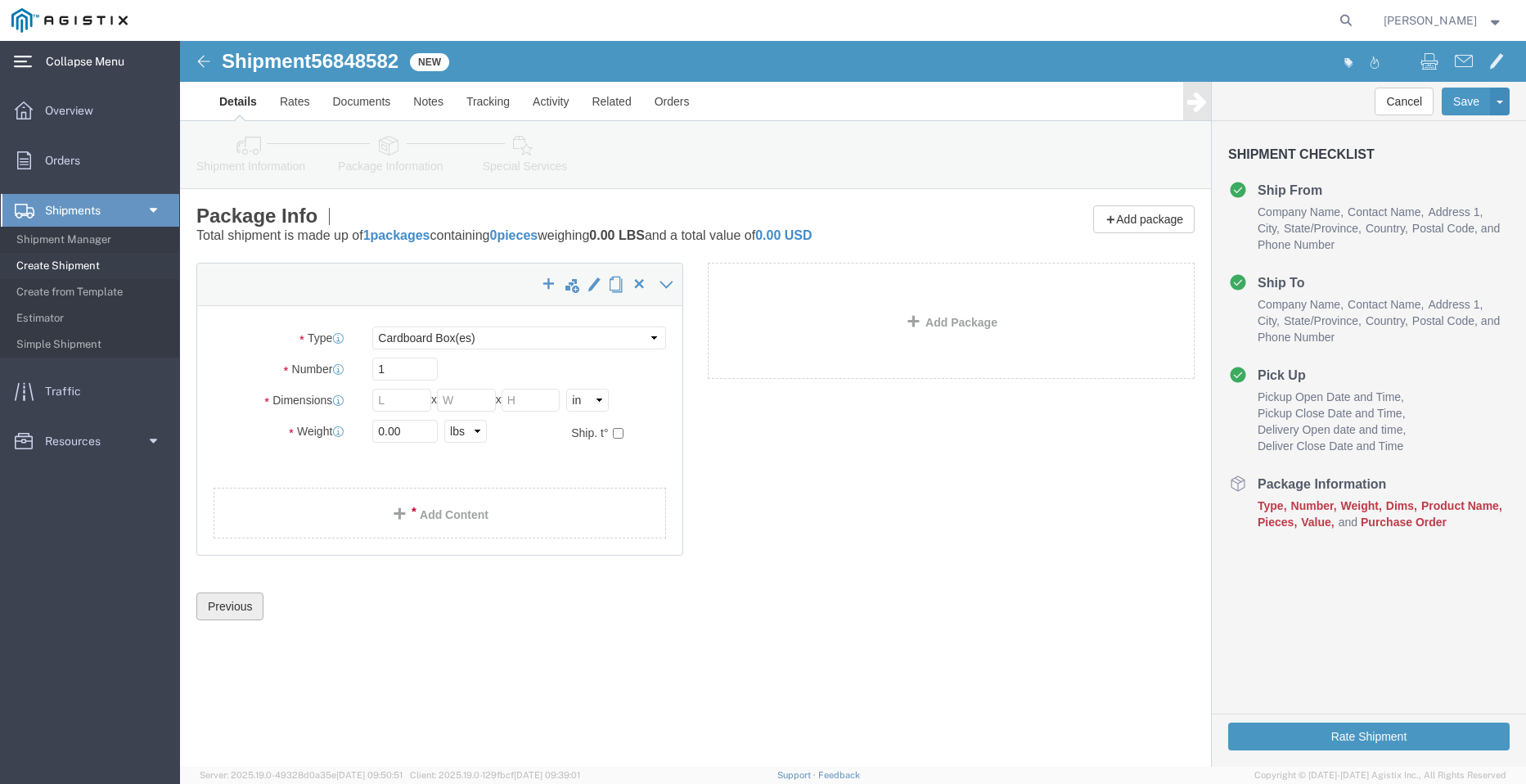
click button "Previous"
click icon
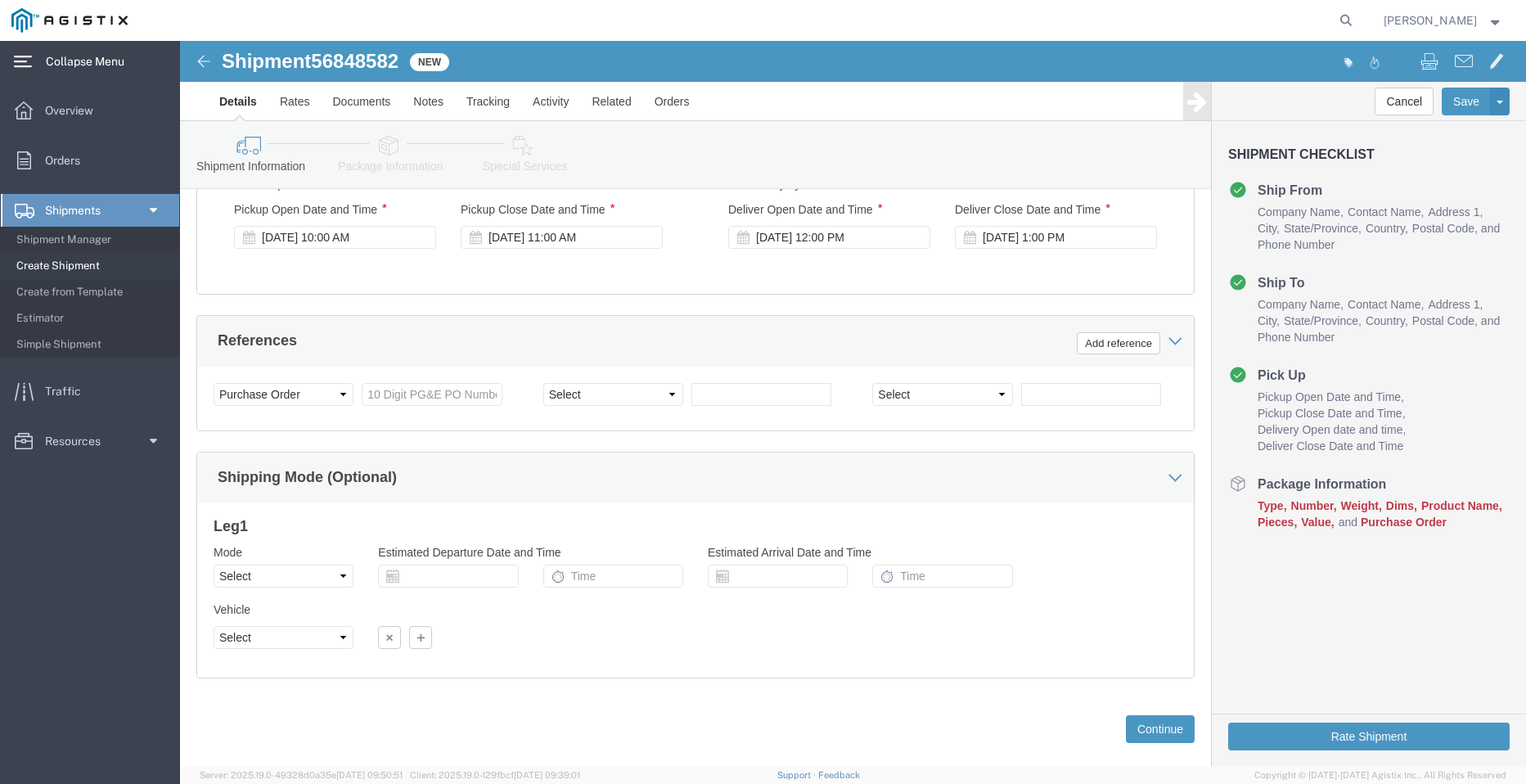
scroll to position [1064, 0]
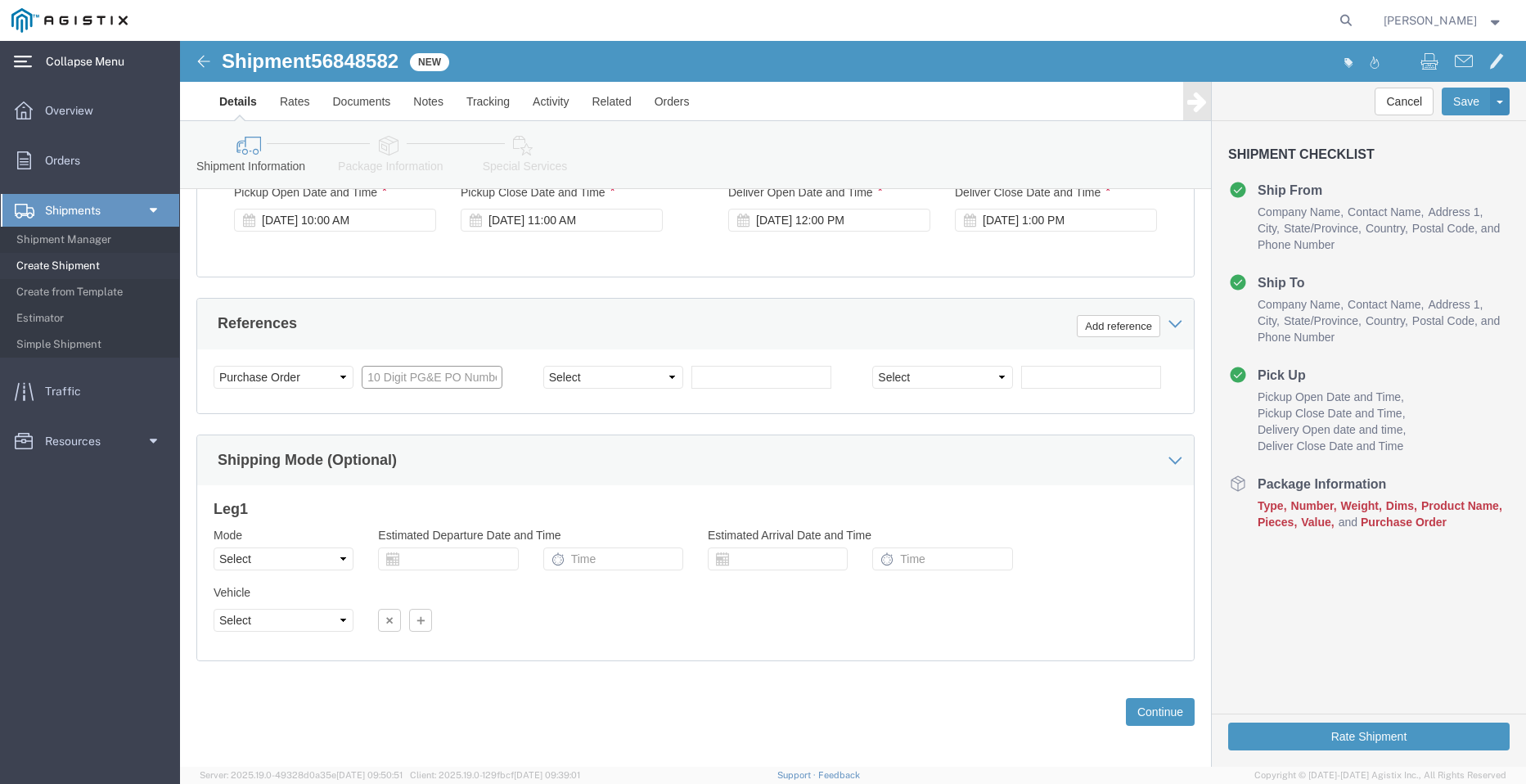
click input "text"
paste input "3501403644"
type input "3501403644"
click select "Select Account Type Activity ID Airline Appointment Number ASN Batch Request # …"
select select "PICKUPNUM"
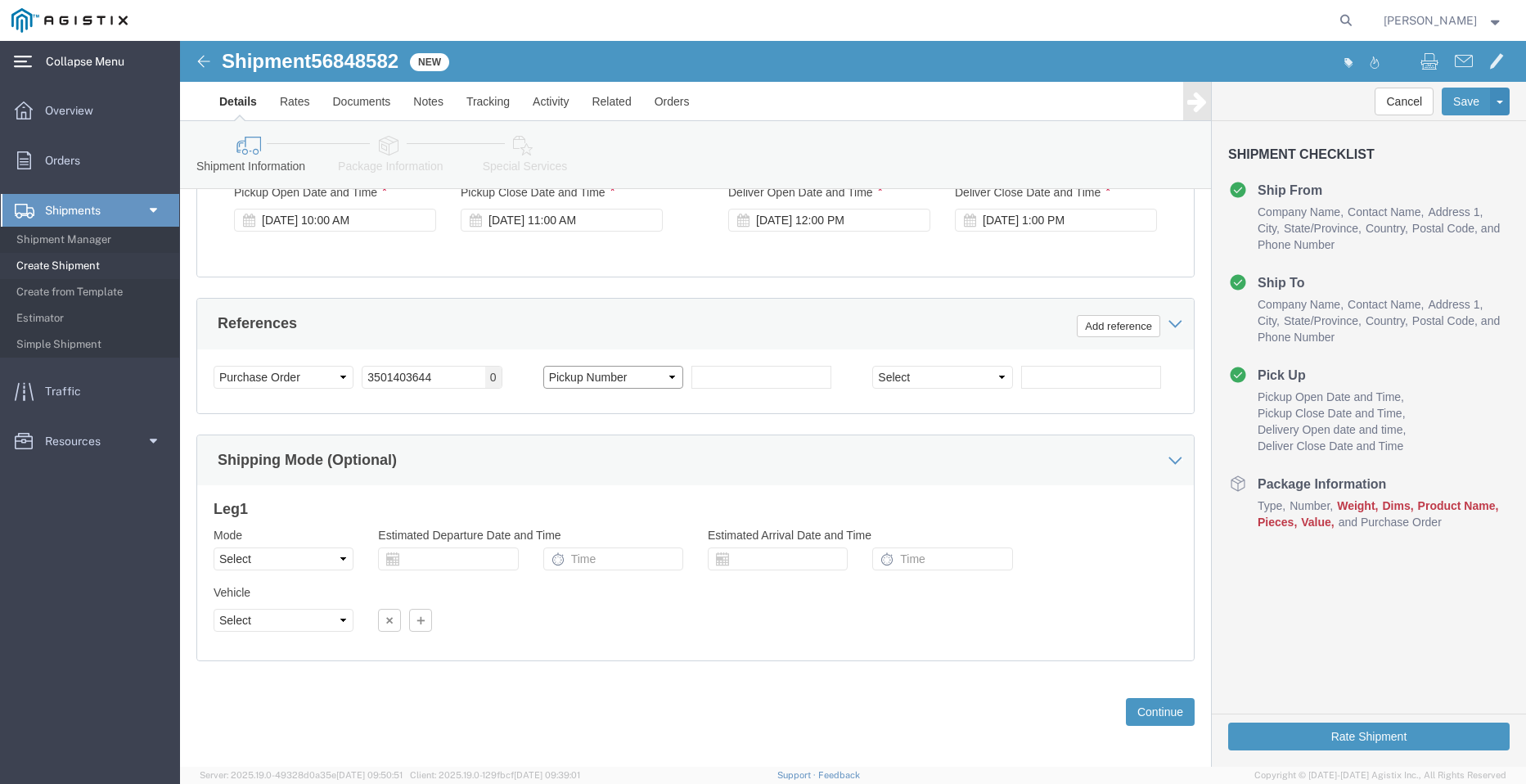
click select "Select Account Type Activity ID Airline Appointment Number ASN Batch Request # …"
click input "text"
paste input "900247968"
type input "900247968"
click button "Continue"
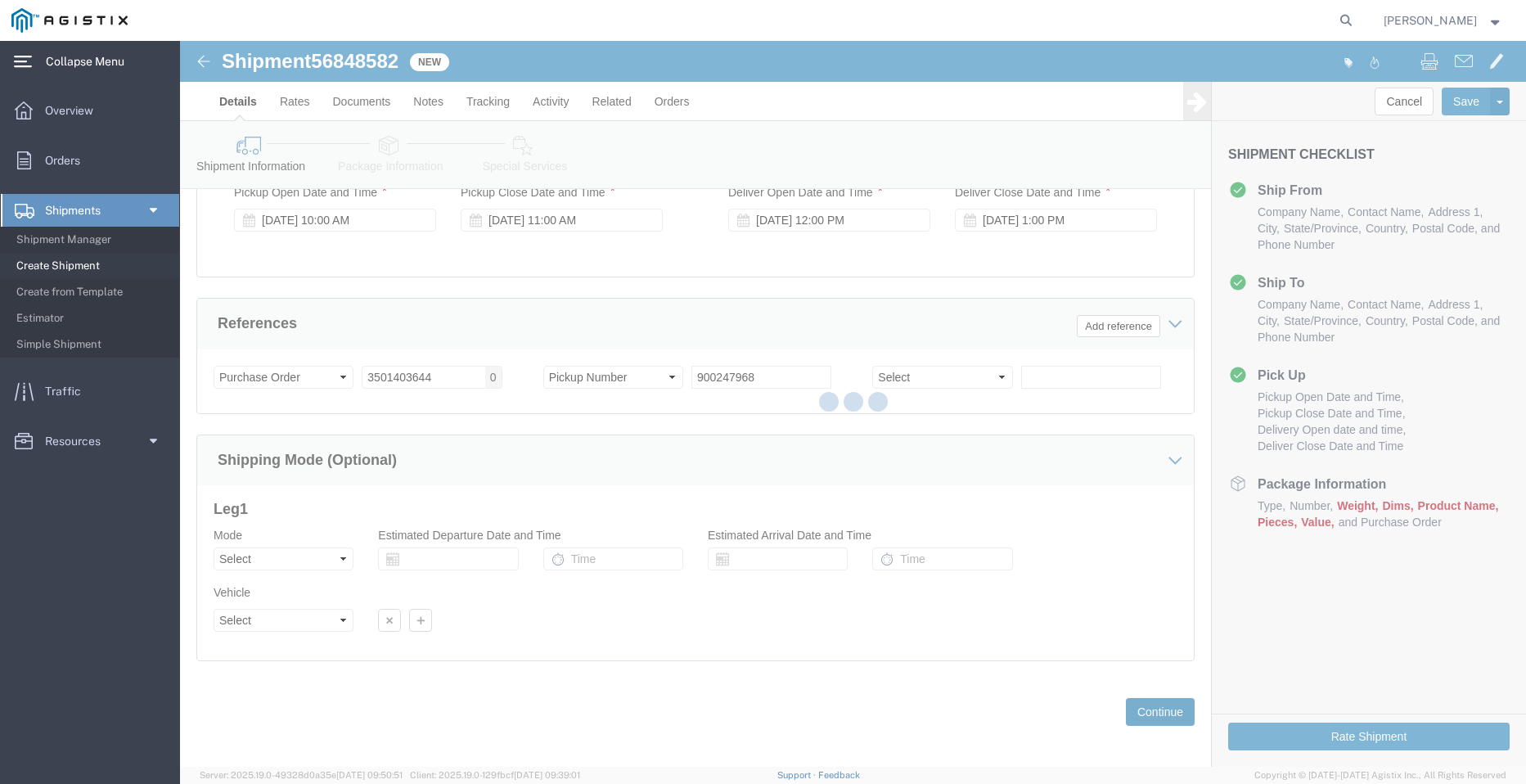
scroll to position [0, 0]
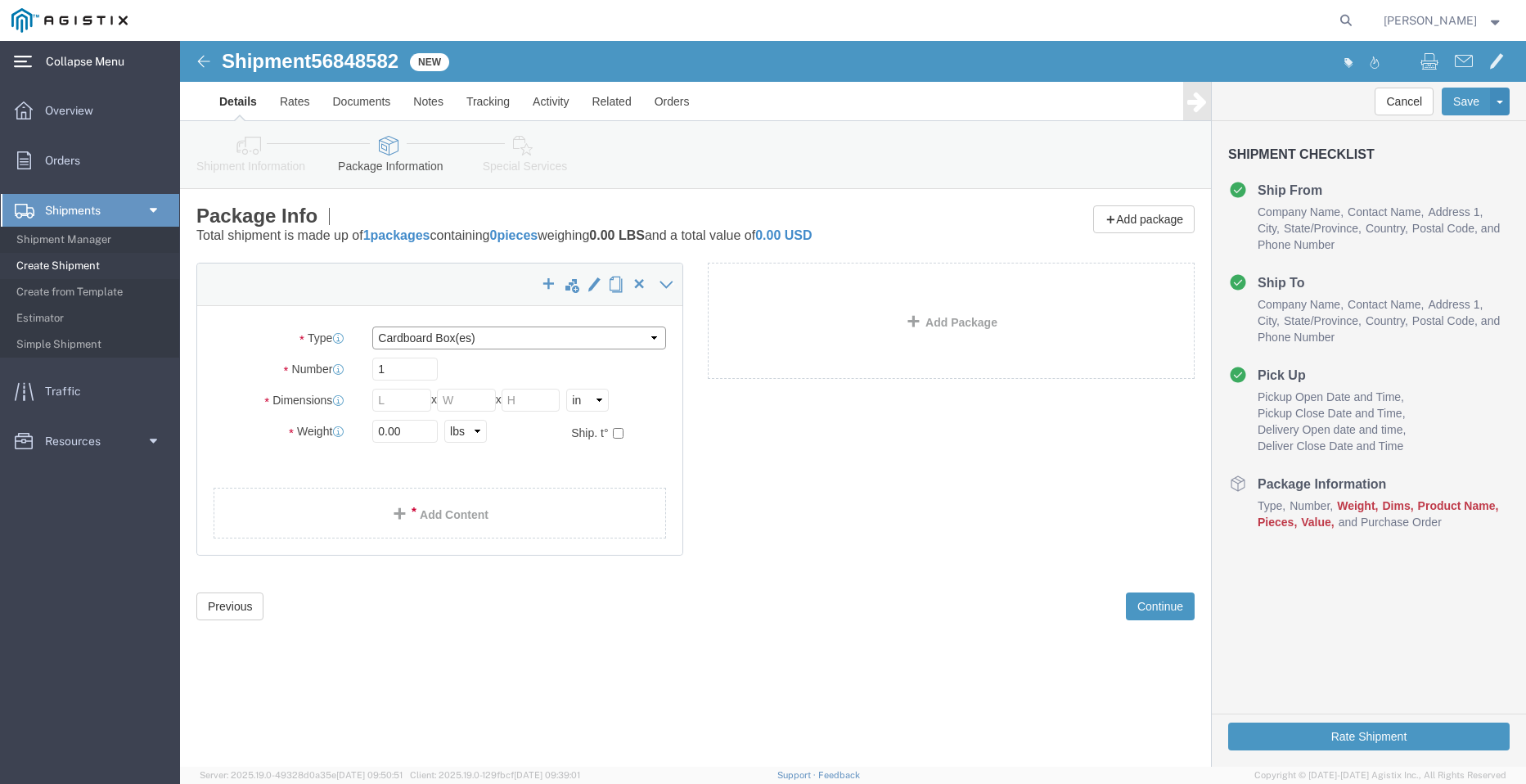
click select "Select Bulk Bundle(s) Cardboard Box(es) Carton(s) Crate(s) Drum(s) (Fiberboard)…"
select select "BNDL"
click select "Select Bulk Bundle(s) Cardboard Box(es) Carton(s) Crate(s) Drum(s) (Fiberboard)…"
drag, startPoint x: 441, startPoint y: 362, endPoint x: 429, endPoint y: 362, distance: 12.0
click select "Select cm ft in"
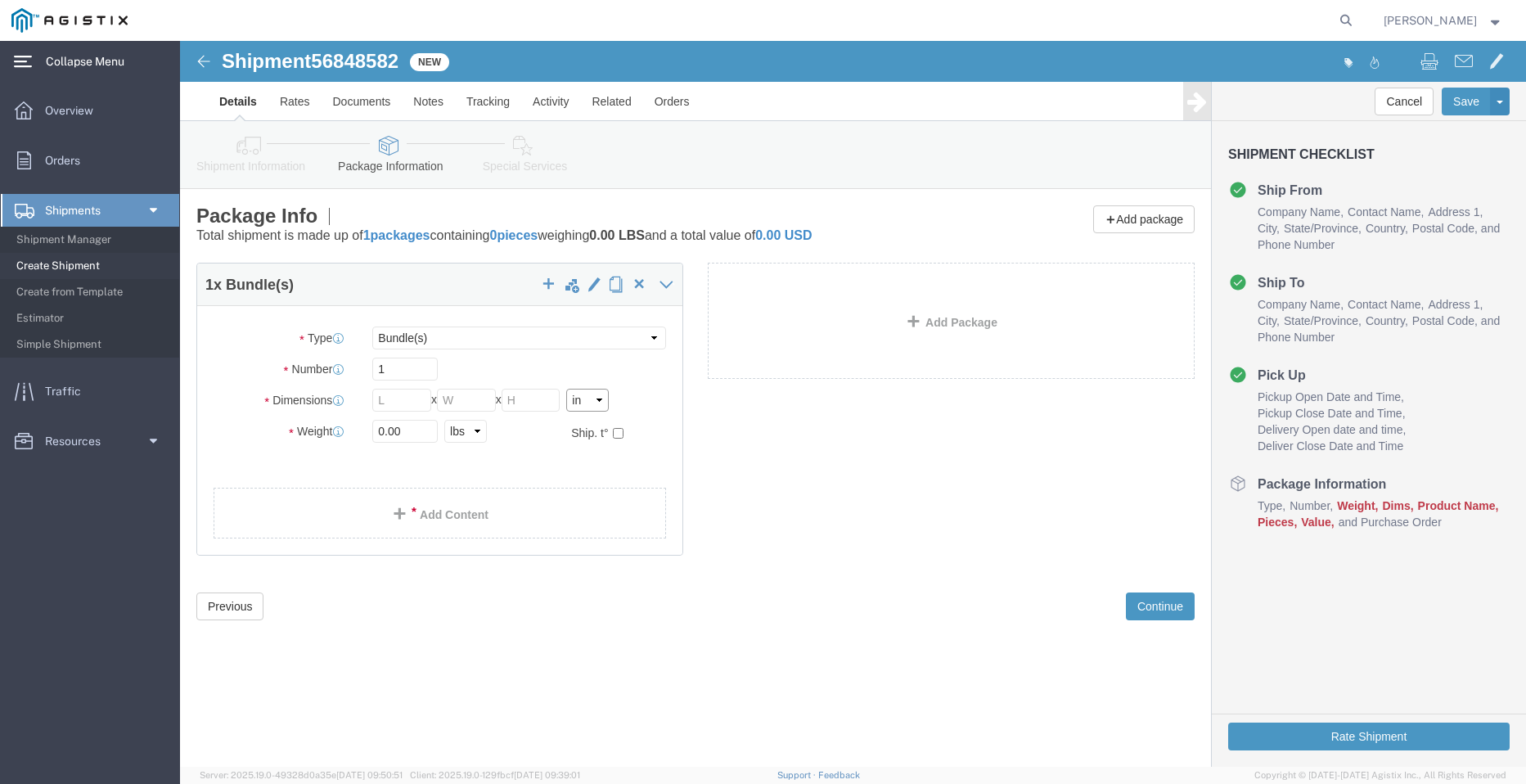
select select "FT"
click select "Select cm ft in"
click input "text"
type input "96"
type input "102"
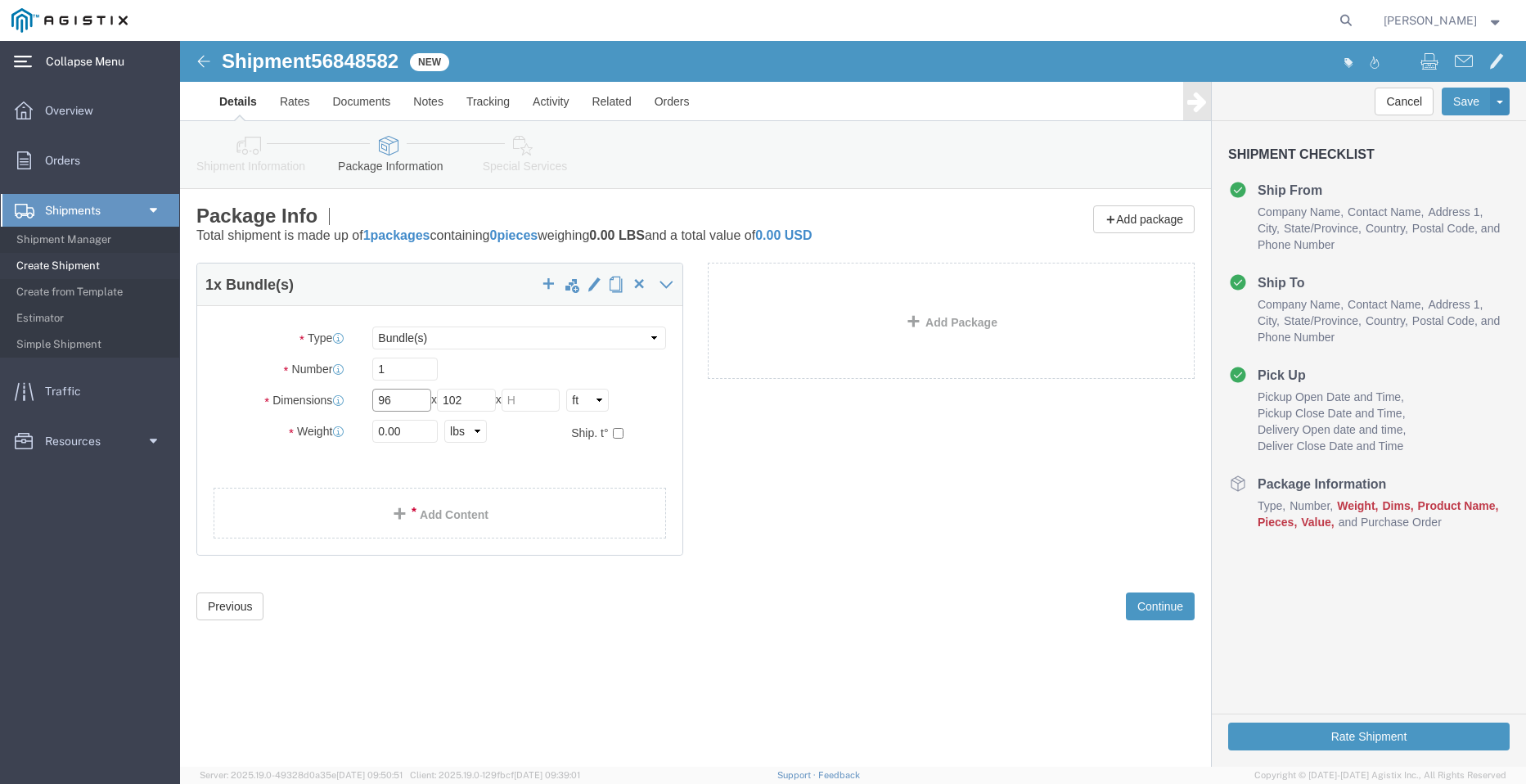
click input "96"
click input "text"
type input "55"
drag, startPoint x: 237, startPoint y: 390, endPoint x: 51, endPoint y: 364, distance: 187.8
click div "Package Type Select Bulk Bundle(s) Cardboard Box(es) Carton(s) Crate(s) Drum(s)…"
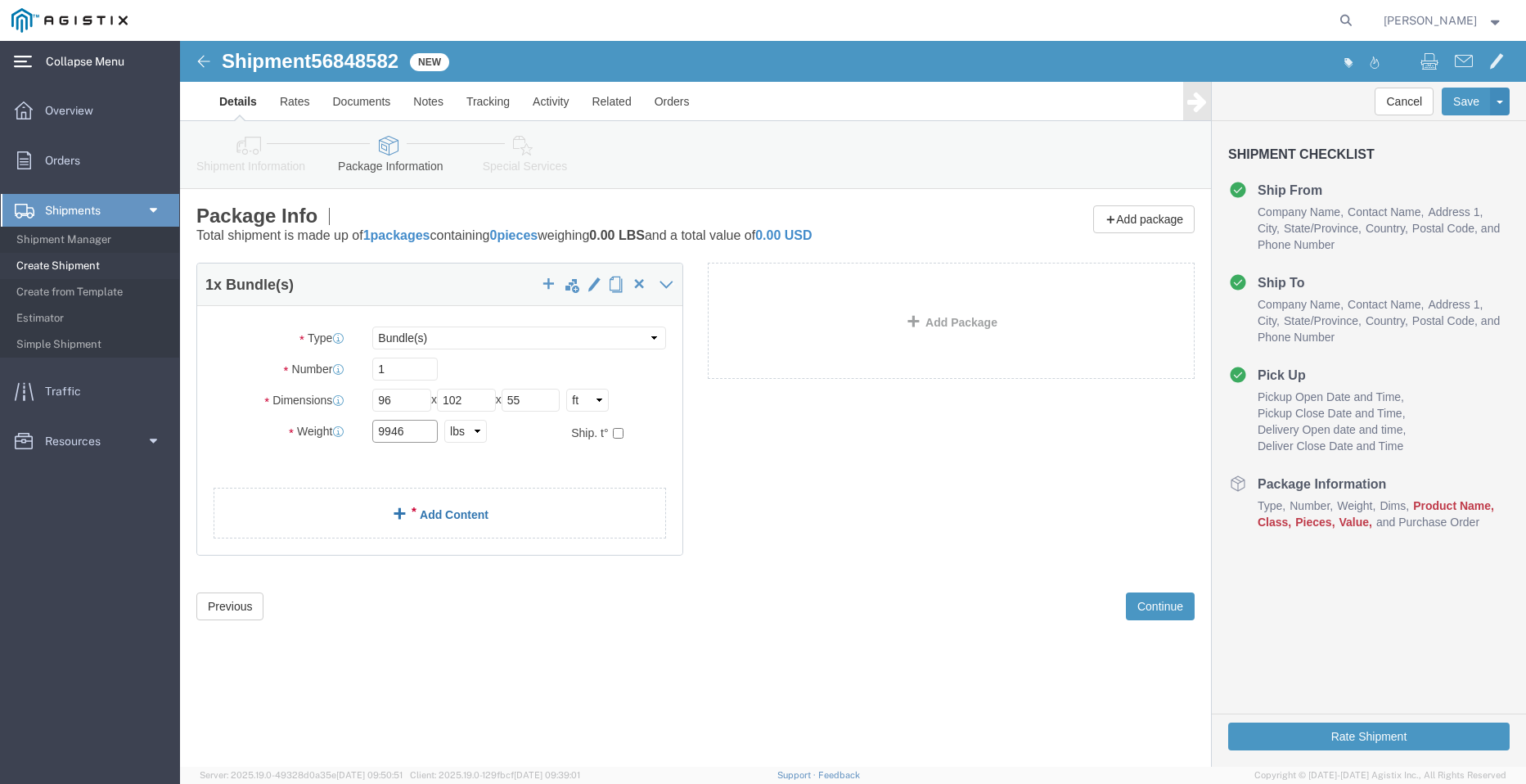
type input "9946"
click link "Add Content"
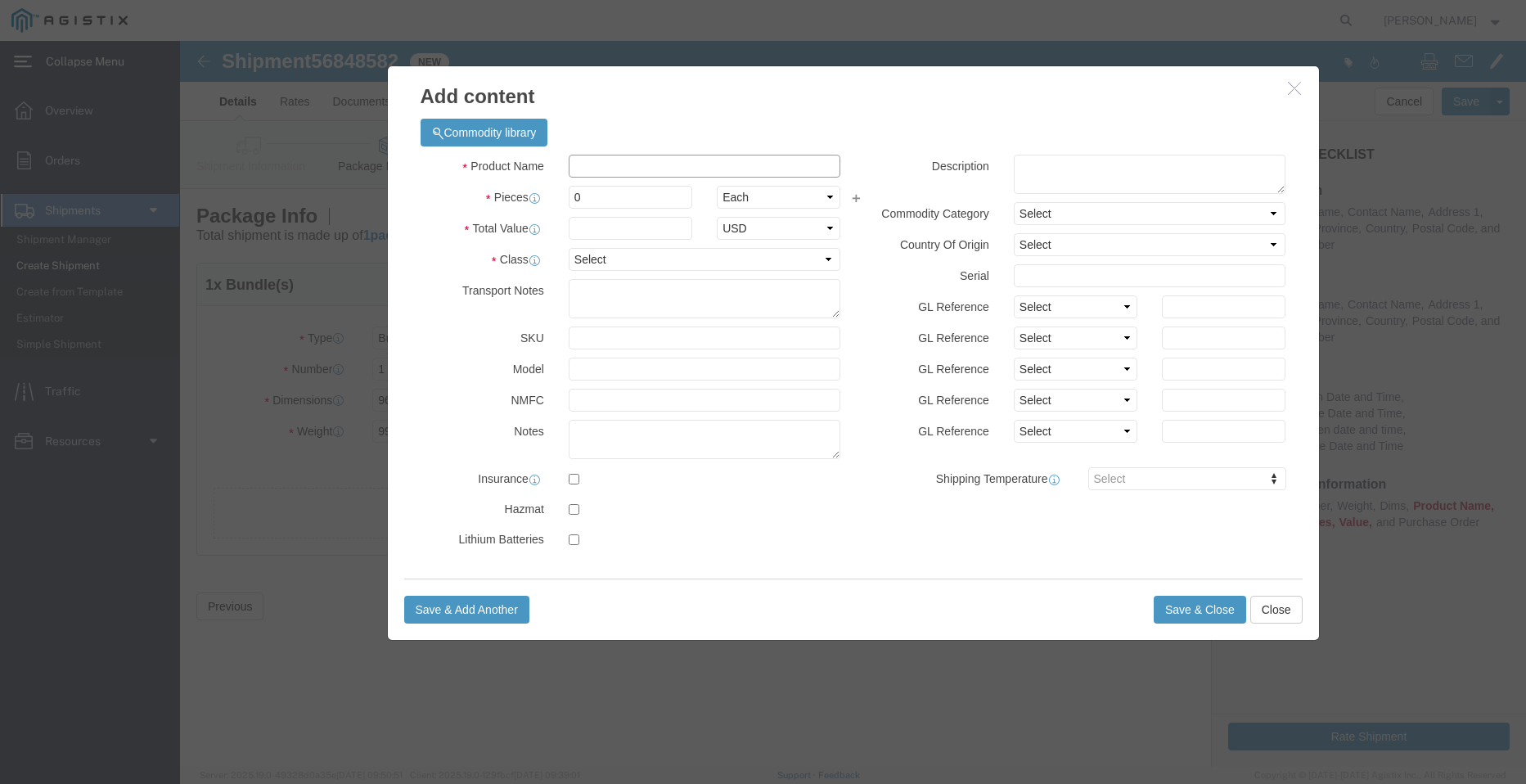
click input "text"
type input "STEEL POLES"
type input "1"
select select "MX"
click input "0"
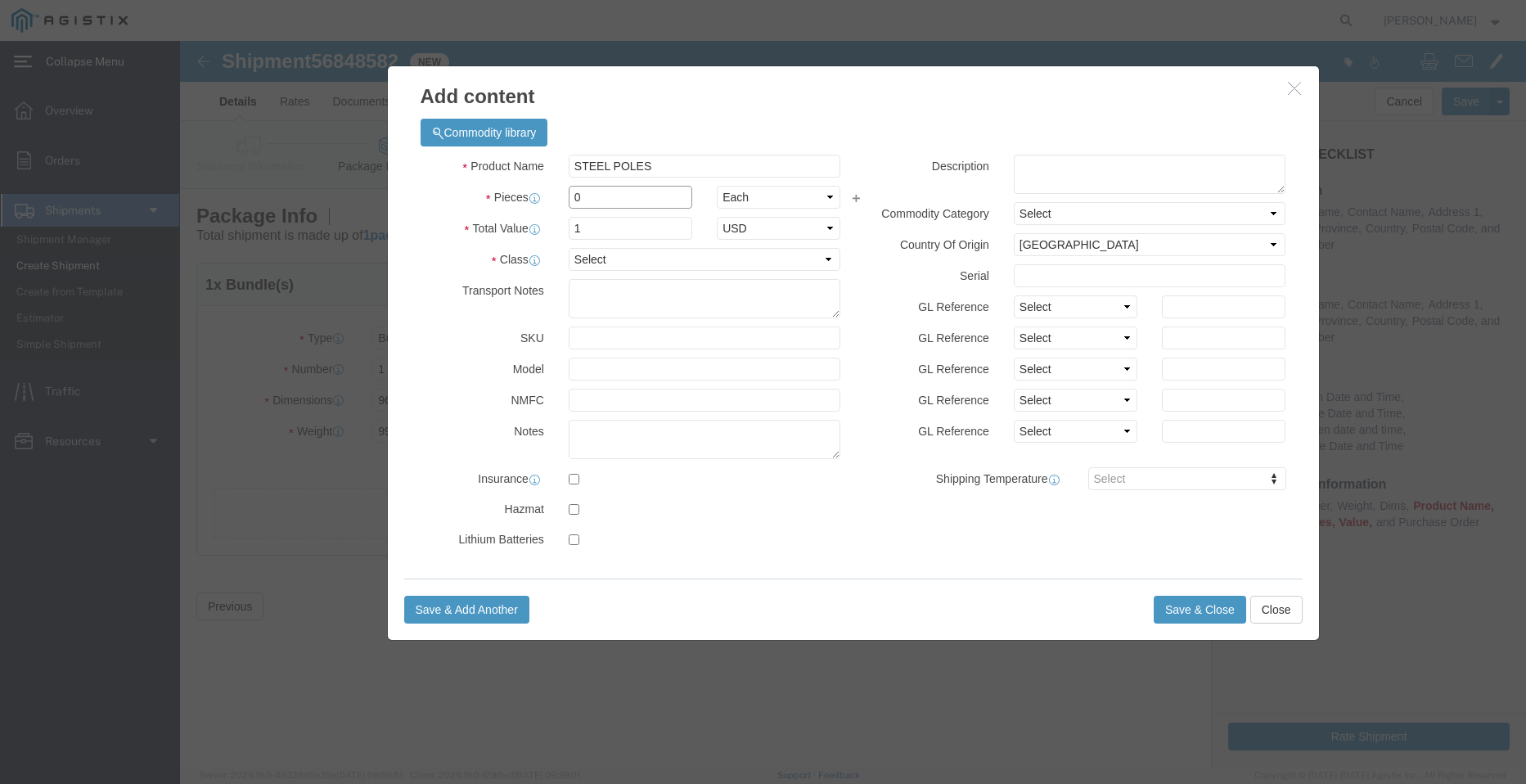
drag, startPoint x: 417, startPoint y: 161, endPoint x: 387, endPoint y: 171, distance: 31.6
click div "Product Name STEEL POLES Pieces 0 Select Bag Barrels 100Board Feet Bottle Box B…"
type input "8"
click div "Product Name STEEL POLES Pieces 8 Select Bag Barrels 100Board Feet Bottle Box B…"
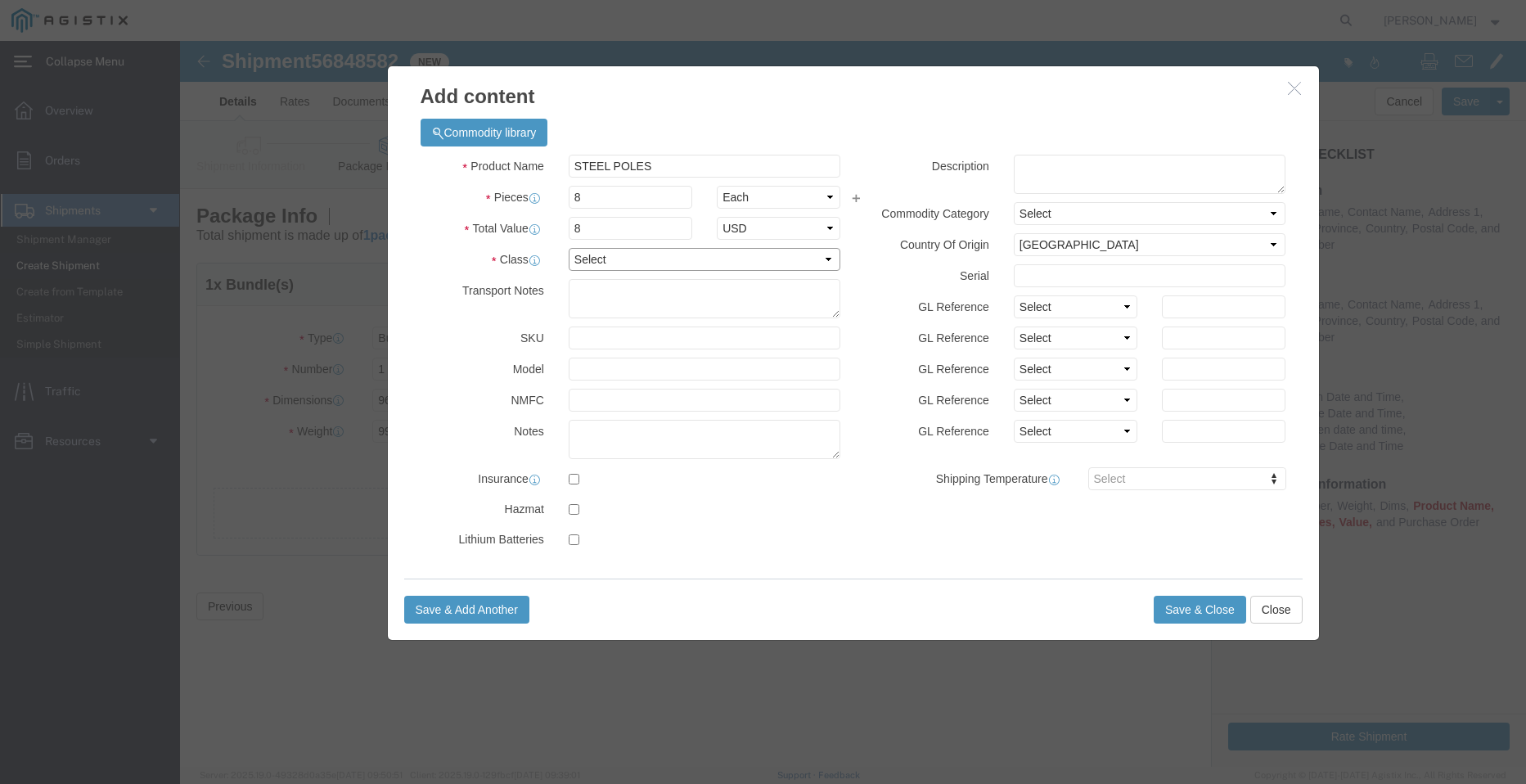
click select "Select 50 55 60 65 70 85 92.5 100 125 175 250 300 400"
select select "50"
click select "Select 50 55 60 65 70 85 92.5 100 125 175 250 300 400"
click button "Save & Close"
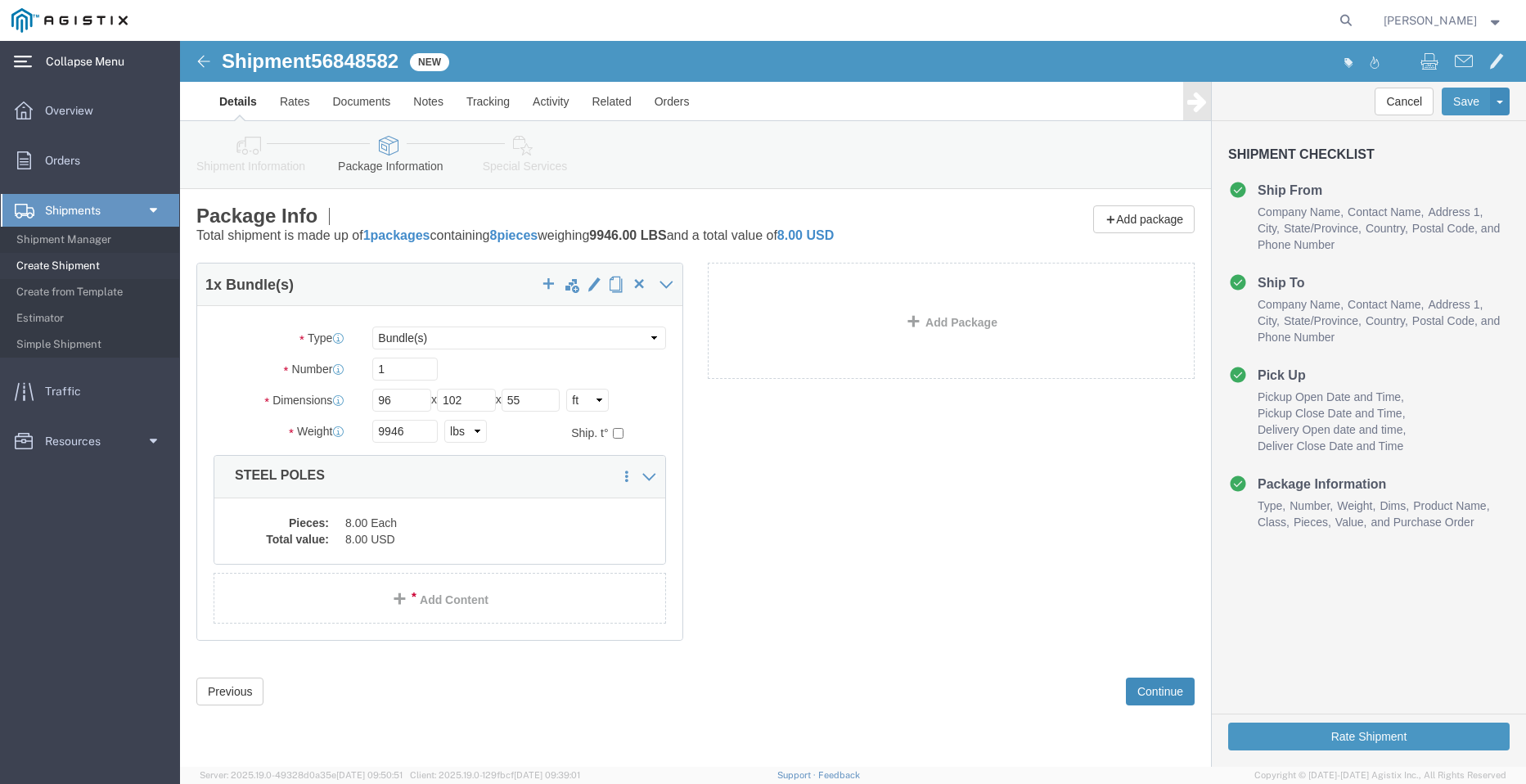
click button "Continue"
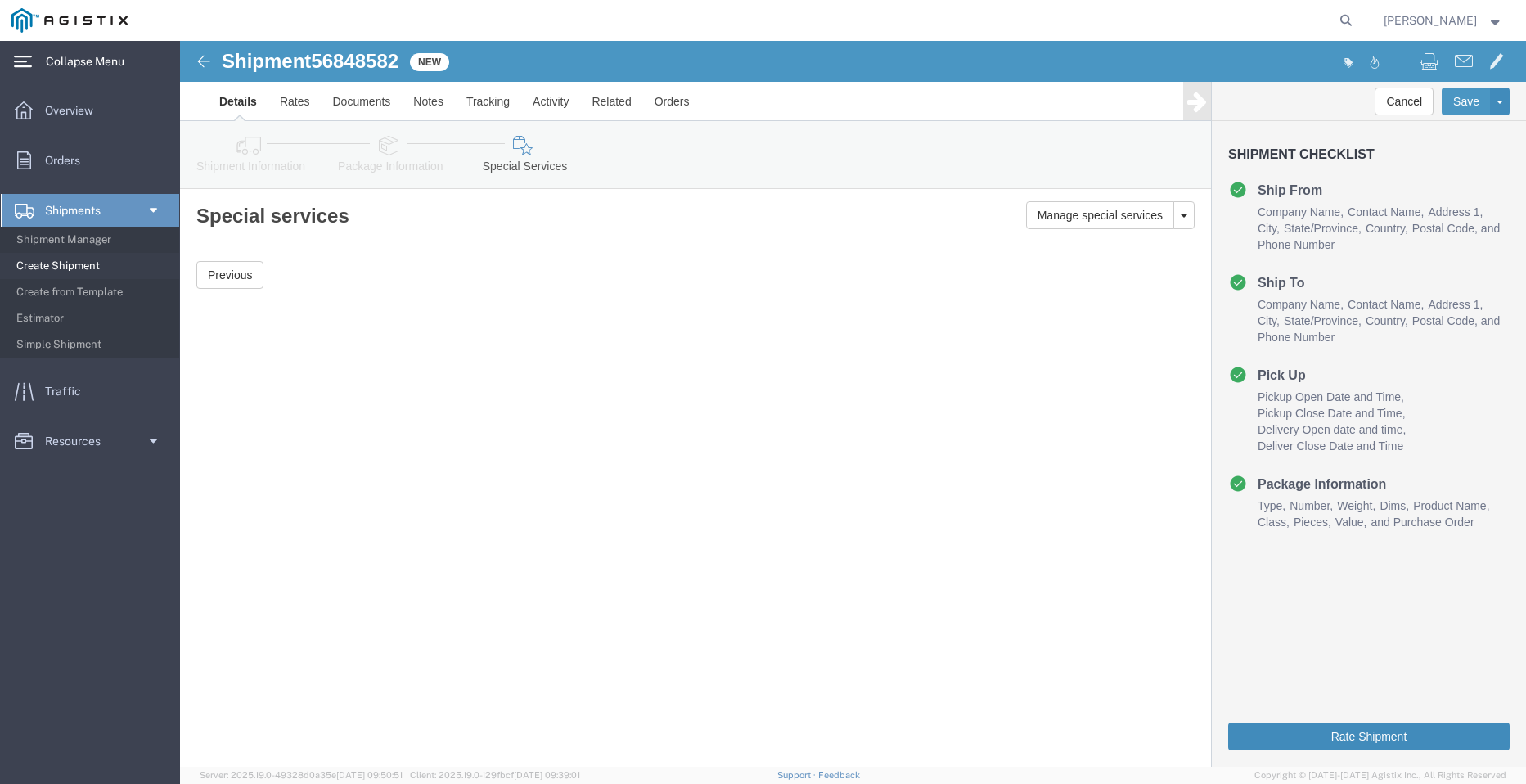
click button "Rate Shipment"
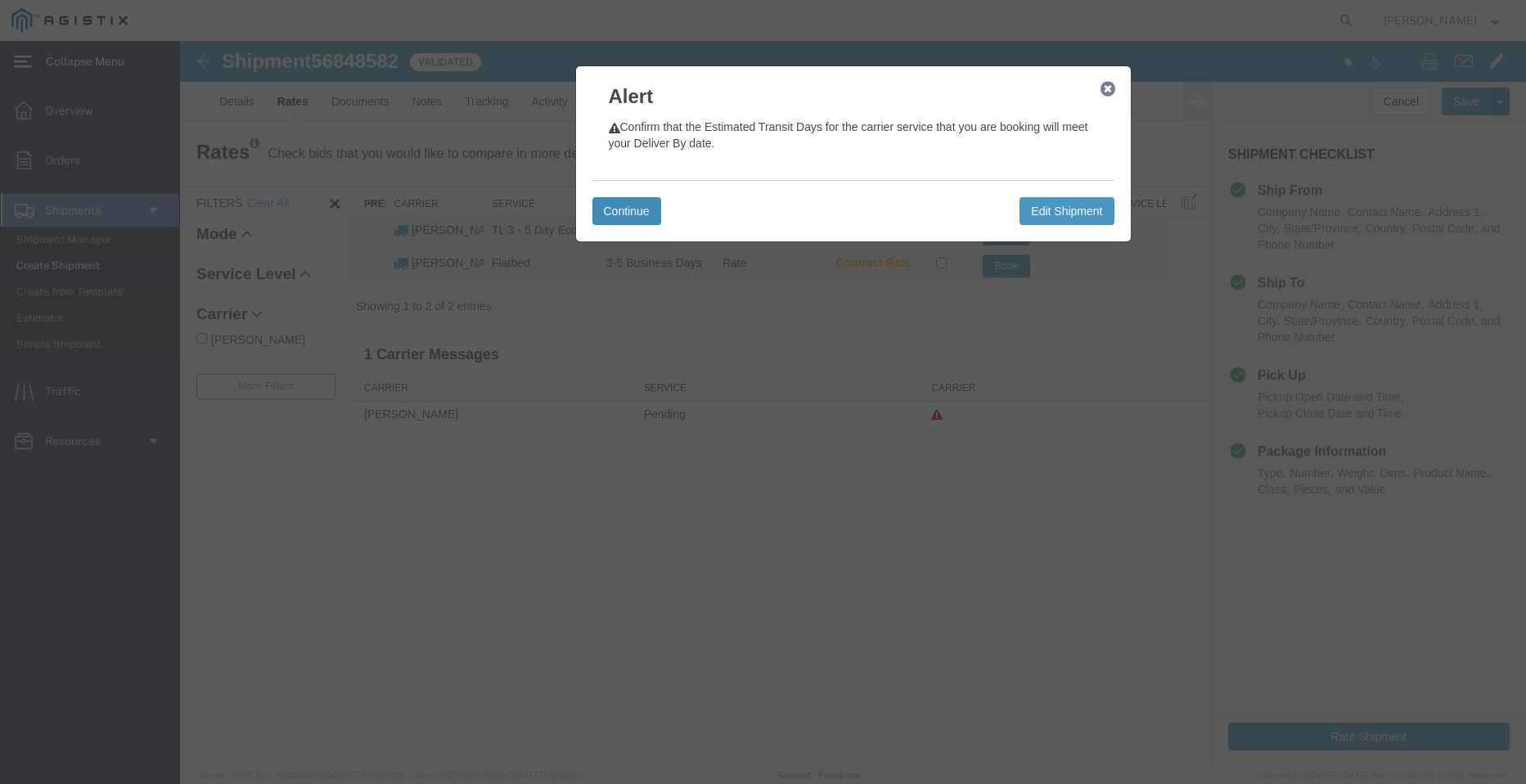
click at [617, 202] on button "Continue" at bounding box center [626, 210] width 69 height 27
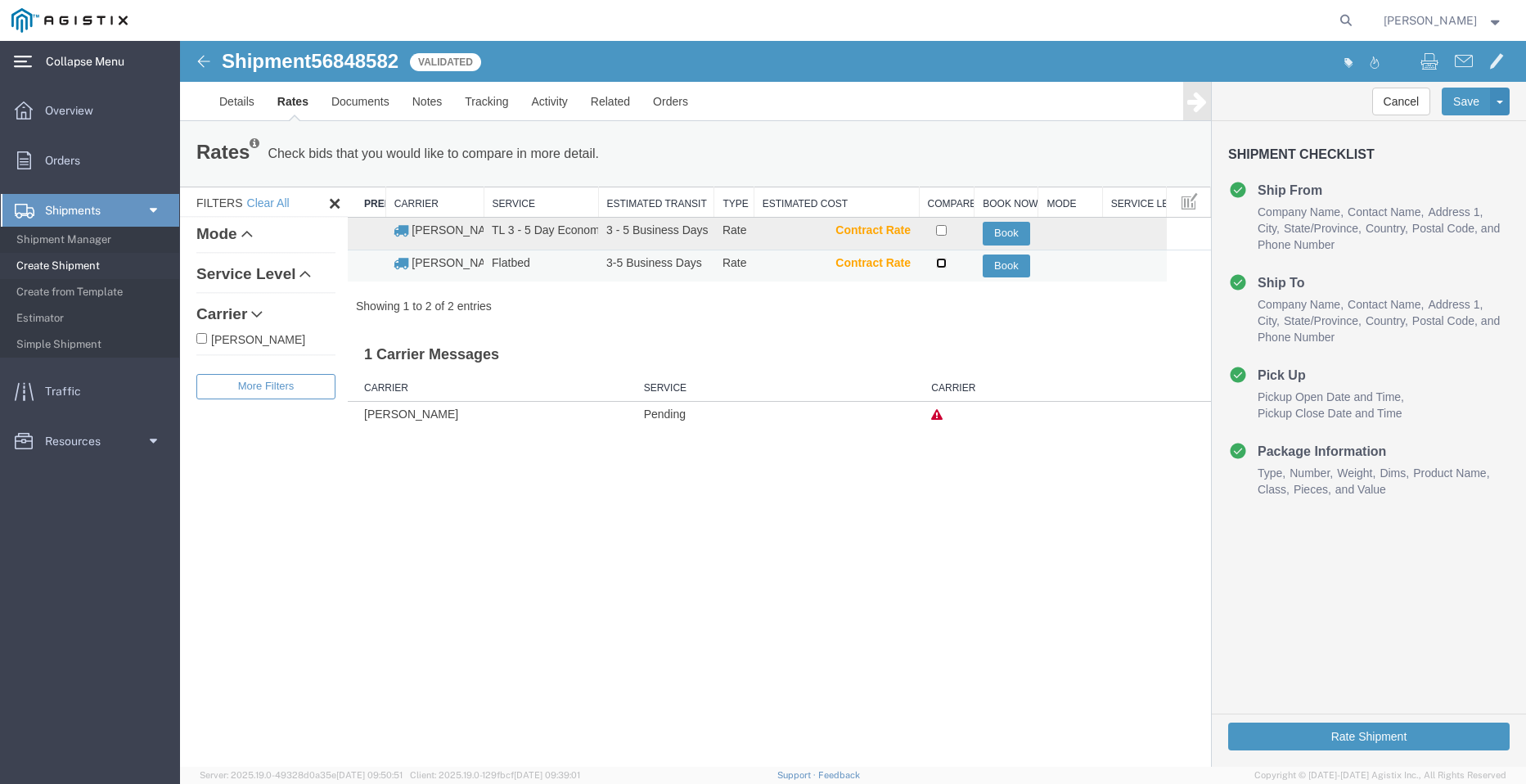
click at [937, 262] on input "checkbox" at bounding box center [941, 262] width 11 height 11
checkbox input "true"
click at [995, 271] on button "Book" at bounding box center [1006, 266] width 47 height 23
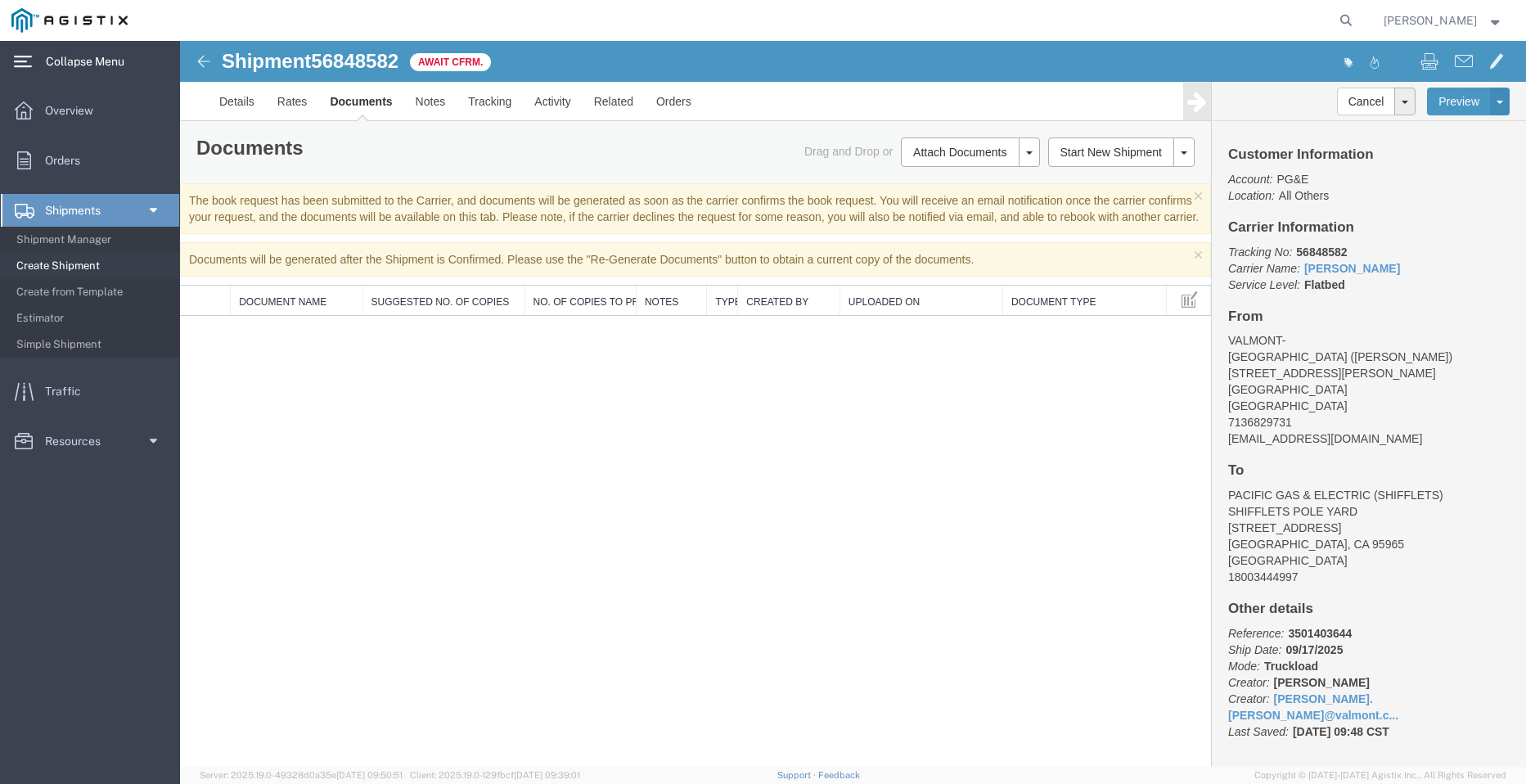
click at [374, 55] on span "56848582" at bounding box center [354, 61] width 87 height 23
copy span "56848582"
click at [47, 259] on span "Create Shipment" at bounding box center [92, 265] width 152 height 32
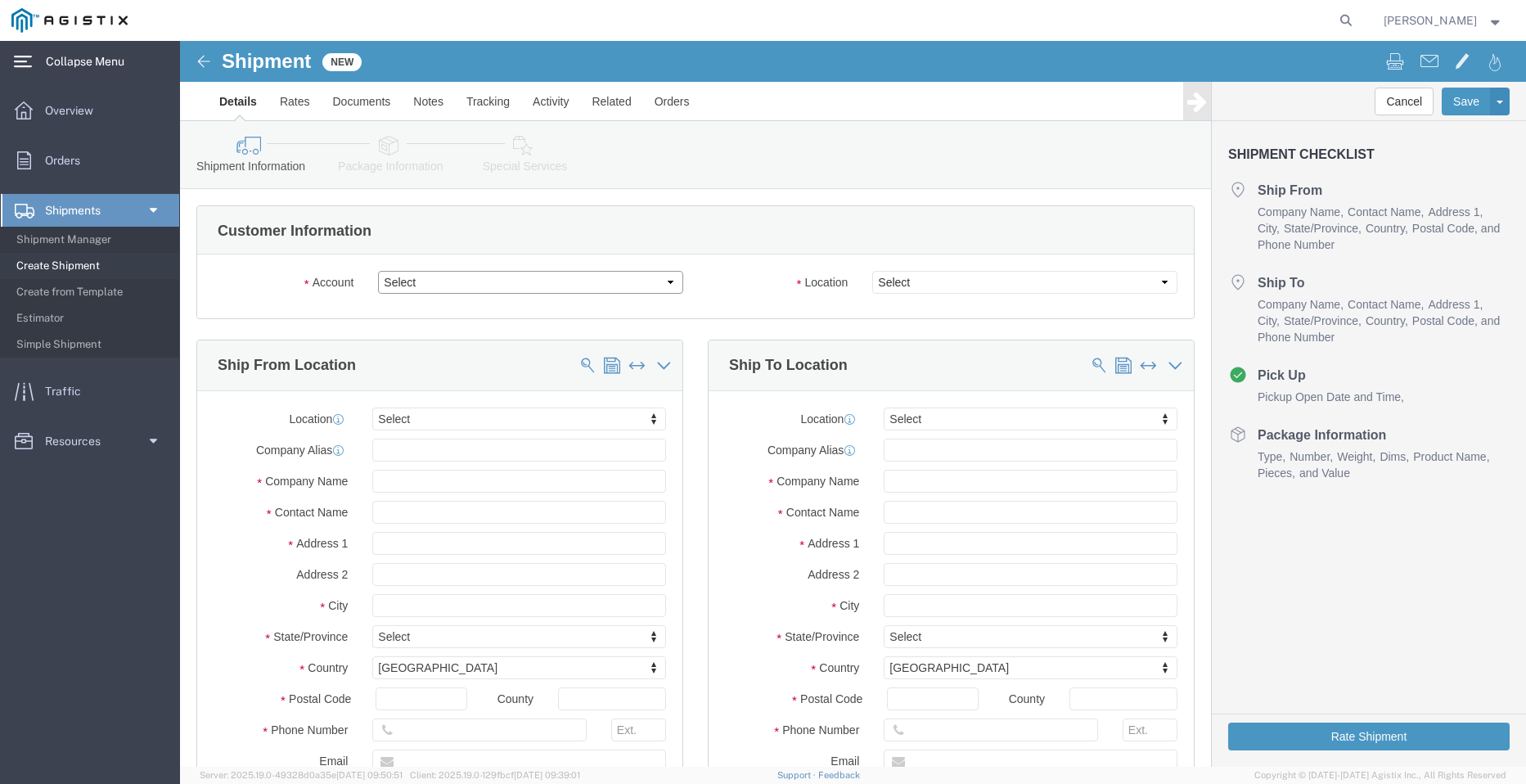
click select "Select PG&E Valmont Industries Inc"
select select "9596"
click select "Select PG&E Valmont Industries Inc"
select select "PURCHORD"
select select
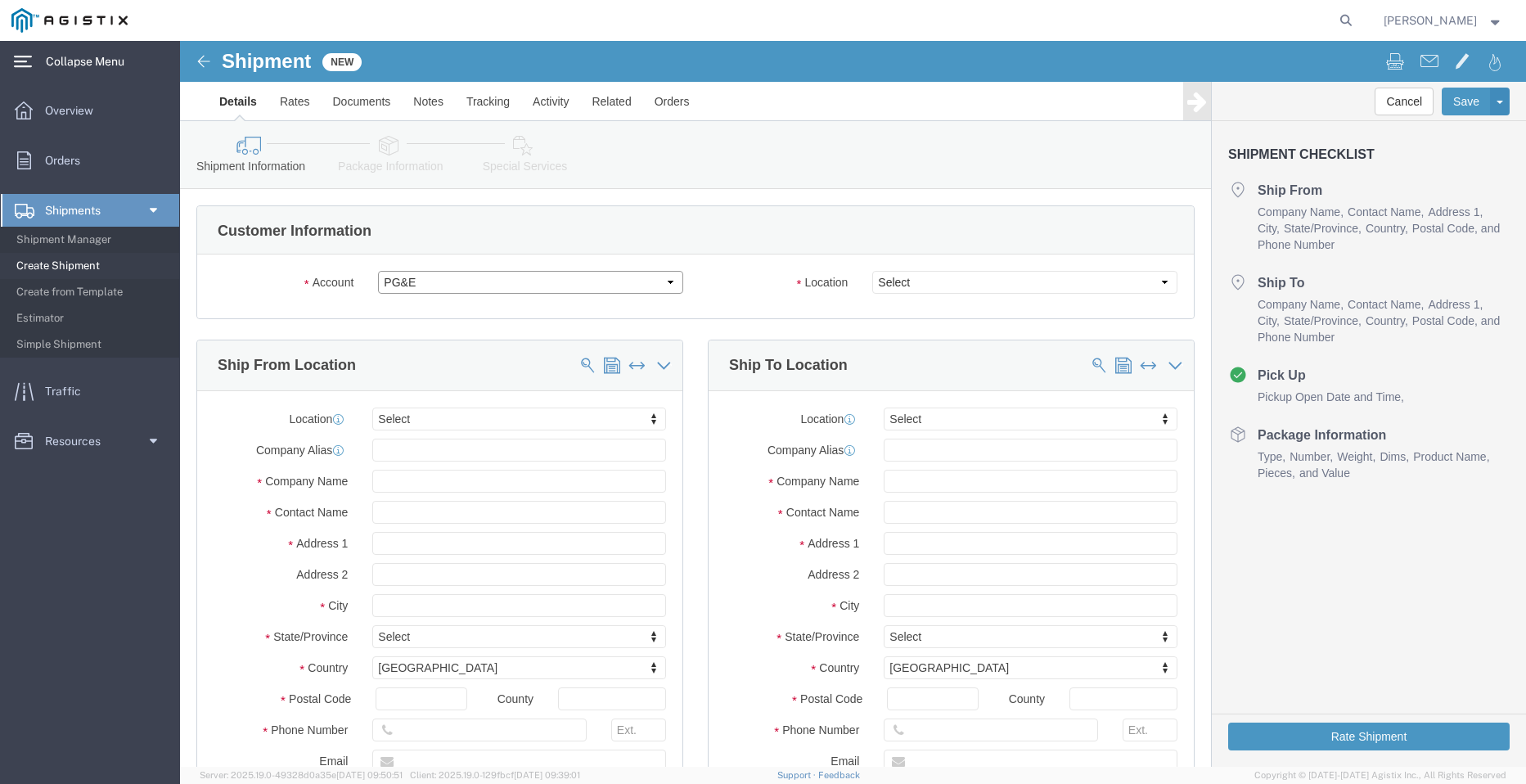
select select
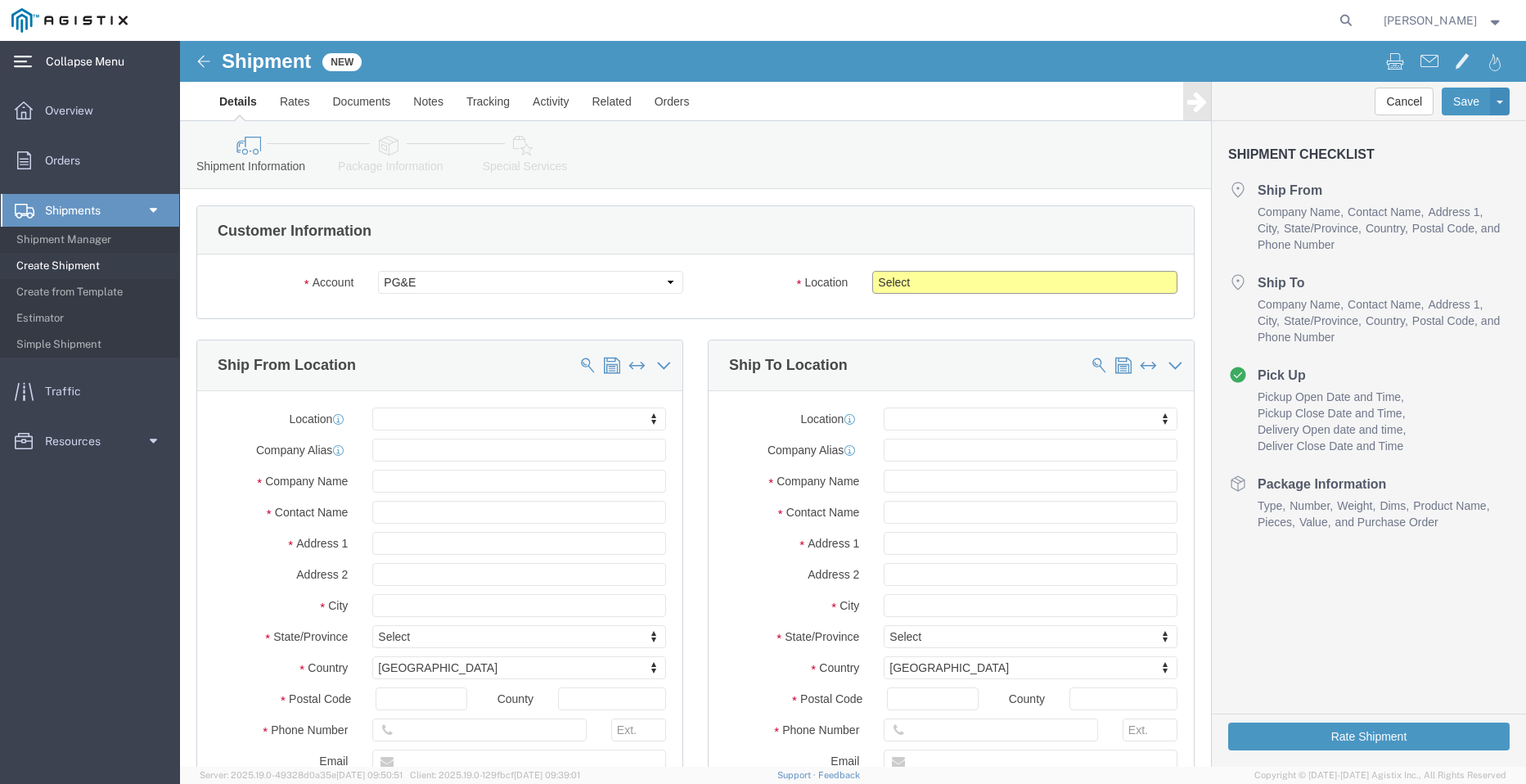
click select "Select All Others [GEOGRAPHIC_DATA] [GEOGRAPHIC_DATA] [GEOGRAPHIC_DATA] [GEOGRA…"
select select "23082"
click select "Select All Others [GEOGRAPHIC_DATA] [GEOGRAPHIC_DATA] [GEOGRAPHIC_DATA] [GEOGRA…"
click input "text"
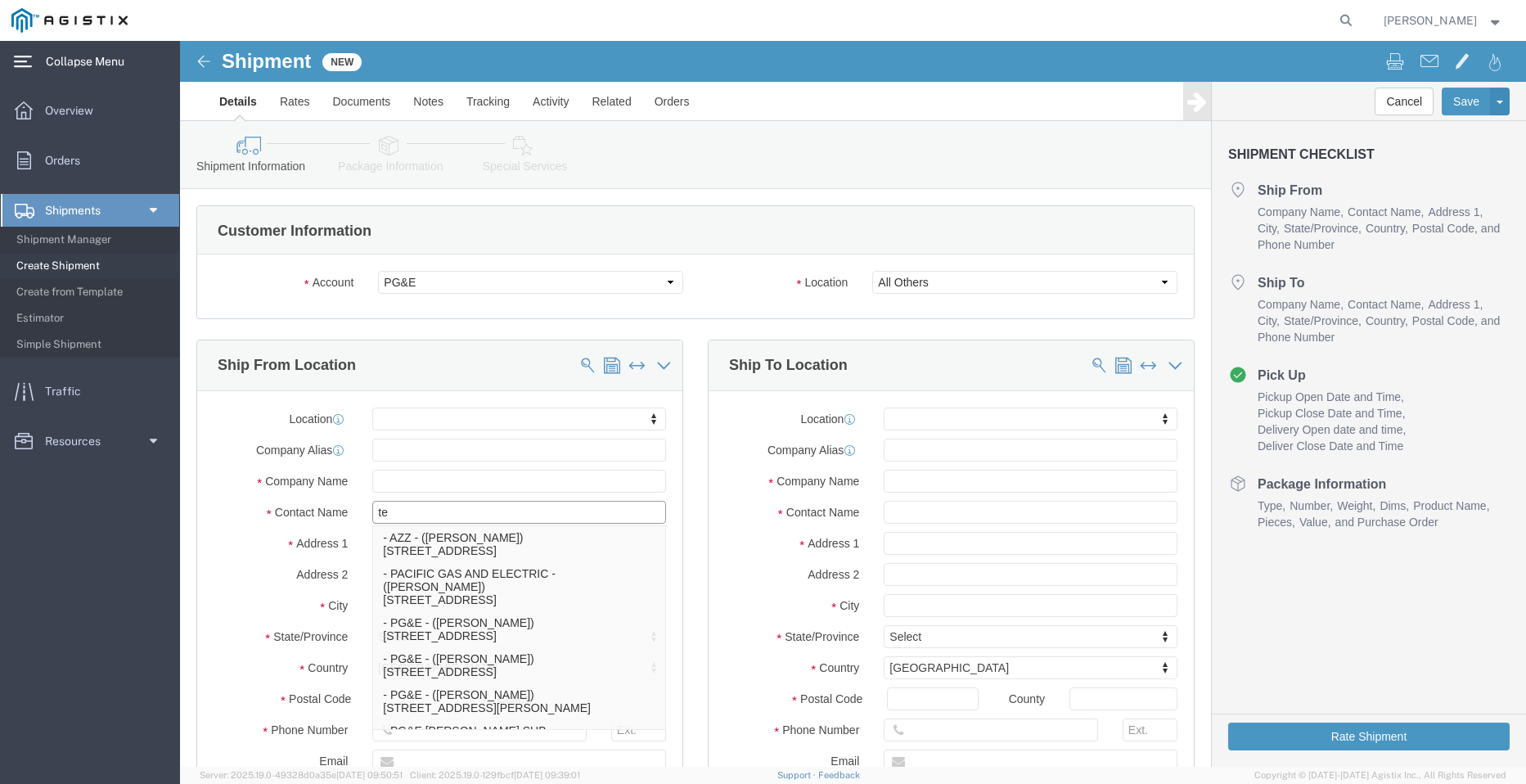
type input "teo"
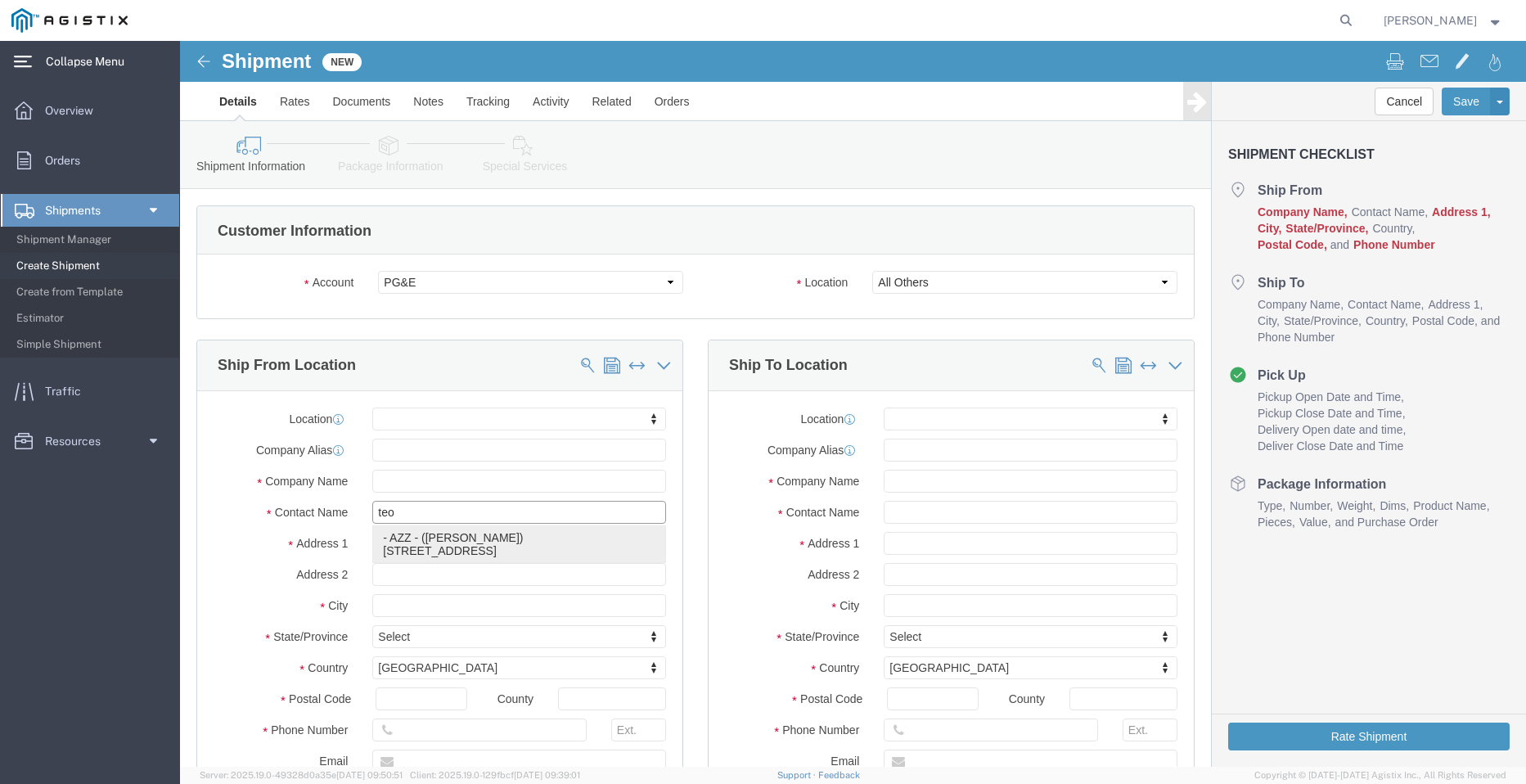
click p "- AZZ - ([PERSON_NAME]) [STREET_ADDRESS][PERSON_NAME]"
select select
type input "[STREET_ADDRESS]"
type input "77064"
type input "2812216607"
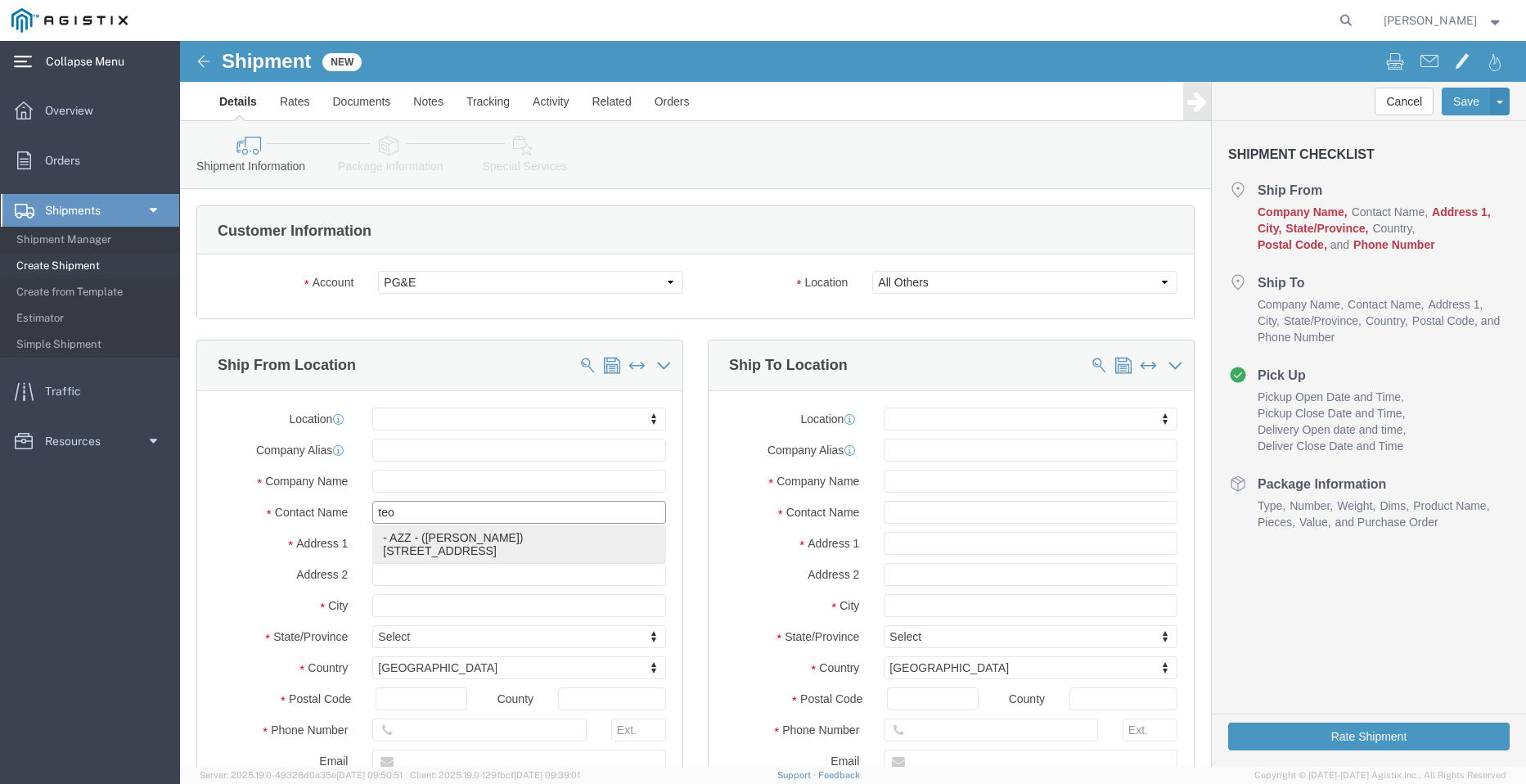
type input "[EMAIL_ADDRESS][DOMAIN_NAME]"
checkbox input "true"
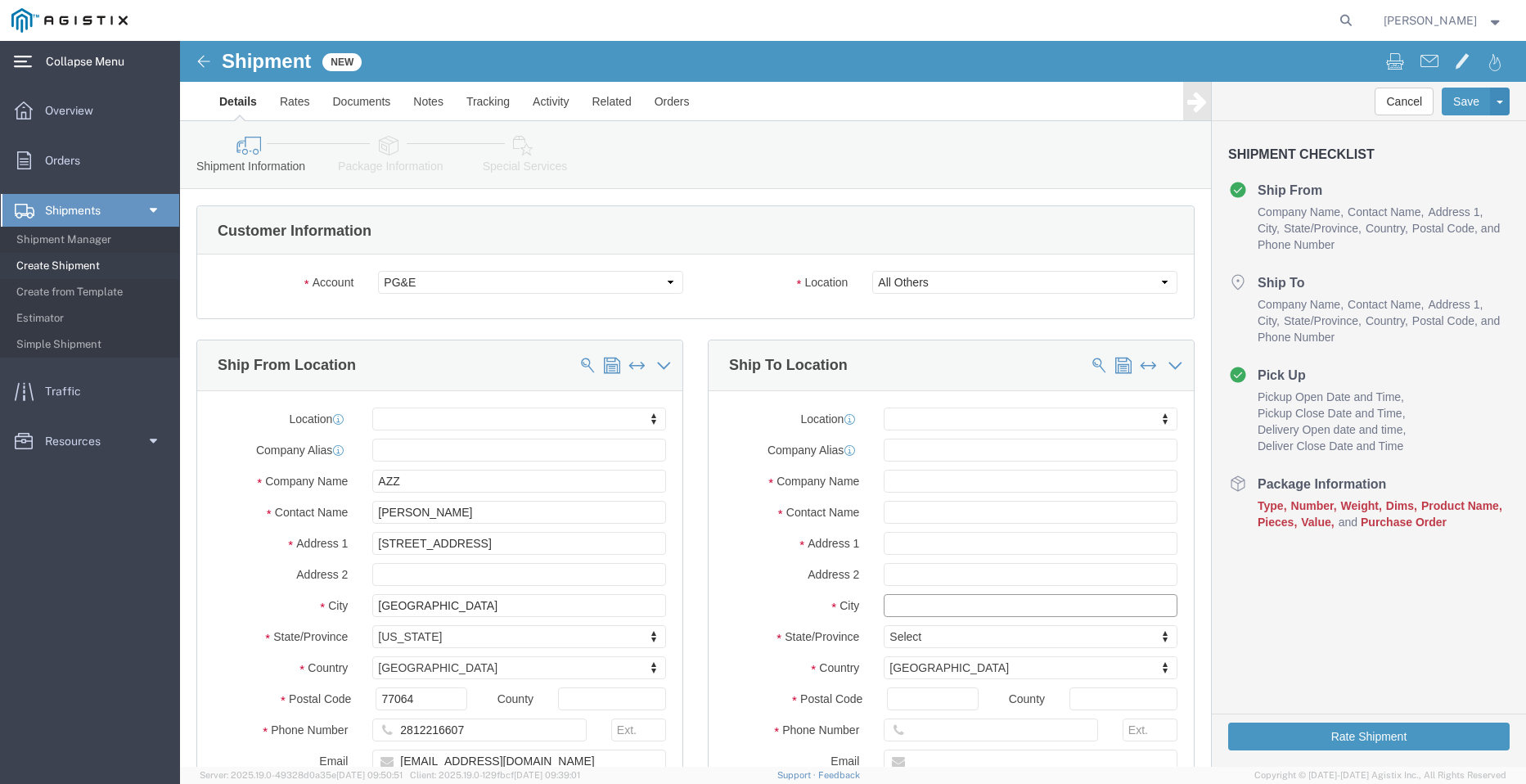
click input "text"
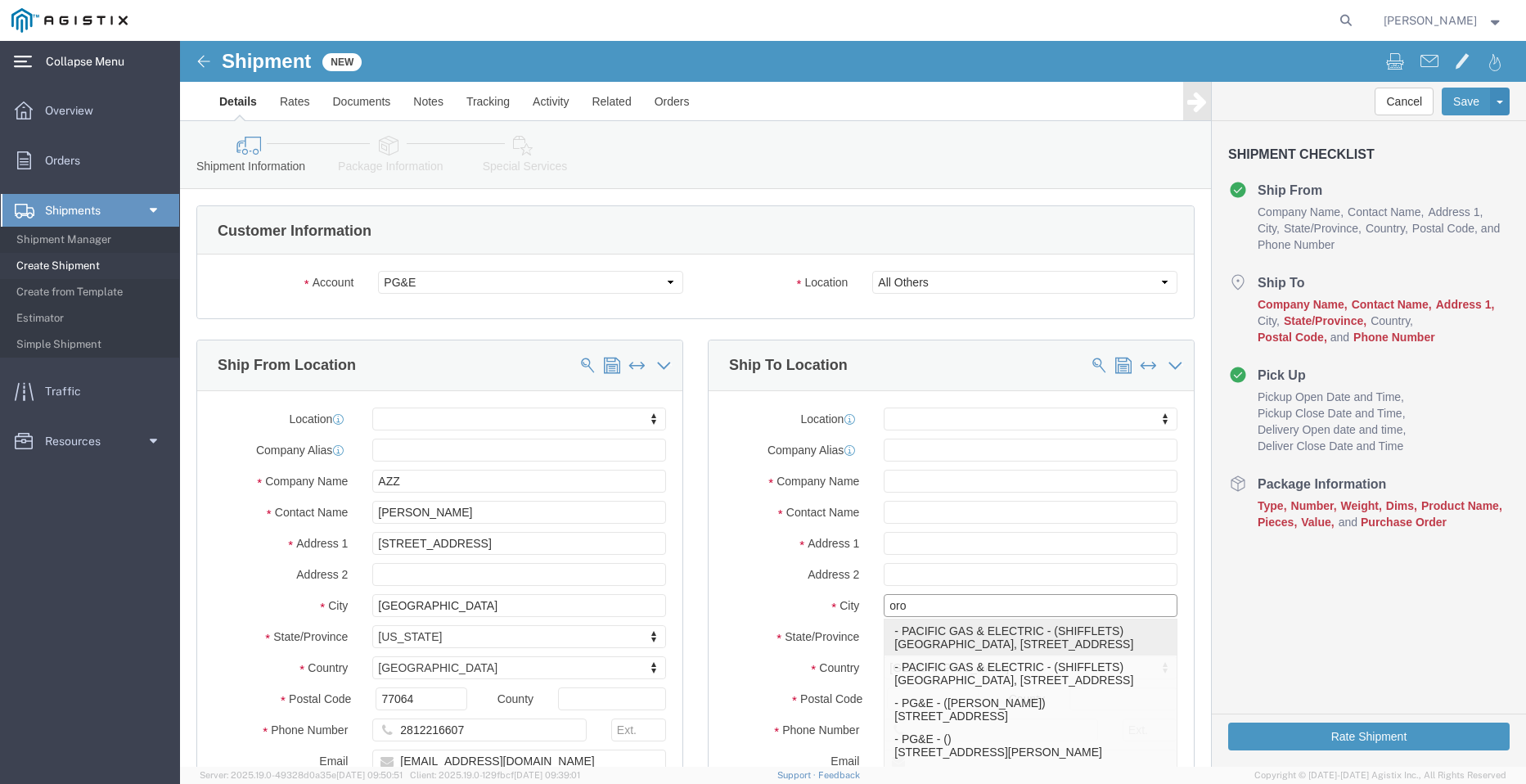
click p "- PACIFIC GAS & ELECTRIC - (SHIFFLETS) [GEOGRAPHIC_DATA], [STREET_ADDRESS]"
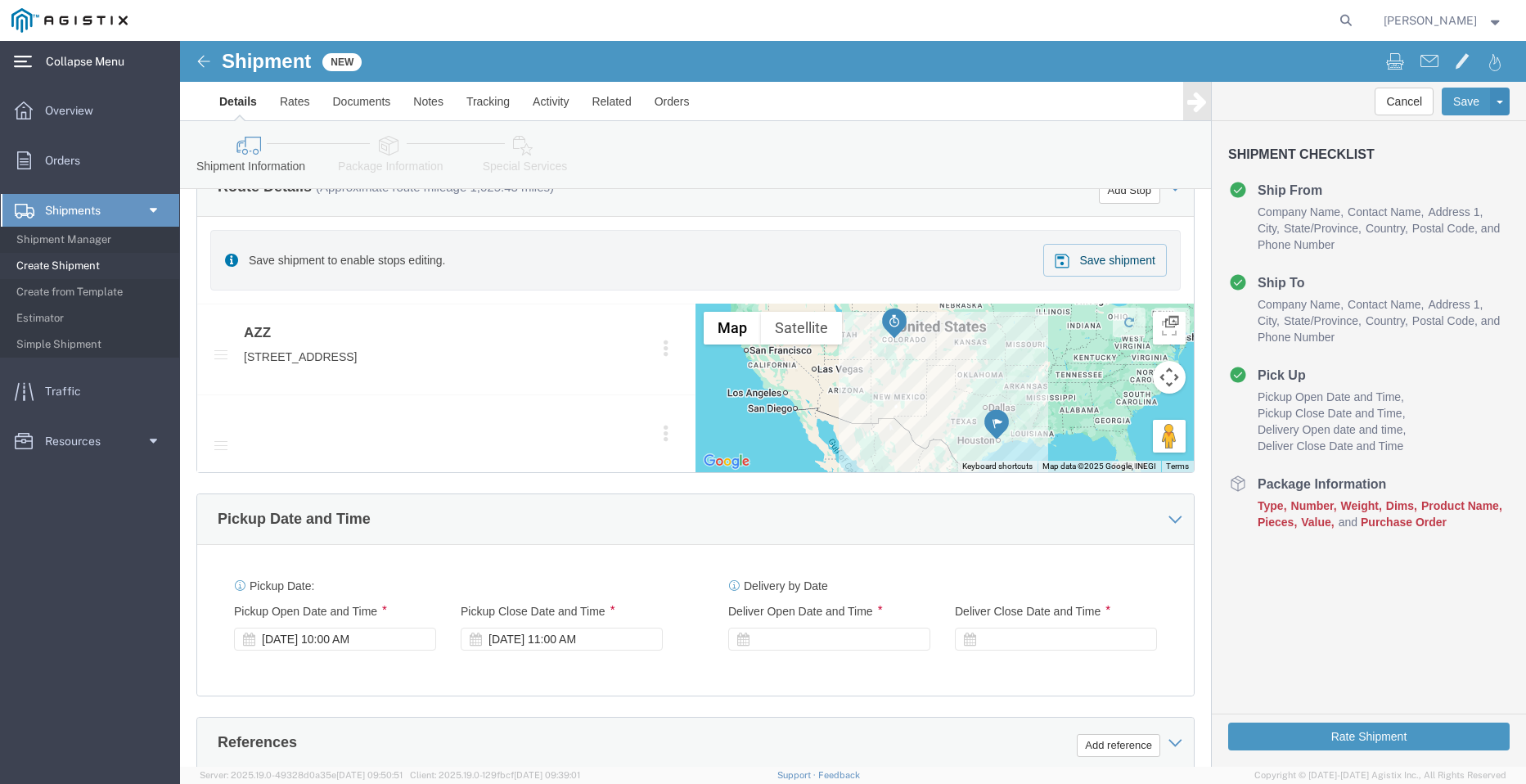
scroll to position [982, 0]
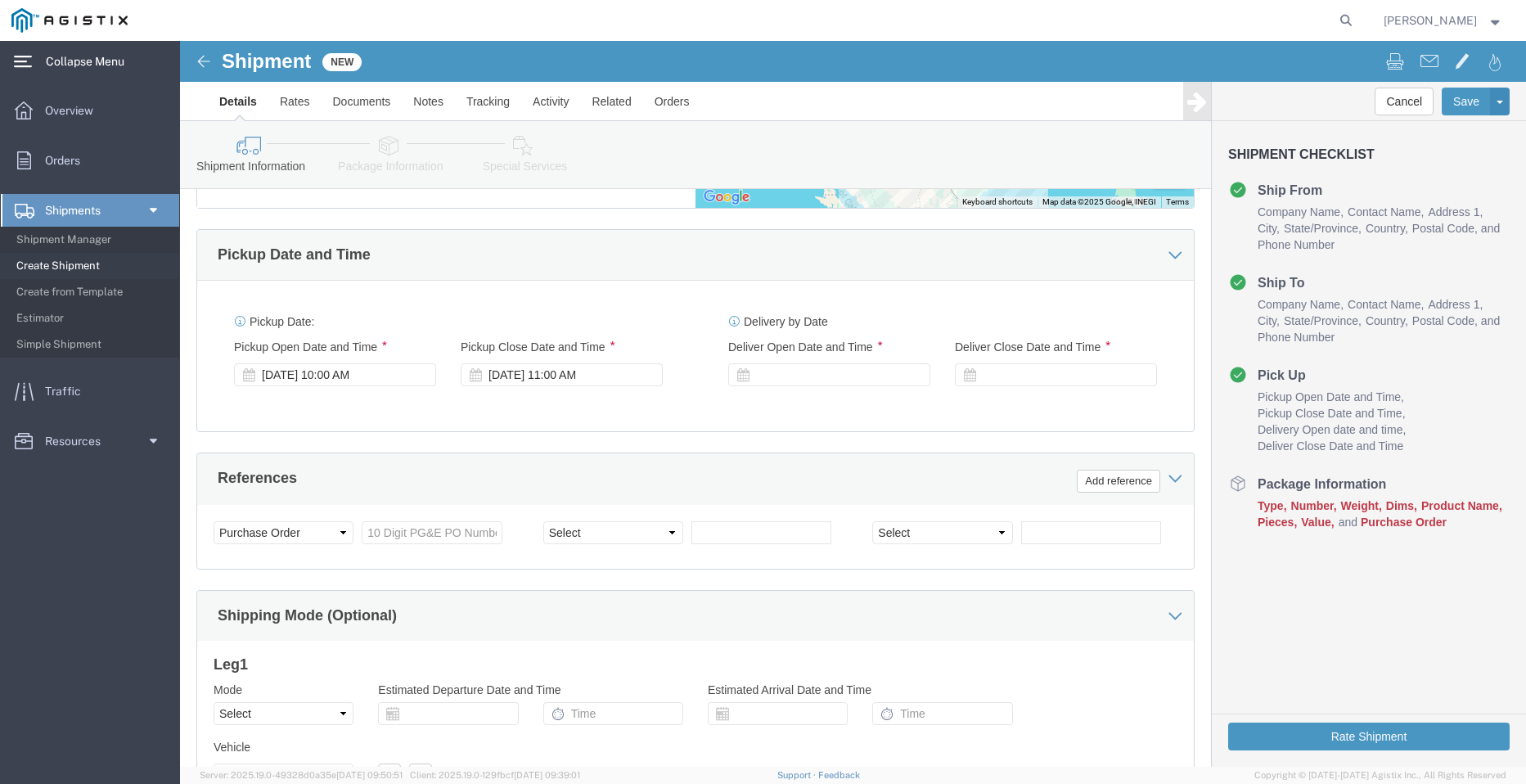
click div "Pickup Date and Time Pickup Date: Pickup Start Date Pickup Start Time Pickup Op…"
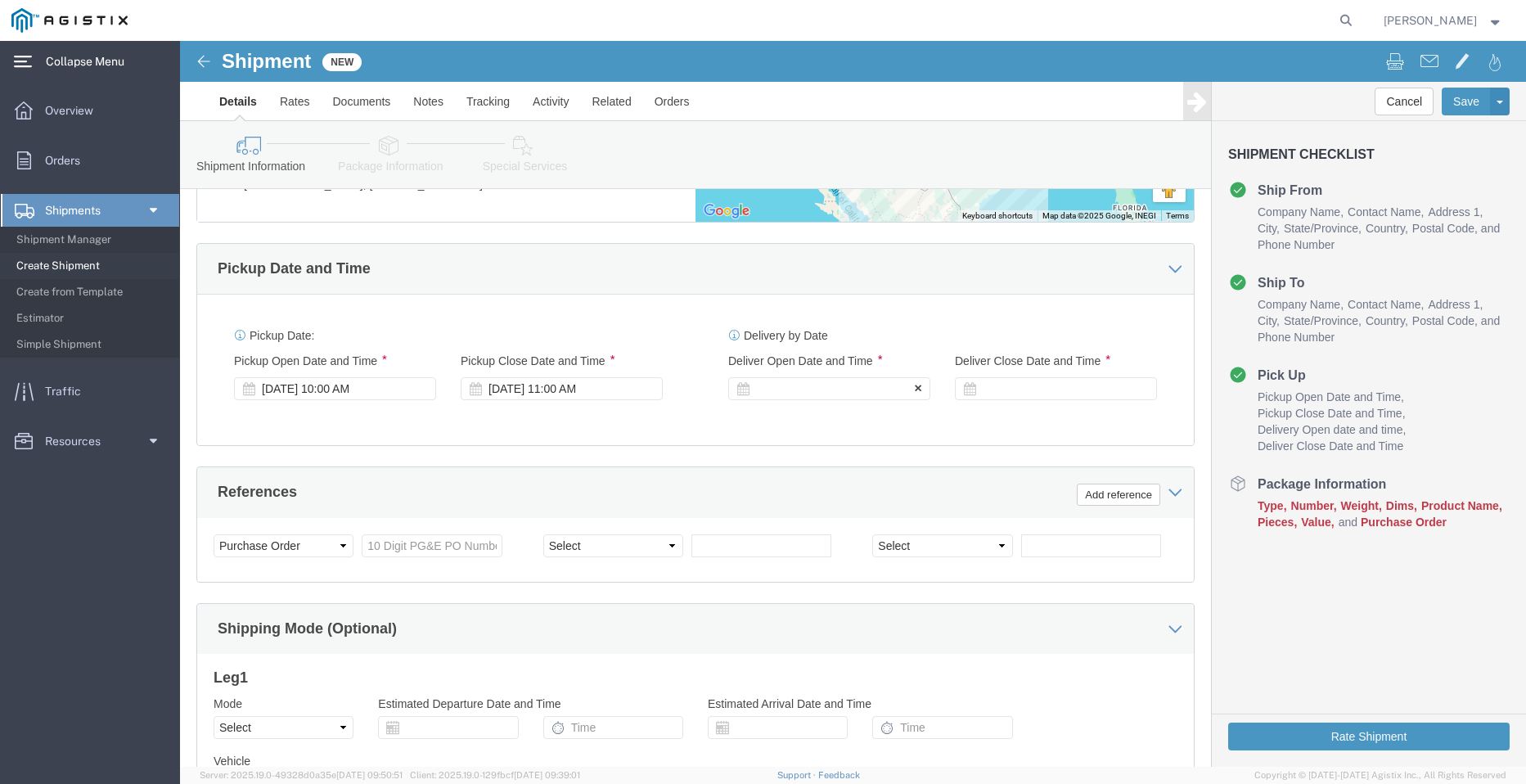
click div
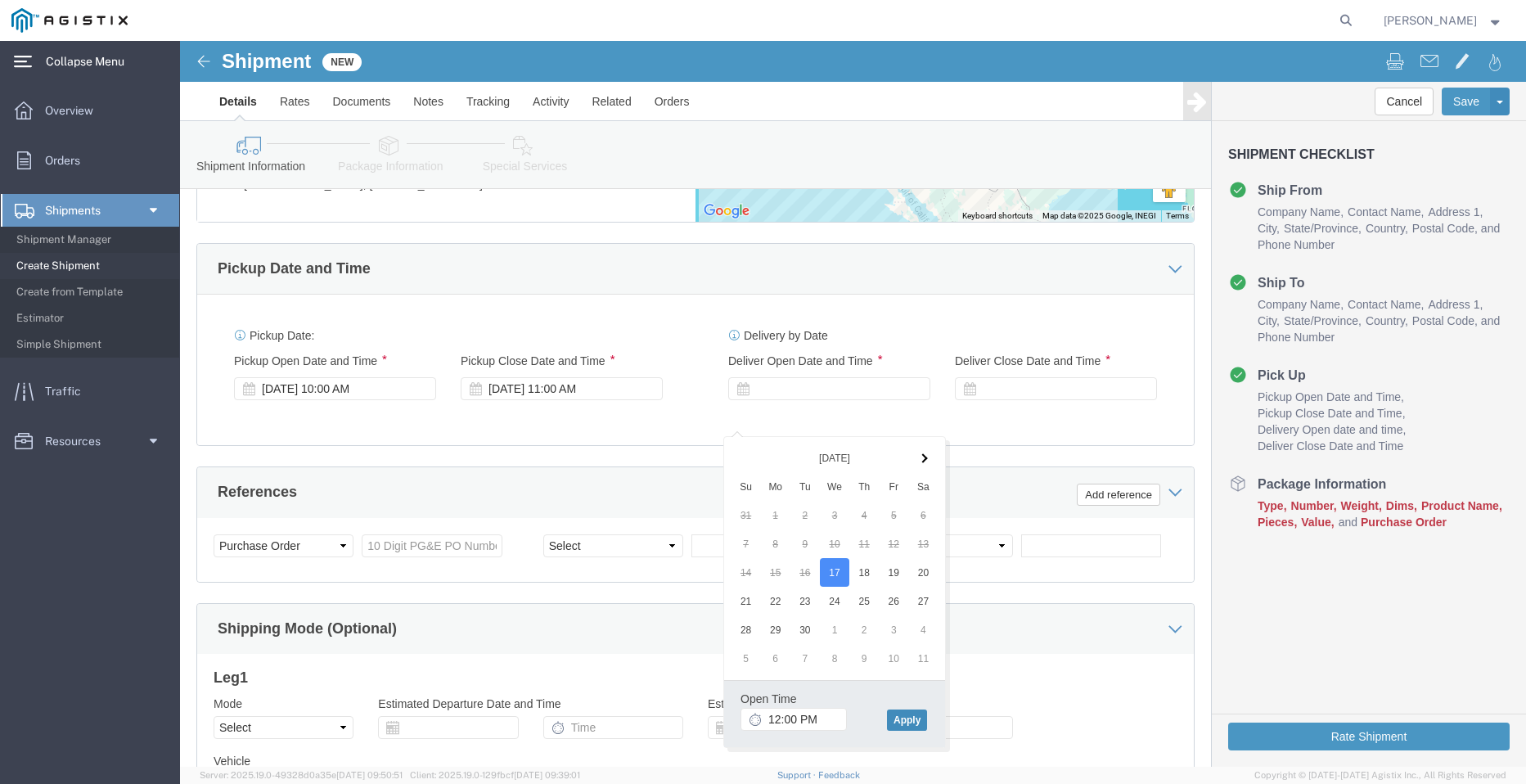
click button "Apply"
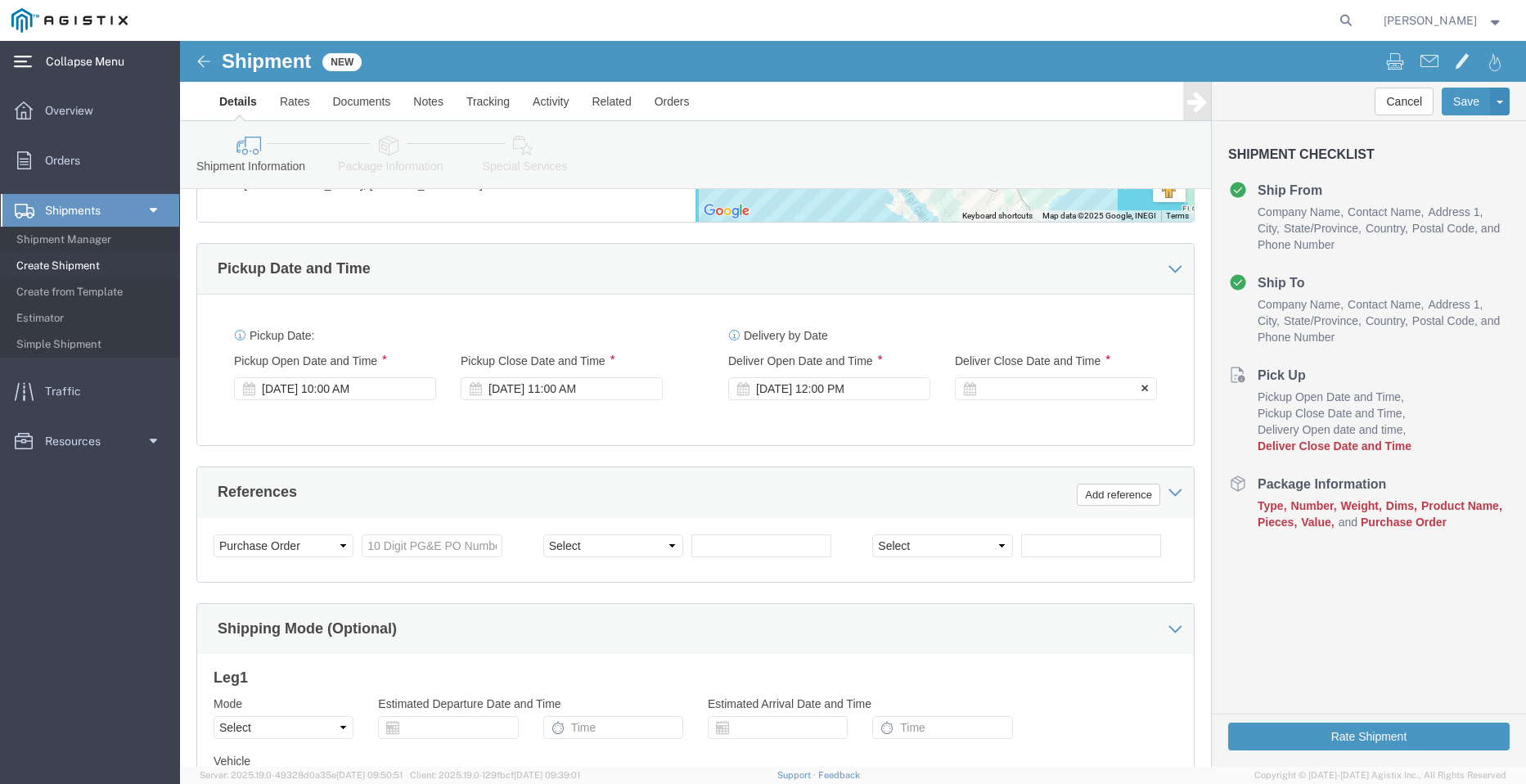
click div
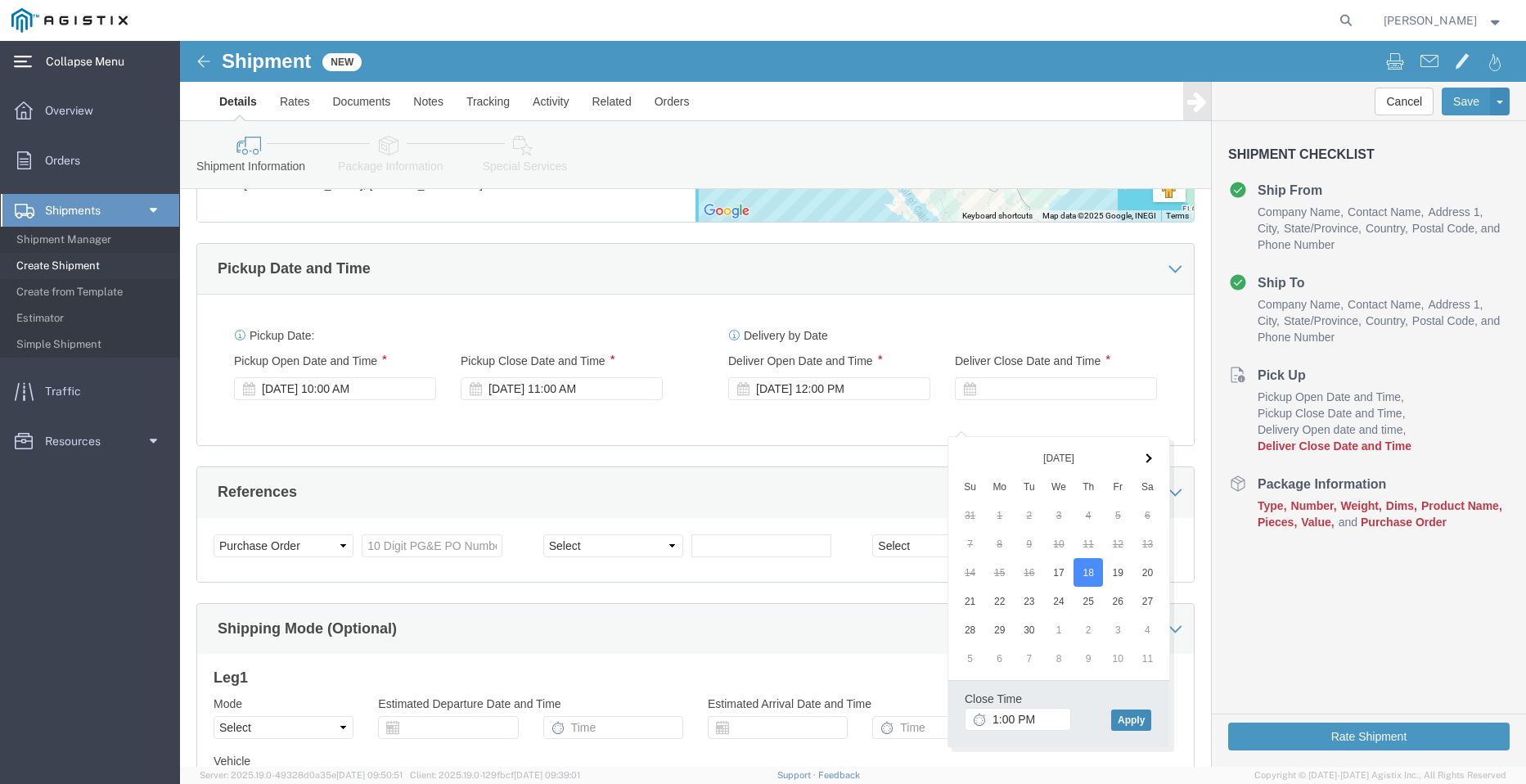
click button "Apply"
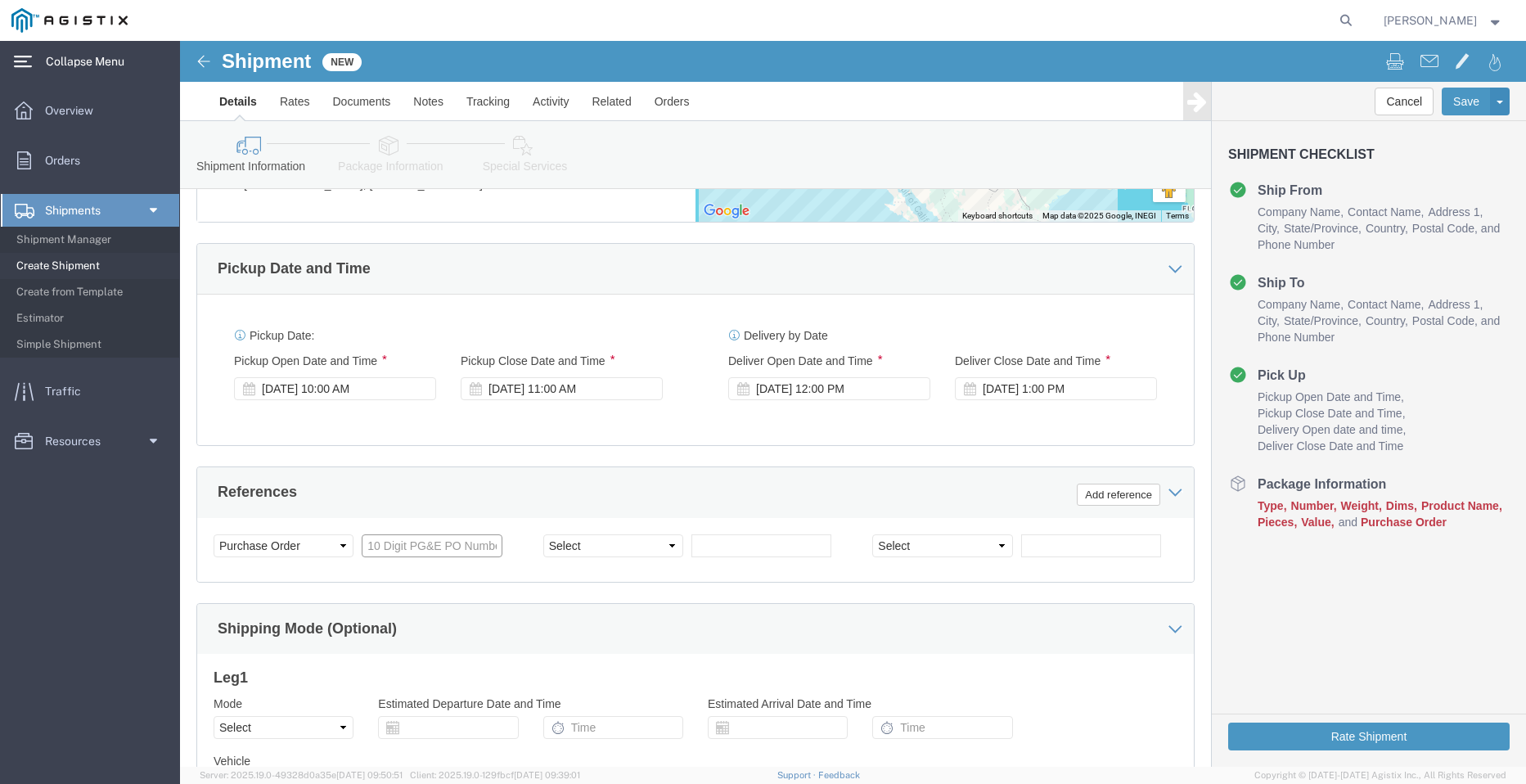
click input "text"
paste input "3501401076"
click select "Select Account Type Activity ID Airline Appointment Number ASN Batch Request # …"
click input "text"
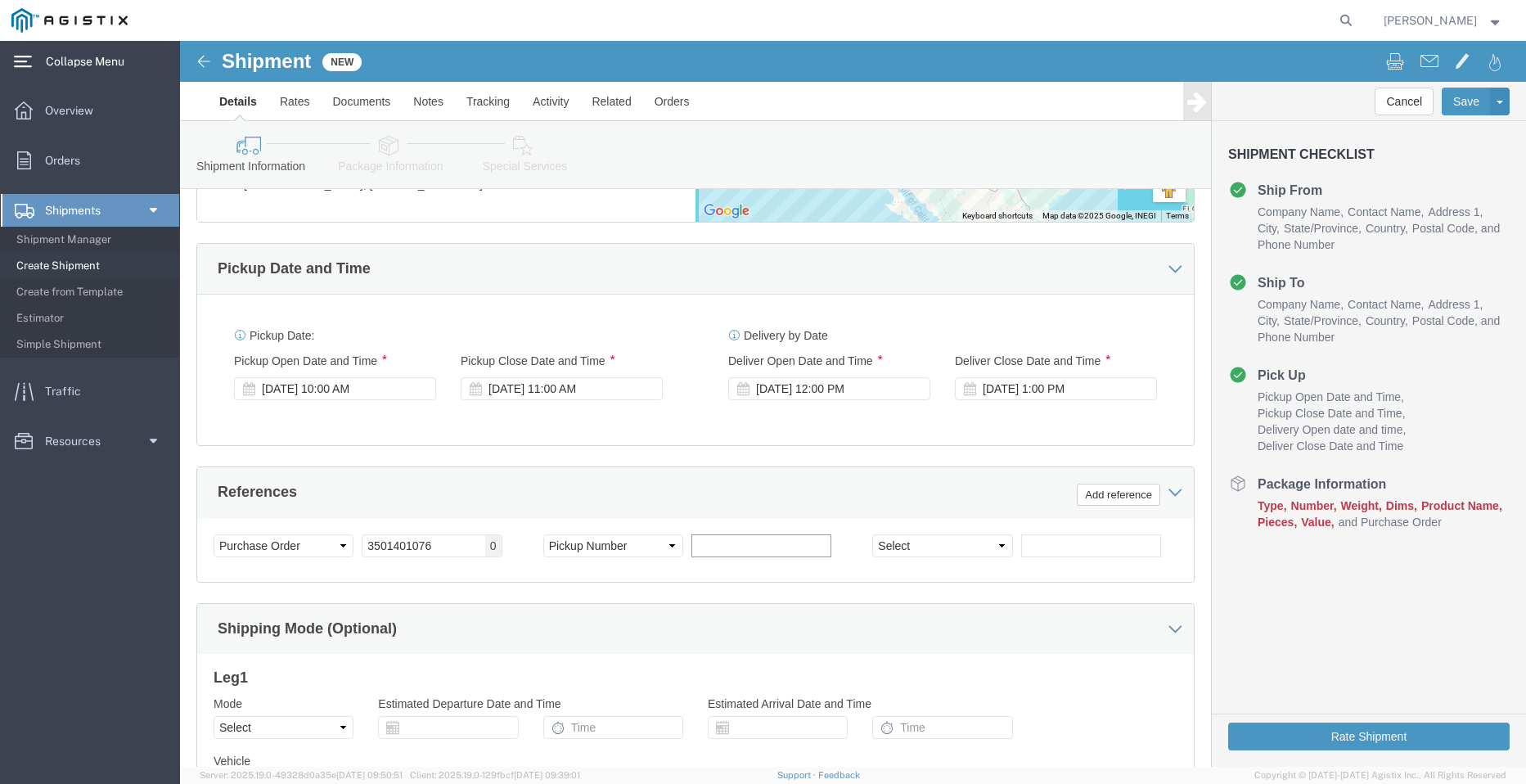
paste input "900248390"
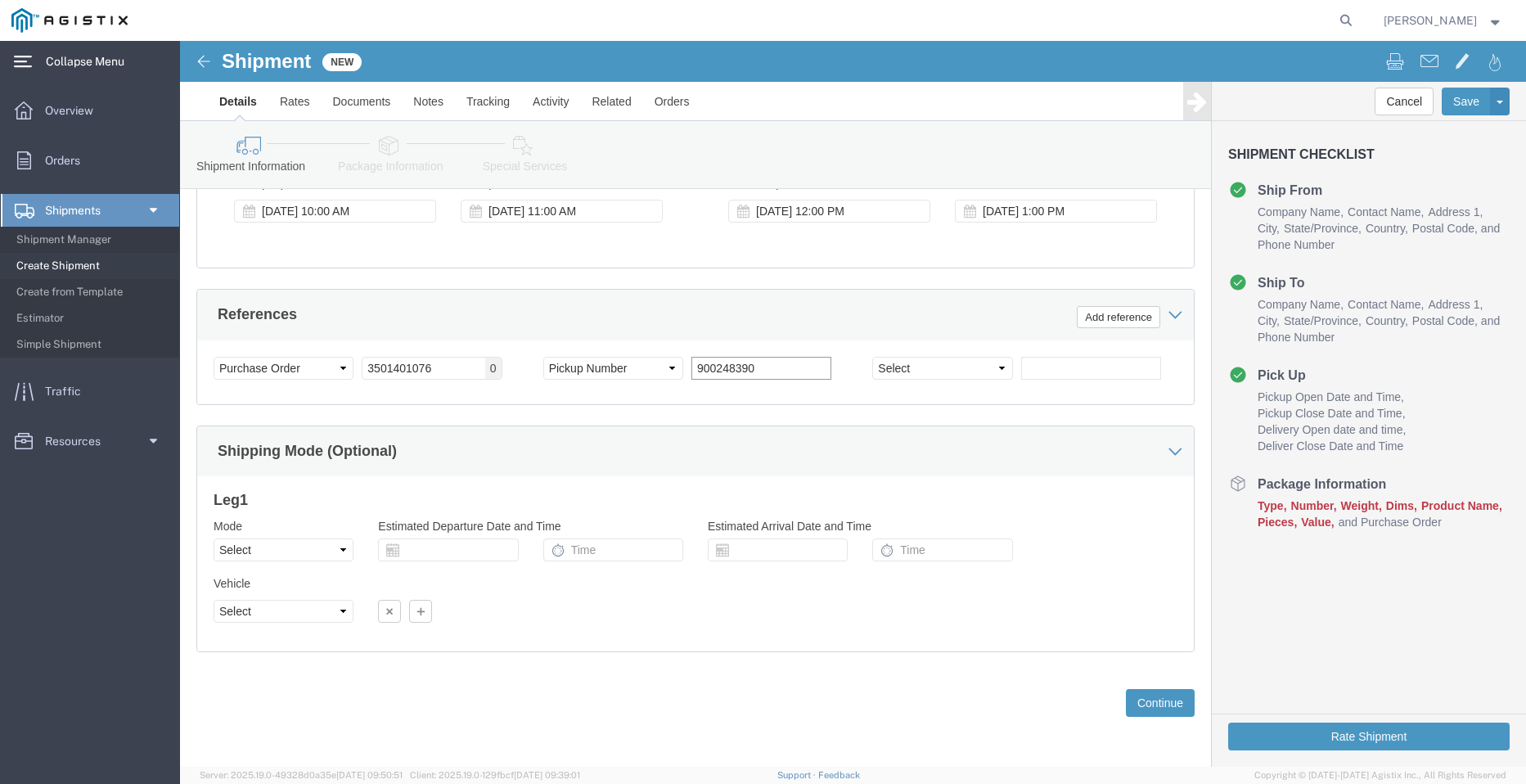
scroll to position [1192, 0]
click button "Continue"
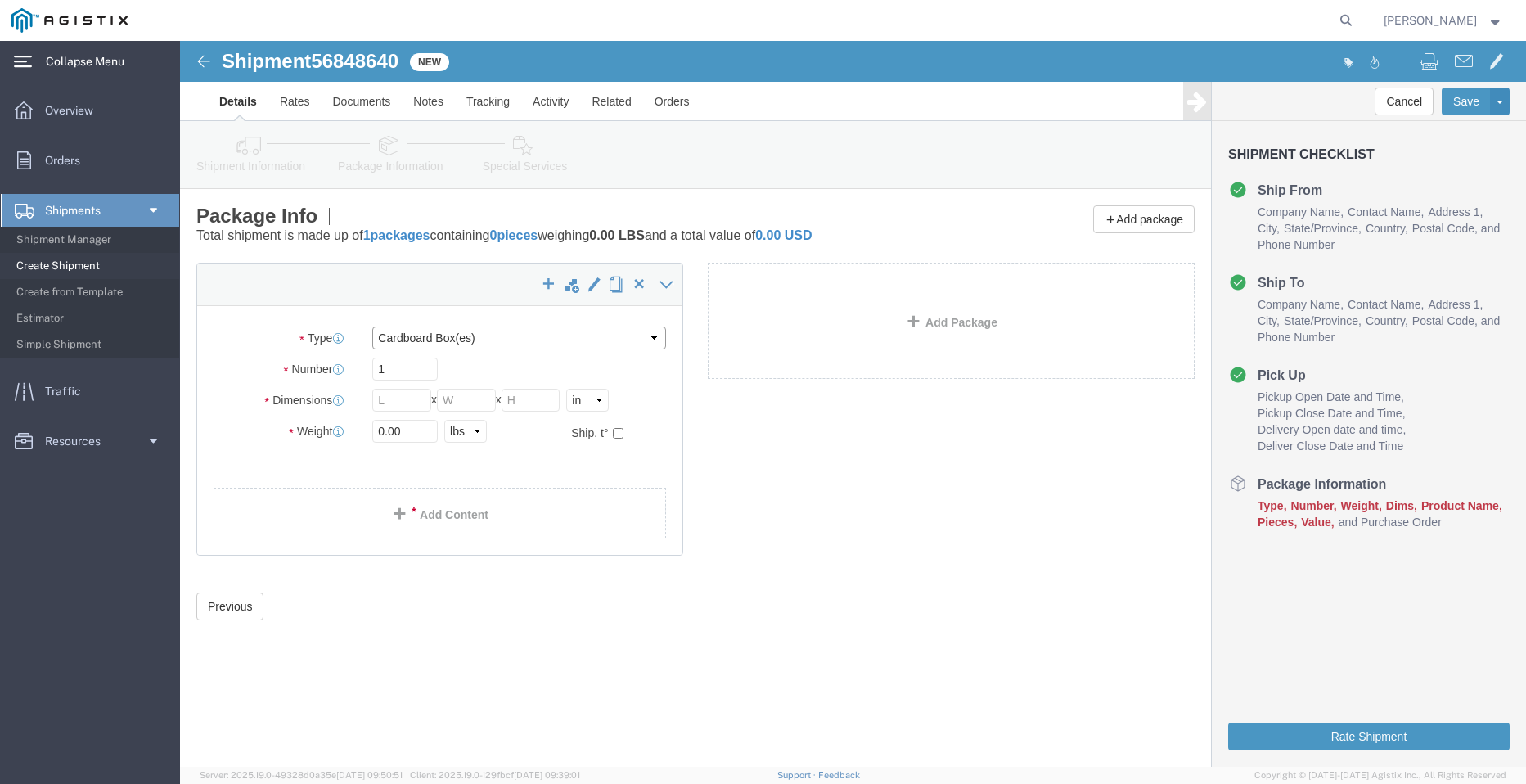
click select "Select Bulk Bundle(s) Cardboard Box(es) Carton(s) Crate(s) Drum(s) (Fiberboard)…"
click select "Select cm ft in"
click input "text"
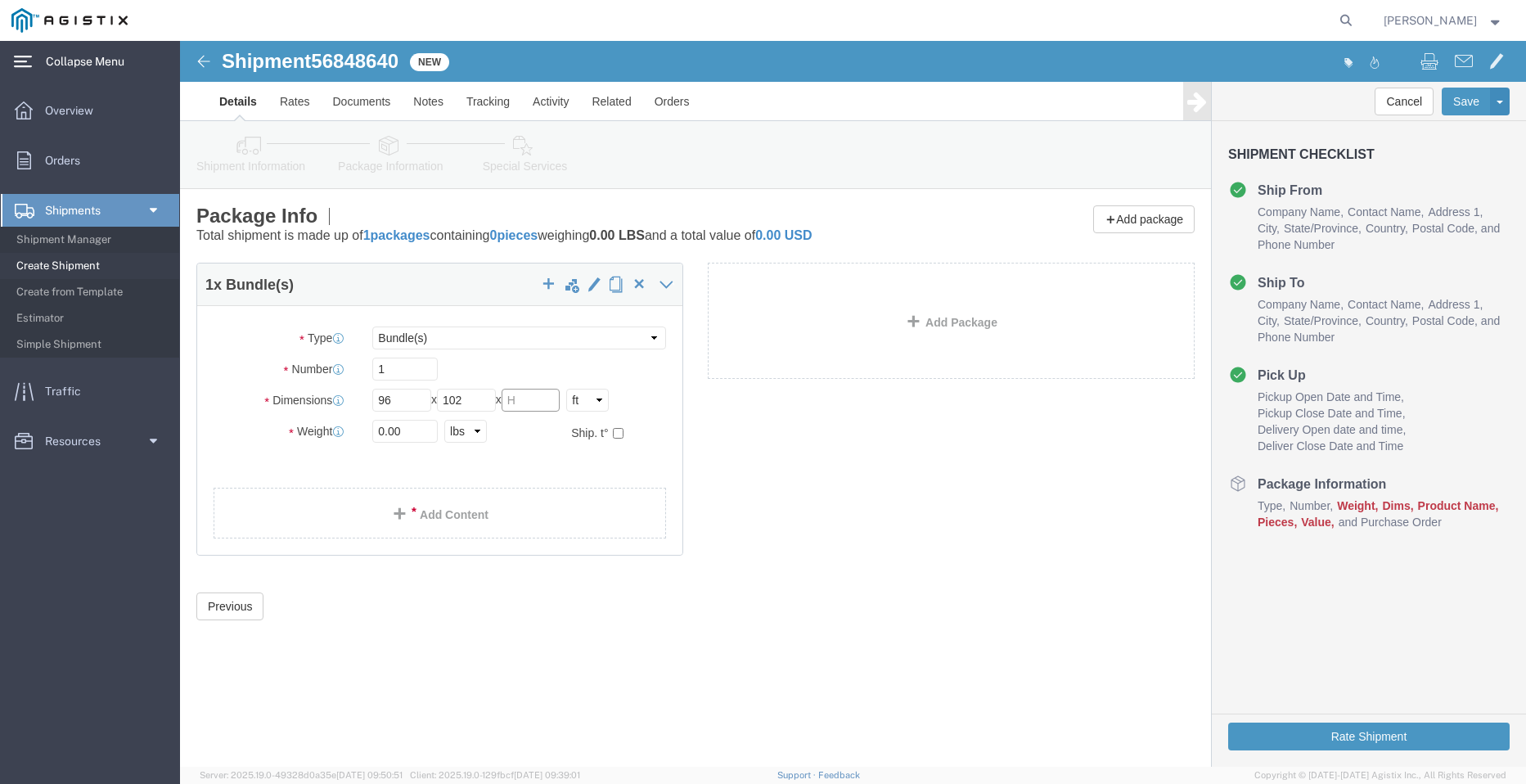
click input "text"
drag, startPoint x: 246, startPoint y: 396, endPoint x: 38, endPoint y: 367, distance: 210.0
click div "Package Type Select Bulk Bundle(s) Cardboard Box(es) Carton(s) Crate(s) Drum(s)…"
click link "Add Content"
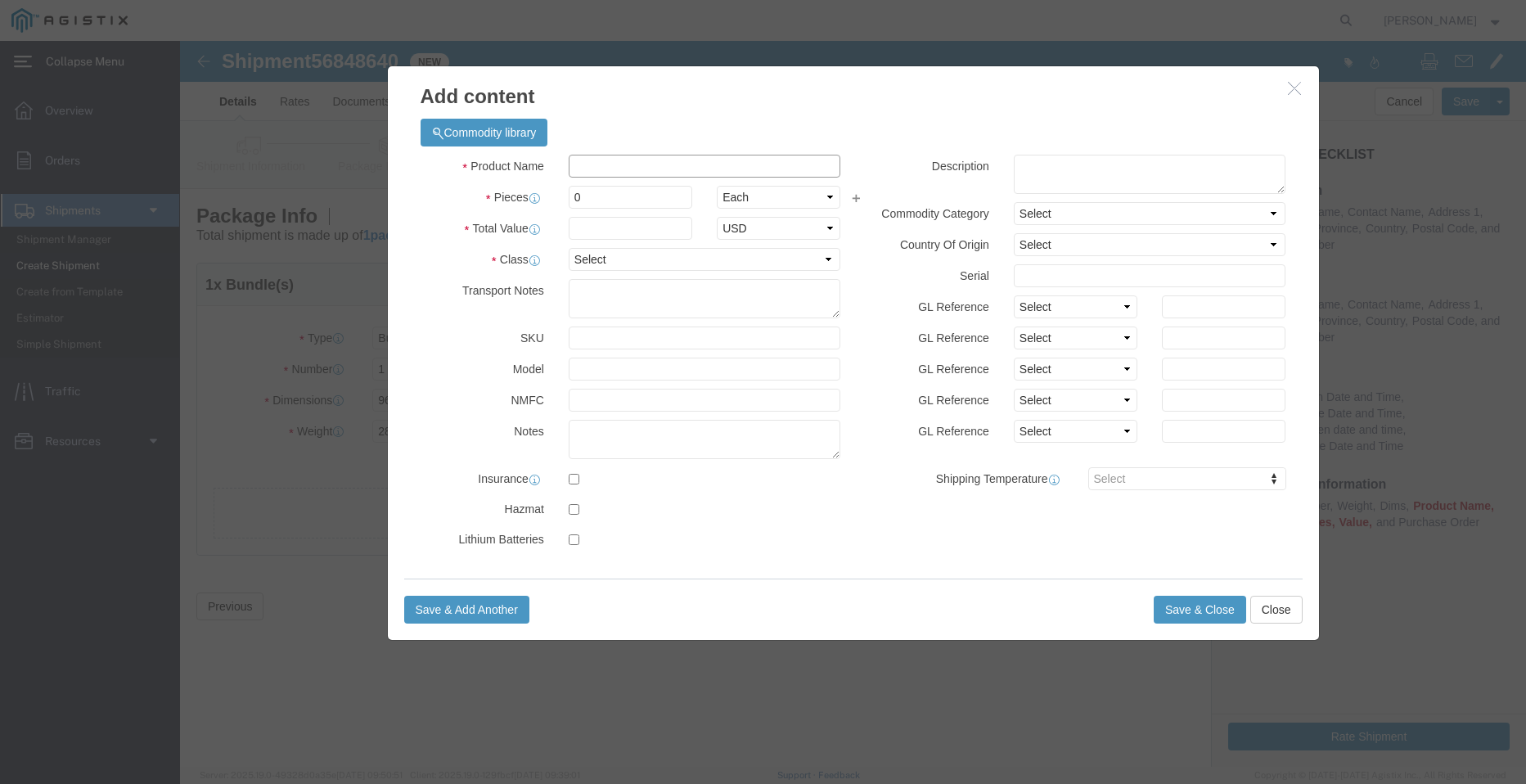
click input "text"
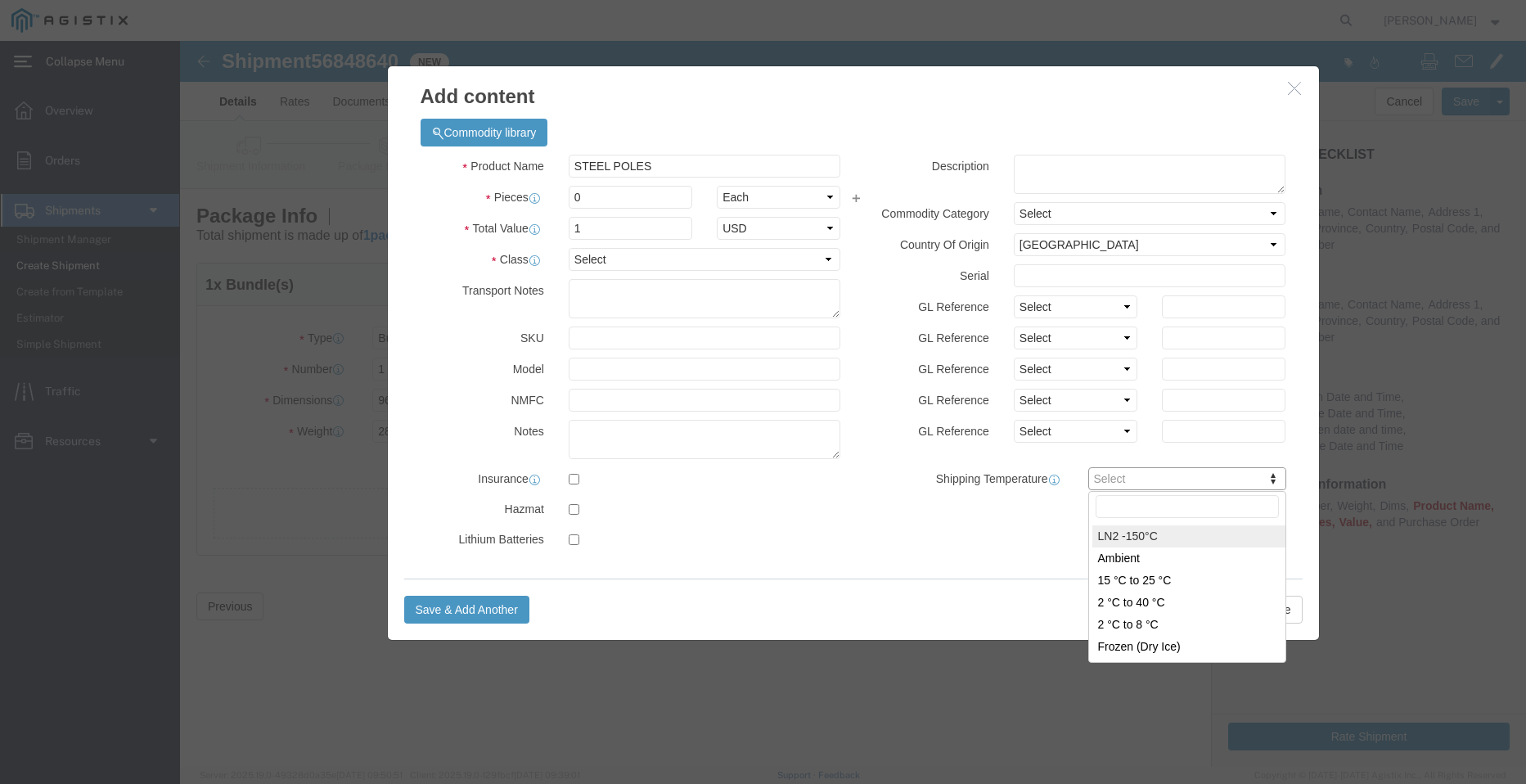
drag, startPoint x: 428, startPoint y: 157, endPoint x: 365, endPoint y: 145, distance: 64.1
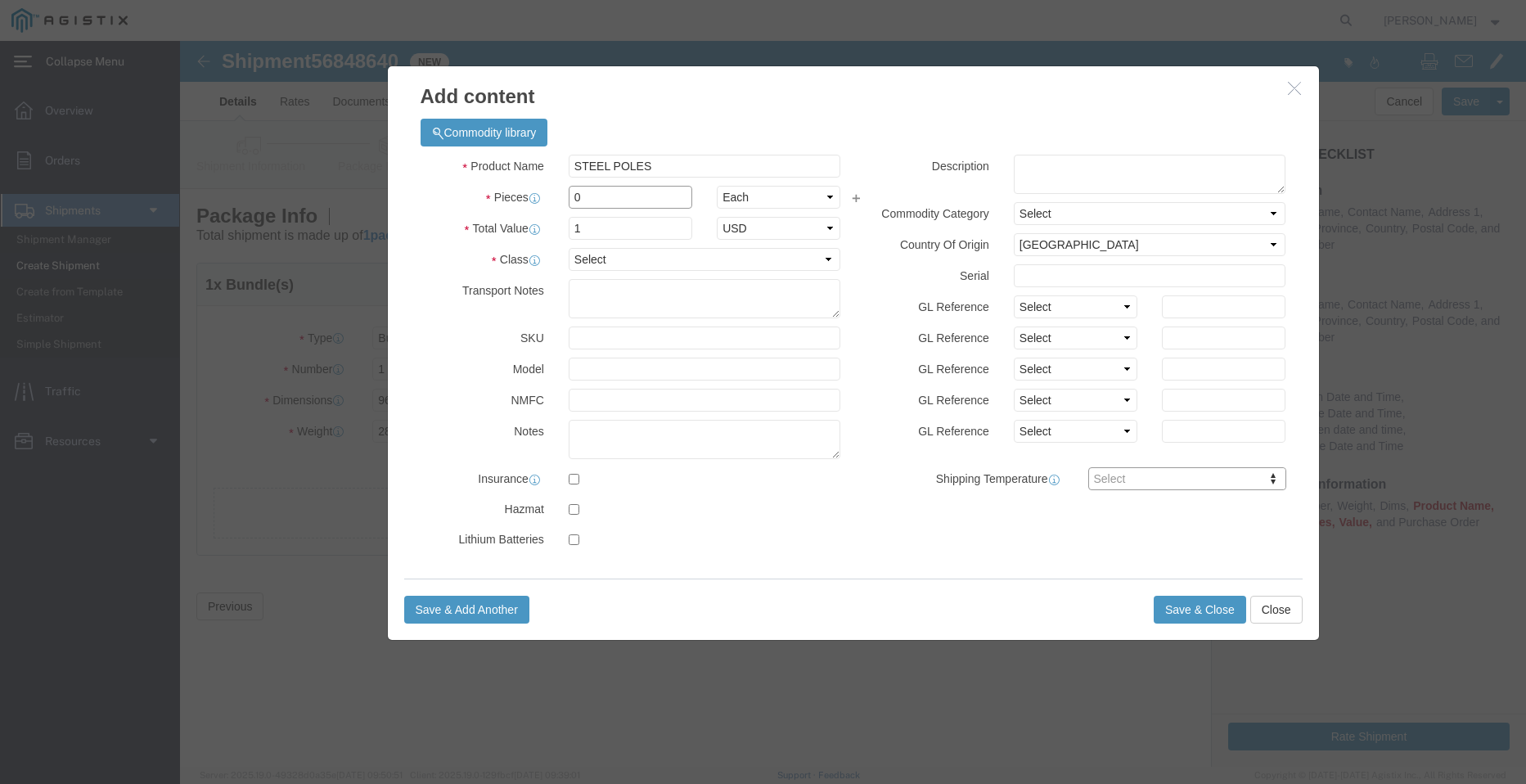
click input "0"
drag, startPoint x: 400, startPoint y: 151, endPoint x: 274, endPoint y: 122, distance: 129.3
click div "Product Name STEEL POLES Pieces 0 Select Bag Barrels 100Board Feet Bottle Box B…"
click select "Select 50 55 60 65 70 85 92.5 100 125 175 250 300 400"
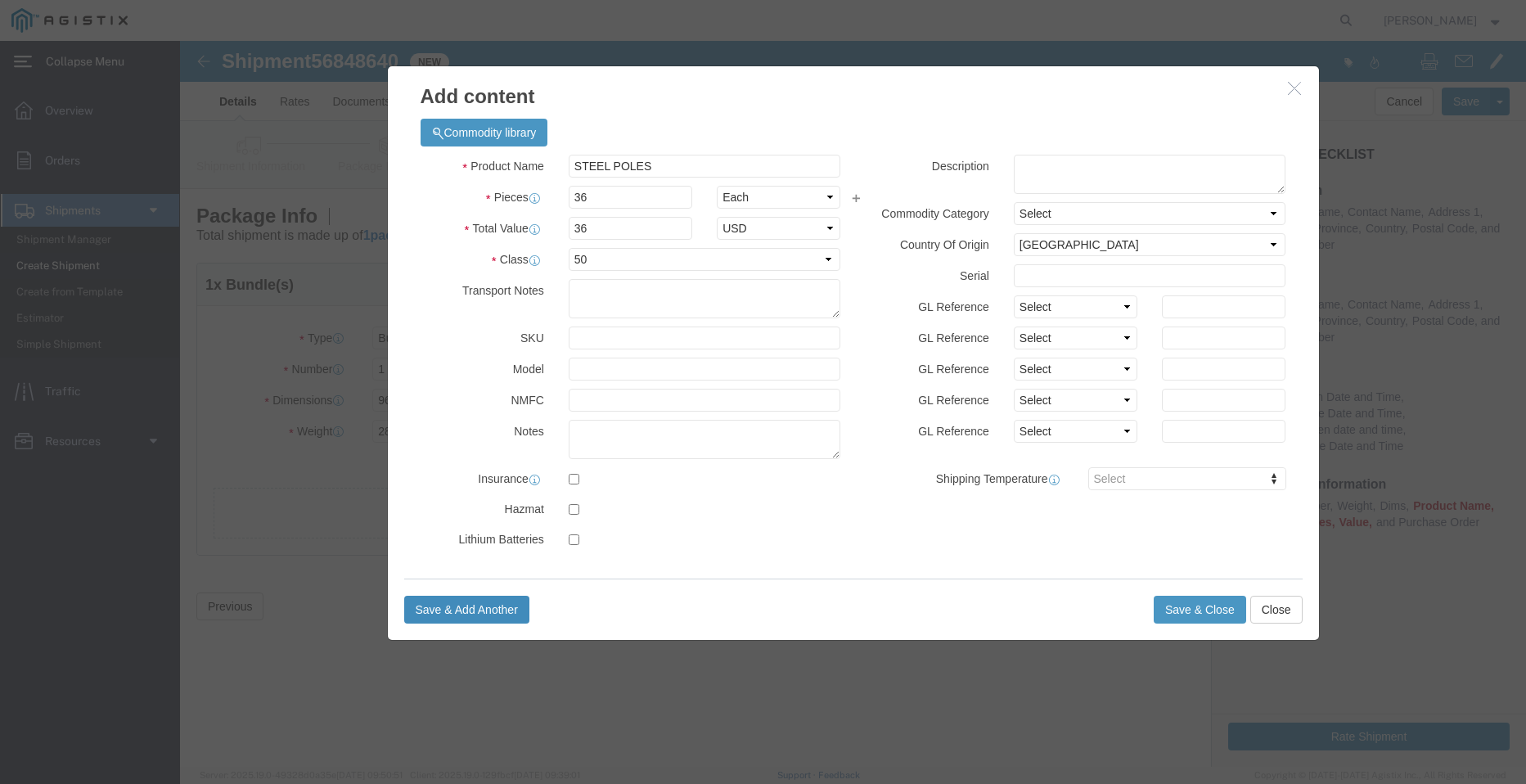
click button "Save & Add Another"
click button "Close"
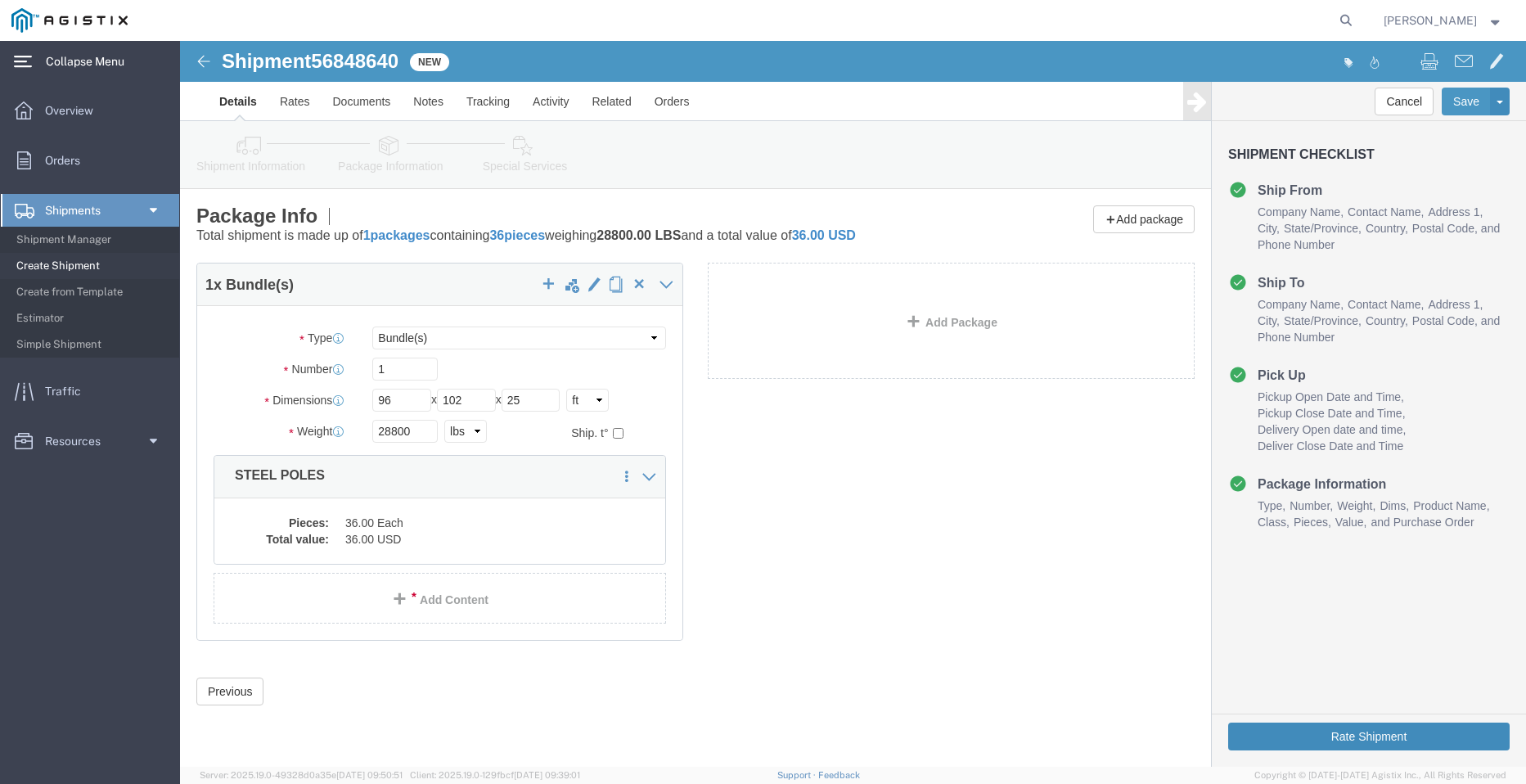
click button "Rate Shipment"
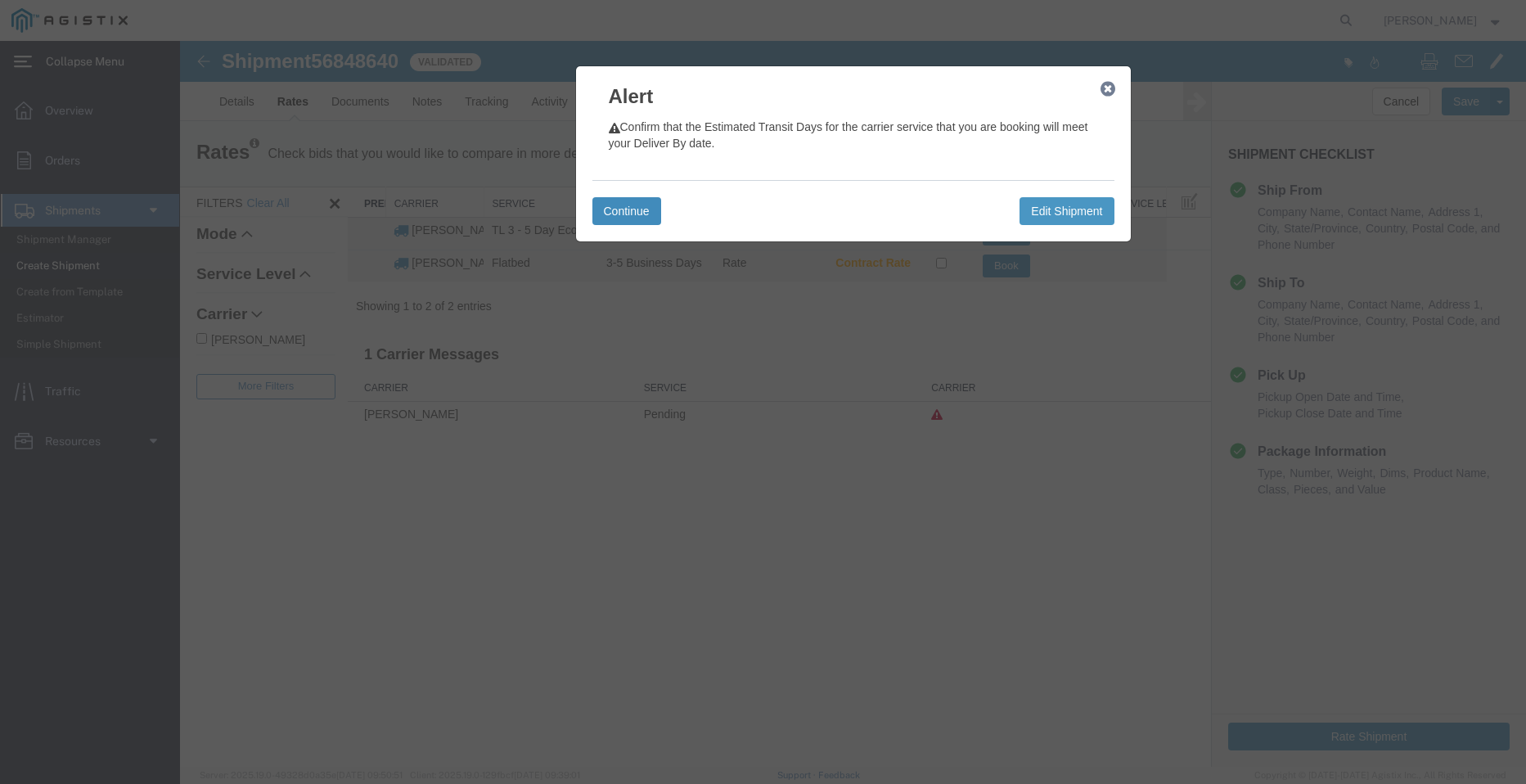
click at [646, 217] on button "Continue" at bounding box center [626, 210] width 69 height 27
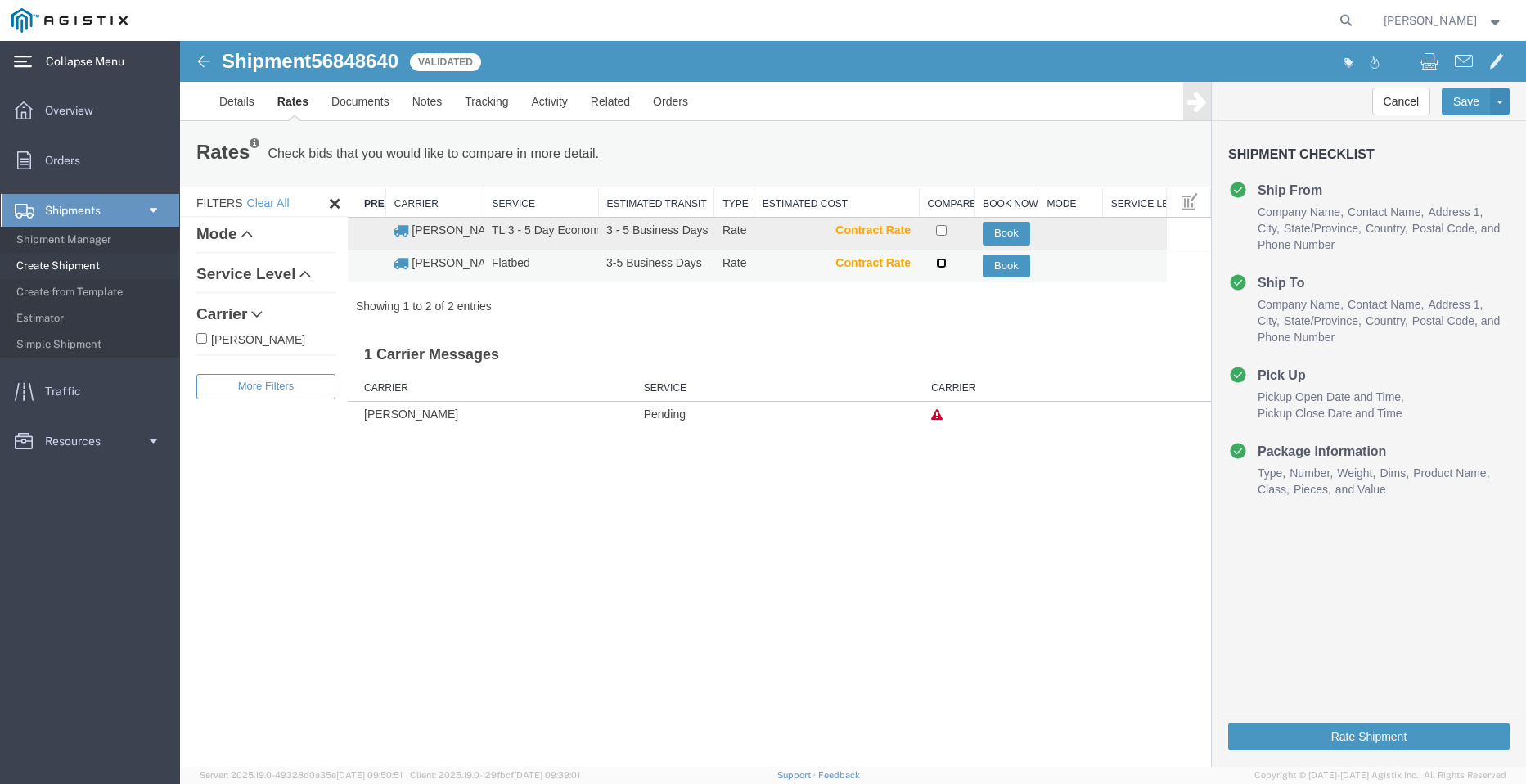
click at [940, 265] on input "checkbox" at bounding box center [941, 262] width 11 height 11
click at [1035, 262] on td "Book" at bounding box center [1006, 265] width 64 height 32
click at [1016, 263] on button "Book" at bounding box center [1006, 266] width 47 height 23
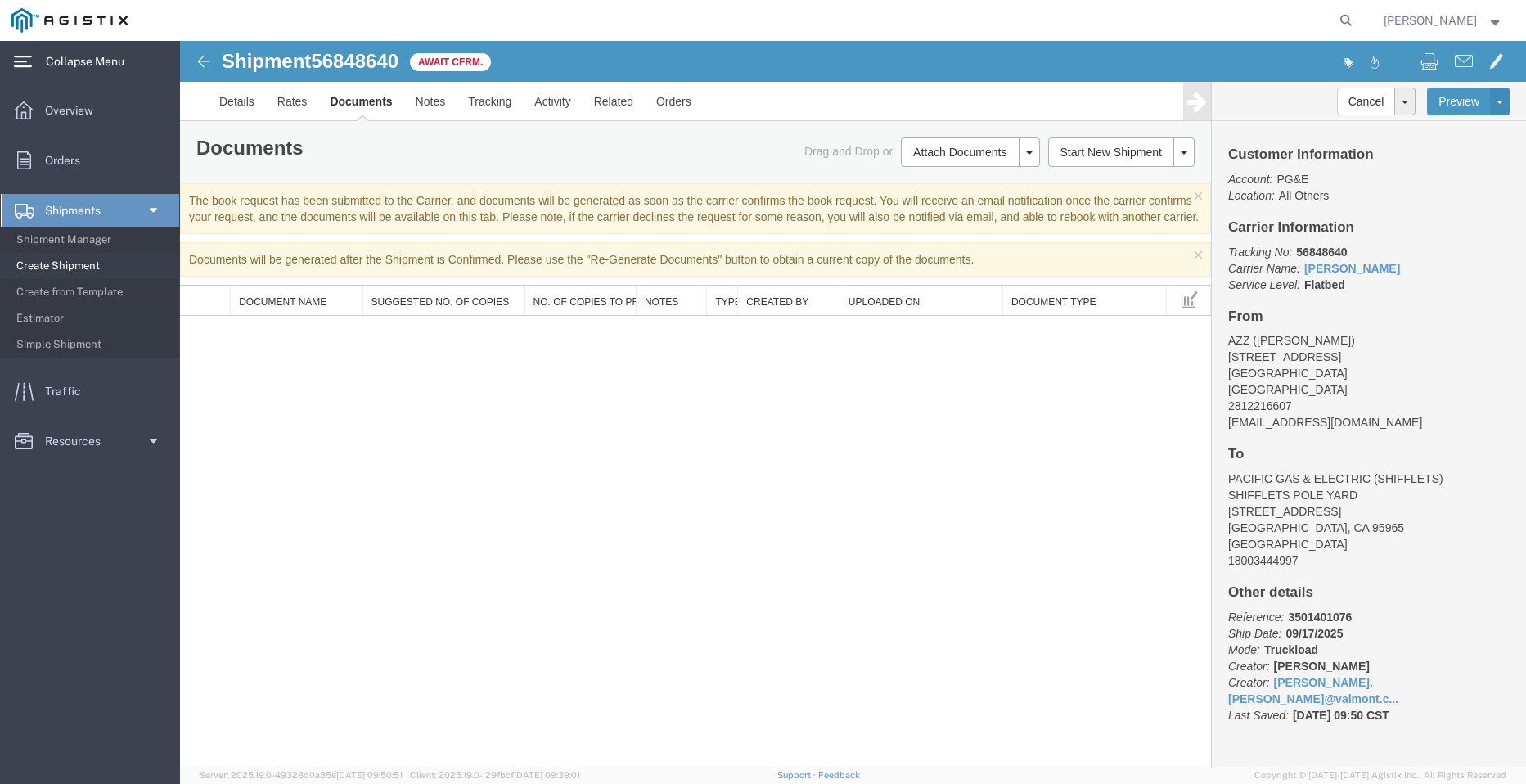
click at [369, 59] on span "56848640" at bounding box center [354, 61] width 87 height 23
copy span "56848640"
